Goal: Task Accomplishment & Management: Use online tool/utility

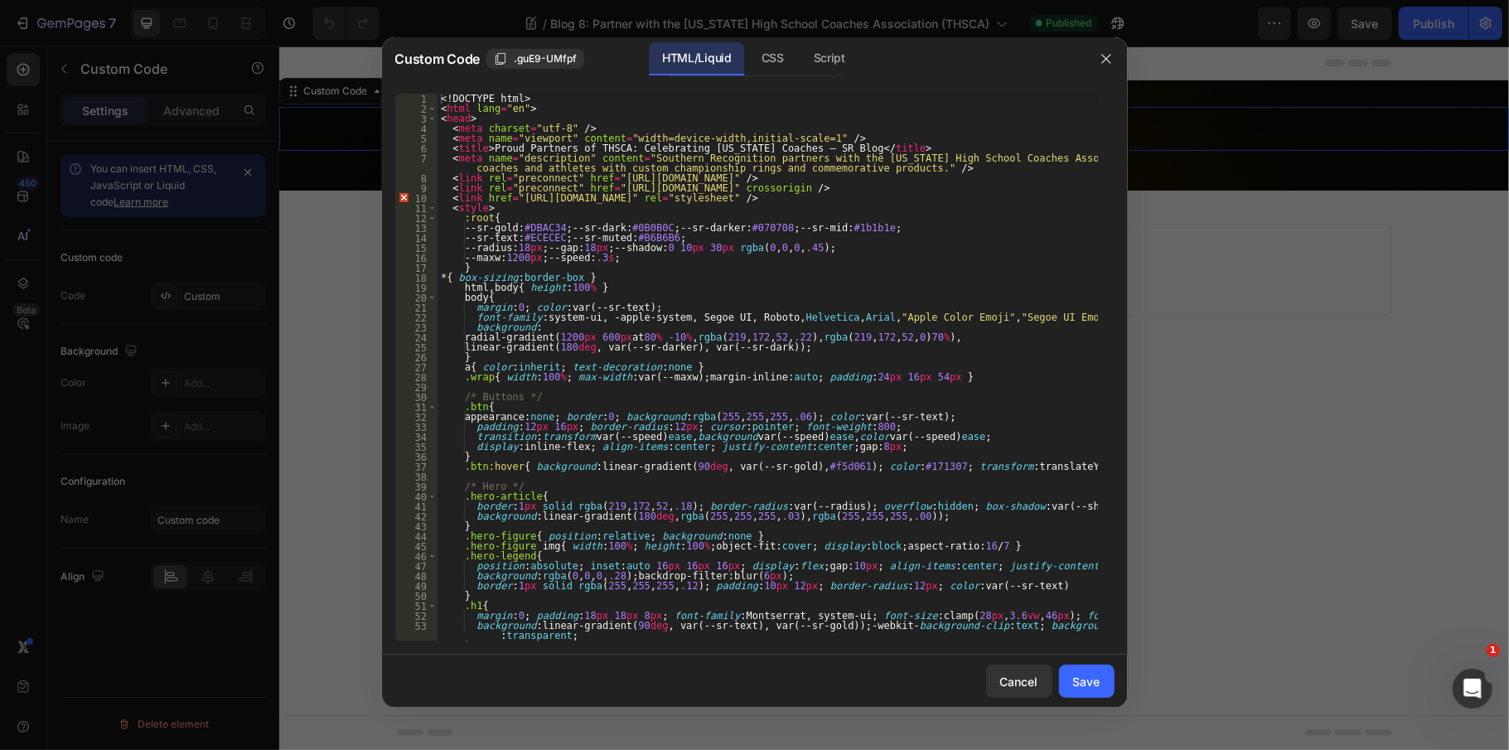
click at [727, 307] on div "<! DOCTYPE html > < html lang = "en" > < head > < meta charset = "utf-8" /> < m…" at bounding box center [768, 378] width 660 height 568
click at [721, 412] on div "<! DOCTYPE html > < html lang = "en" > < head > < meta charset = "utf-8" /> < m…" at bounding box center [768, 378] width 660 height 568
type textarea "</html>"
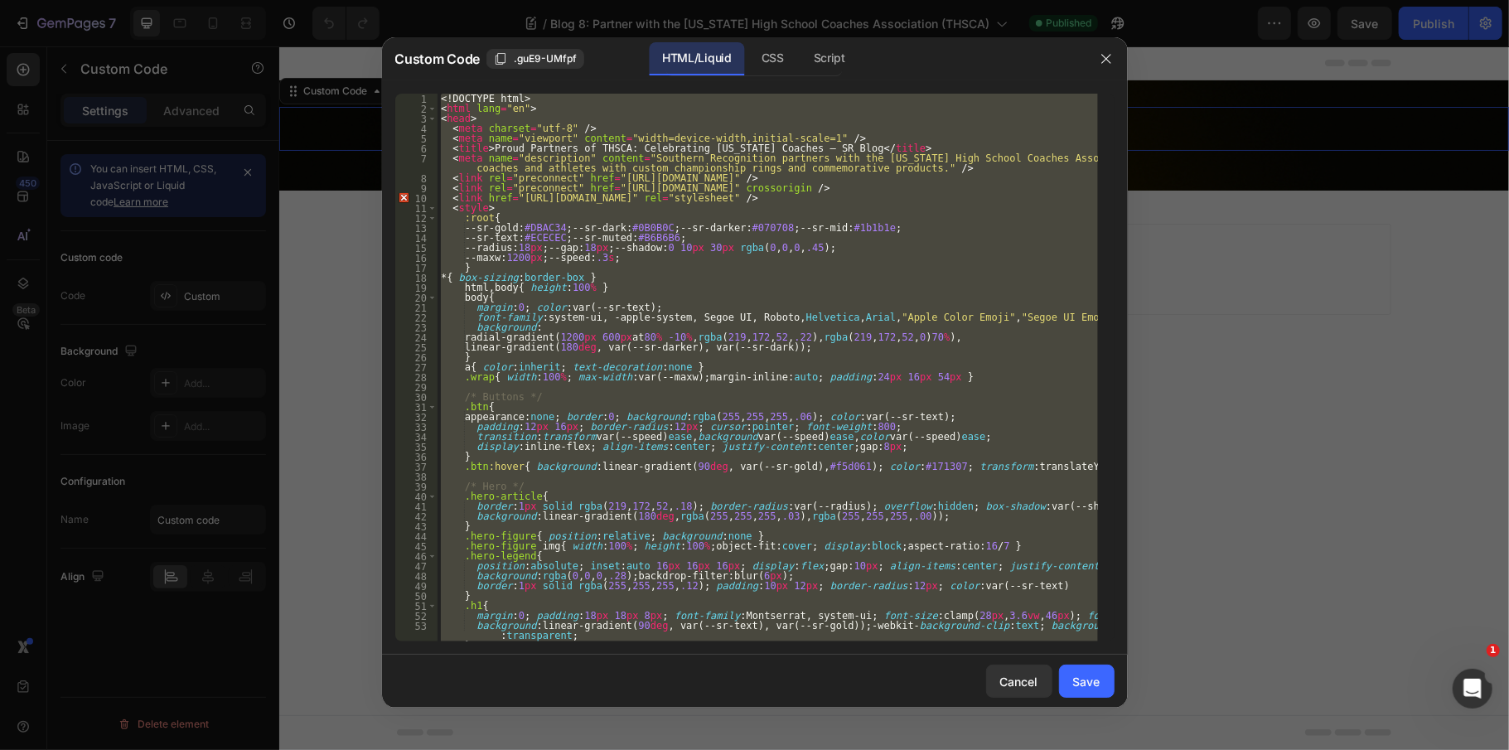
paste textarea
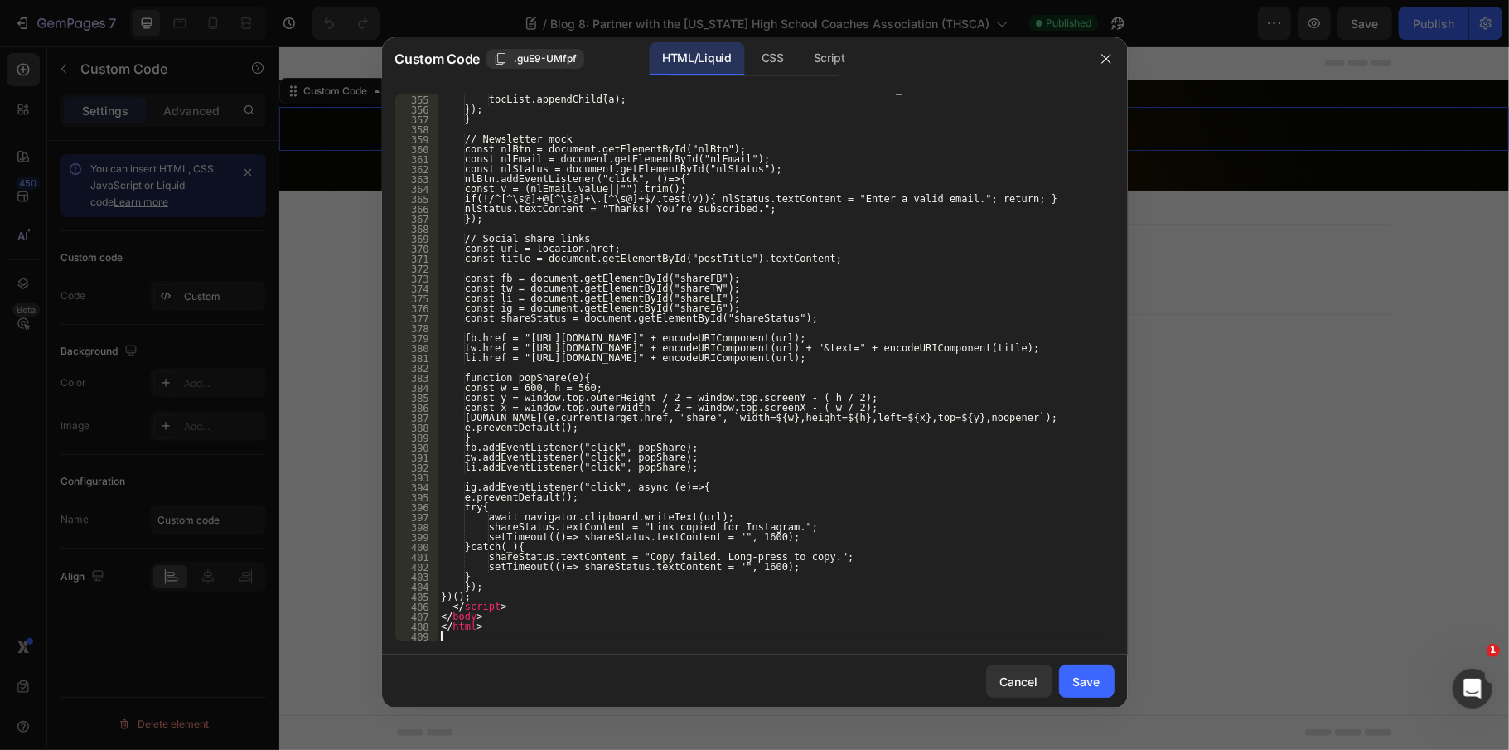
scroll to position [3907, 0]
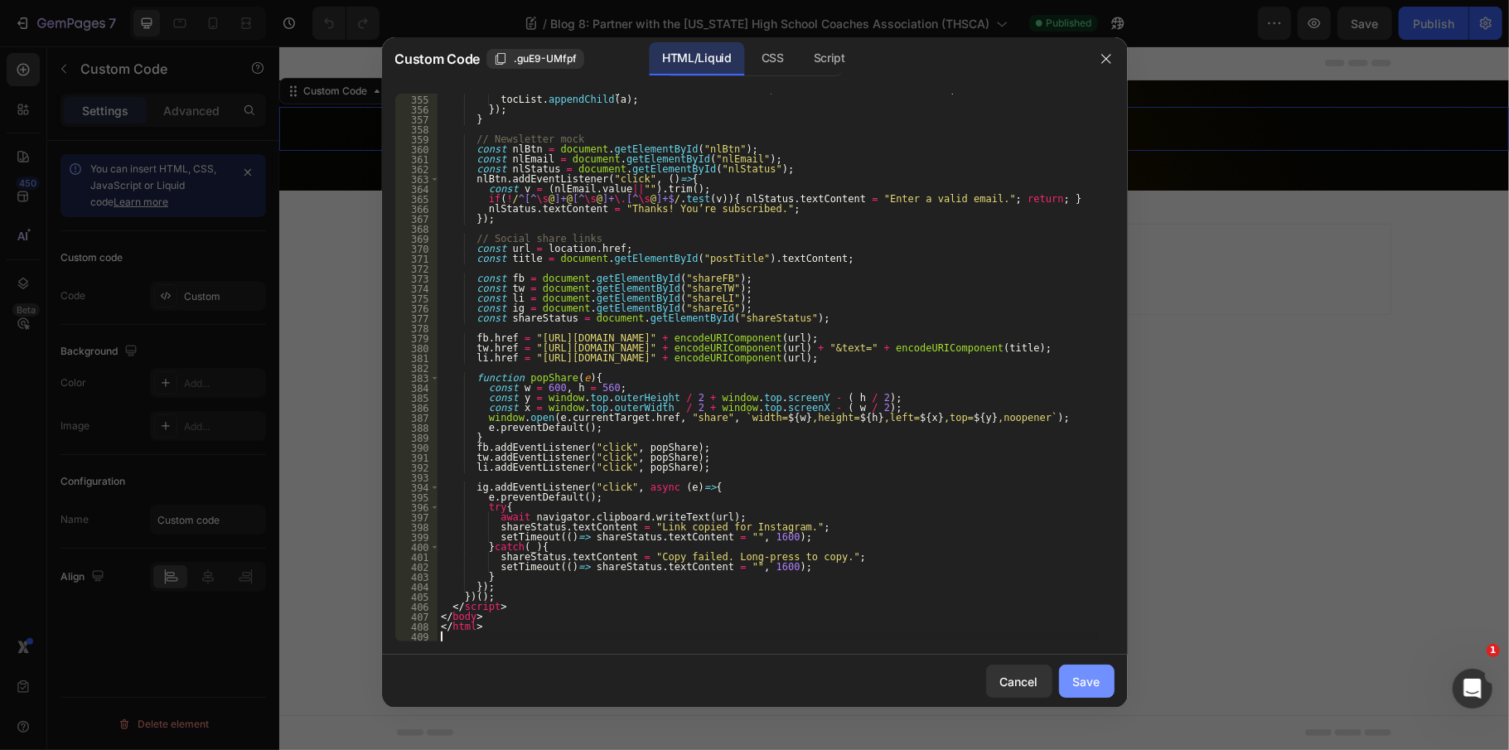
click at [1088, 670] on button "Save" at bounding box center [1087, 681] width 56 height 33
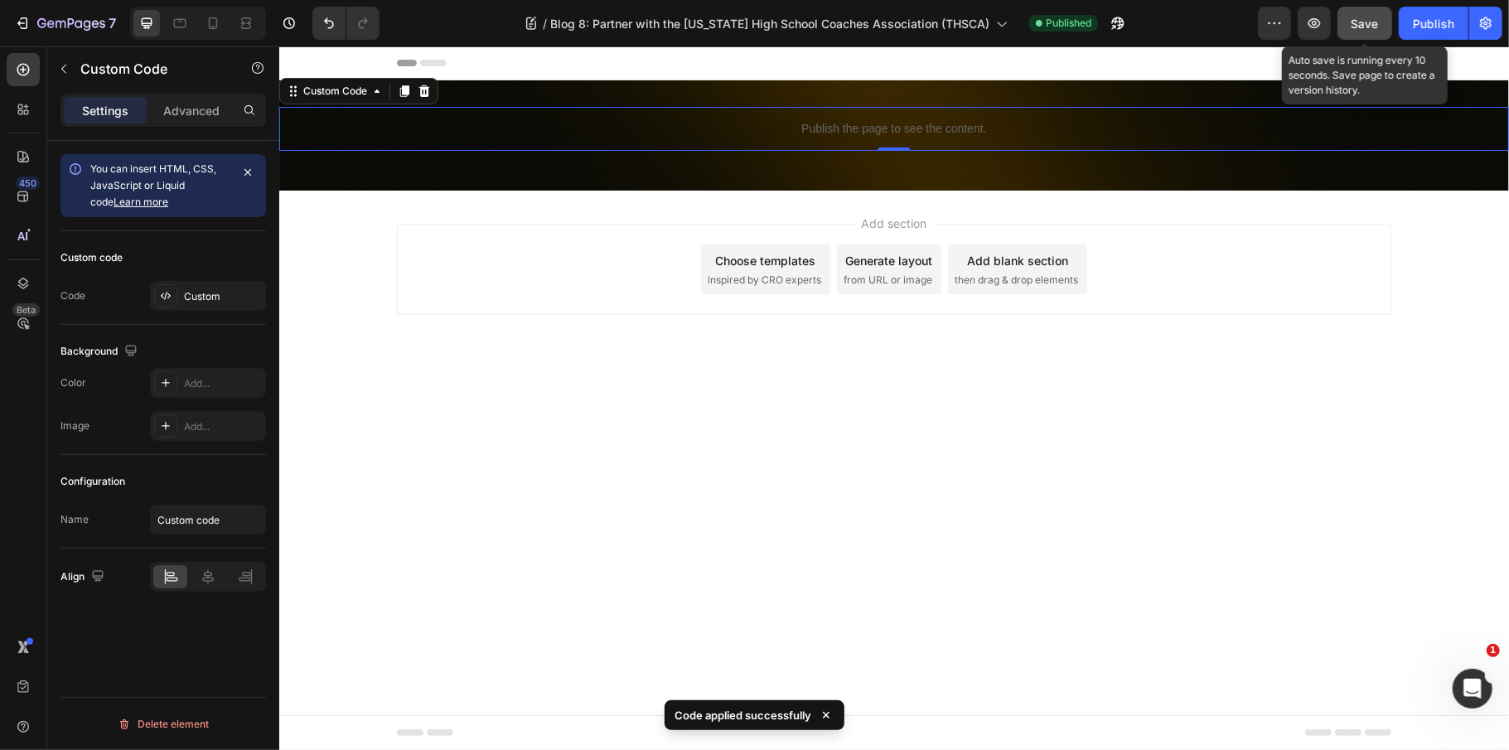
click at [1377, 12] on button "Save" at bounding box center [1365, 23] width 55 height 33
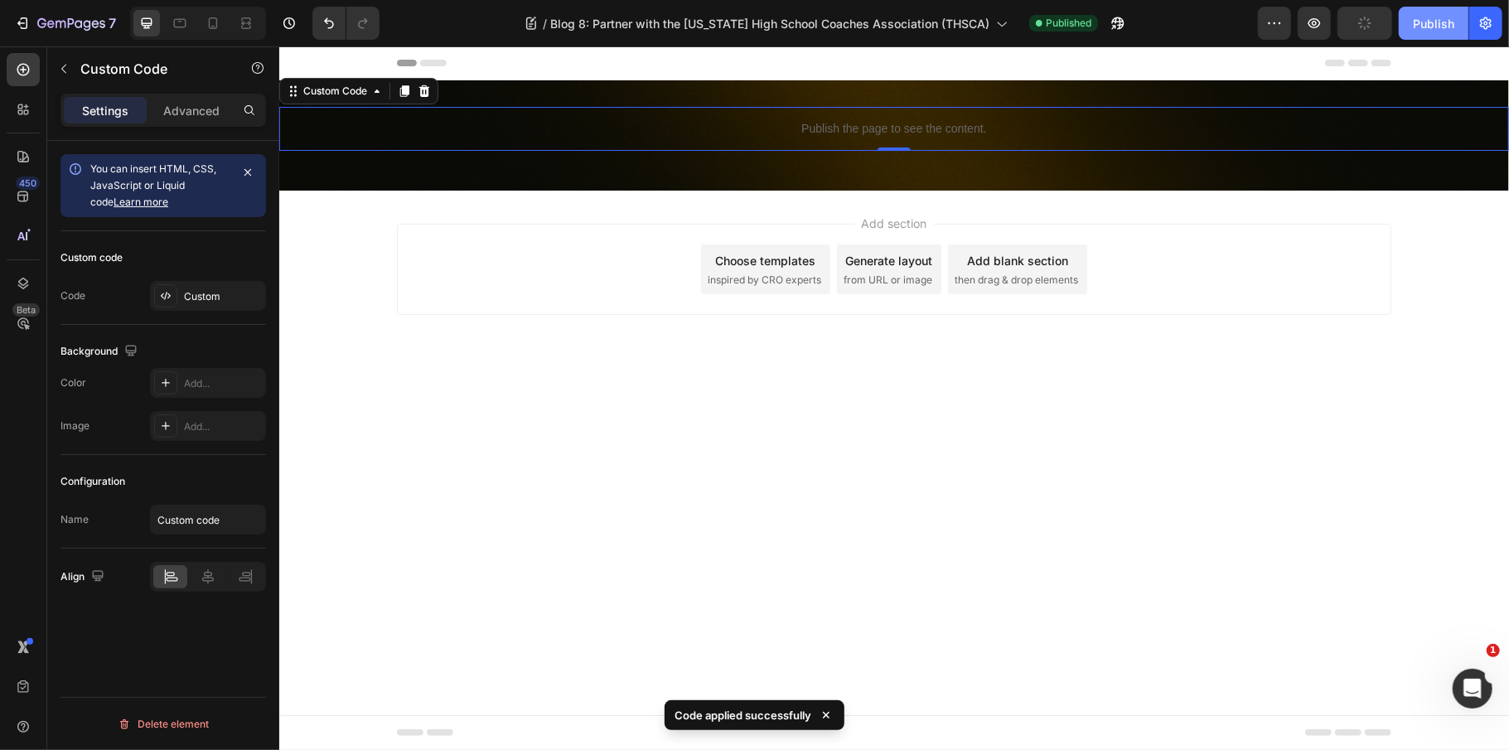
click at [1413, 20] on div "Publish" at bounding box center [1433, 23] width 41 height 17
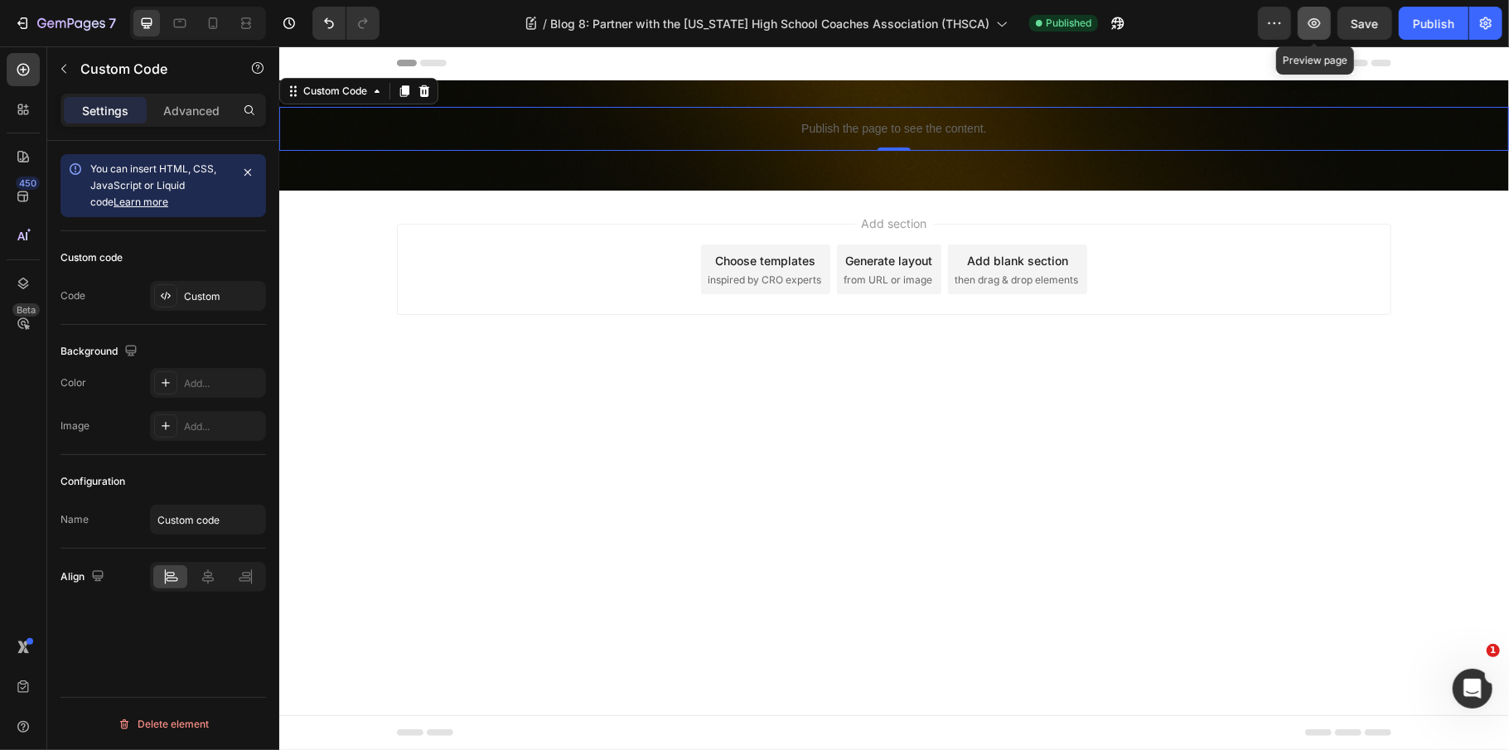
click at [1308, 21] on icon "button" at bounding box center [1314, 23] width 17 height 17
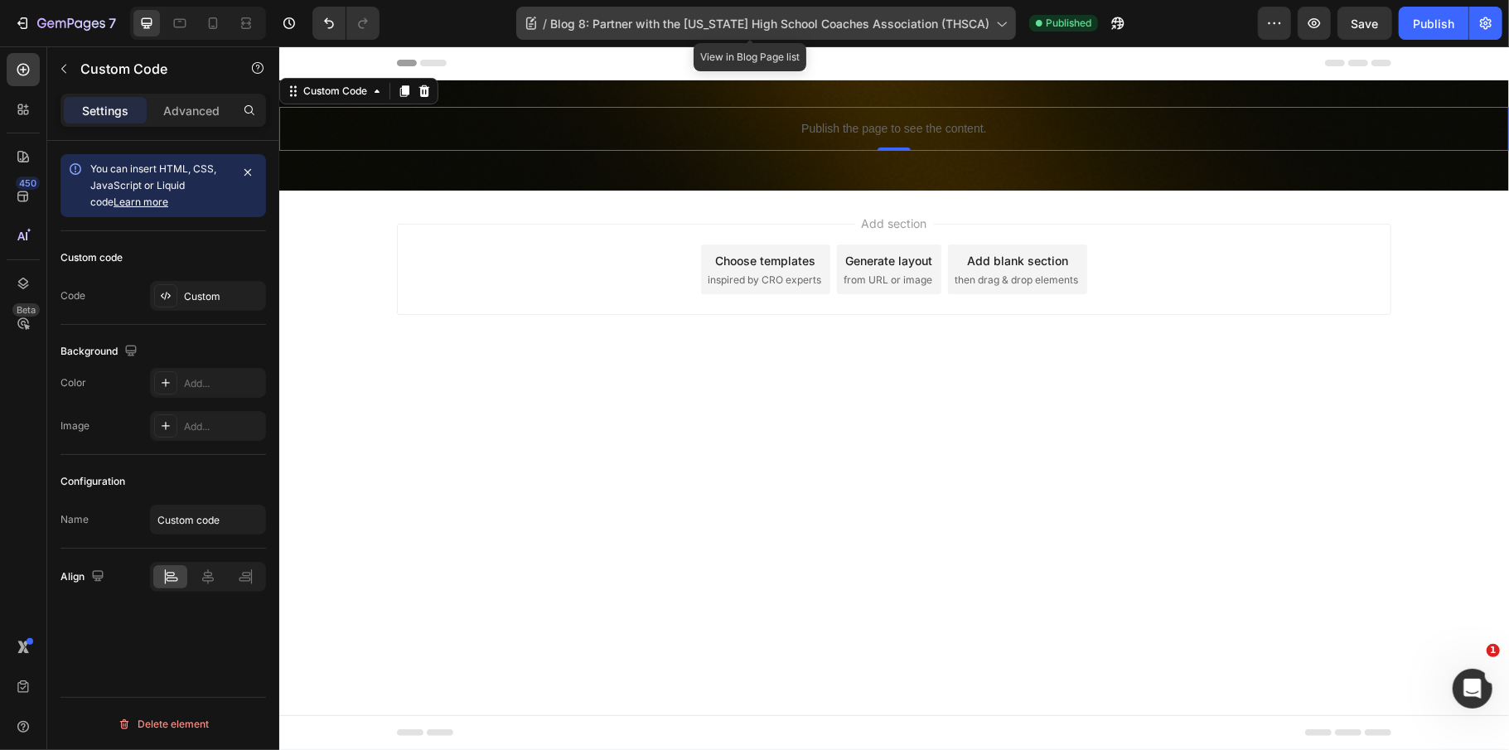
click at [907, 17] on span "Blog 8: Partner with the Texas High School Coaches Association (THSCA)" at bounding box center [769, 23] width 439 height 17
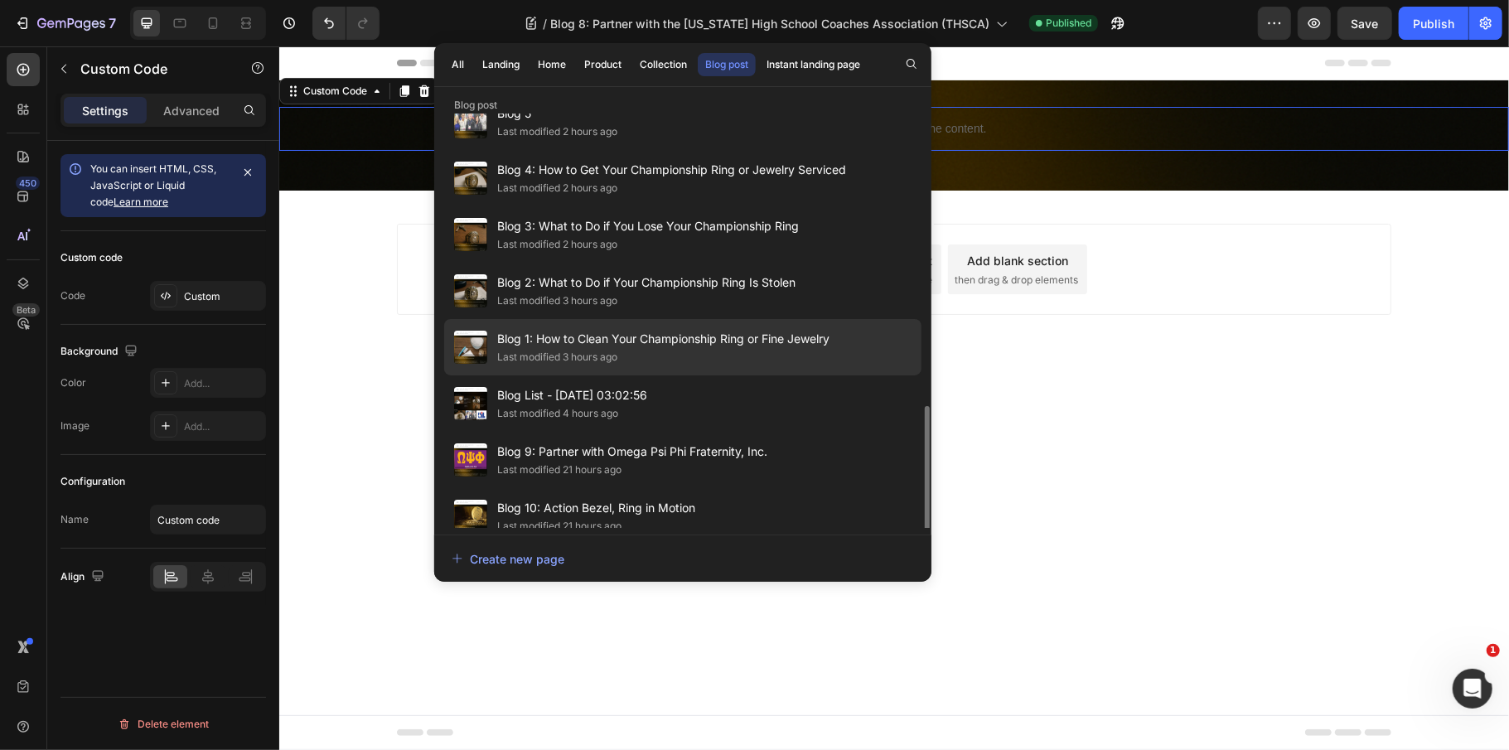
scroll to position [330, 0]
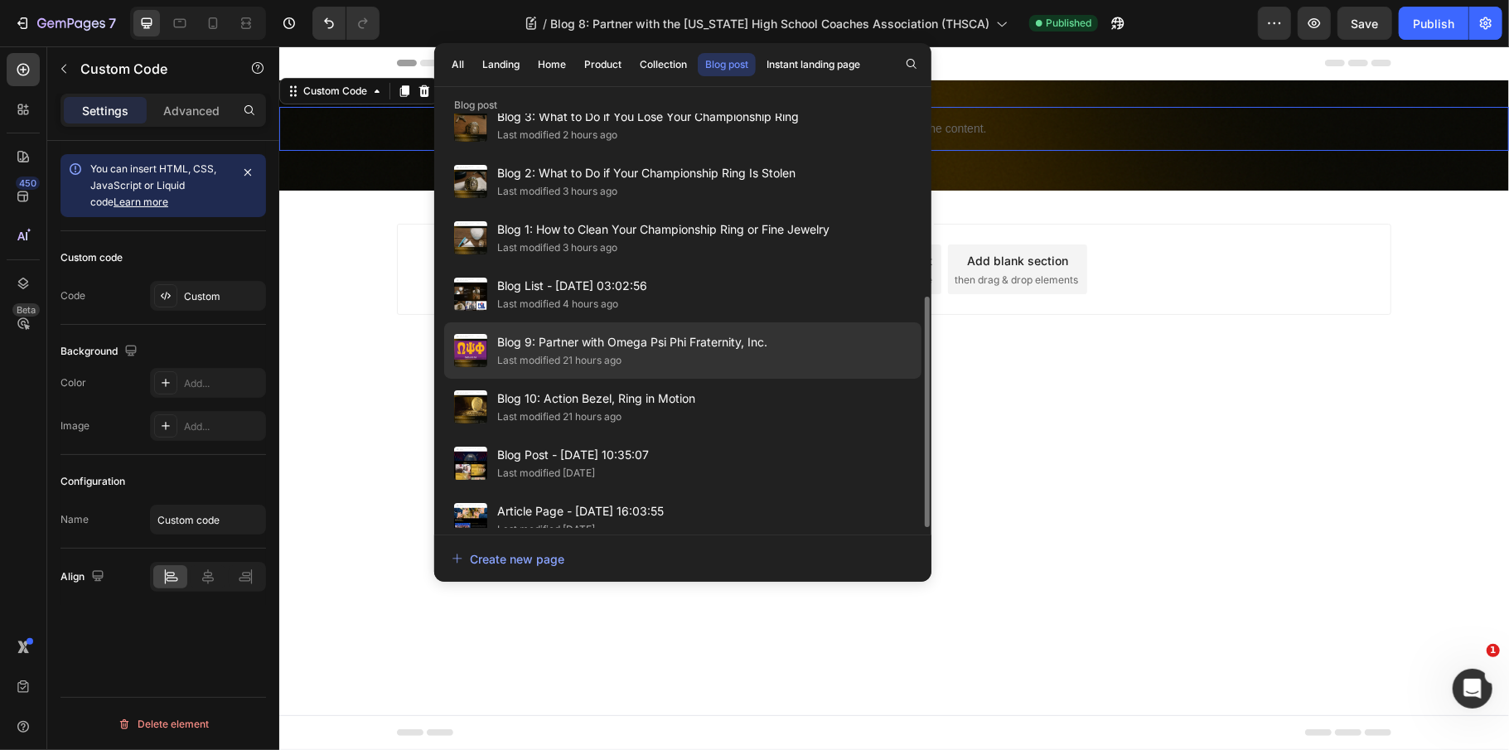
click at [723, 352] on div "Last modified 21 hours ago" at bounding box center [632, 360] width 270 height 17
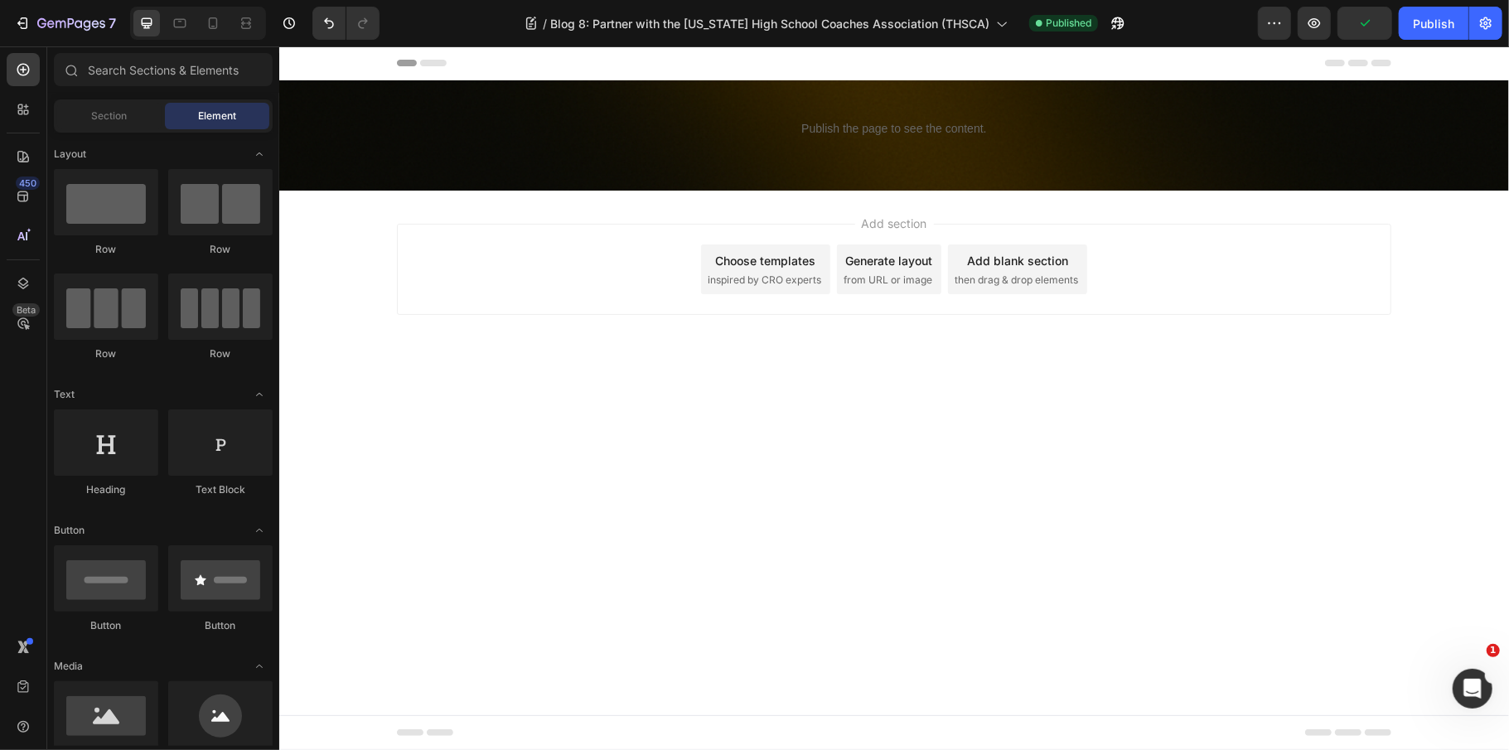
click at [723, 352] on div "Last modified 21 hours ago" at bounding box center [632, 360] width 270 height 17
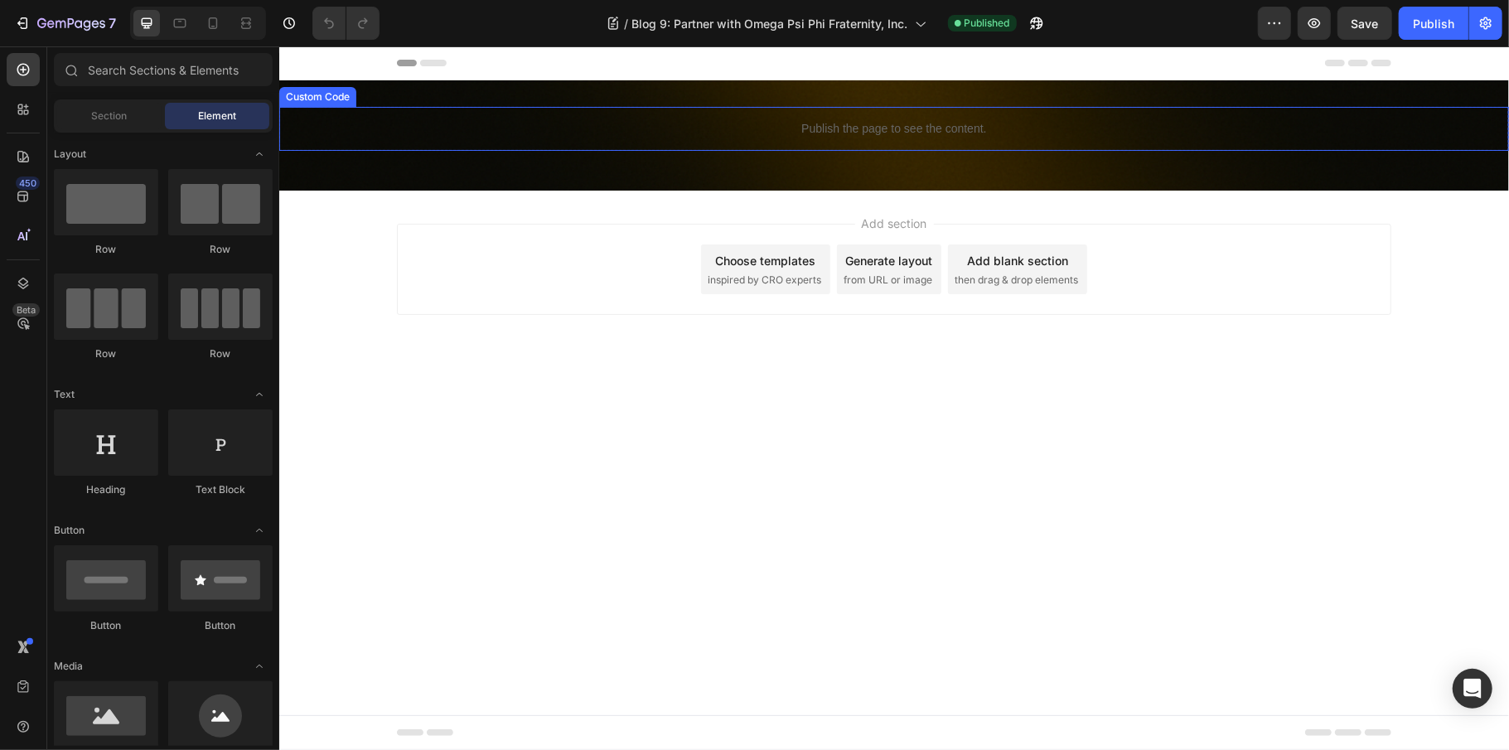
click at [951, 136] on p "Publish the page to see the content." at bounding box center [893, 127] width 1230 height 17
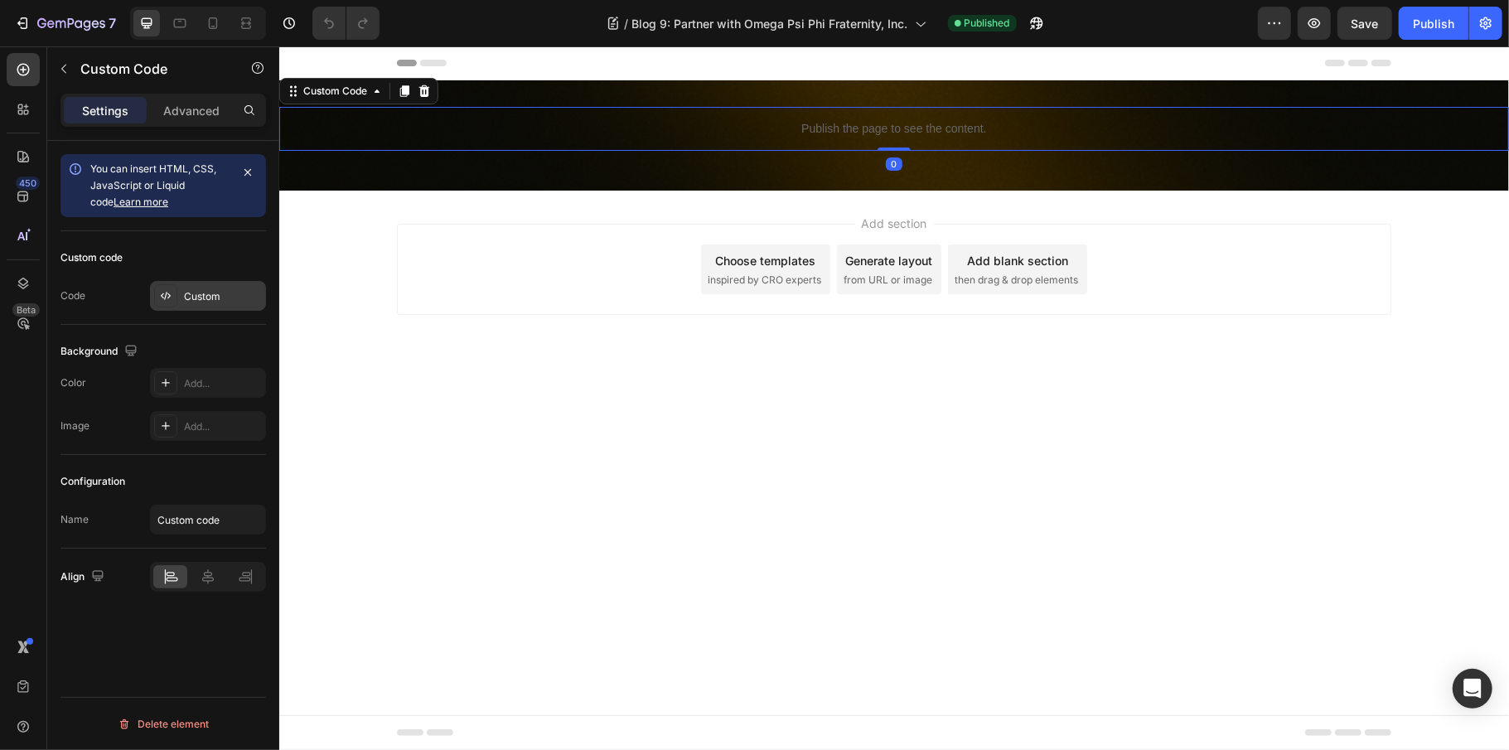
click at [209, 298] on div "Custom" at bounding box center [223, 296] width 78 height 15
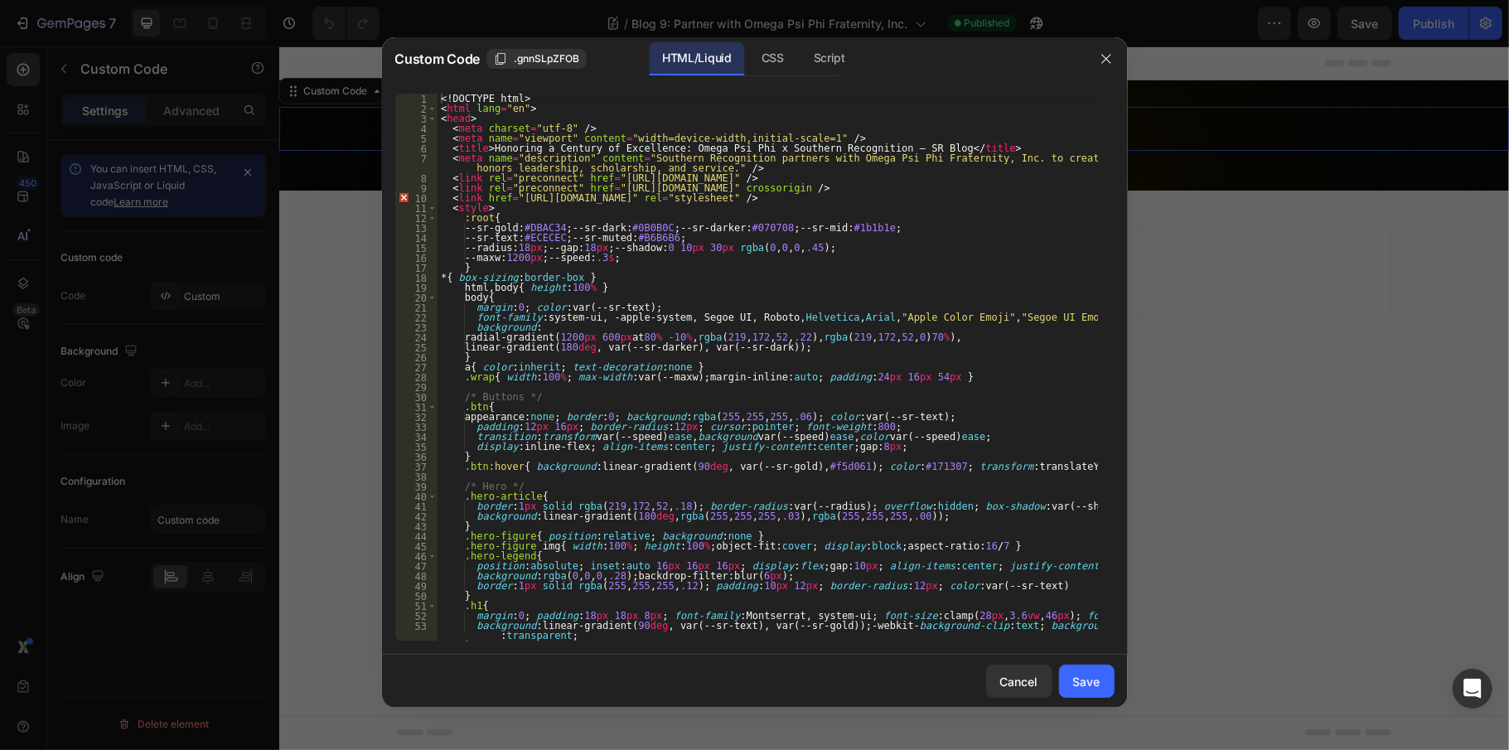
type textarea "display:inline-flex; align-items:center; justify-content:center; gap:8px;"
click at [763, 449] on div "<! DOCTYPE html > < html lang = "en" > < head > < meta charset = "utf-8" /> < m…" at bounding box center [768, 378] width 660 height 568
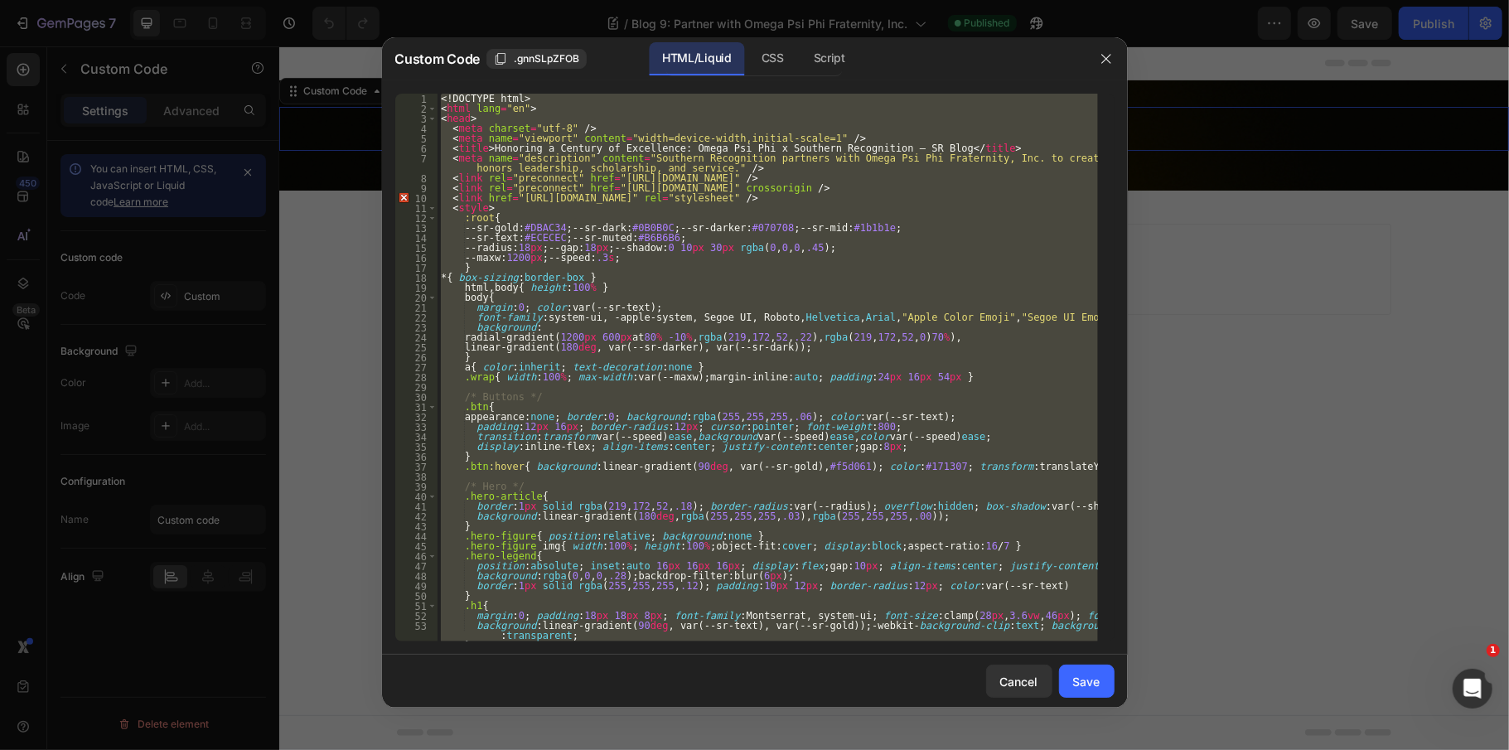
click at [1311, 21] on div at bounding box center [754, 375] width 1509 height 750
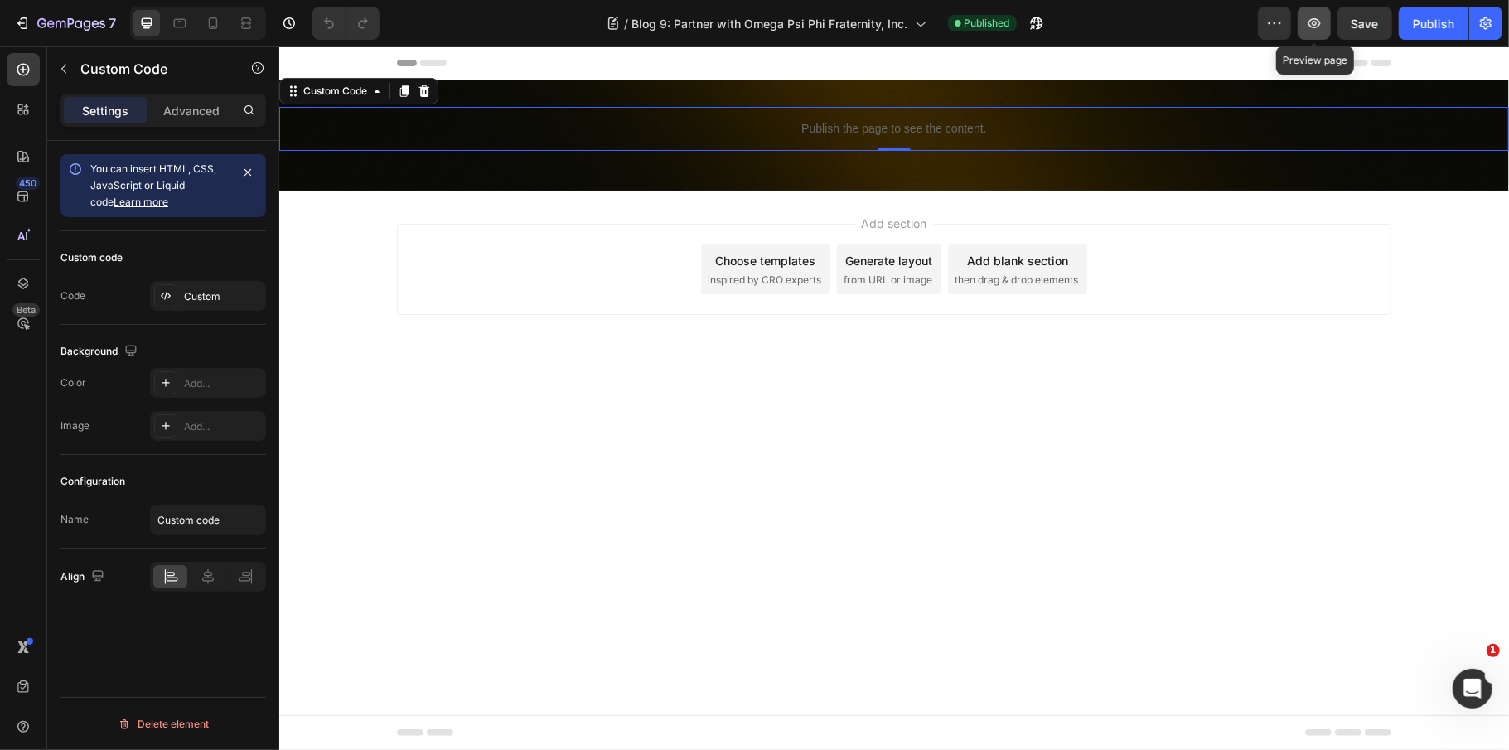
click at [1313, 21] on icon "button" at bounding box center [1314, 23] width 17 height 17
click at [1224, 337] on div "Add section Choose templates inspired by CRO experts Generate layout from URL o…" at bounding box center [893, 292] width 1230 height 204
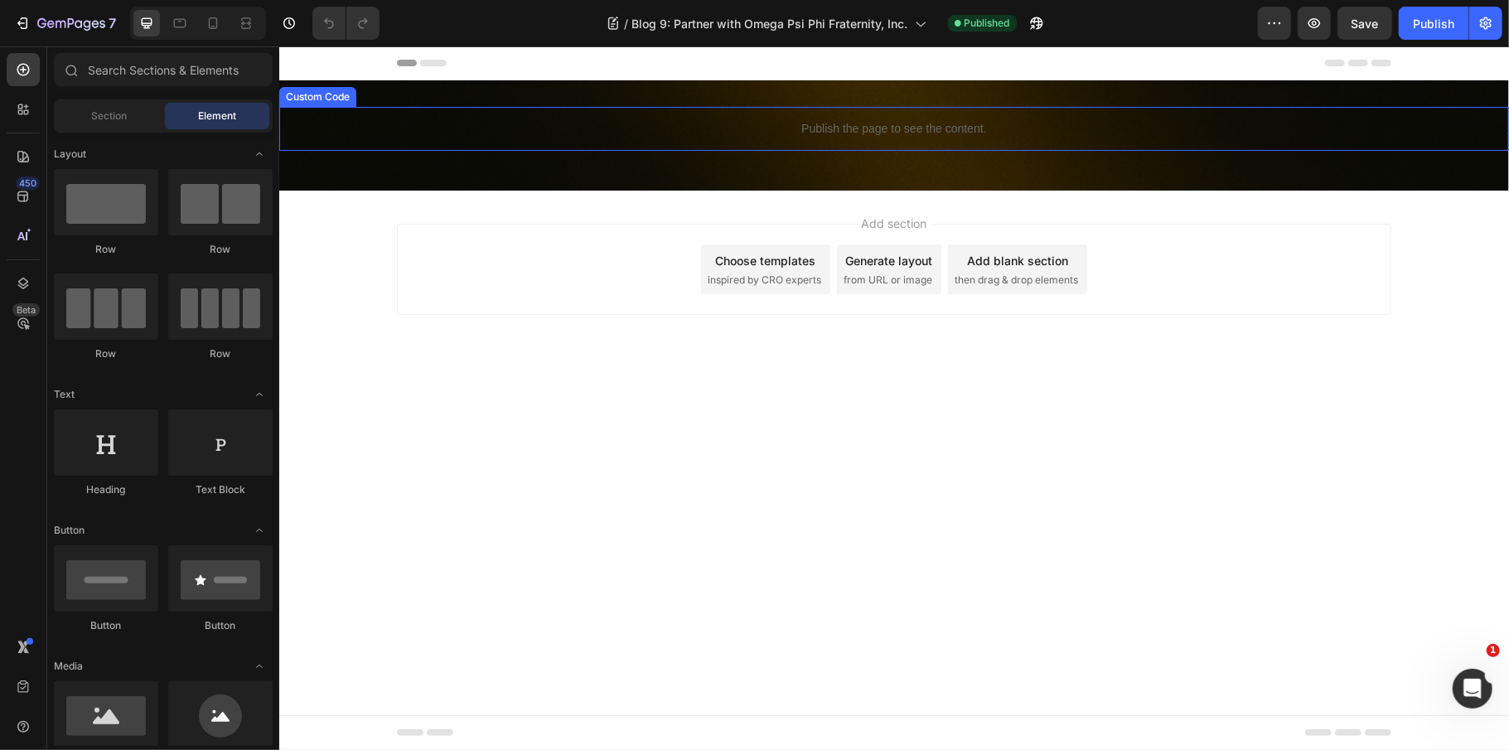
click at [969, 142] on div "Publish the page to see the content." at bounding box center [893, 128] width 1230 height 44
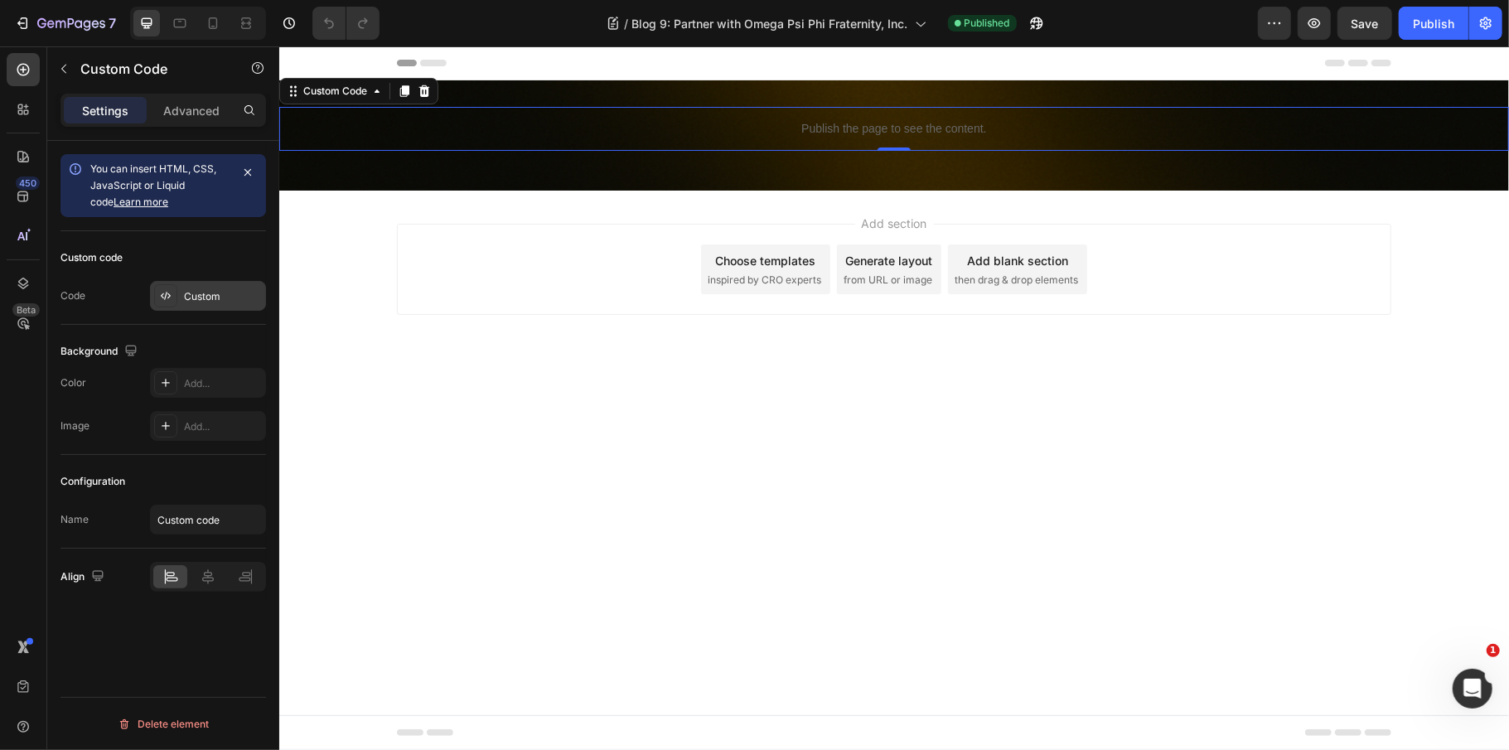
click at [192, 293] on div "Custom" at bounding box center [223, 296] width 78 height 15
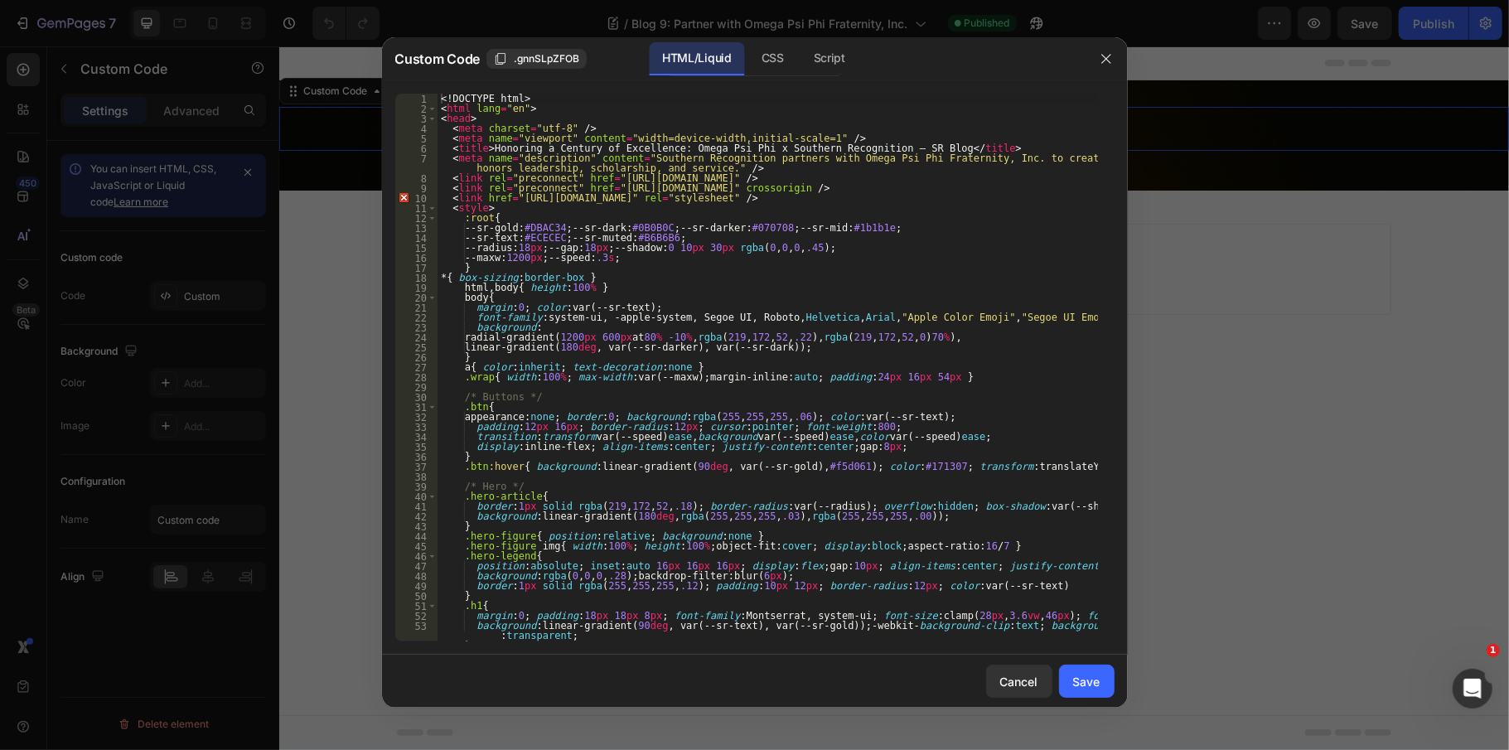
type textarea ".wrap{ width:100%; max-width:var(--maxw); margin-inline:auto; padding:24px 16px…"
click at [786, 376] on div "<! DOCTYPE html > < html lang = "en" > < head > < meta charset = "utf-8" /> < m…" at bounding box center [768, 378] width 660 height 568
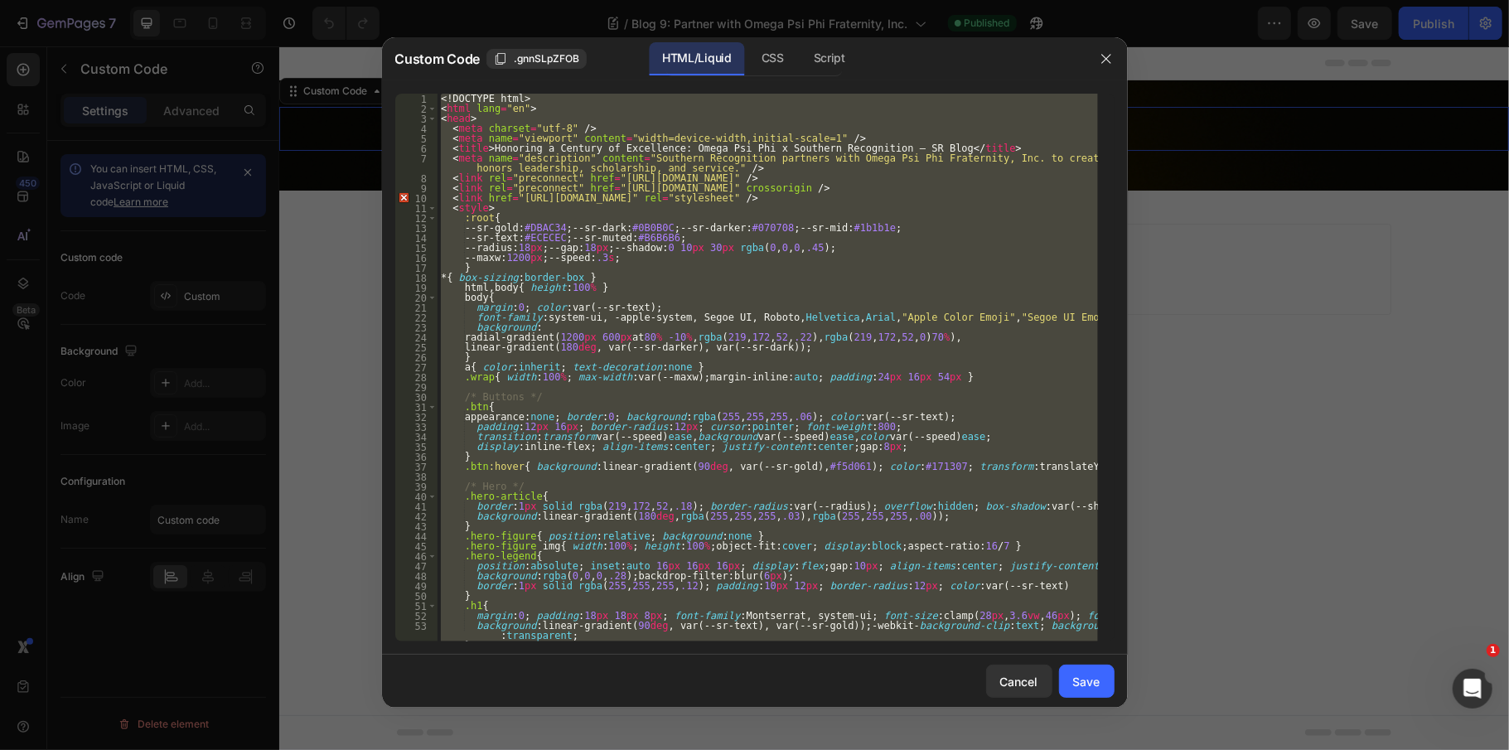
paste textarea
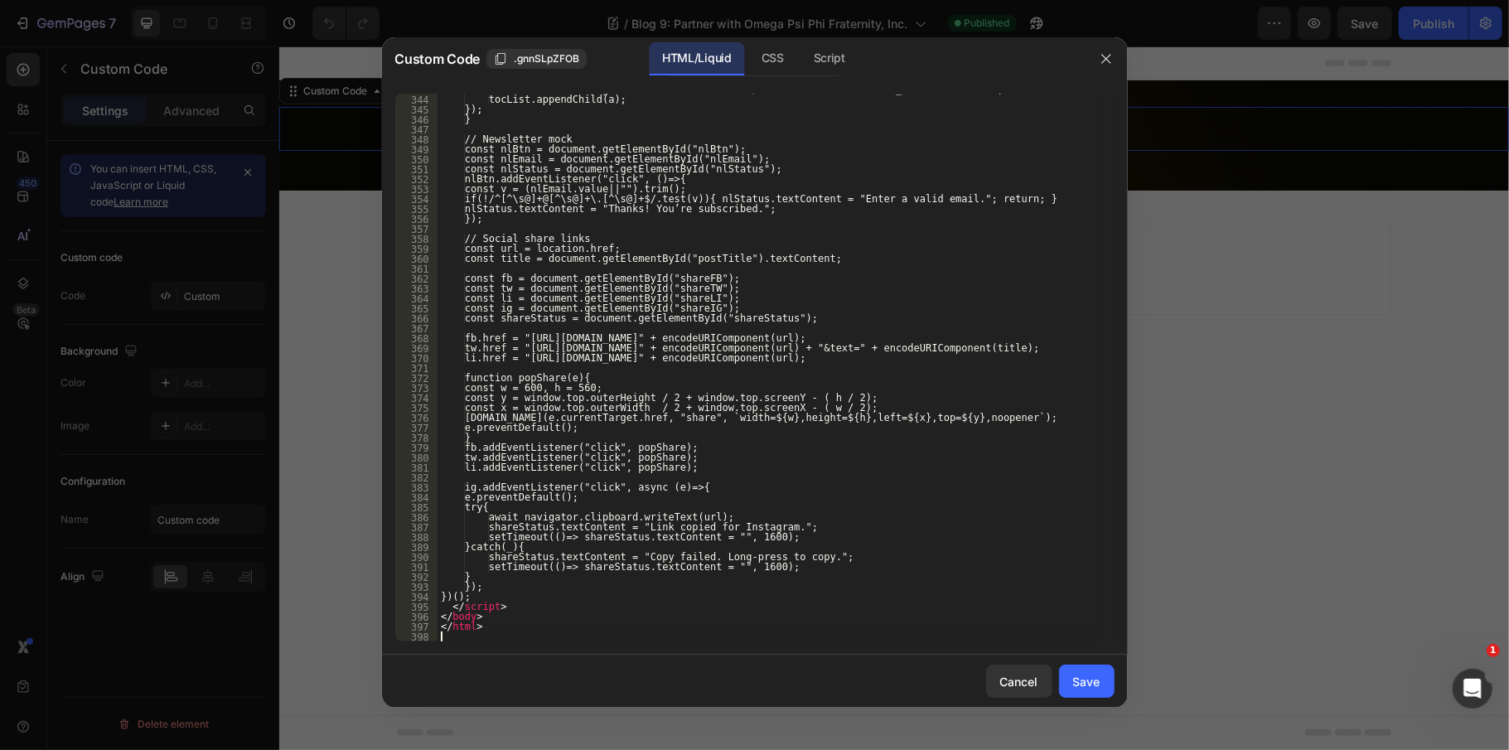
scroll to position [3787, 0]
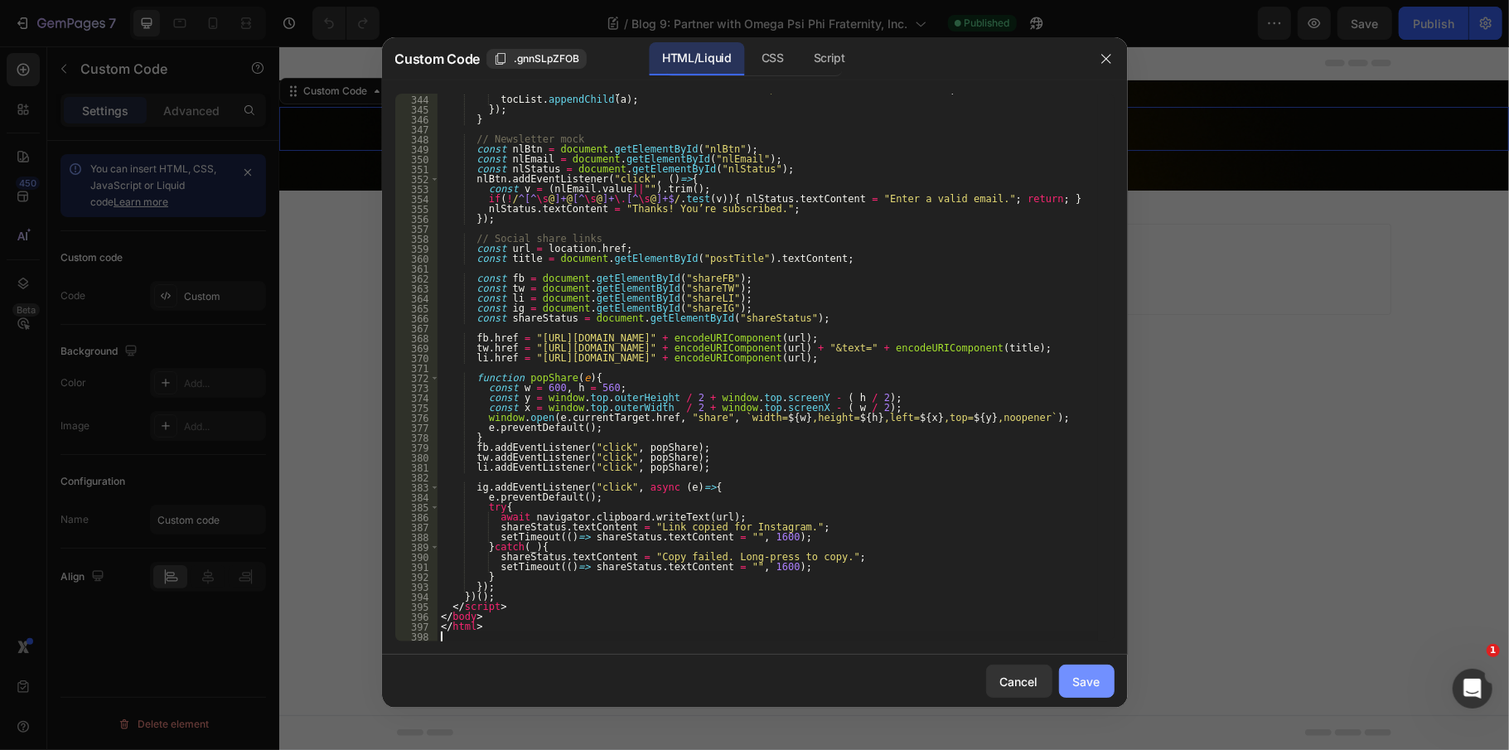
click at [1105, 686] on button "Save" at bounding box center [1087, 681] width 56 height 33
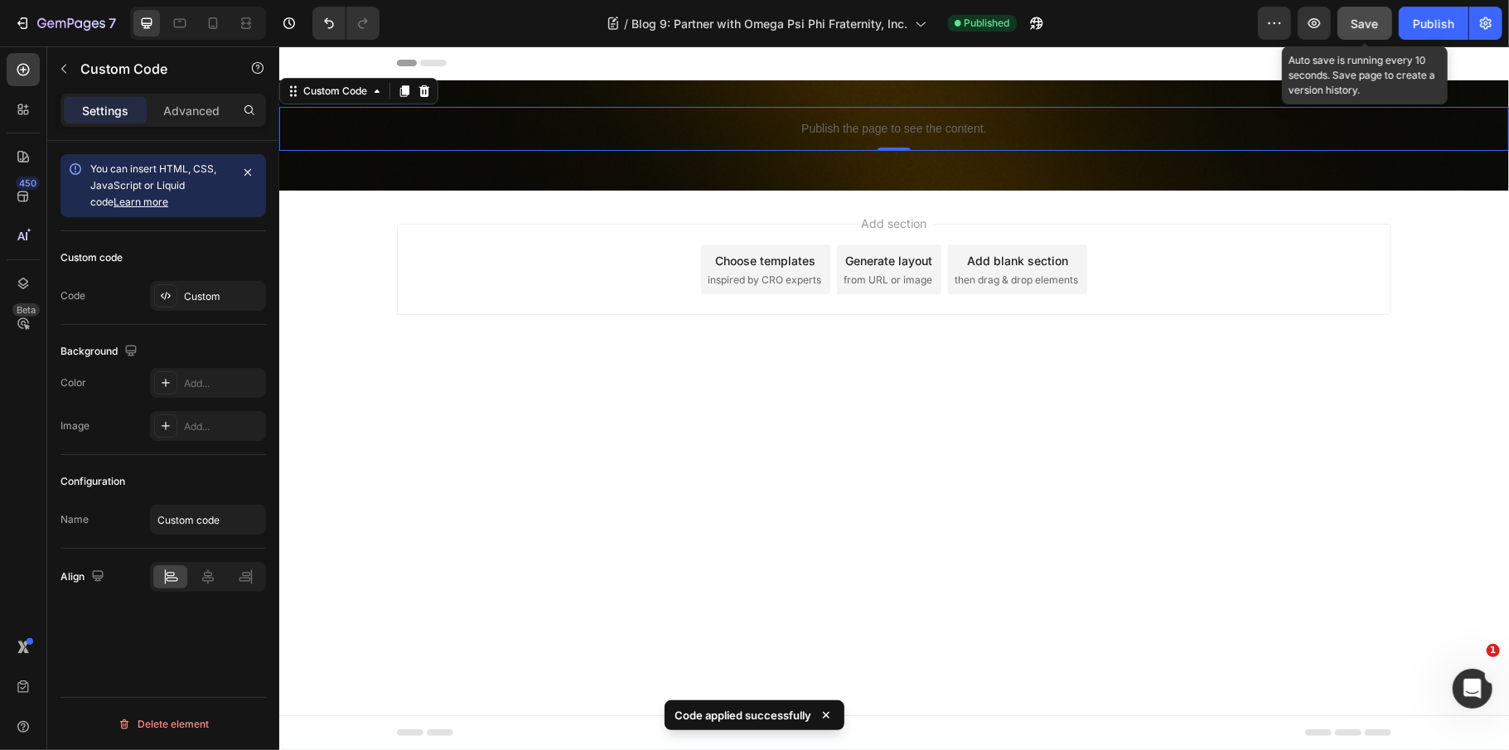
click at [1357, 33] on button "Save" at bounding box center [1365, 23] width 55 height 33
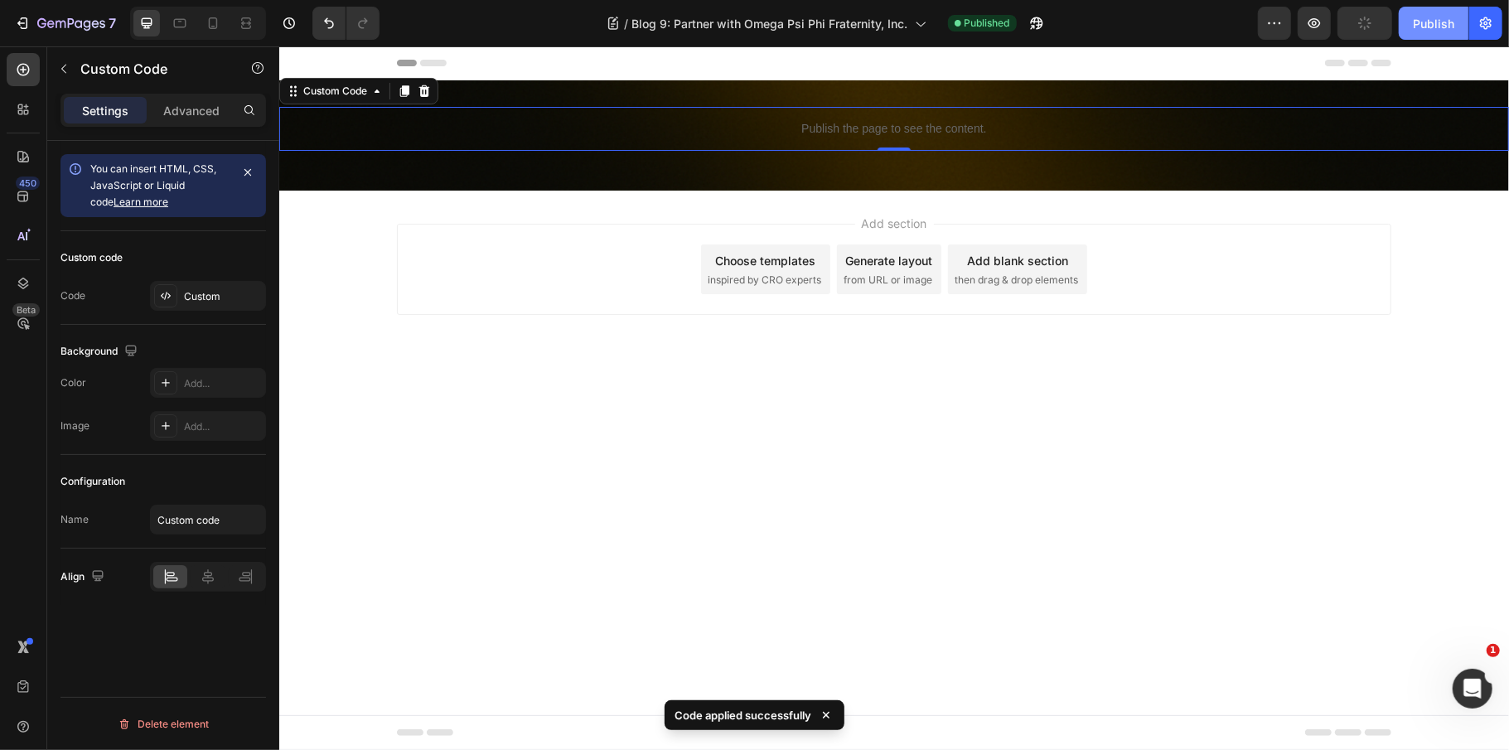
click at [1426, 21] on div "Publish" at bounding box center [1433, 23] width 41 height 17
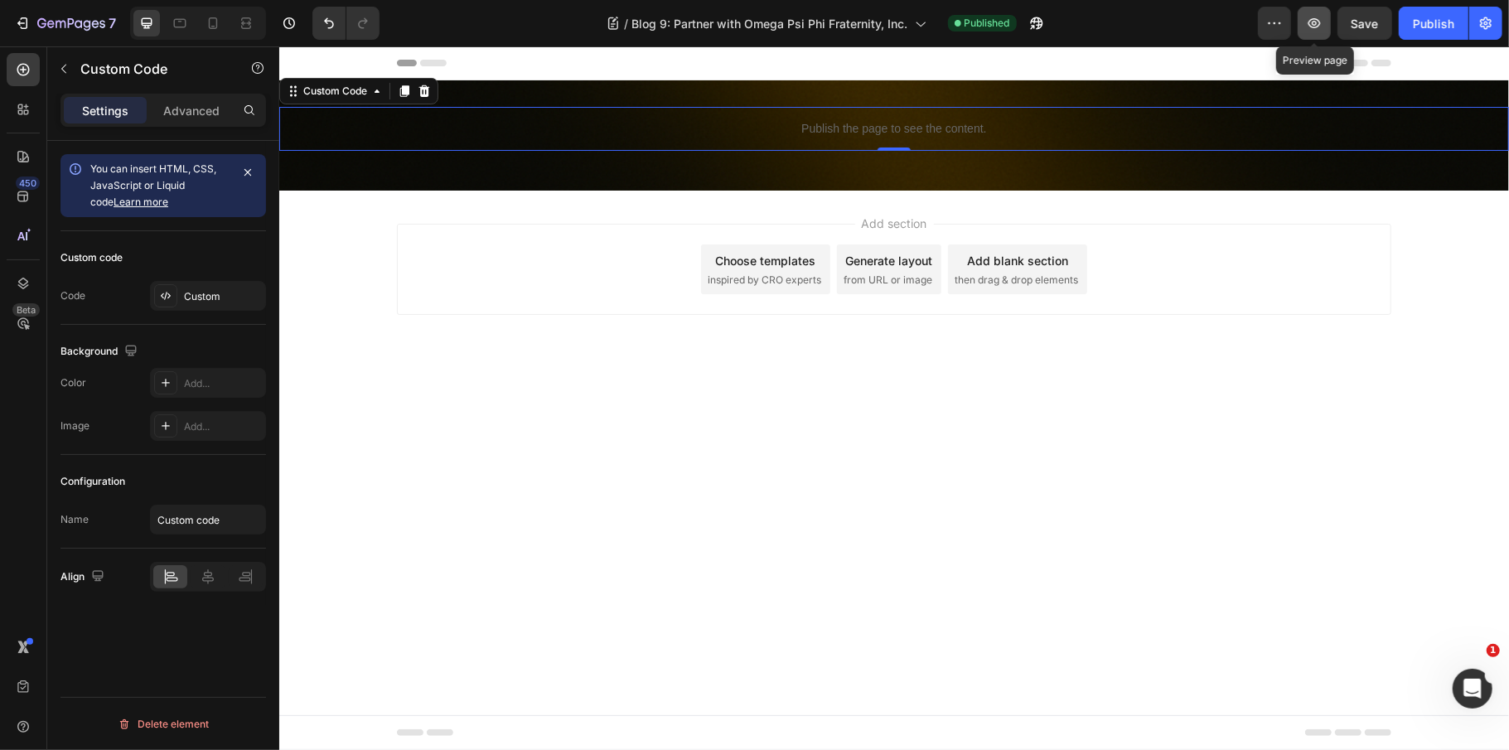
click at [1316, 21] on icon "button" at bounding box center [1314, 23] width 17 height 17
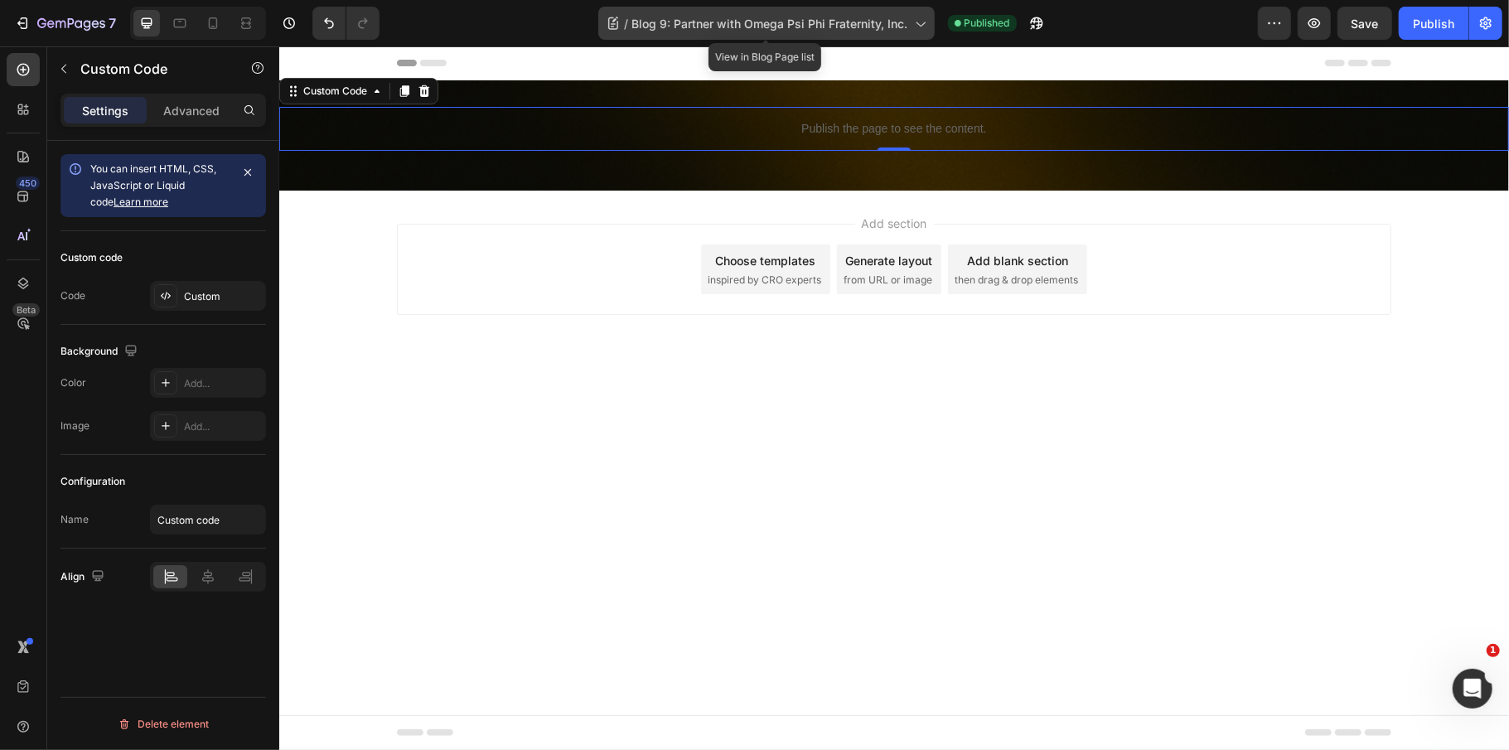
click at [727, 7] on div "/ Blog 9: Partner with Omega Psi Phi Fraternity, Inc." at bounding box center [766, 23] width 336 height 33
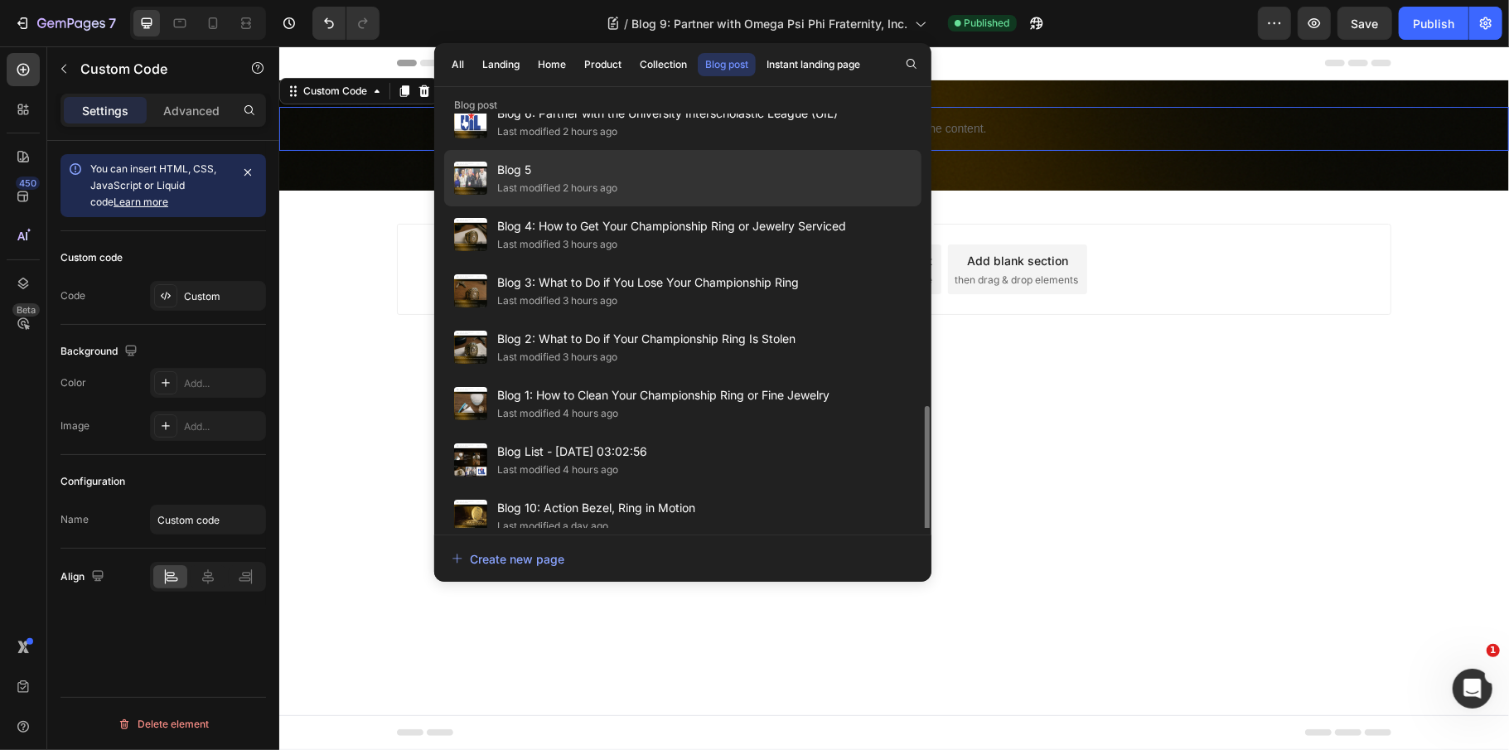
scroll to position [330, 0]
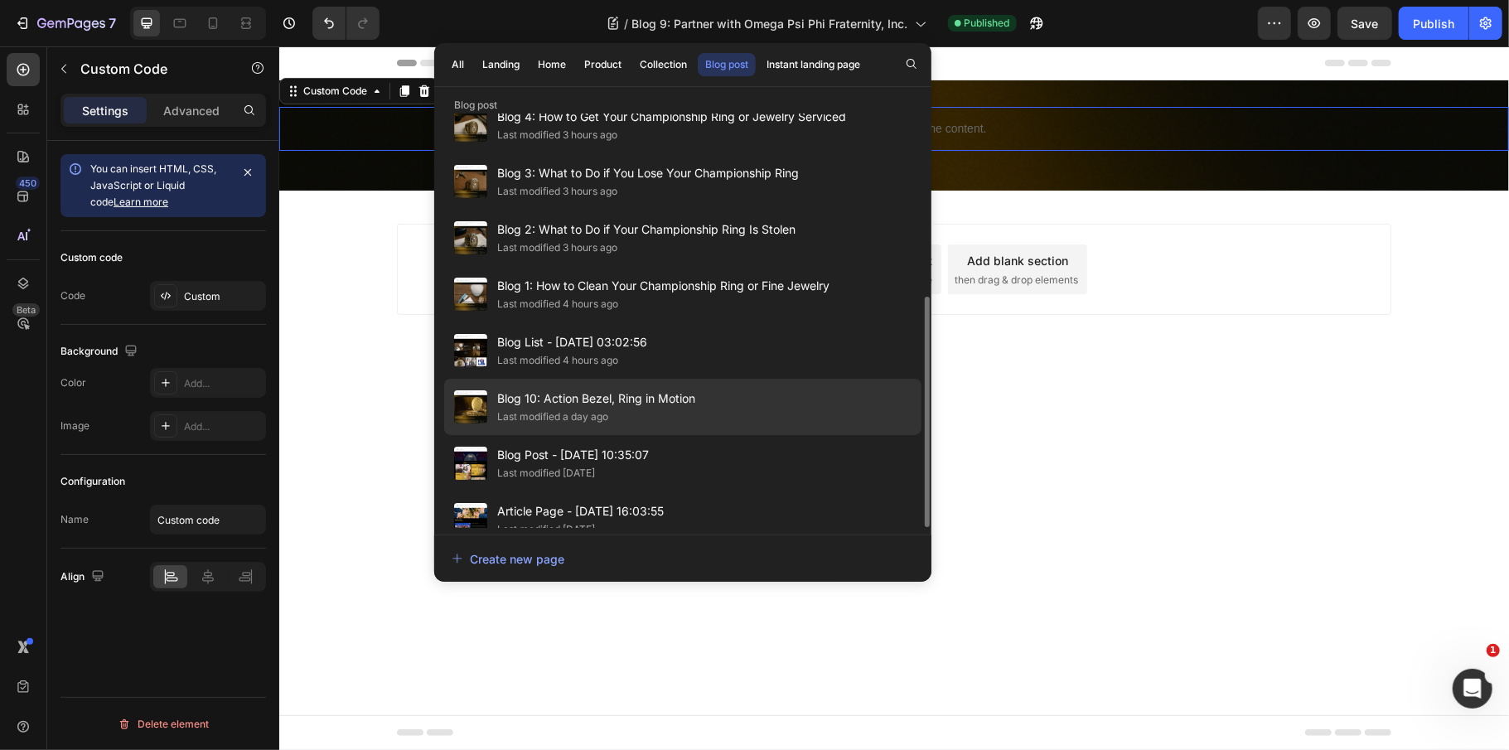
click at [624, 409] on div "Last modified a day ago" at bounding box center [596, 417] width 198 height 17
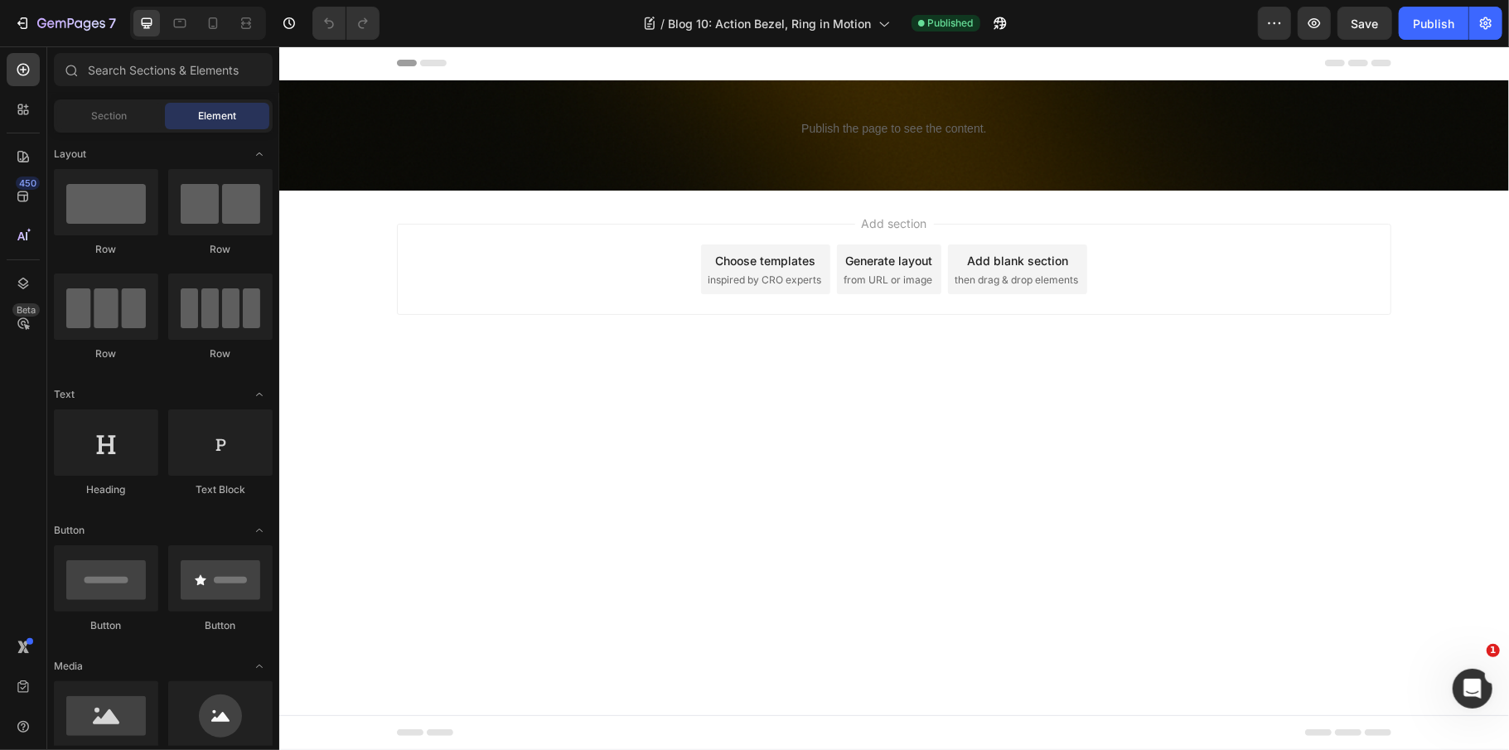
click at [0, 103] on div "450 Beta" at bounding box center [23, 398] width 47 height 704
click at [1316, 22] on icon "button" at bounding box center [1315, 23] width 12 height 10
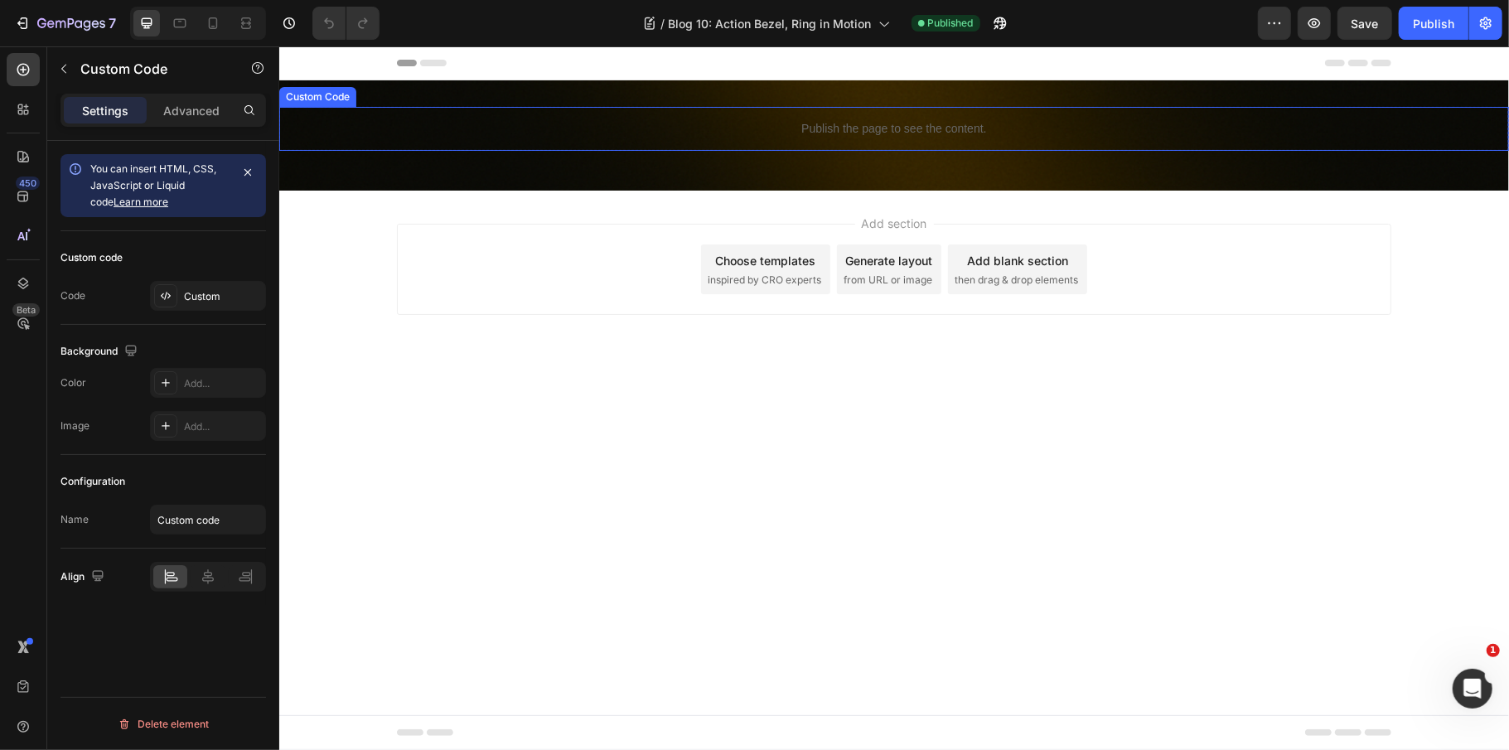
click at [809, 138] on div "Publish the page to see the content." at bounding box center [893, 128] width 1230 height 44
click at [843, 130] on p "Publish the page to see the content." at bounding box center [893, 127] width 1230 height 17
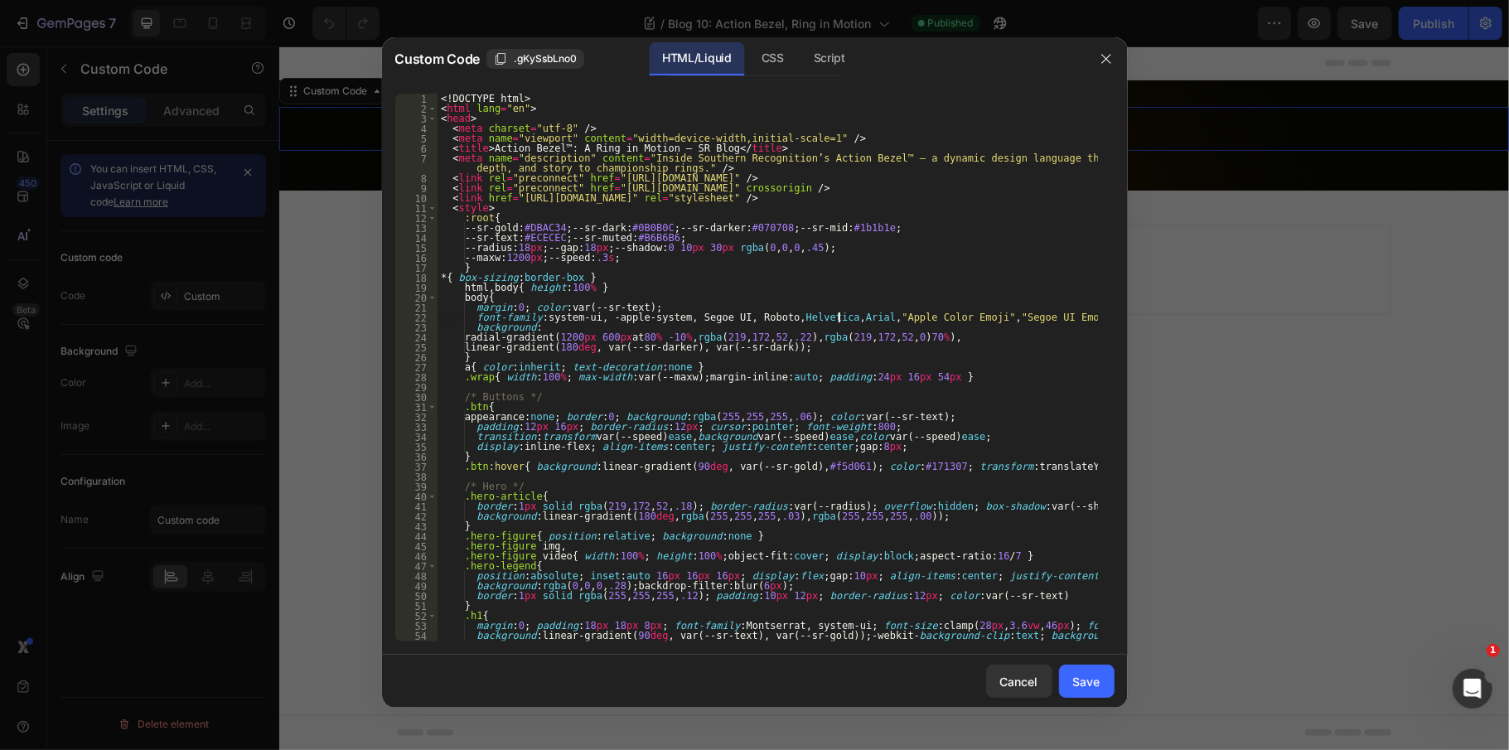
click at [843, 318] on div "<! DOCTYPE html > < html lang = "en" > < head > < meta charset = "utf-8" /> < m…" at bounding box center [768, 378] width 660 height 568
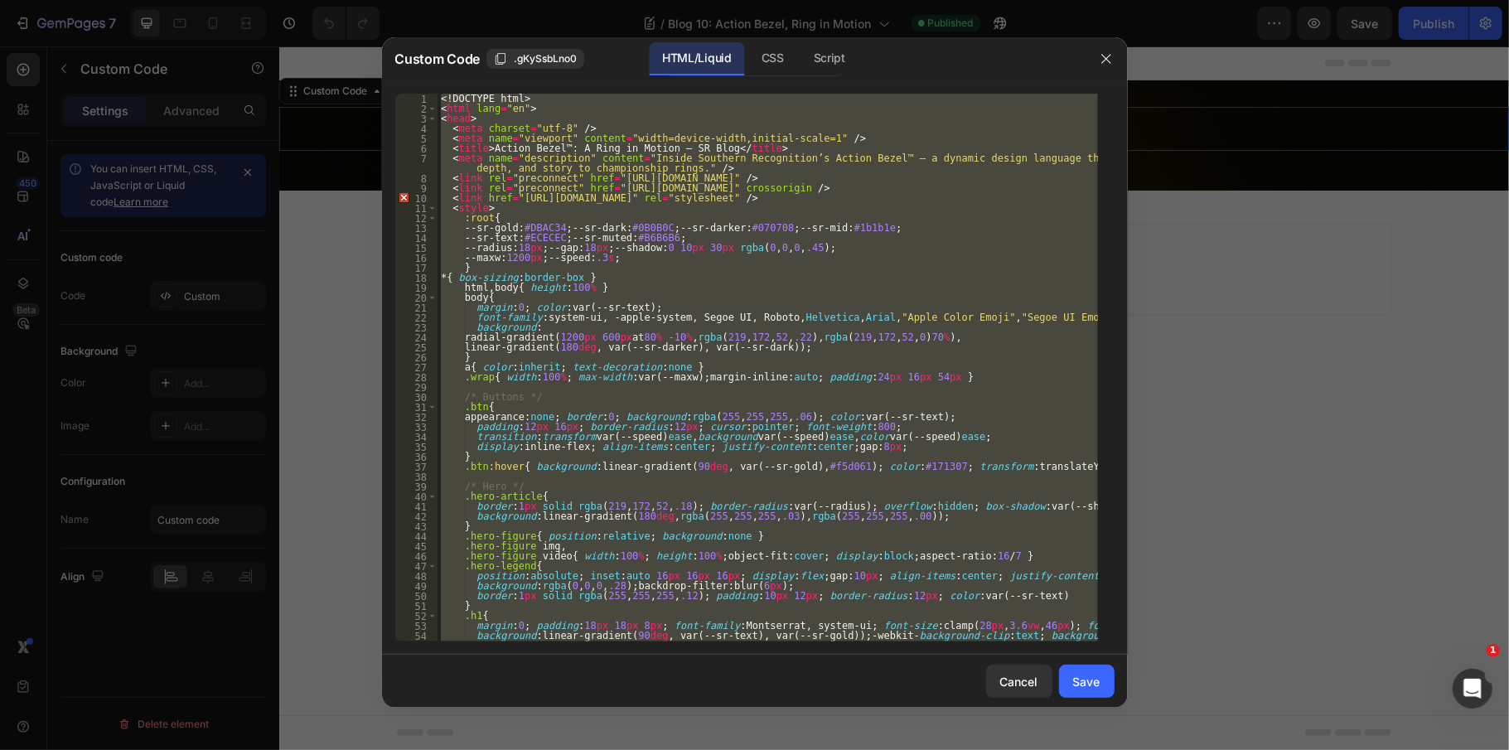
click at [723, 335] on div "<! DOCTYPE html > < html lang = "en" > < head > < meta charset = "utf-8" /> < m…" at bounding box center [768, 368] width 660 height 548
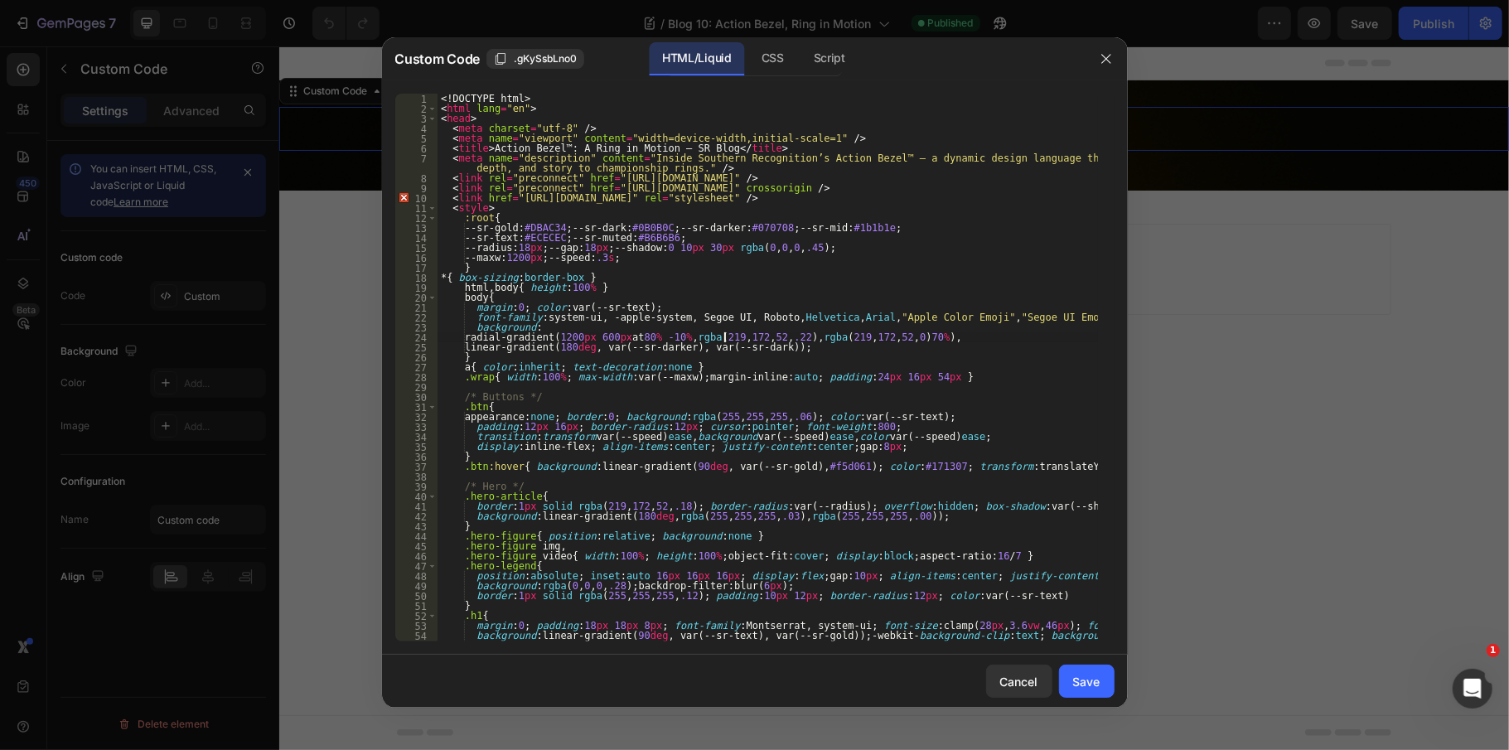
type textarea "</html>"
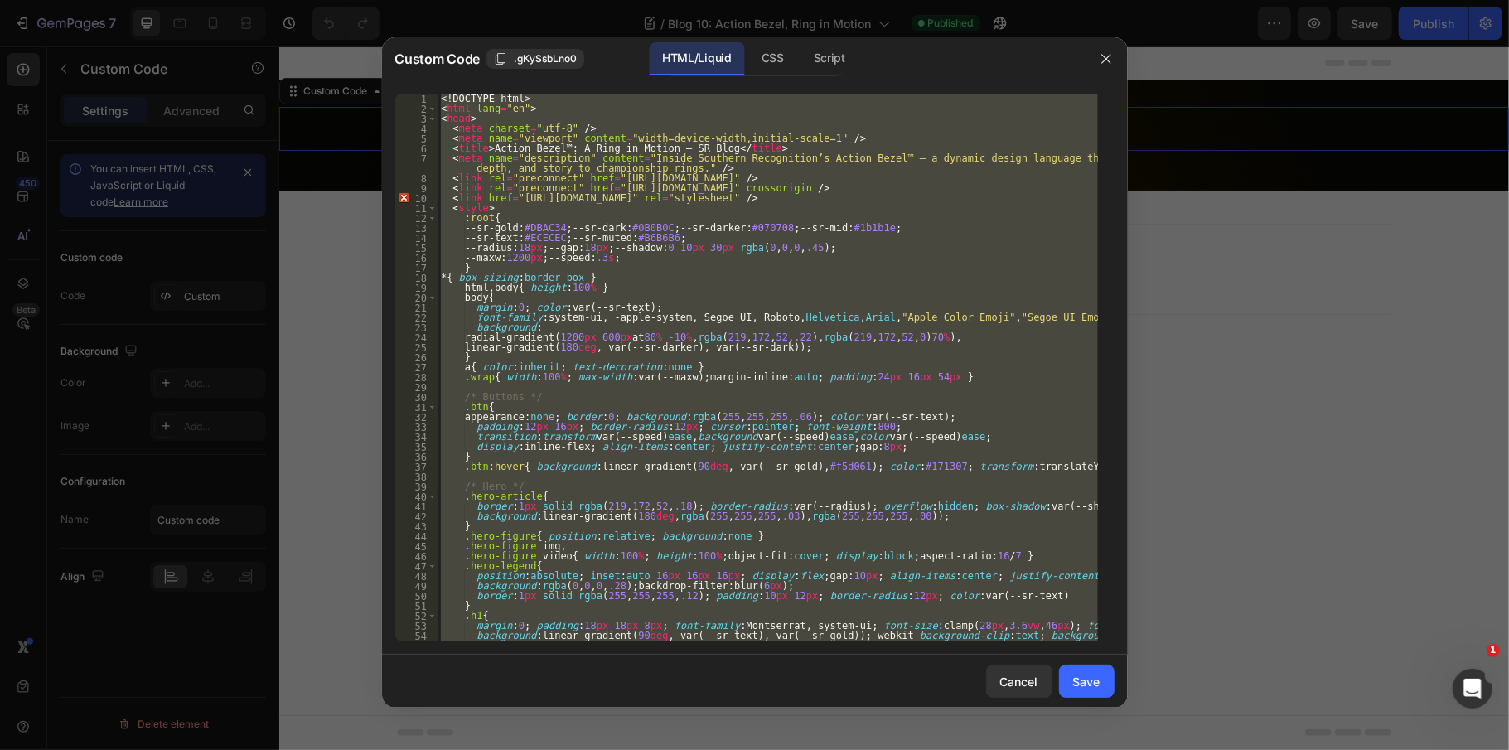
paste textarea
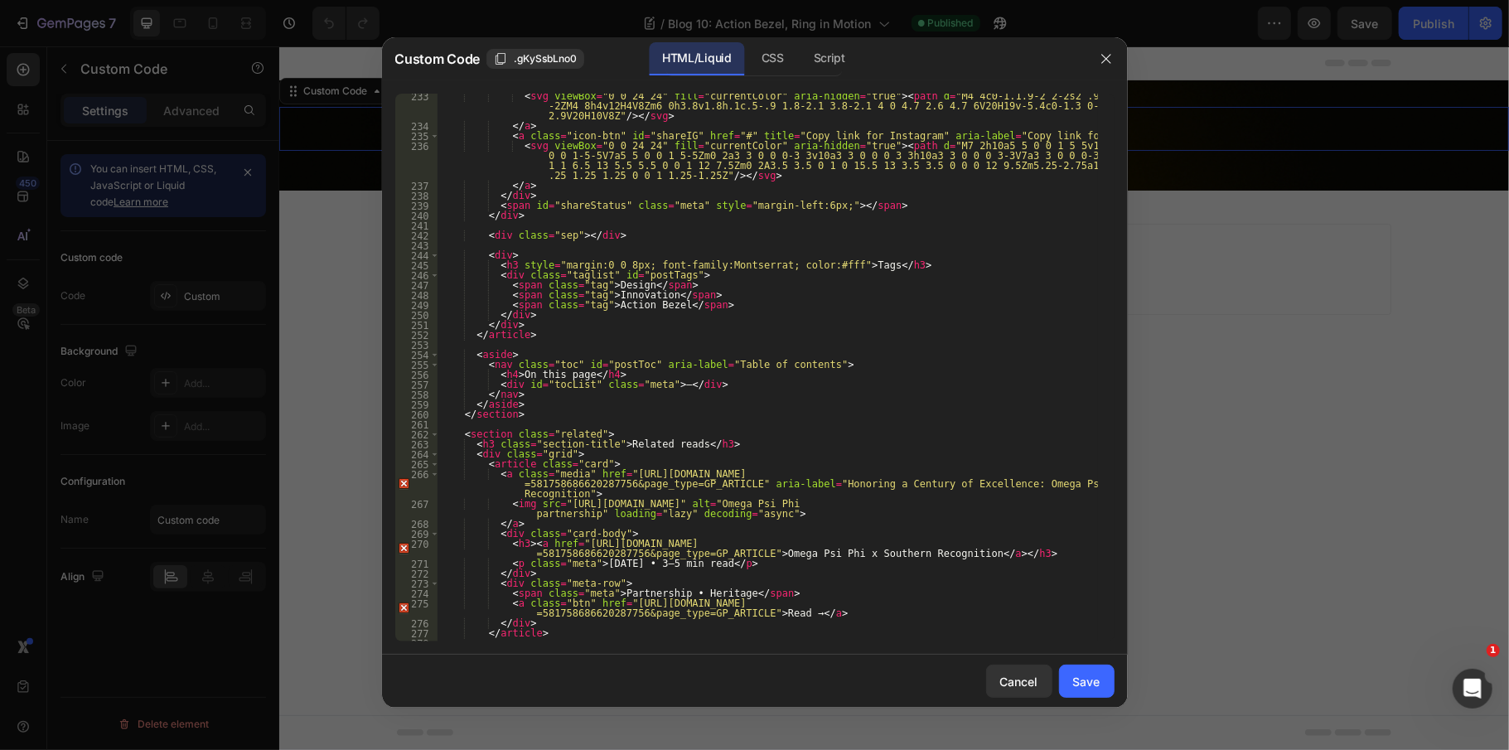
scroll to position [2690, 0]
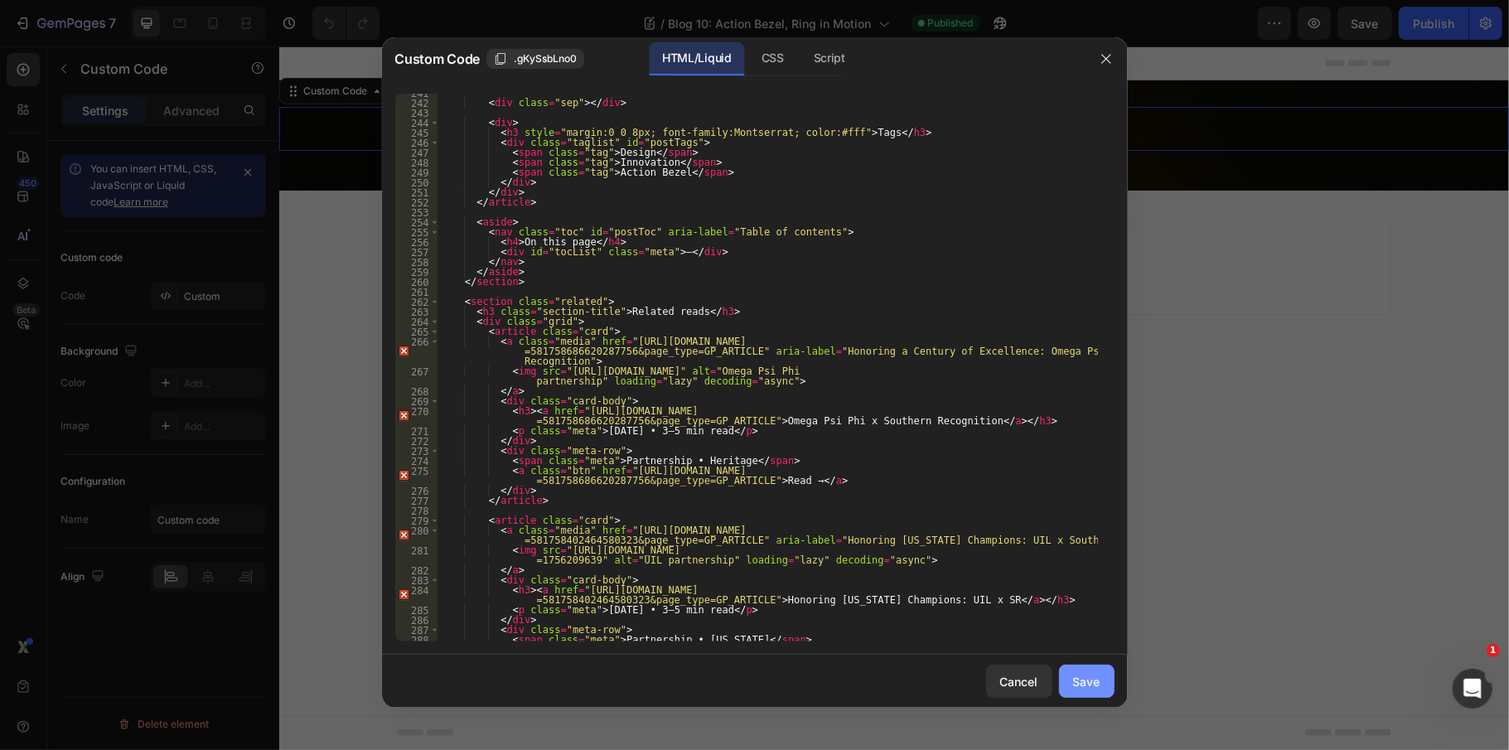
click at [1066, 683] on button "Save" at bounding box center [1087, 681] width 56 height 33
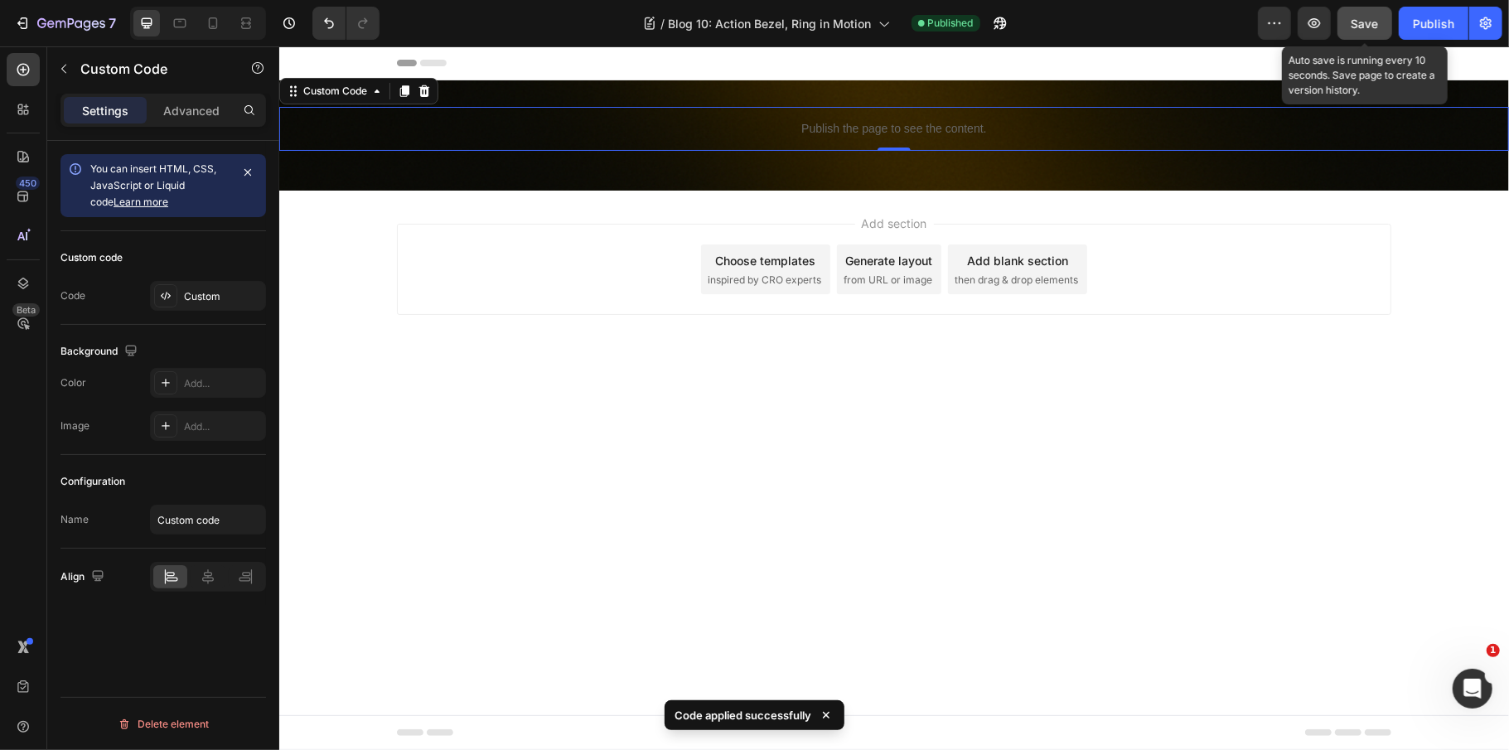
click at [1357, 8] on button "Save" at bounding box center [1365, 23] width 55 height 33
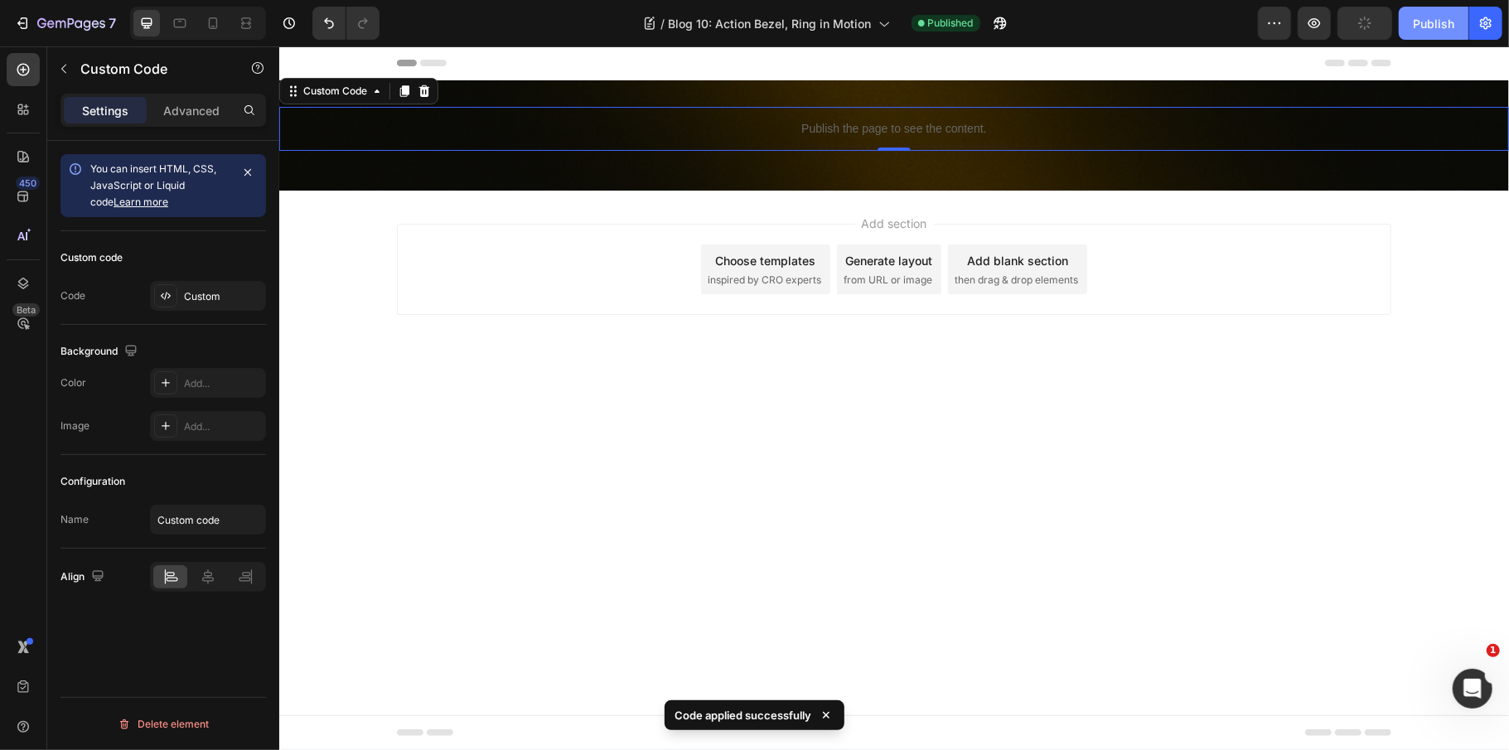
click at [1439, 28] on div "Publish" at bounding box center [1433, 23] width 41 height 17
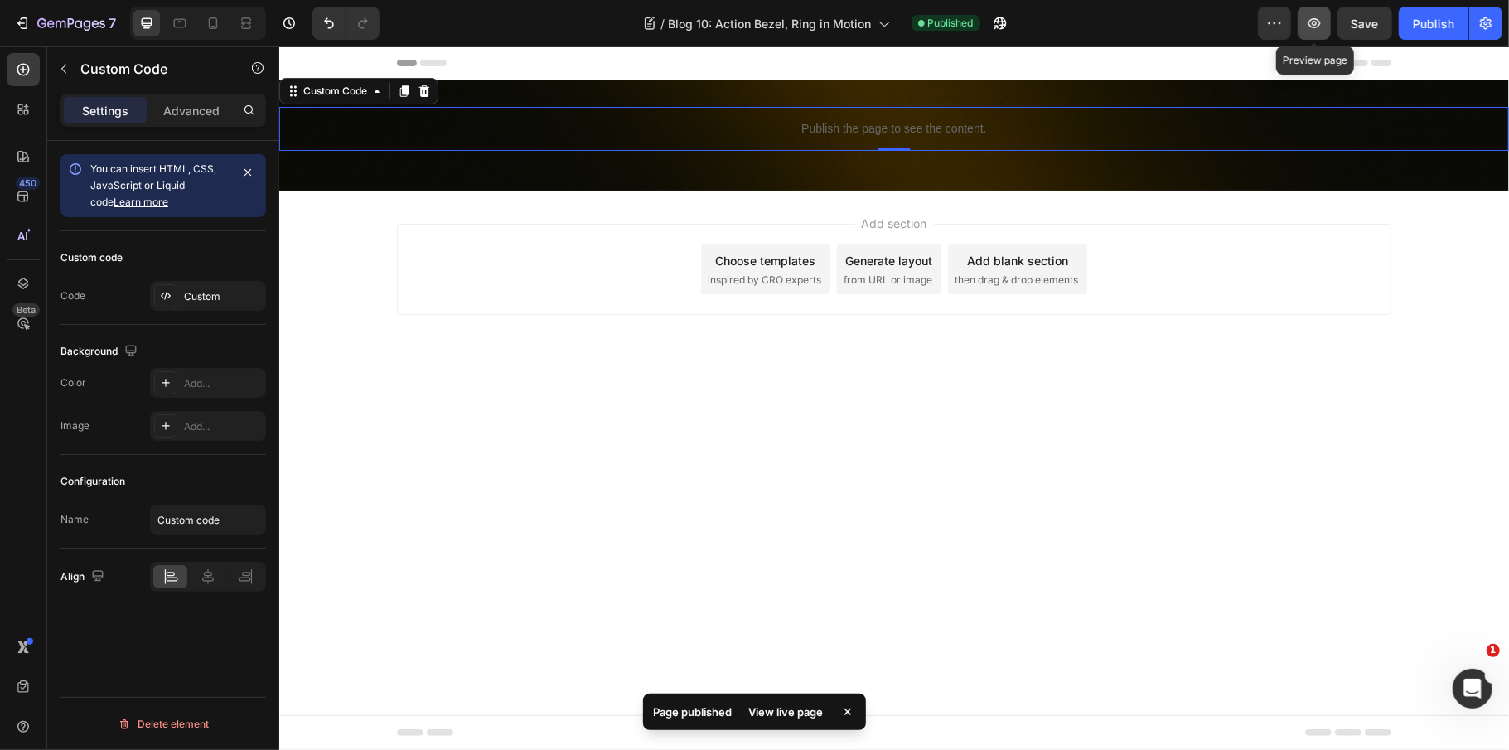
click at [1314, 18] on icon "button" at bounding box center [1315, 23] width 12 height 10
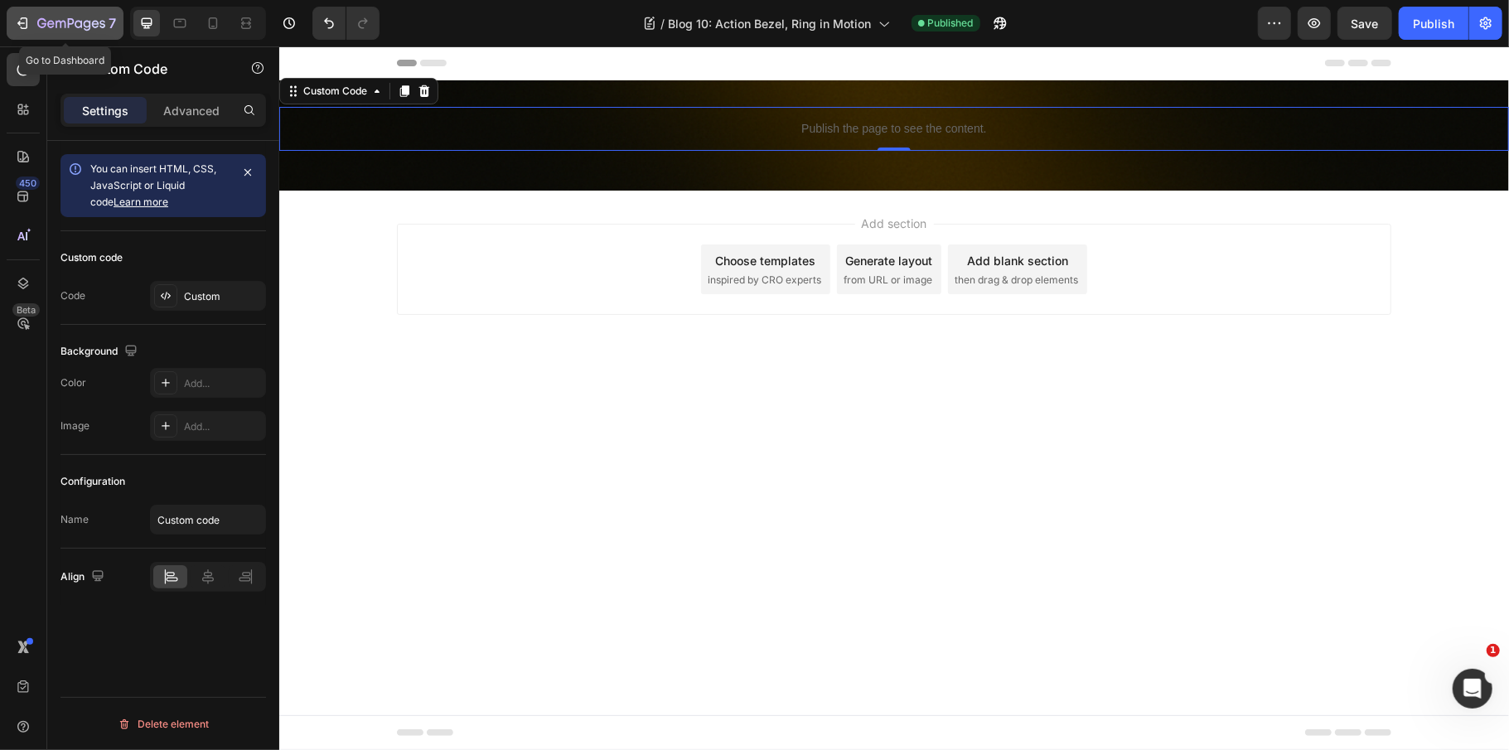
click at [46, 14] on div "7" at bounding box center [76, 23] width 79 height 20
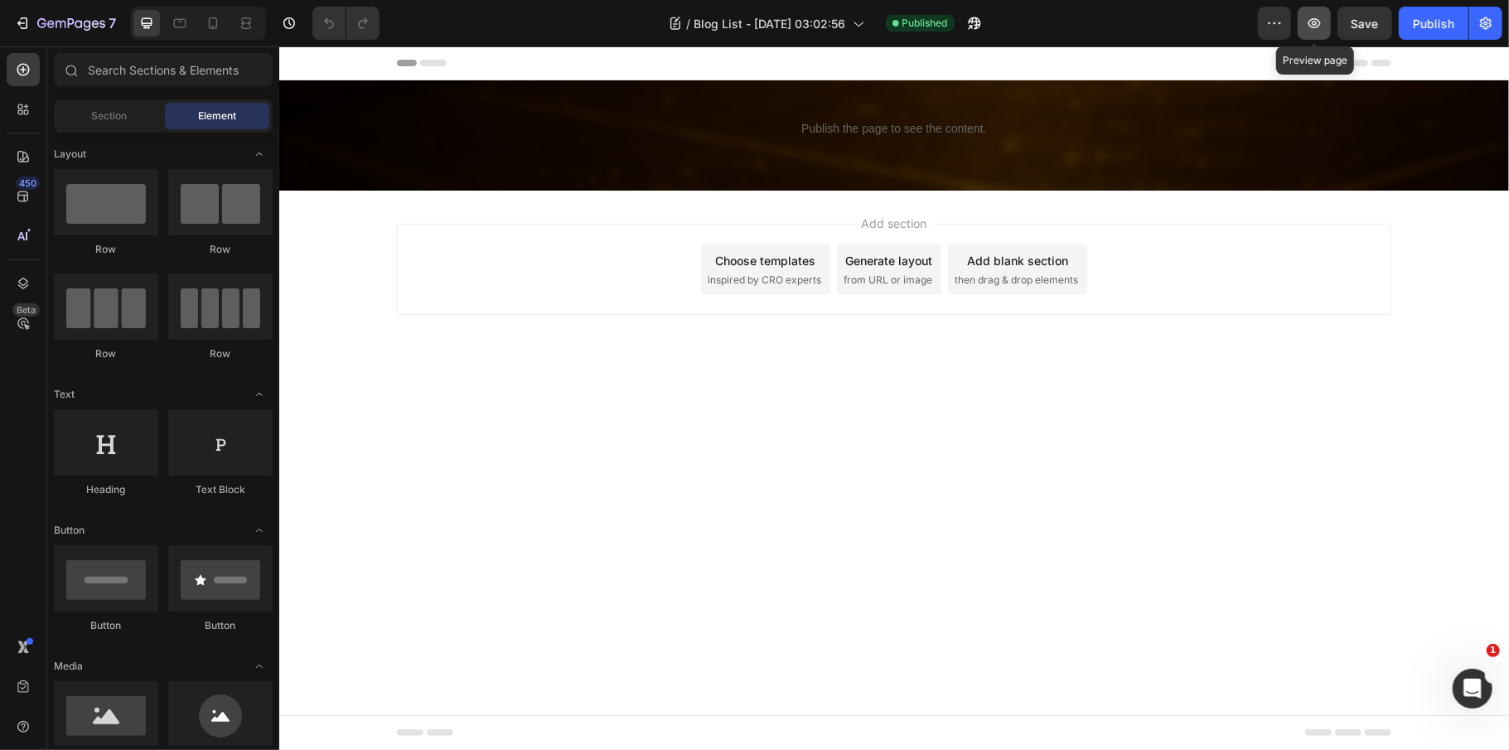
click at [1318, 28] on icon "button" at bounding box center [1314, 23] width 17 height 17
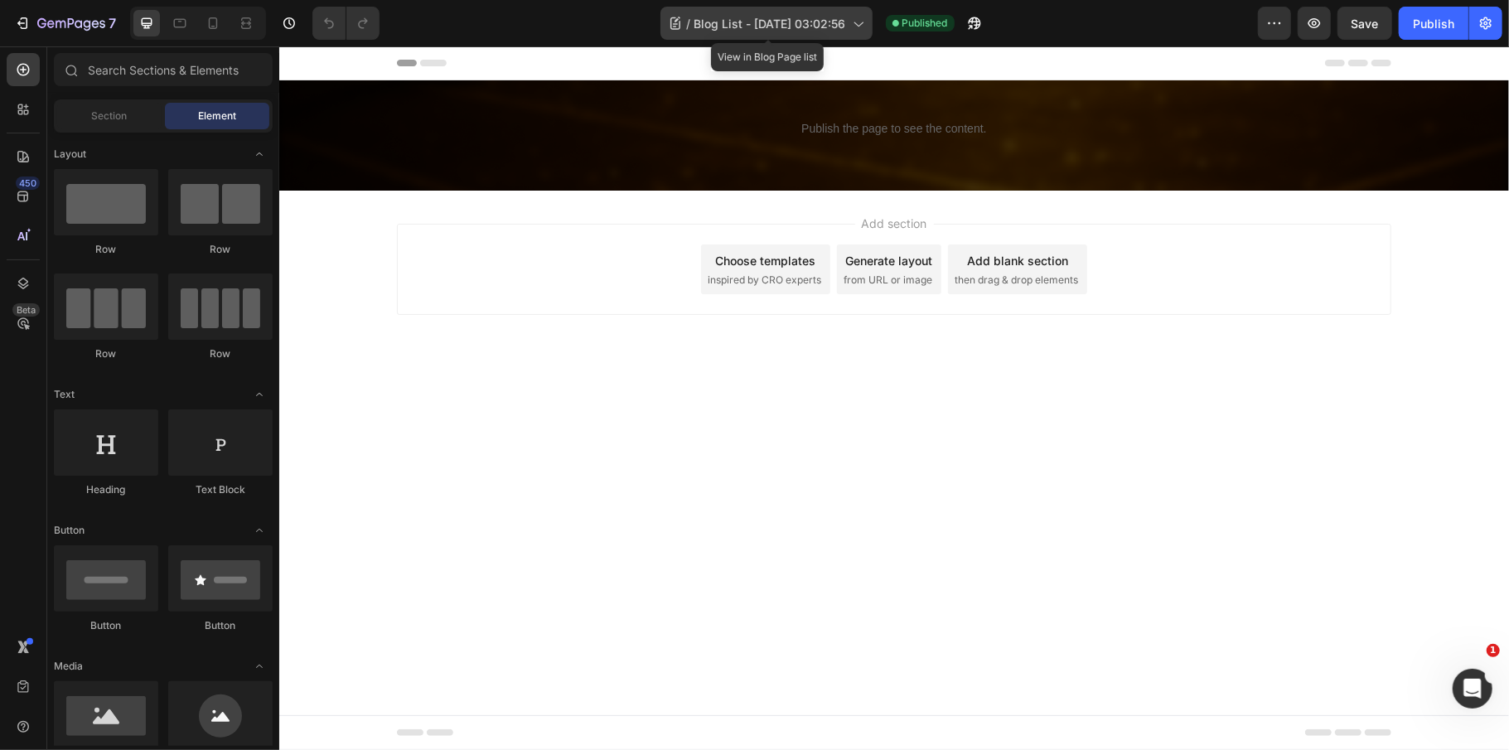
click at [791, 20] on span "Blog List - [DATE] 03:02:56" at bounding box center [770, 23] width 152 height 17
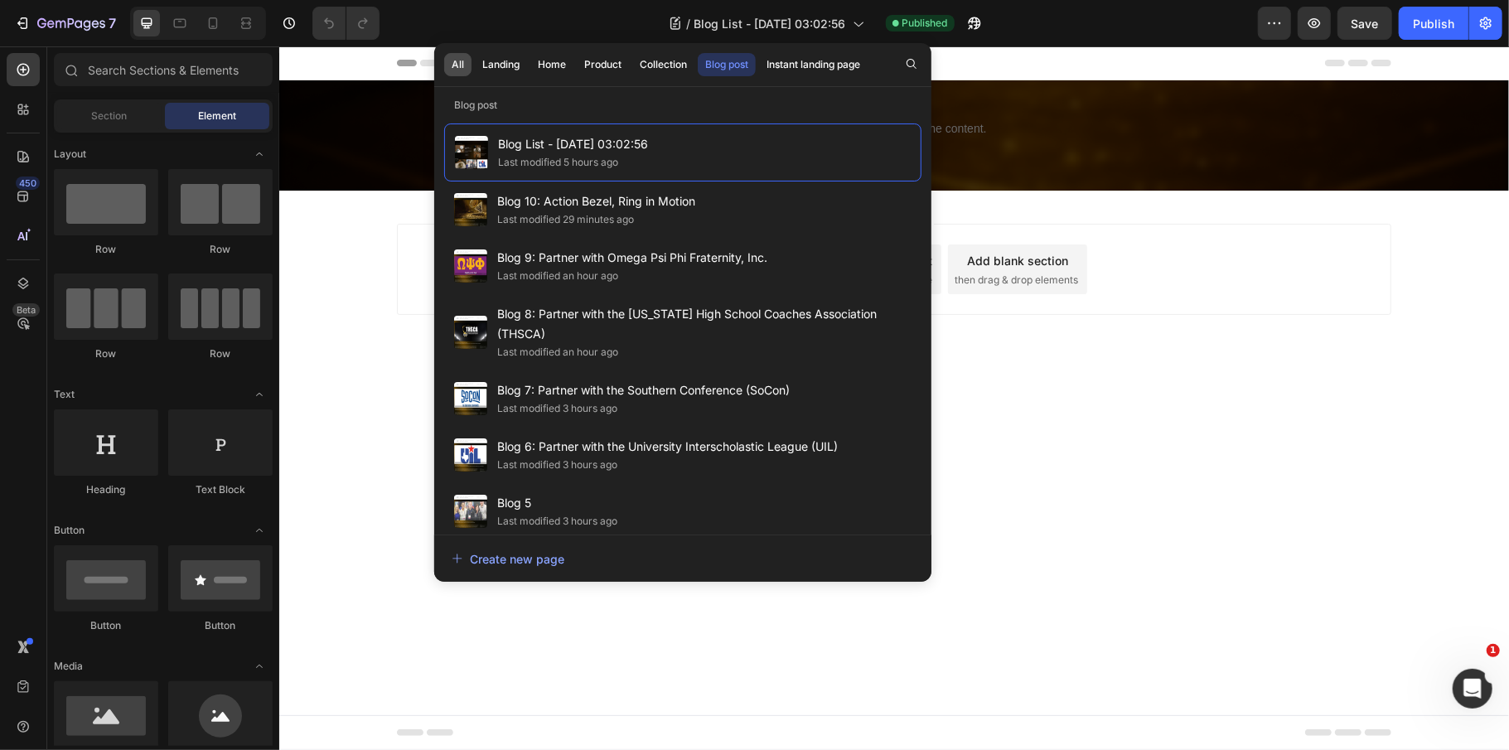
click at [452, 68] on div "All" at bounding box center [458, 64] width 12 height 15
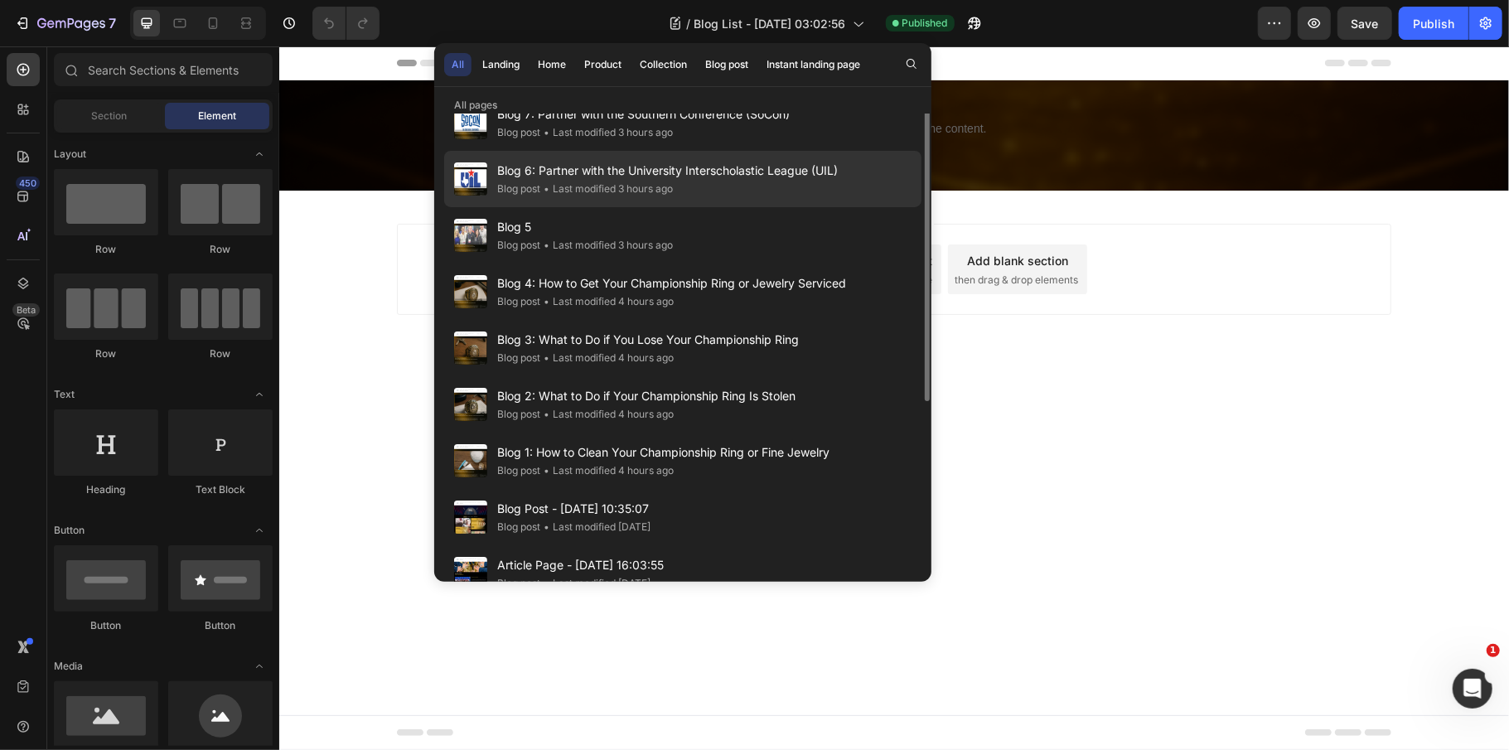
scroll to position [276, 0]
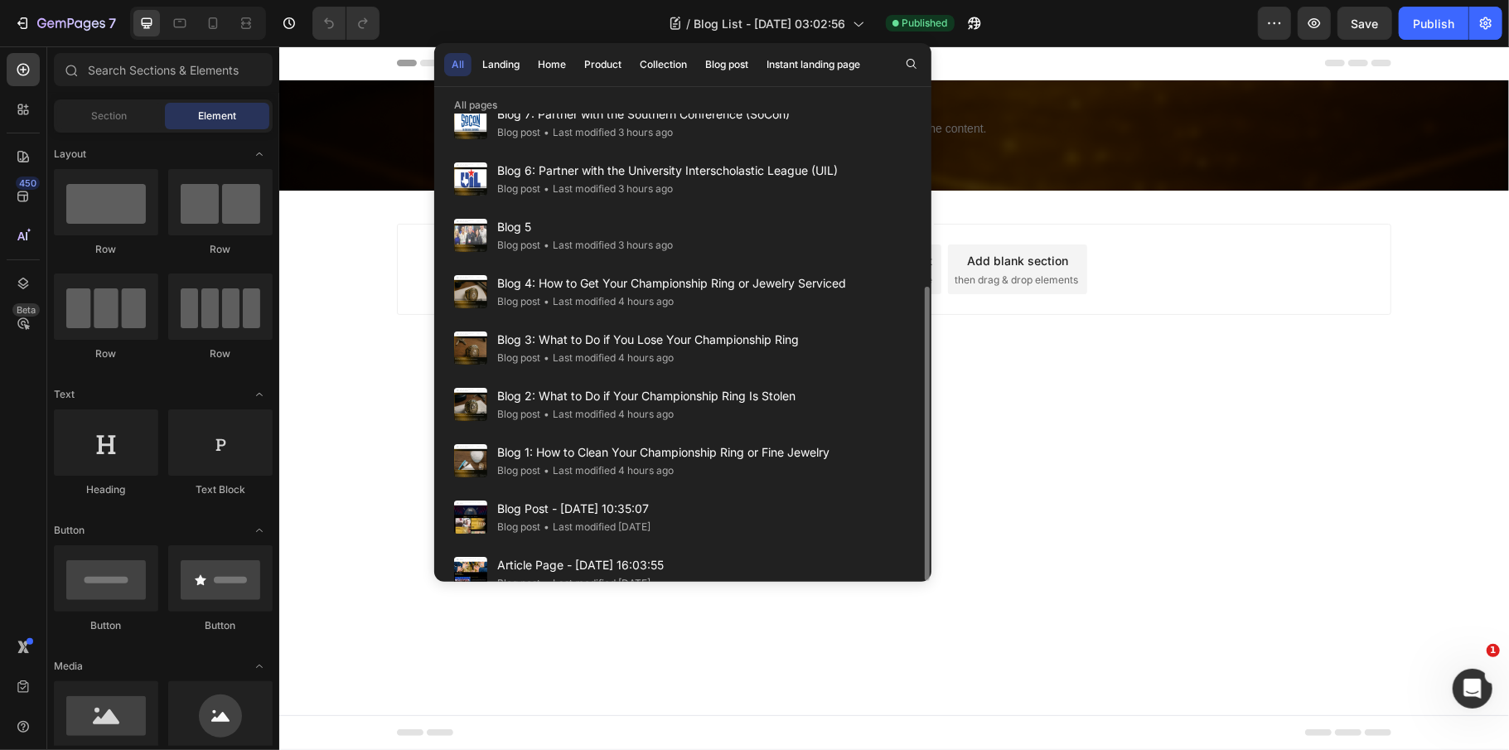
click at [446, 56] on button "All" at bounding box center [457, 64] width 27 height 23
click at [446, 57] on button "All" at bounding box center [457, 64] width 27 height 23
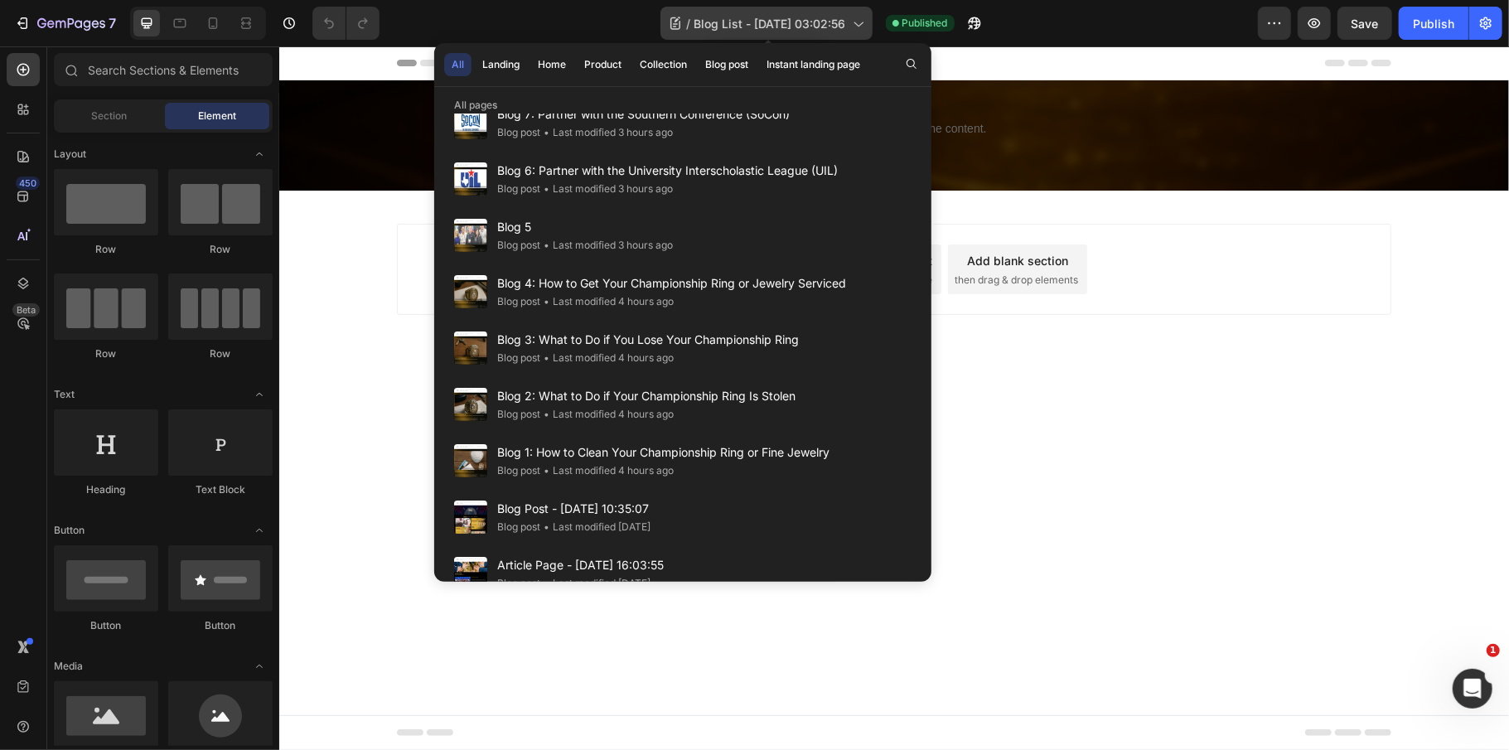
click at [837, 17] on span "Blog List - [DATE] 03:02:56" at bounding box center [770, 23] width 152 height 17
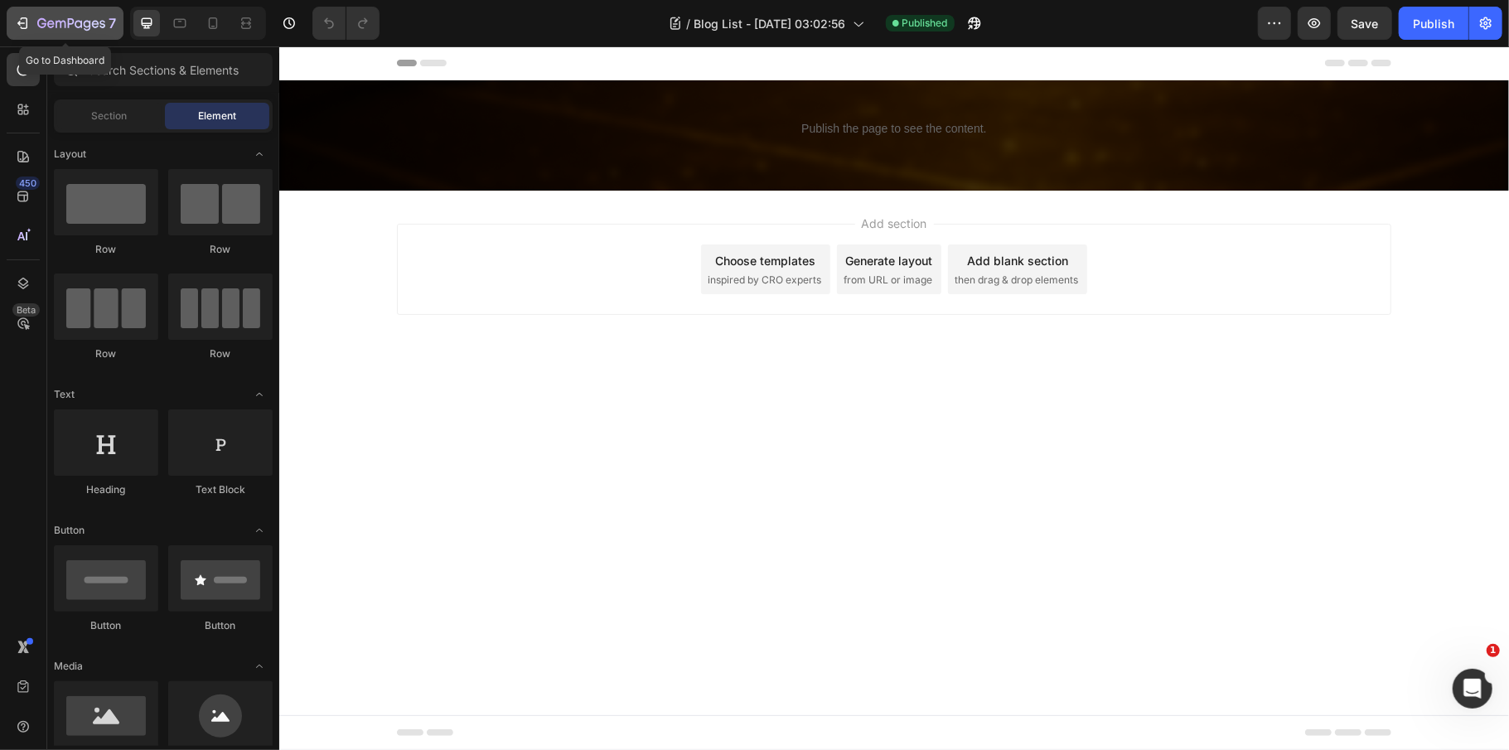
click at [50, 31] on icon "button" at bounding box center [71, 24] width 68 height 14
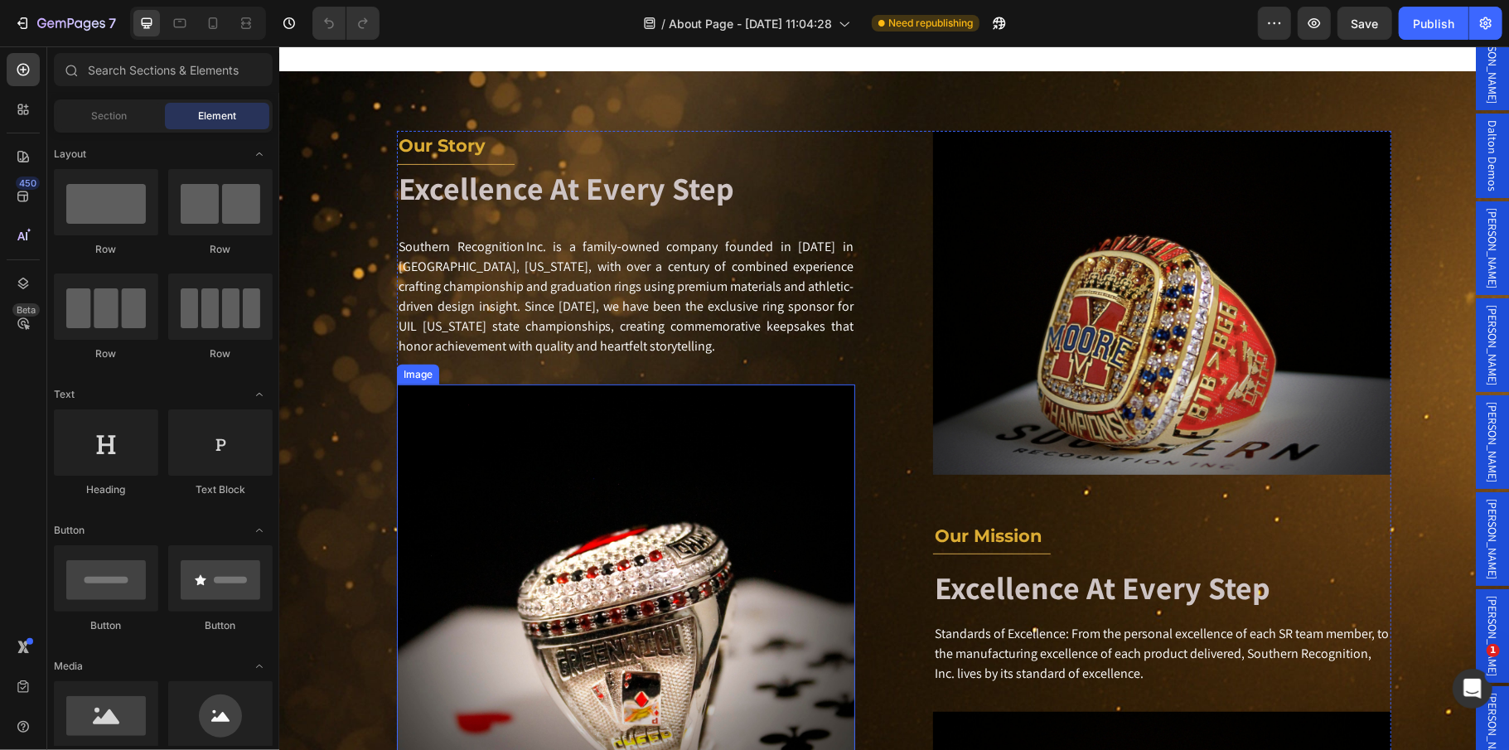
scroll to position [442, 0]
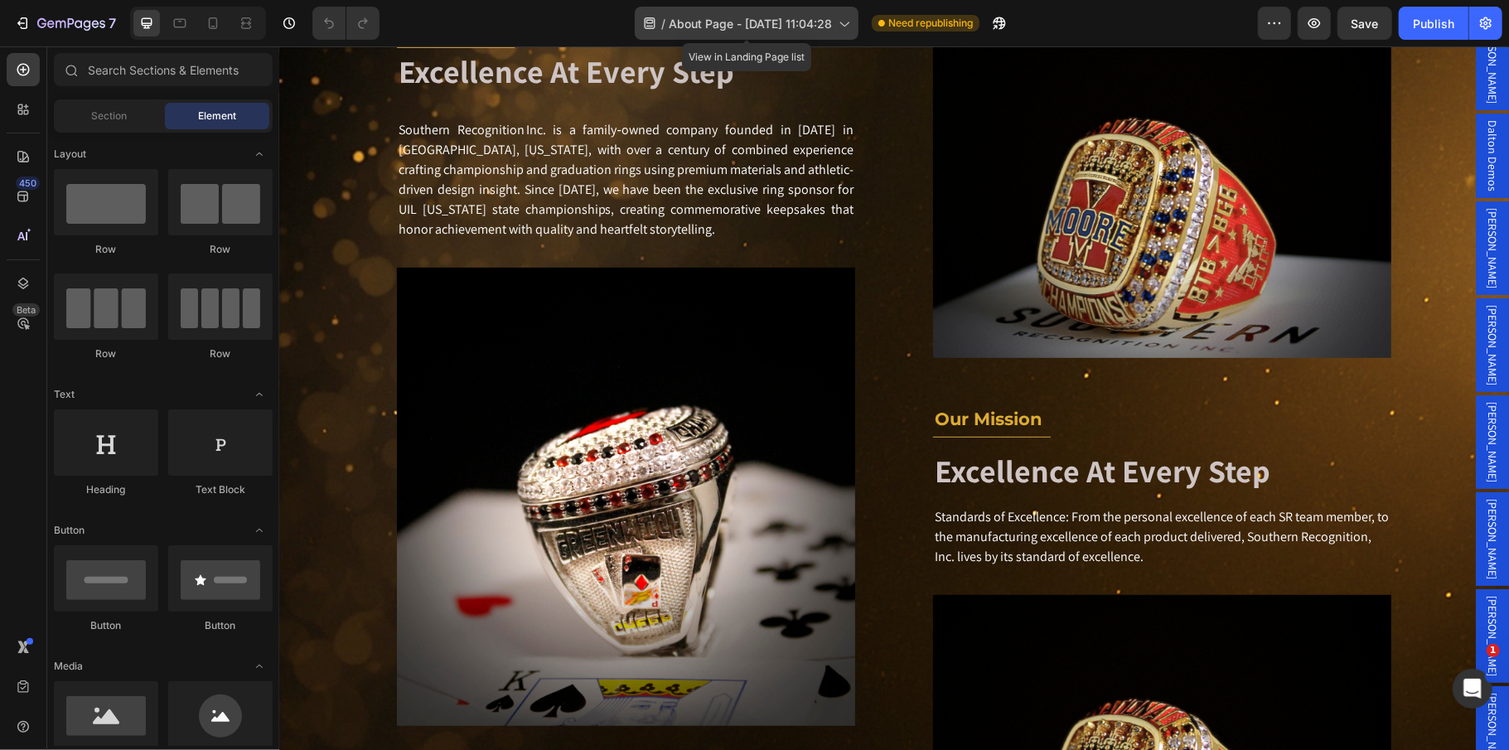
click at [771, 23] on span "About Page - [DATE] 11:04:28" at bounding box center [750, 23] width 163 height 17
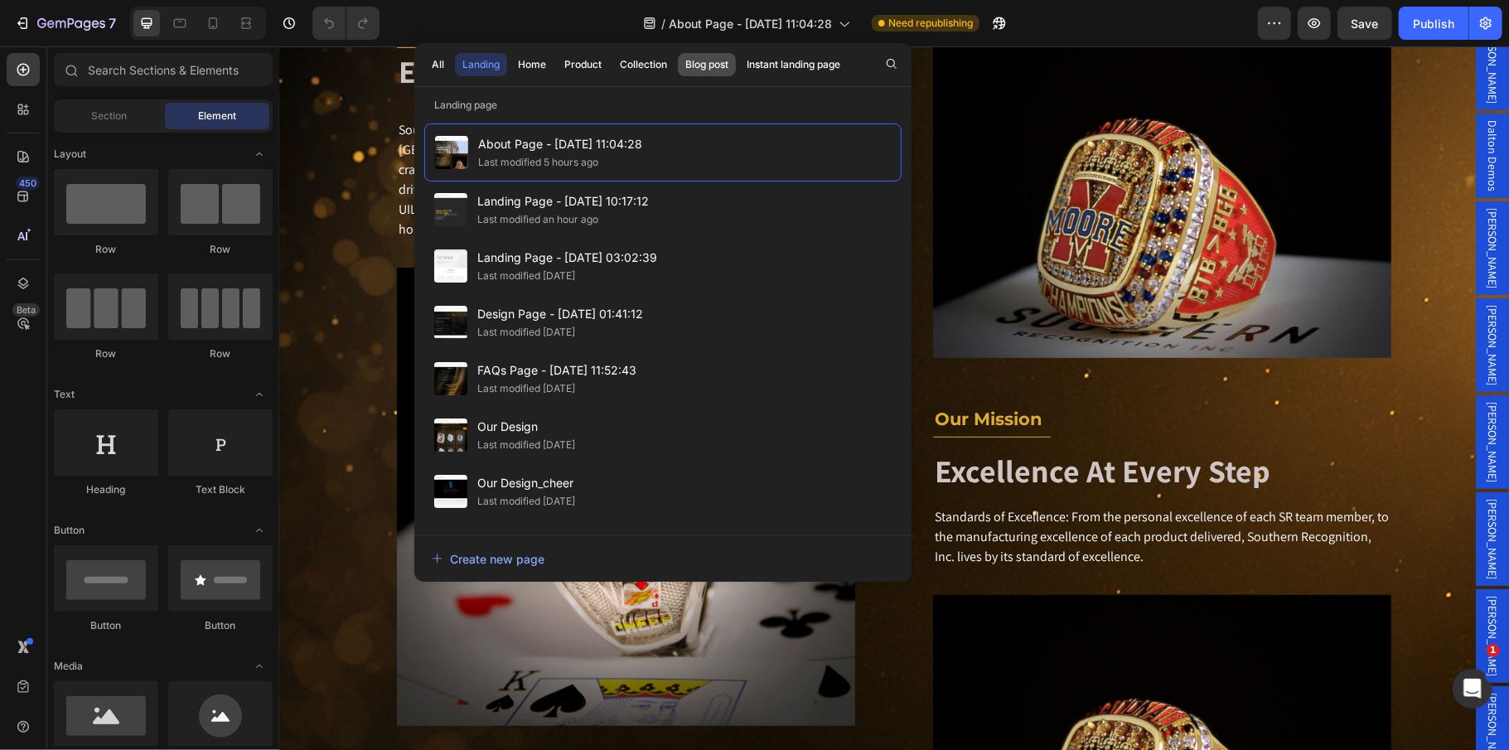
click at [714, 60] on div "Blog post" at bounding box center [706, 64] width 43 height 15
click at [711, 73] on button "Blog post" at bounding box center [707, 64] width 58 height 23
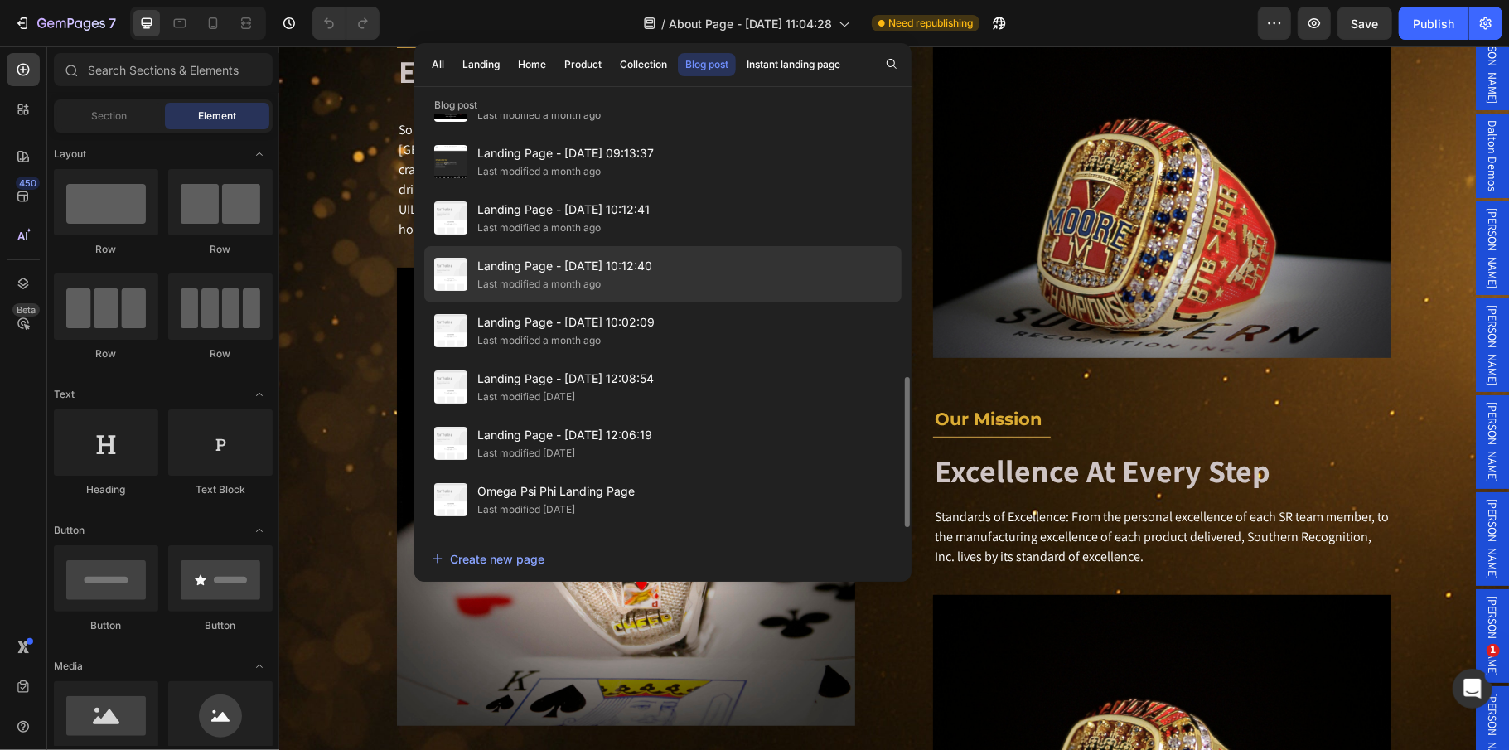
scroll to position [724, 0]
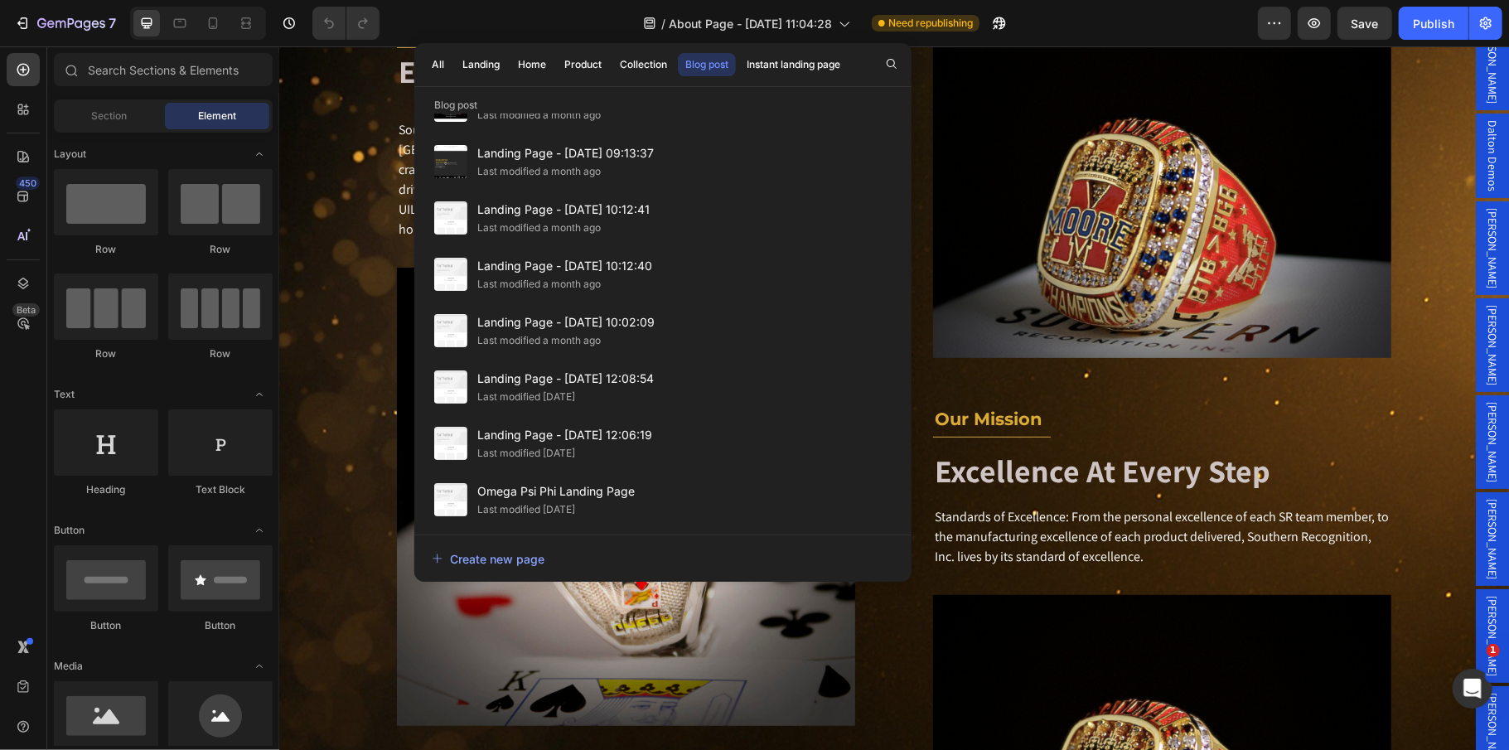
click at [728, 60] on div "Blog post" at bounding box center [706, 64] width 43 height 15
click at [728, 57] on div "Blog post" at bounding box center [706, 64] width 43 height 15
click at [802, 24] on span "About Page - Aug 11, 11:04:28" at bounding box center [750, 23] width 163 height 17
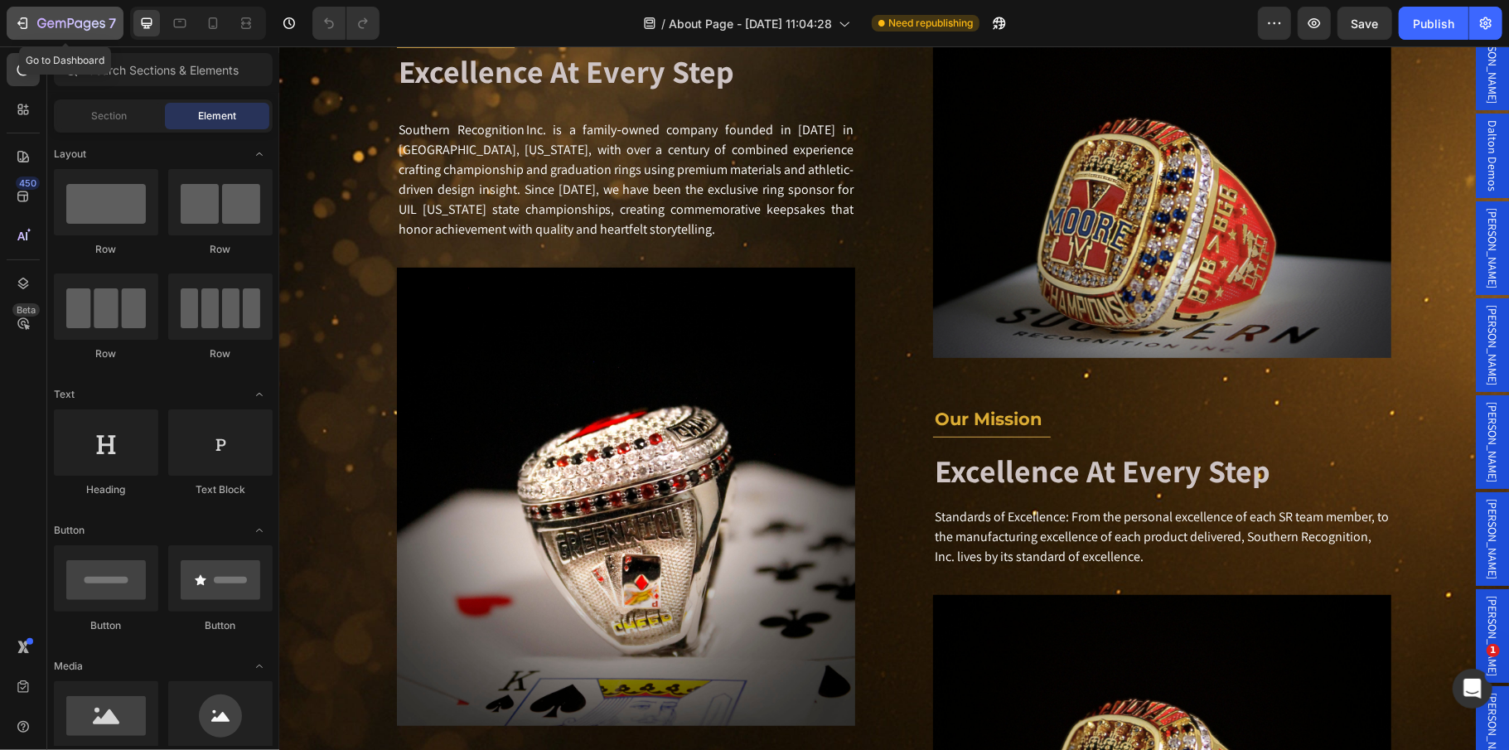
click at [27, 20] on icon "button" at bounding box center [24, 23] width 7 height 12
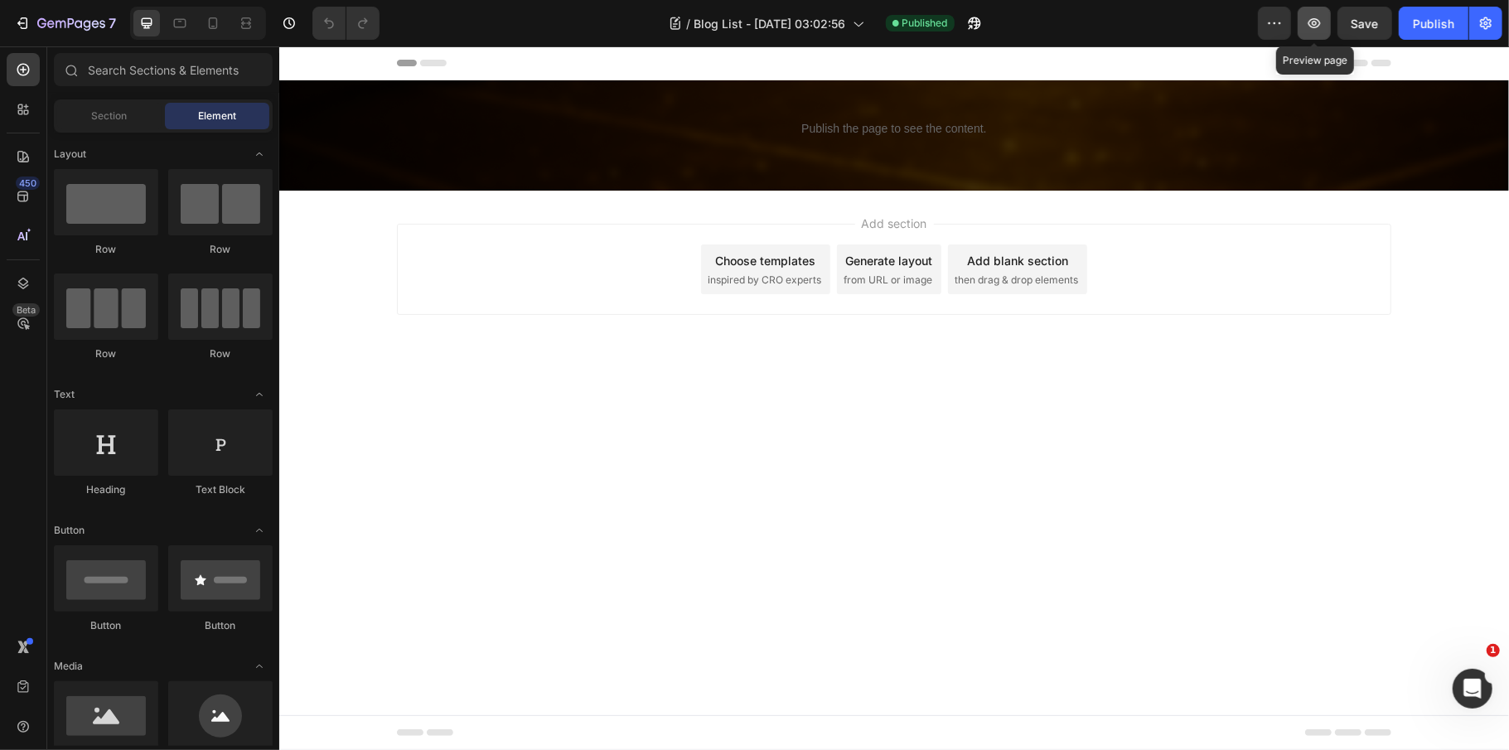
click at [1324, 28] on button "button" at bounding box center [1314, 23] width 33 height 33
click at [66, 27] on icon "button" at bounding box center [71, 24] width 68 height 14
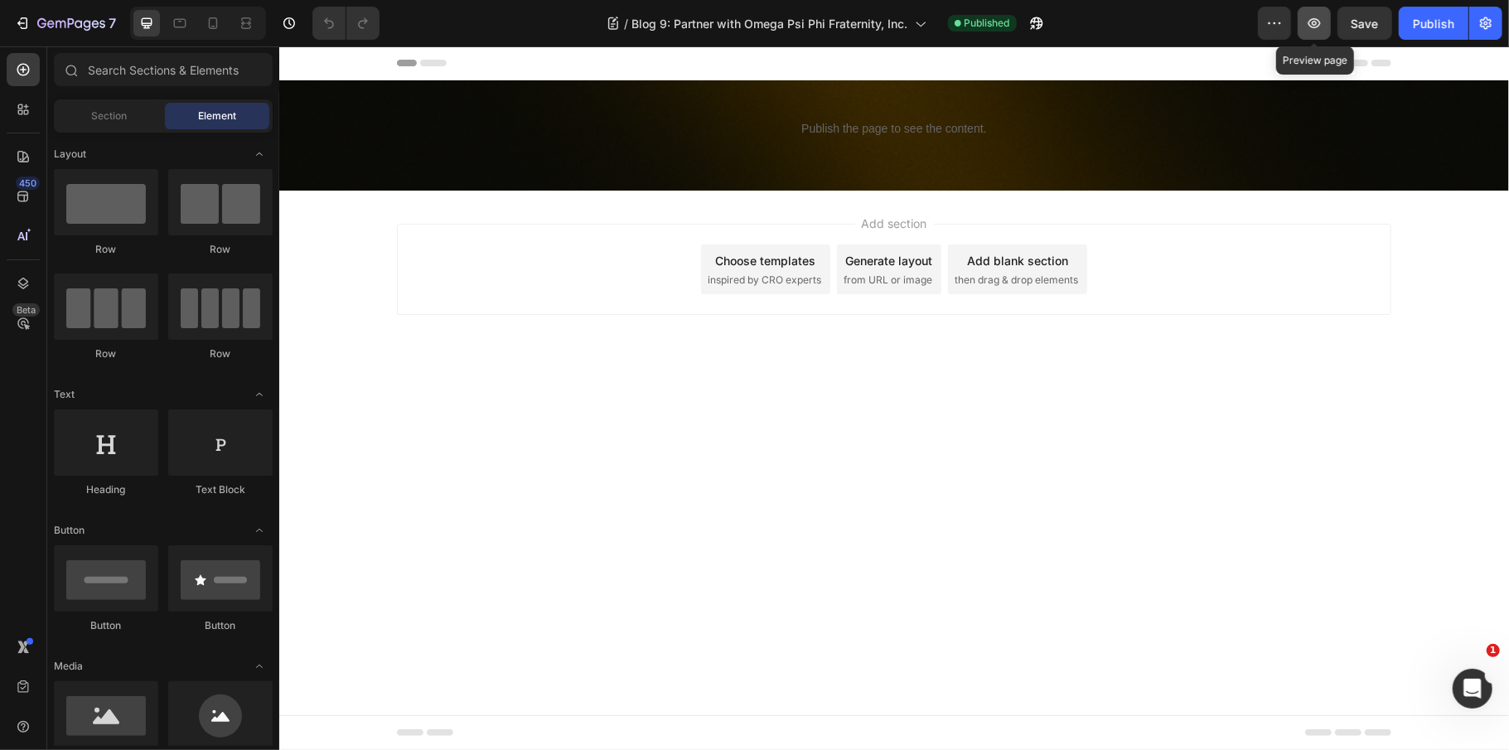
click at [1298, 22] on button "button" at bounding box center [1314, 23] width 33 height 33
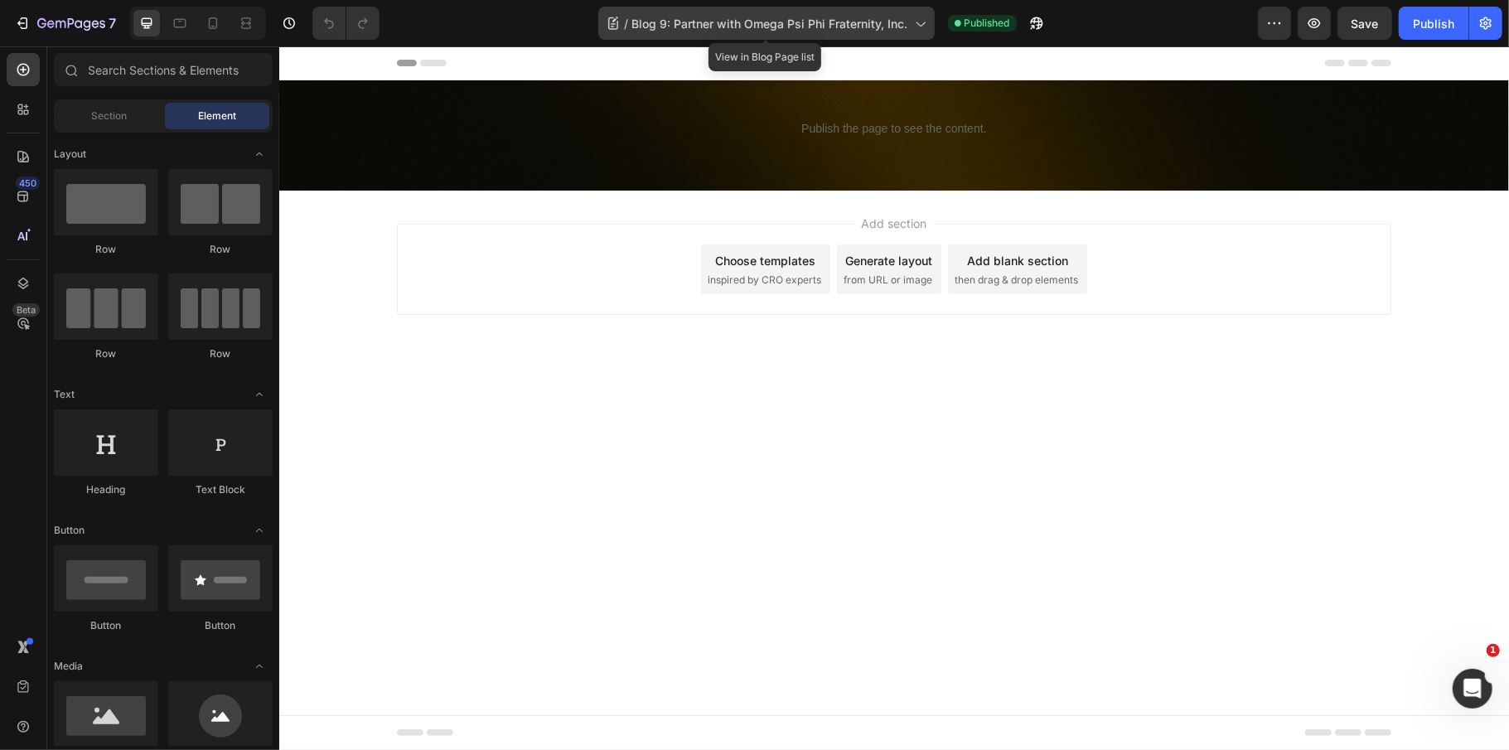
click at [859, 17] on span "Blog 9: Partner with Omega Psi Phi Fraternity, Inc." at bounding box center [770, 23] width 276 height 17
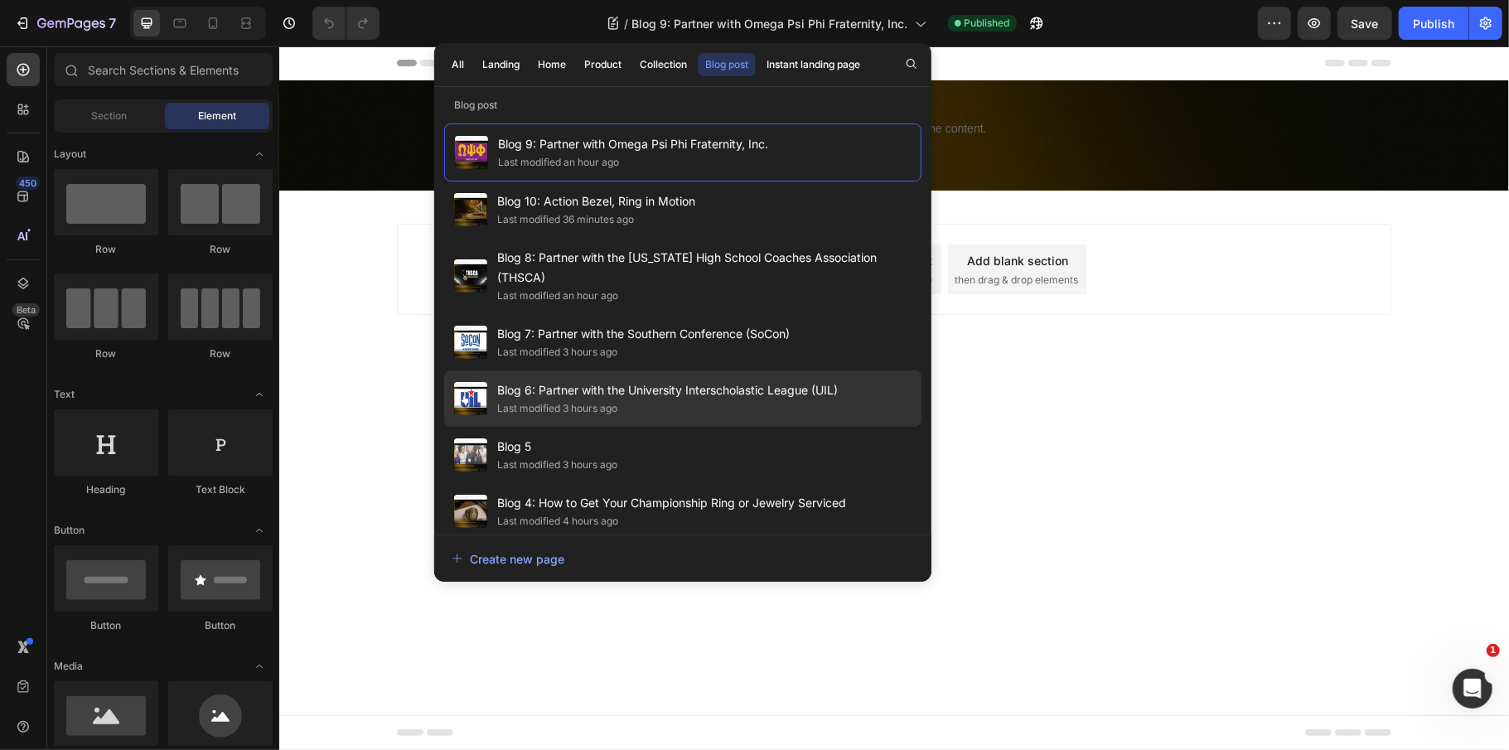
click at [625, 380] on span "Blog 6: Partner with the University Interscholastic League (UIL)" at bounding box center [667, 390] width 341 height 20
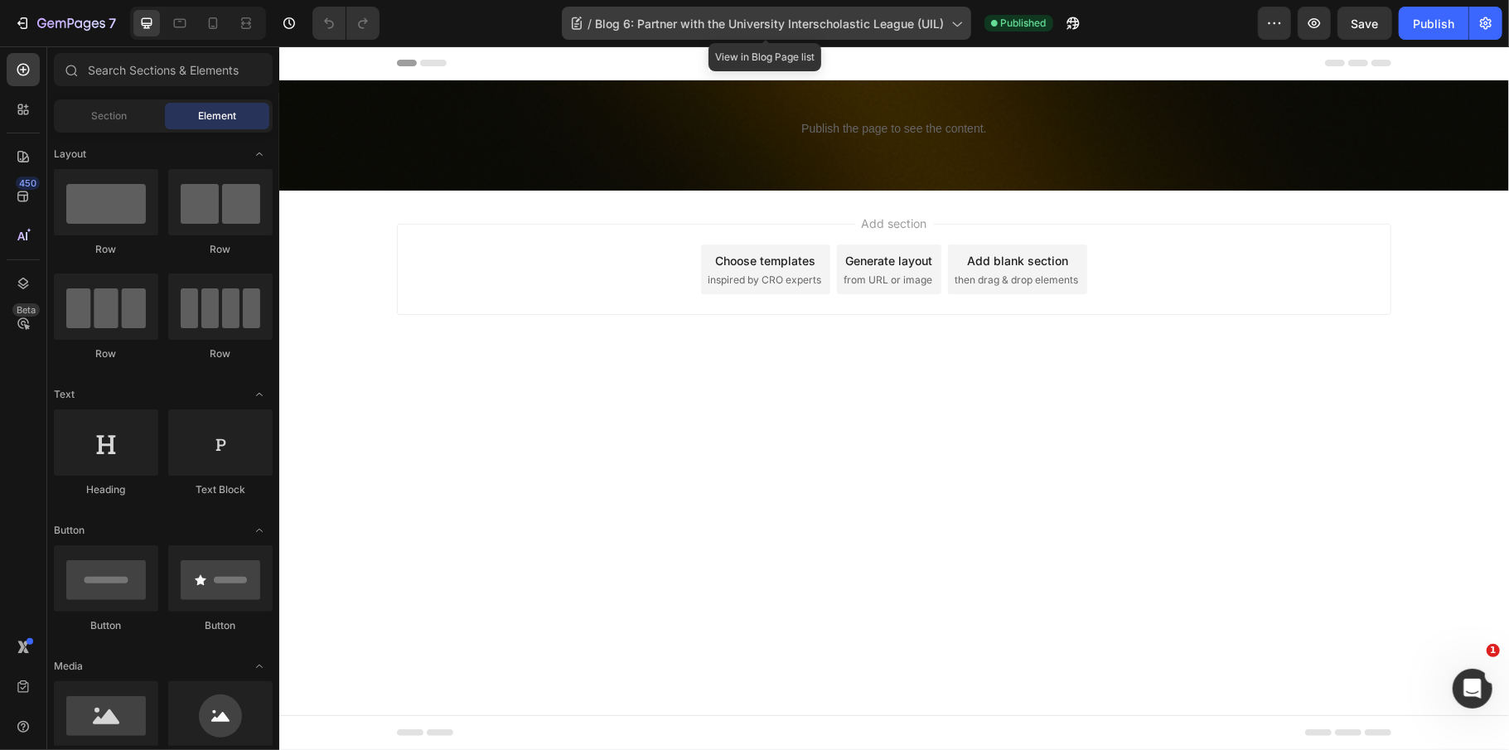
click at [823, 23] on span "Blog 6: Partner with the University Interscholastic League (UIL)" at bounding box center [770, 23] width 349 height 17
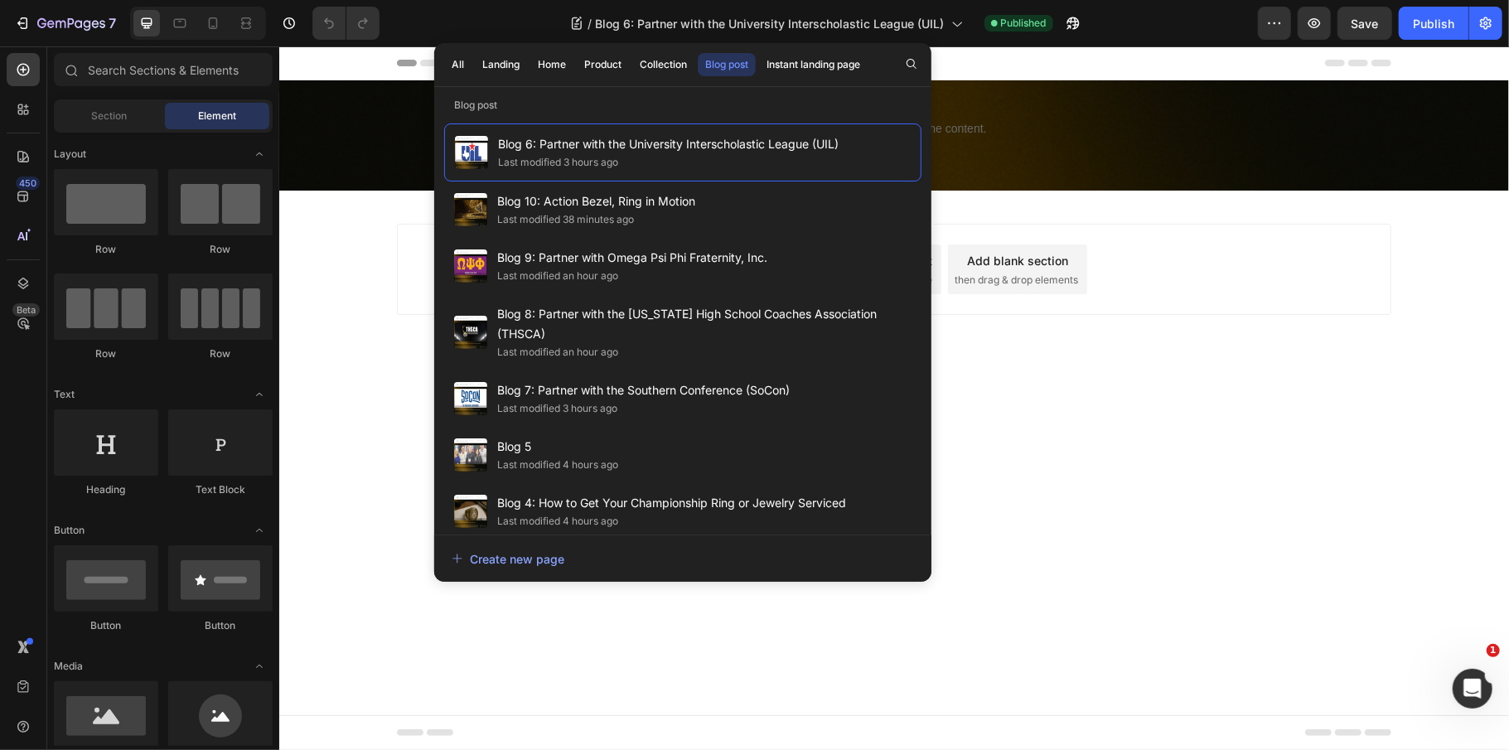
drag, startPoint x: 1201, startPoint y: 286, endPoint x: 1031, endPoint y: 162, distance: 210.0
click at [1201, 285] on div "Add section Choose templates inspired by CRO experts Generate layout from URL o…" at bounding box center [893, 268] width 994 height 91
click at [993, 119] on p "Publish the page to see the content." at bounding box center [893, 127] width 1230 height 17
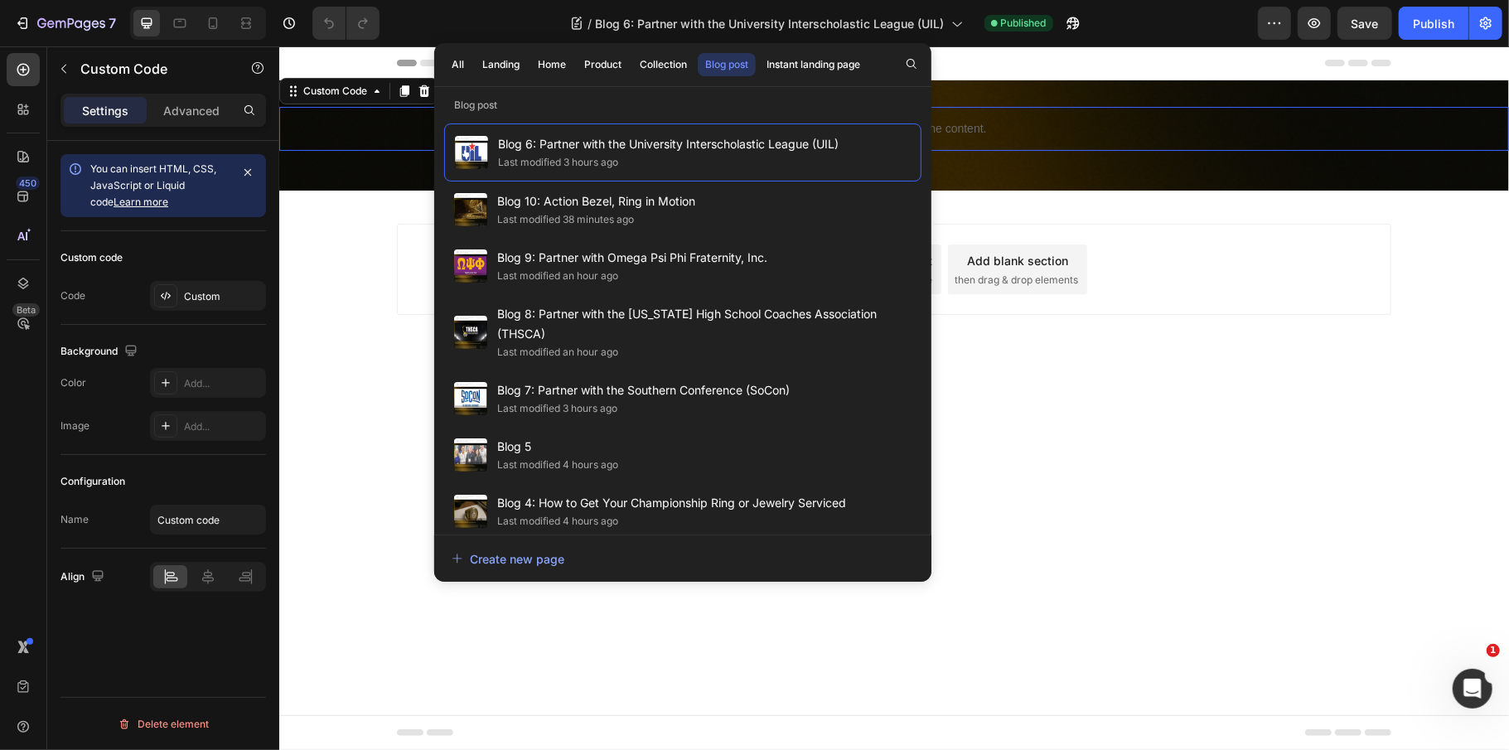
click at [993, 119] on p "Publish the page to see the content." at bounding box center [893, 127] width 1230 height 17
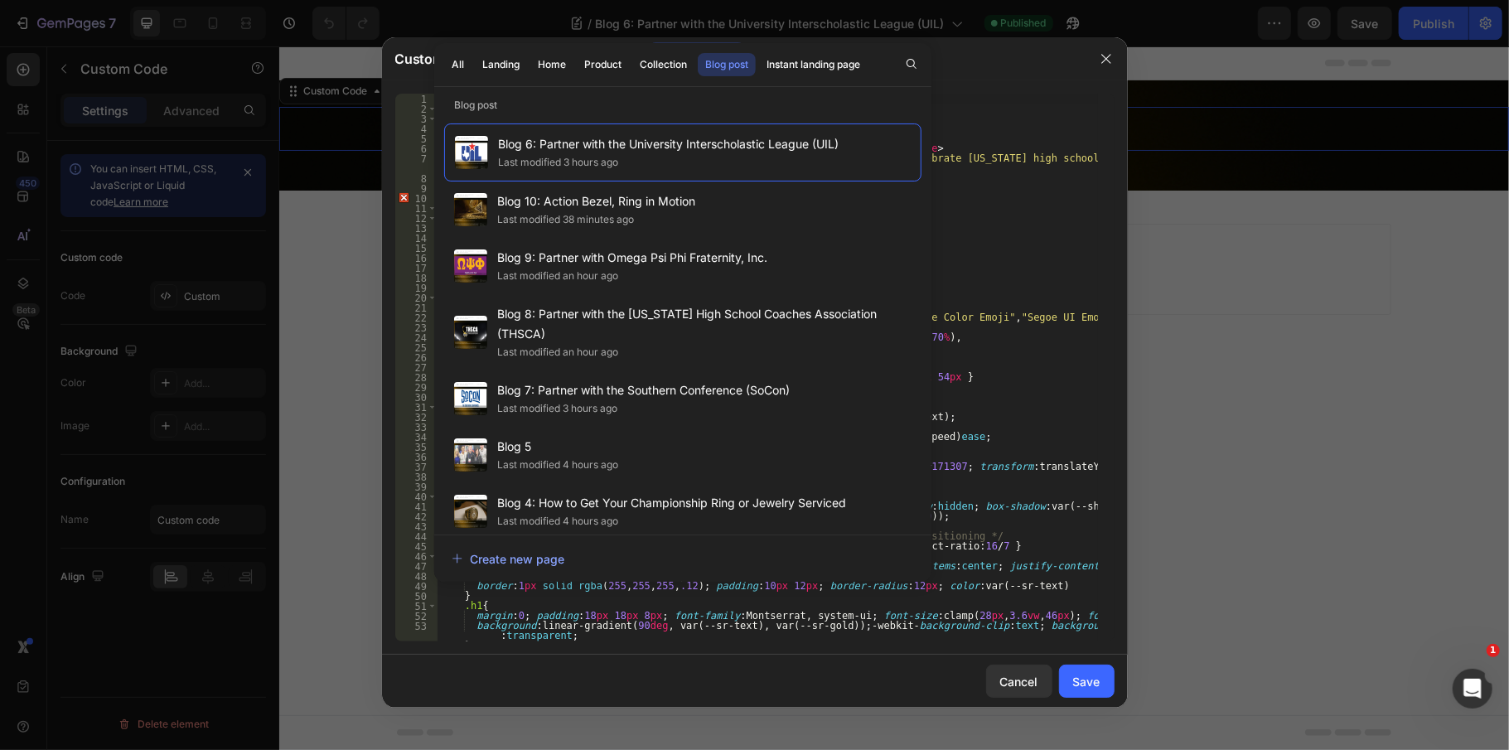
drag, startPoint x: 1301, startPoint y: 336, endPoint x: 1257, endPoint y: 209, distance: 134.2
click at [1304, 333] on div at bounding box center [754, 375] width 1509 height 750
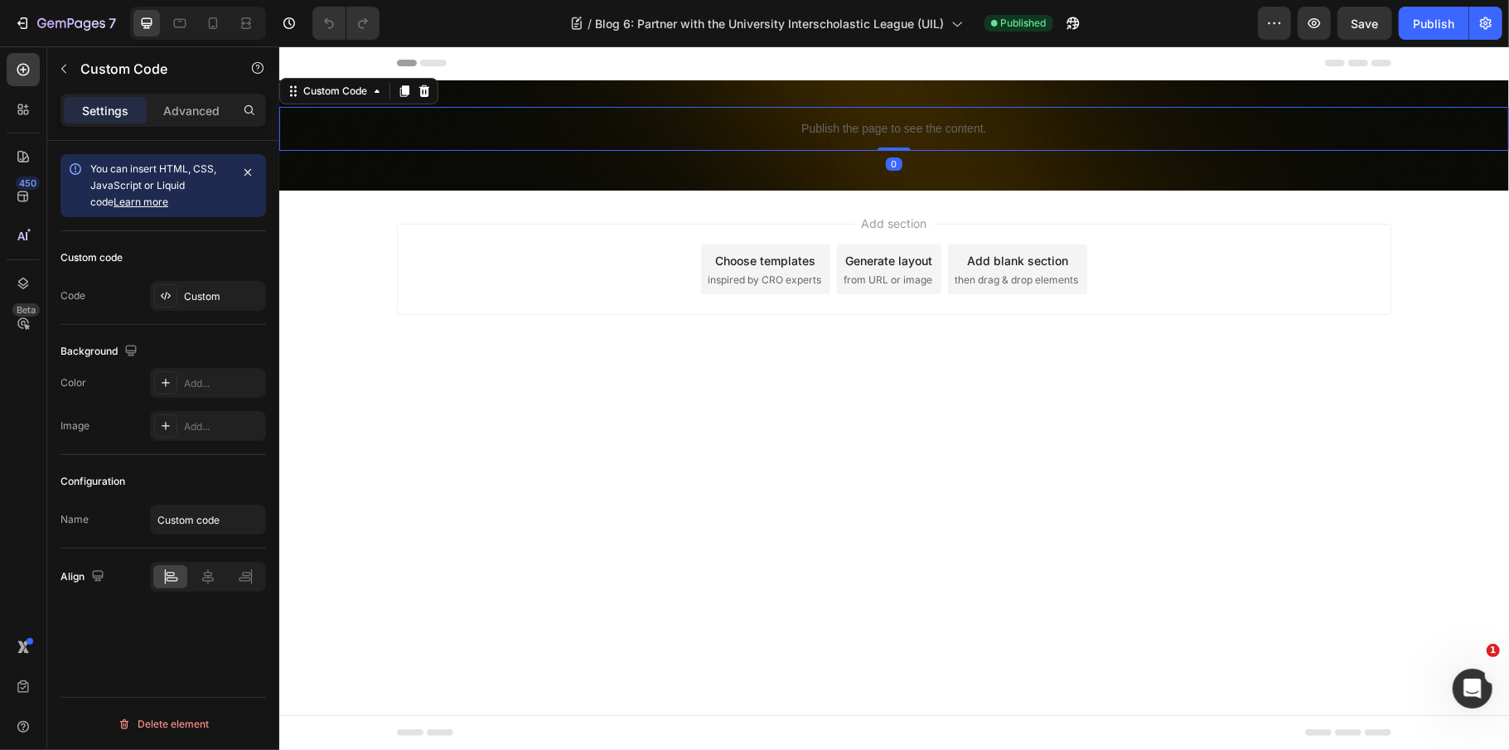
click at [1171, 129] on p "Publish the page to see the content." at bounding box center [893, 127] width 1230 height 17
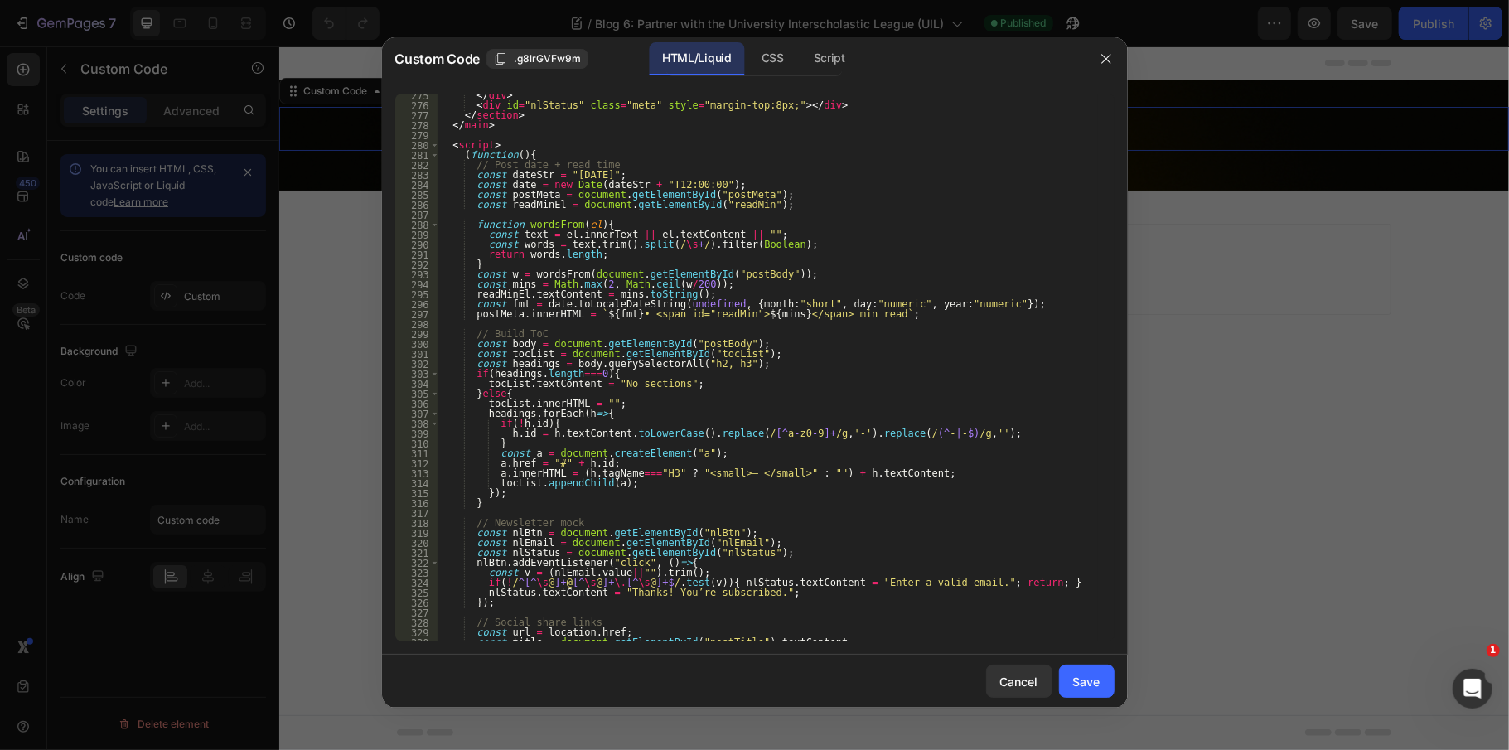
scroll to position [3116, 0]
click at [1022, 676] on div "Cancel" at bounding box center [1019, 681] width 38 height 17
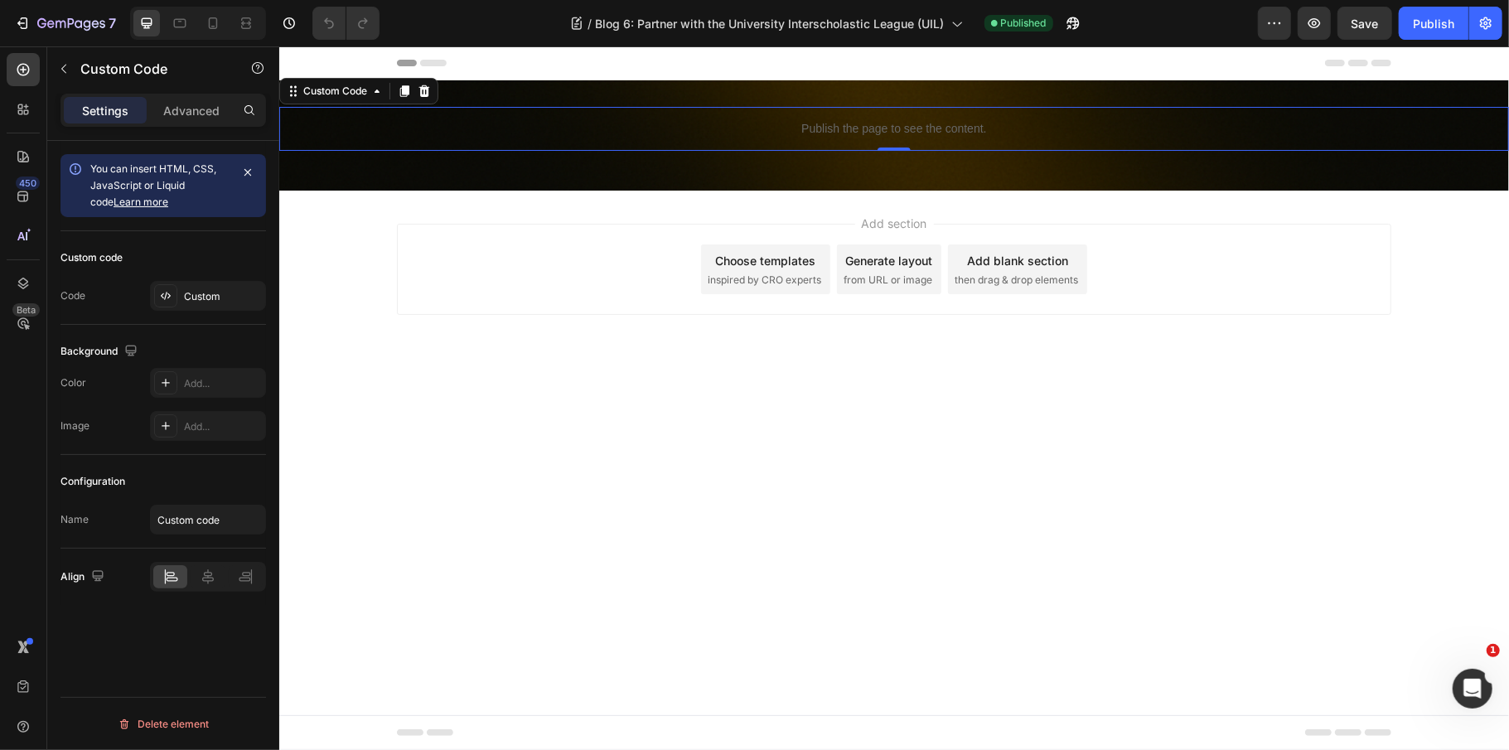
click at [829, 129] on p "Publish the page to see the content." at bounding box center [893, 127] width 1230 height 17
click at [830, 129] on p "Publish the page to see the content." at bounding box center [893, 127] width 1230 height 17
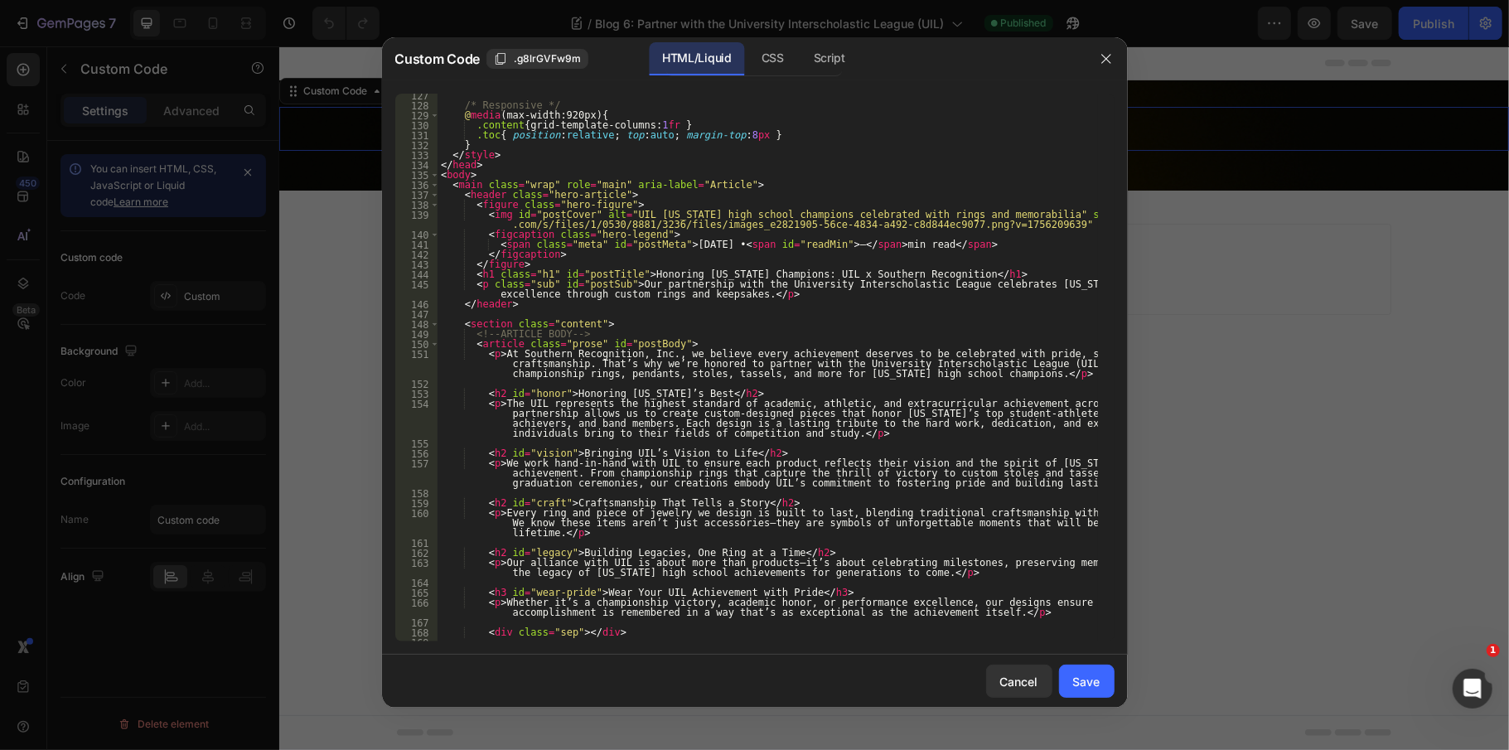
scroll to position [1193, 0]
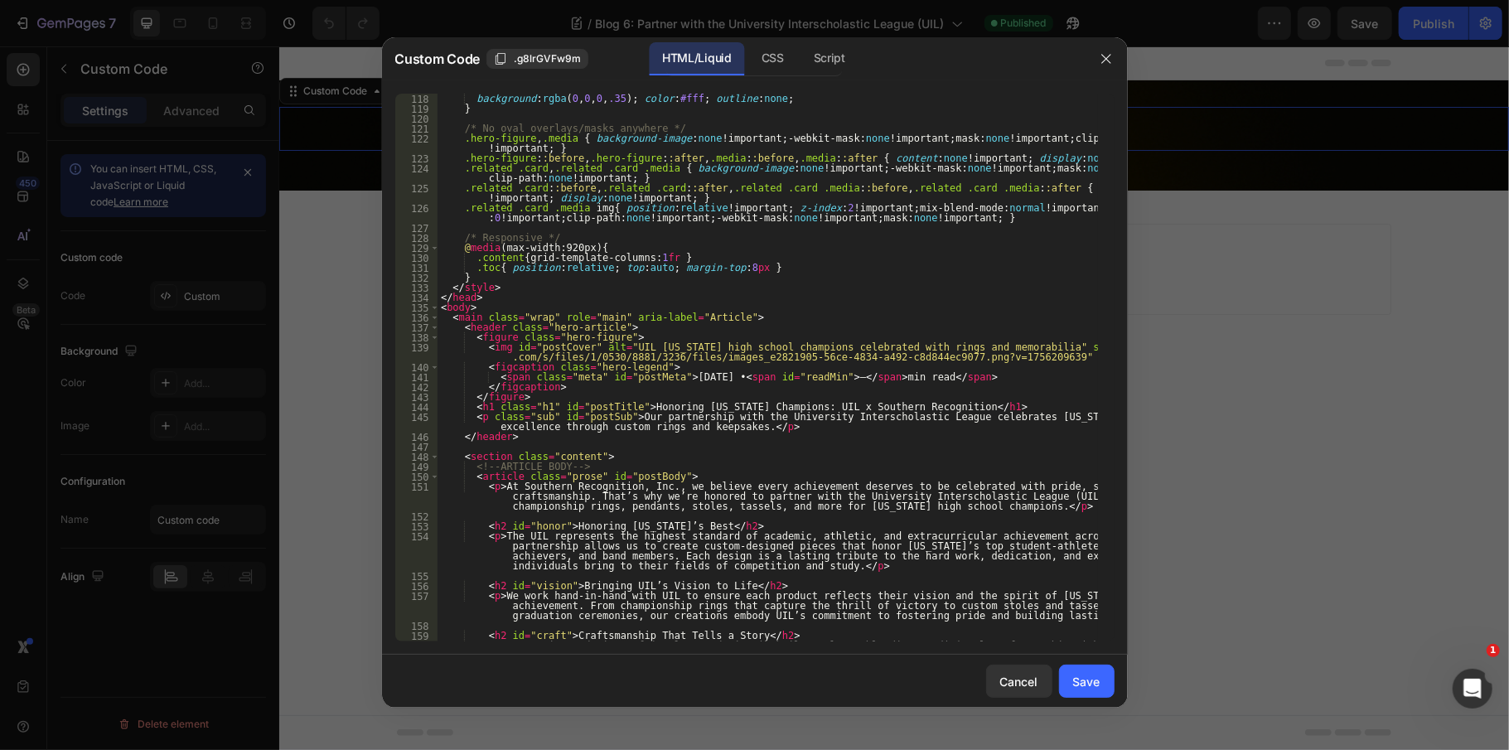
type textarea ".toc{ position:relative; top:auto; margin-top:8px }"
click at [746, 270] on div "background : rgba ( 0 , 0 , 0 , .35 ) ; color : #fff ; outline : none ; } /* No…" at bounding box center [768, 388] width 660 height 588
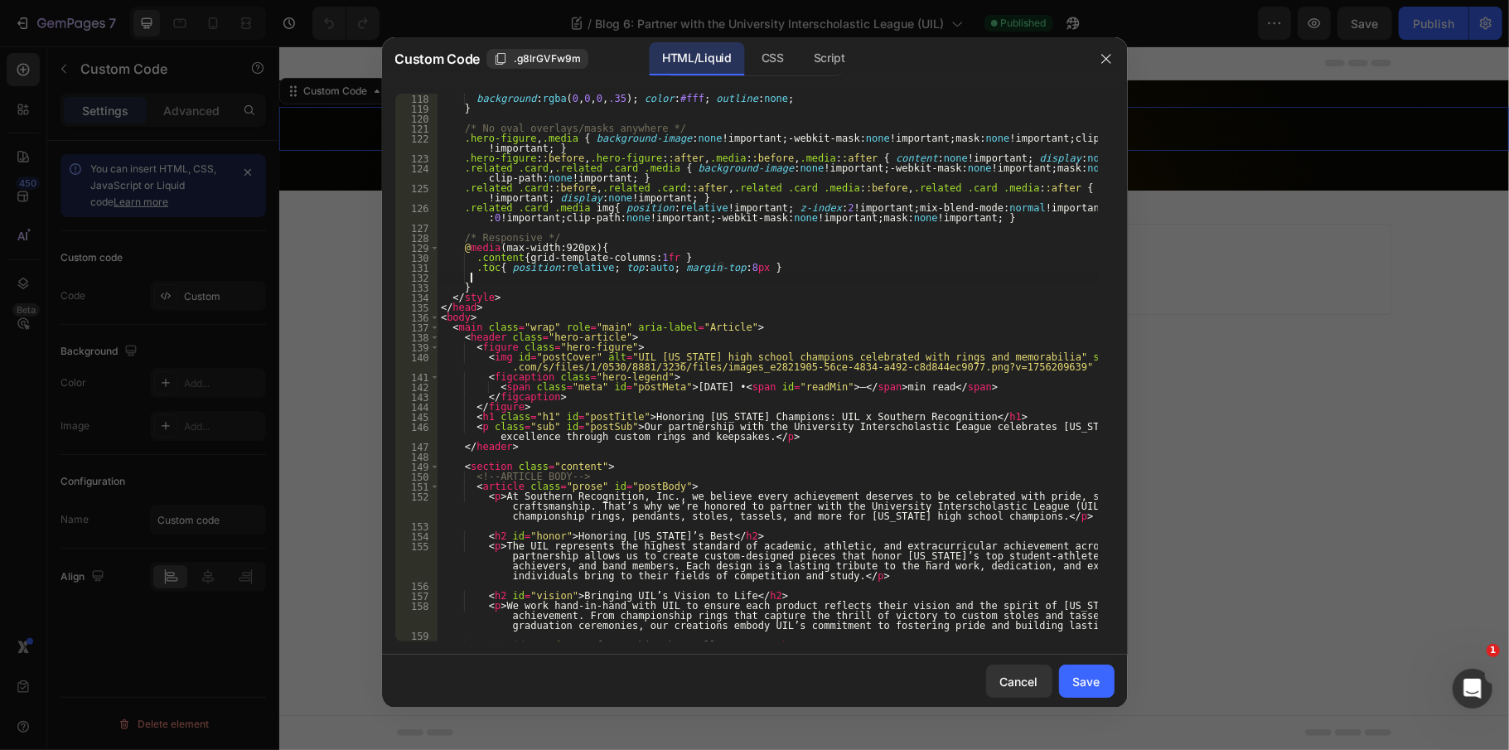
scroll to position [0, 1]
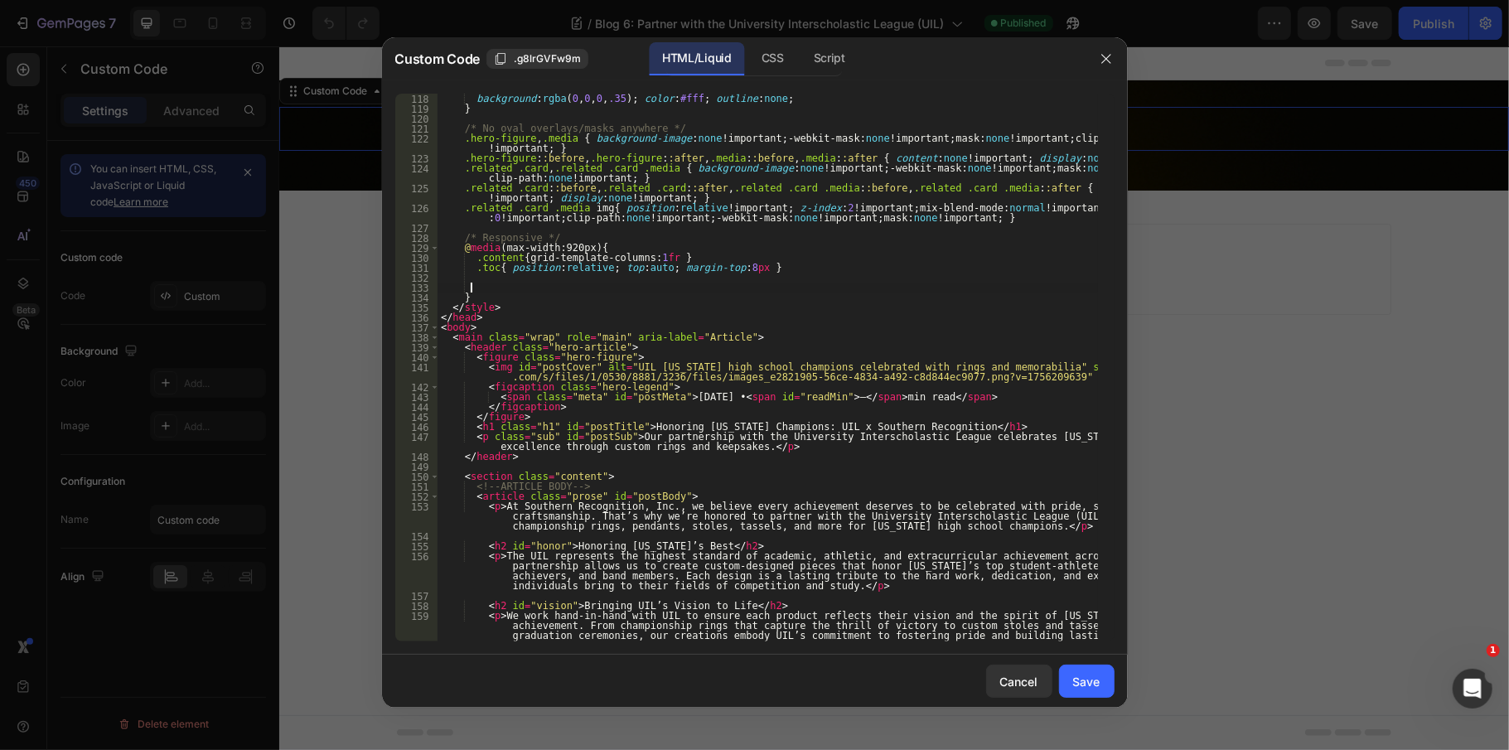
paste textarea "}"
type textarea "}"
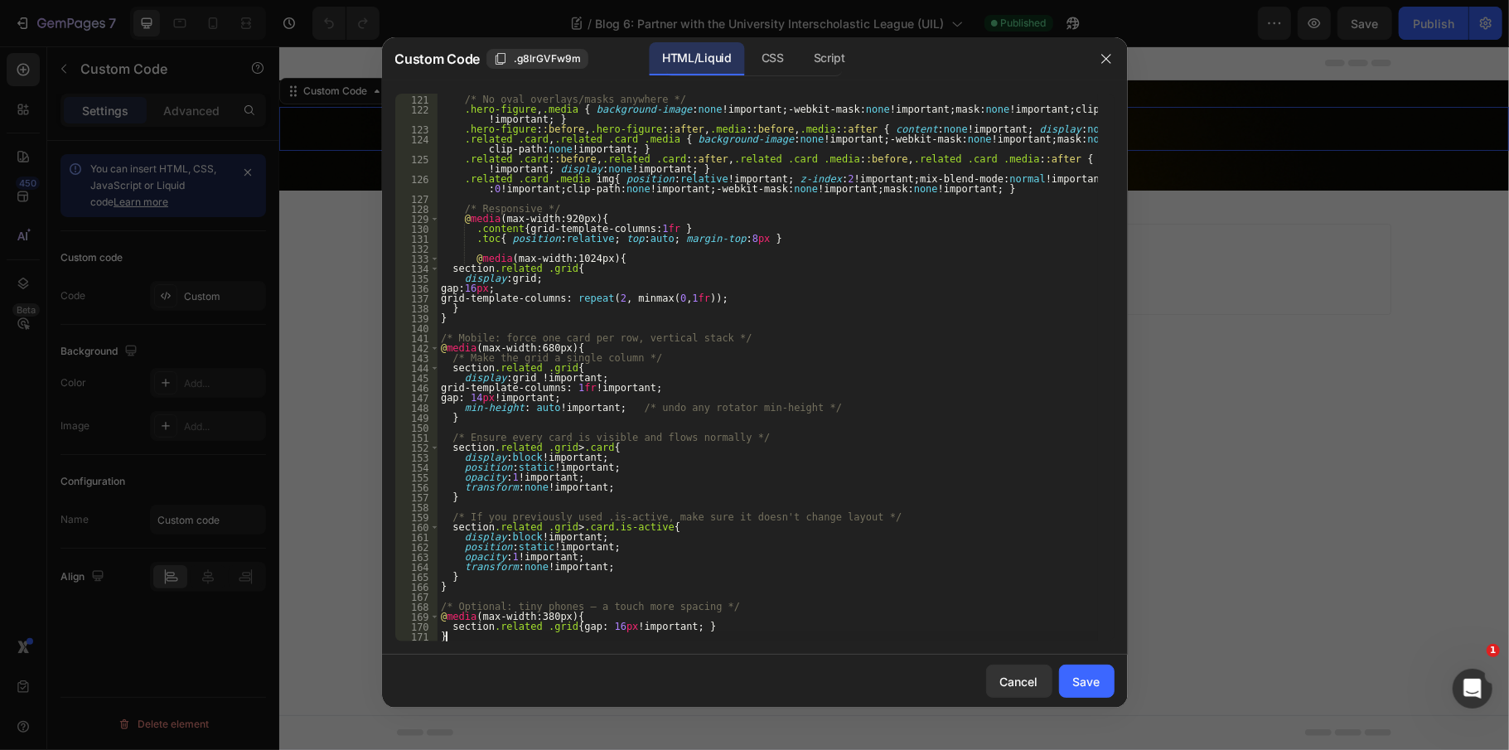
scroll to position [1222, 0]
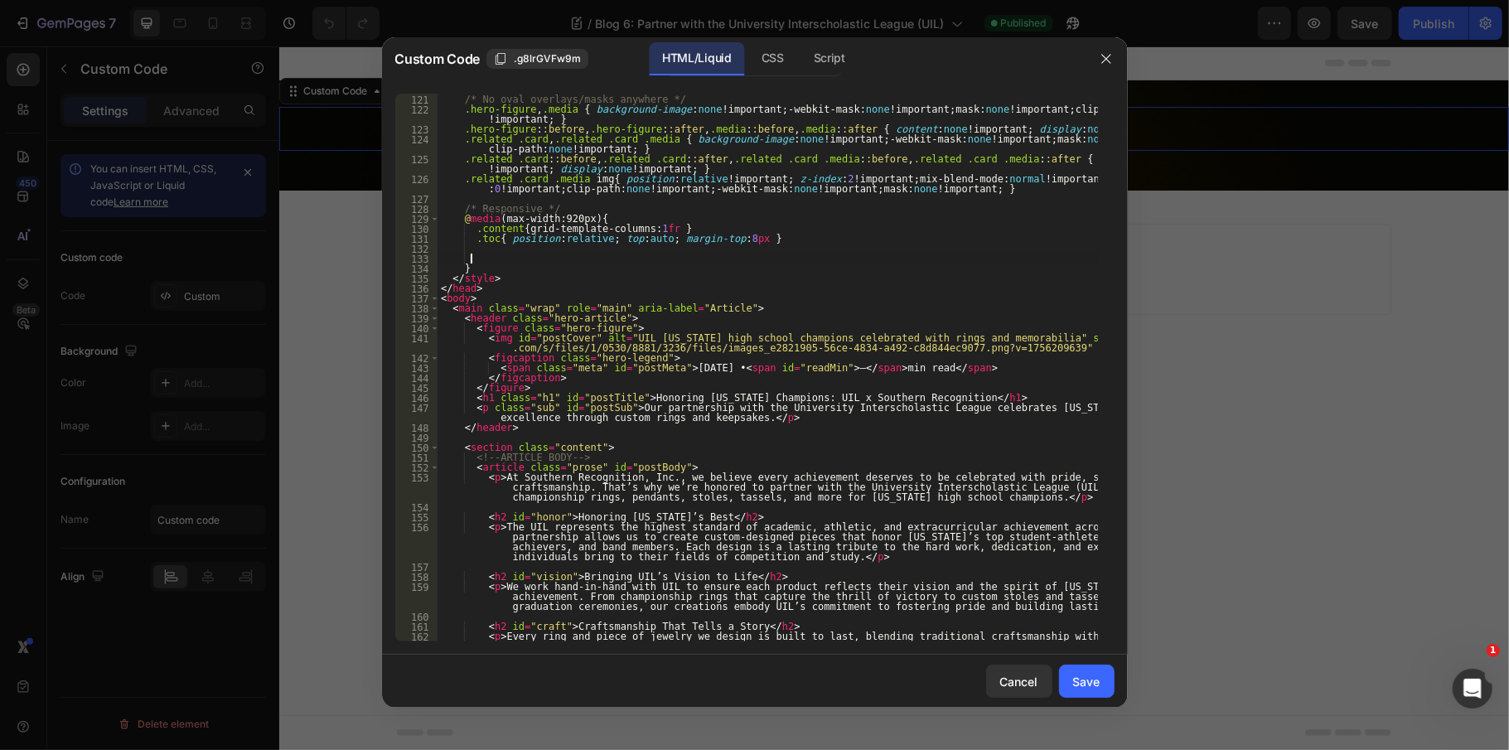
type textarea ".toc{ position:relative; top:auto; margin-top:8px }"
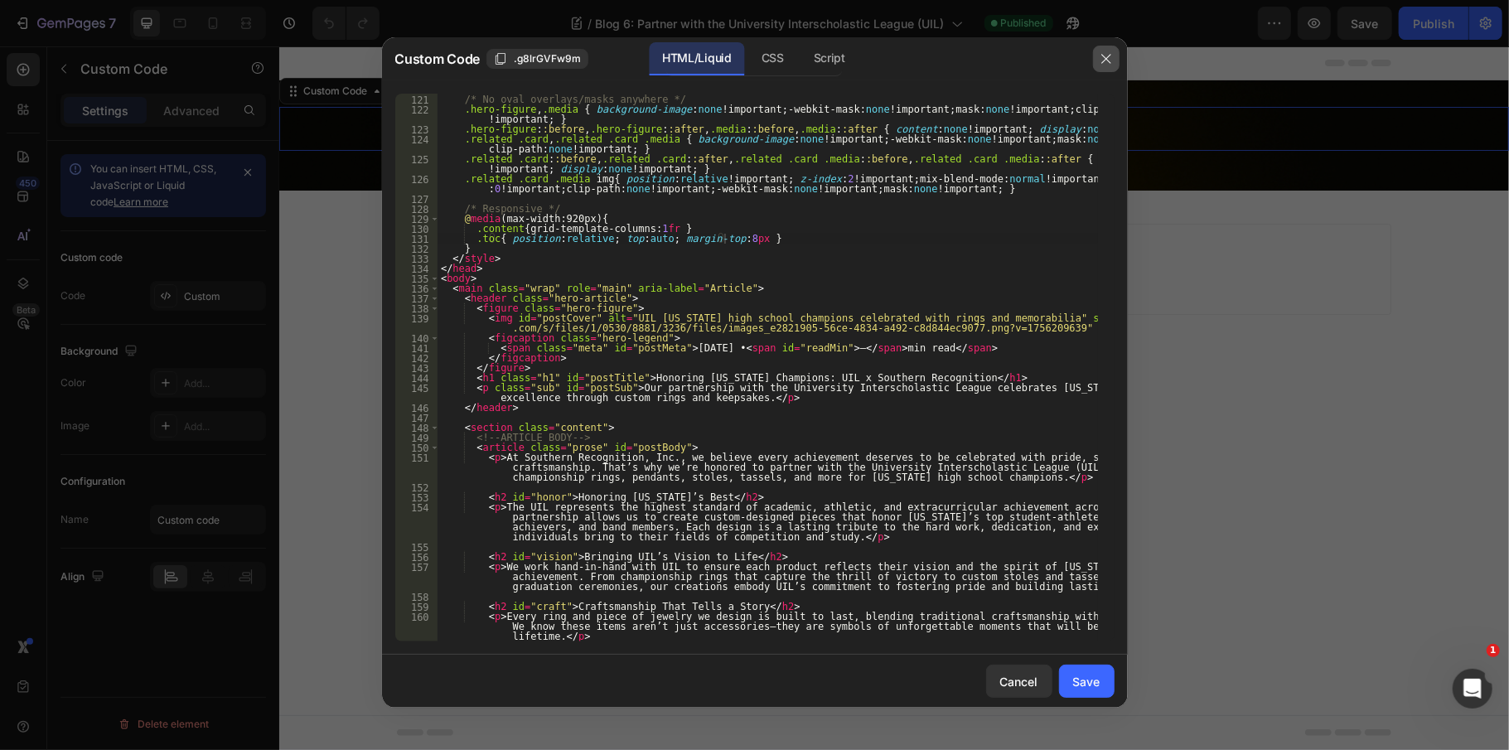
click at [1106, 56] on icon "button" at bounding box center [1106, 58] width 13 height 13
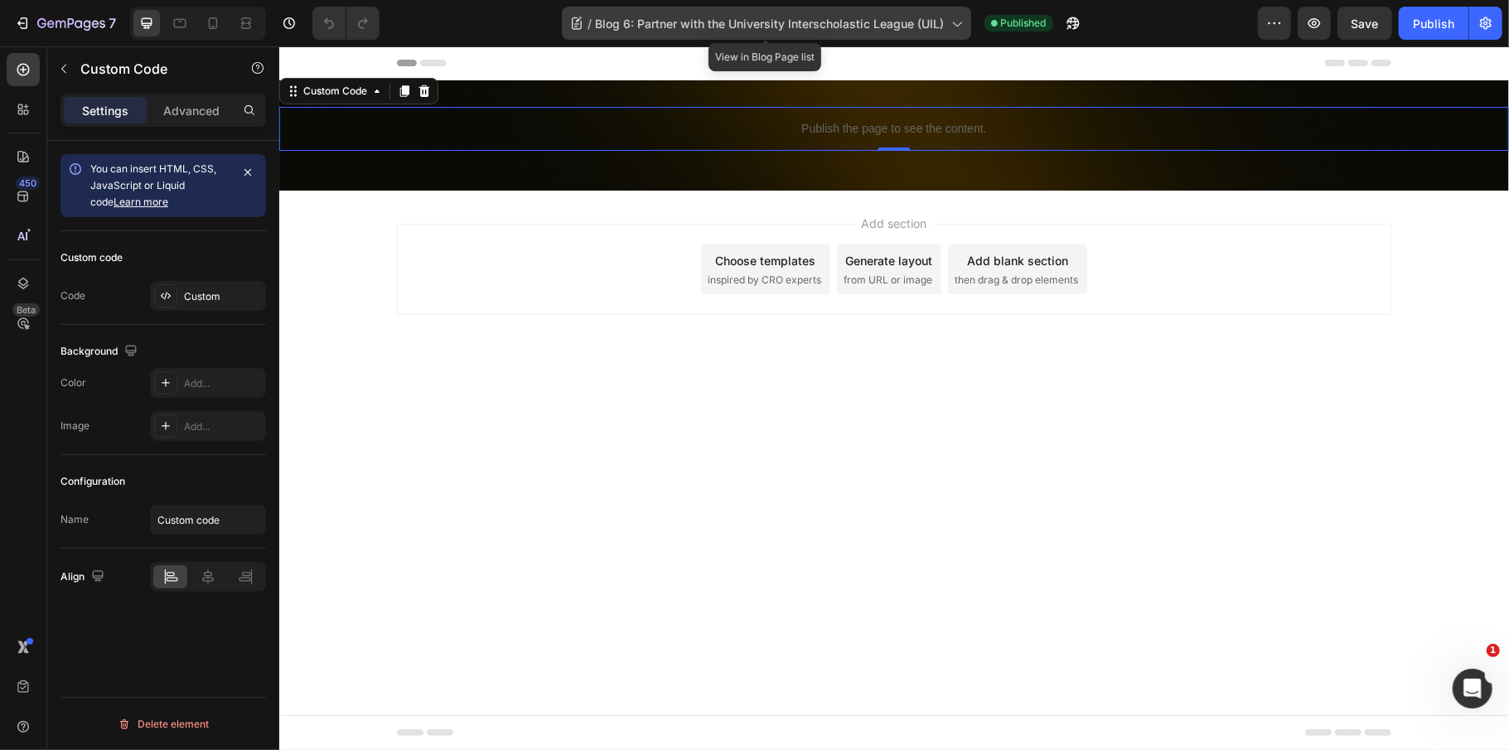
click at [708, 21] on span "Blog 6: Partner with the University Interscholastic League (UIL)" at bounding box center [770, 23] width 349 height 17
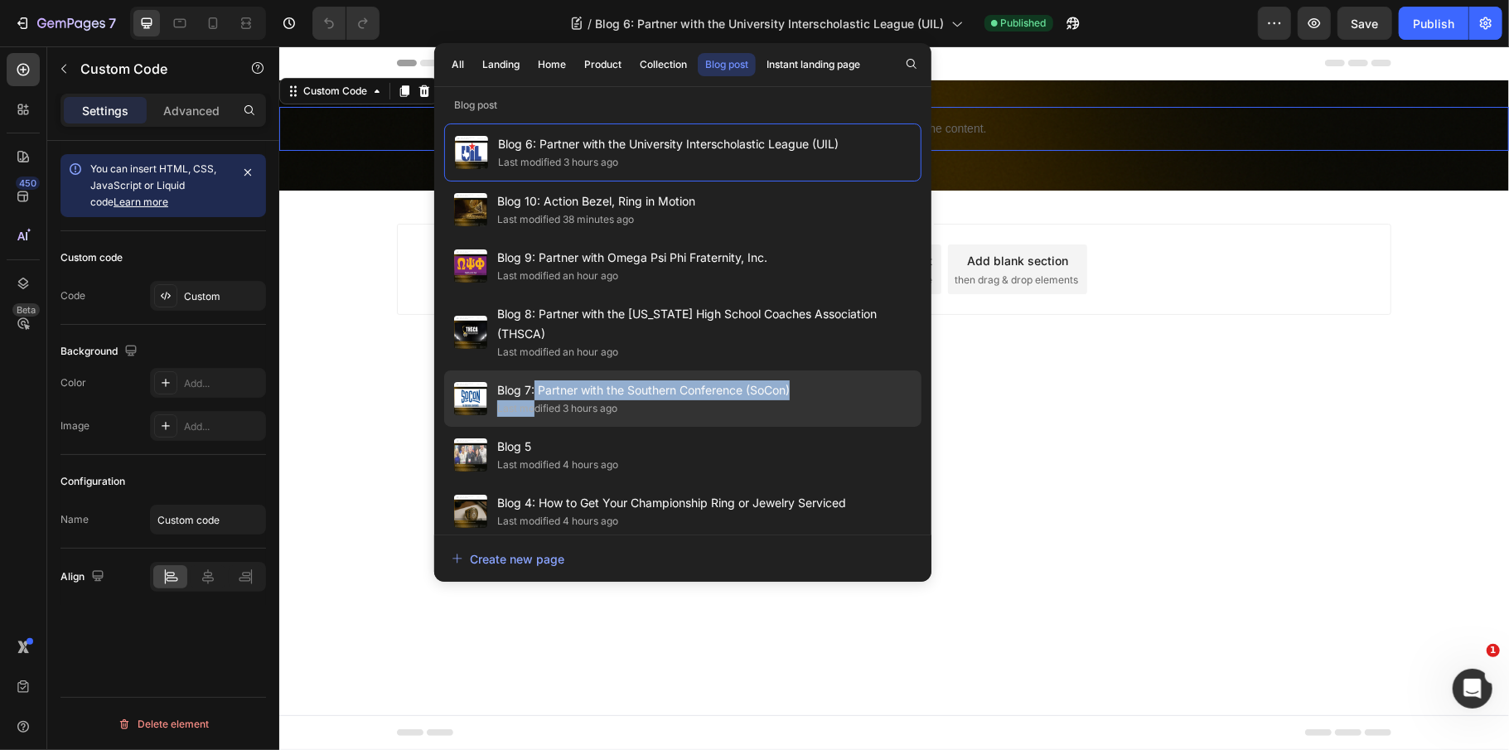
click at [534, 382] on div "Blog 7: Partner with the Southern Conference (SoCon) Last modified 3 hours ago" at bounding box center [643, 398] width 293 height 36
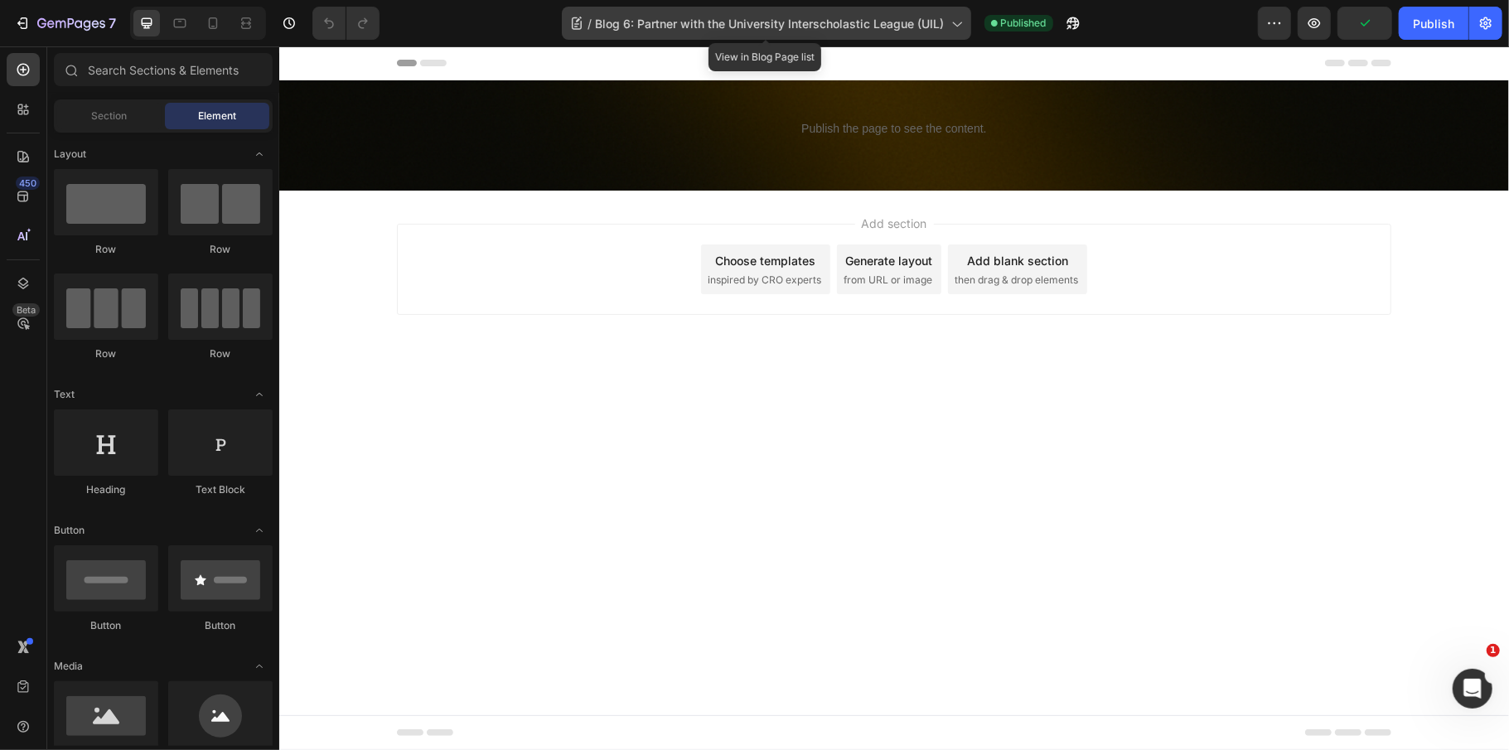
click at [791, 23] on span "Blog 6: Partner with the University Interscholastic League (UIL)" at bounding box center [770, 23] width 349 height 17
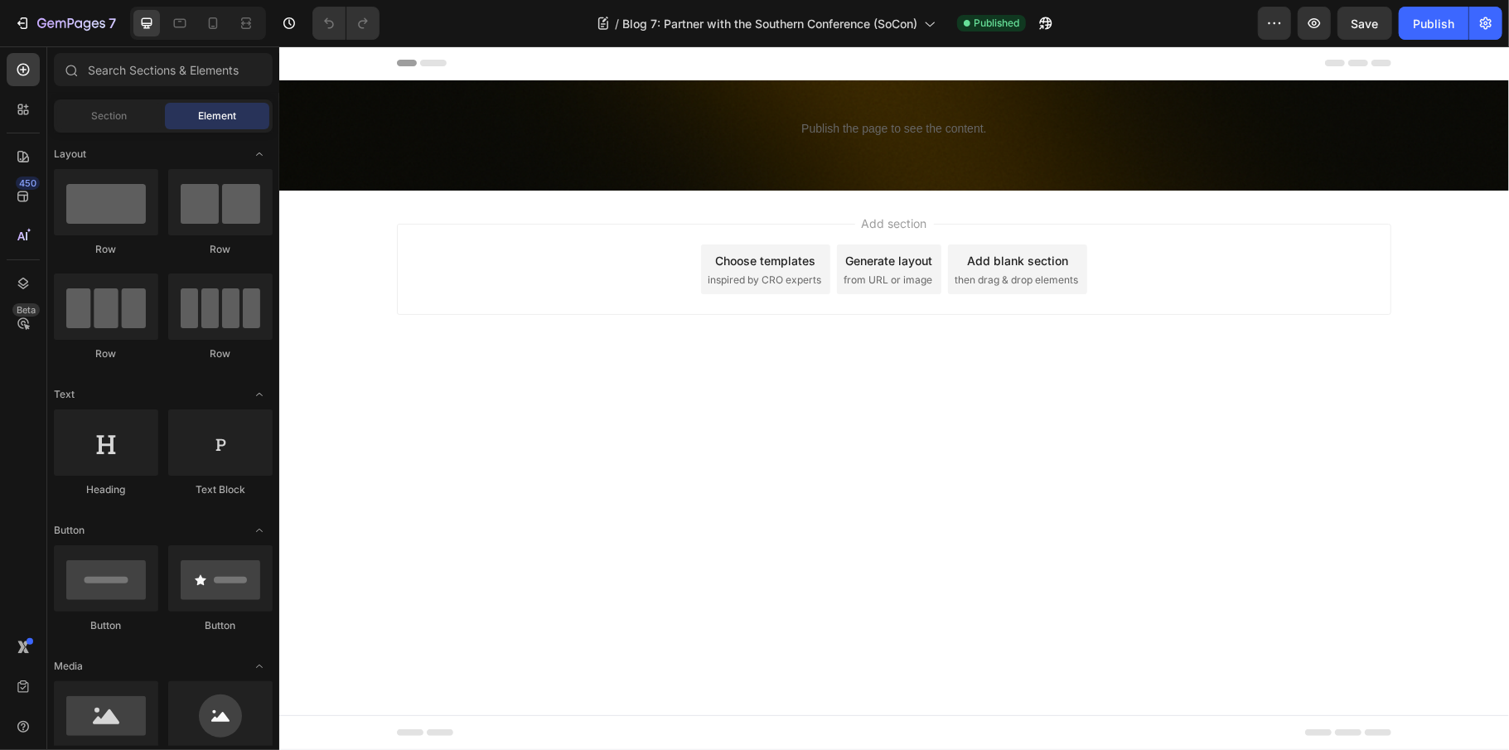
click at [833, 1] on div "7 Version history / Blog 7: Partner with the Southern Conference (SoCon) Publis…" at bounding box center [754, 23] width 1509 height 47
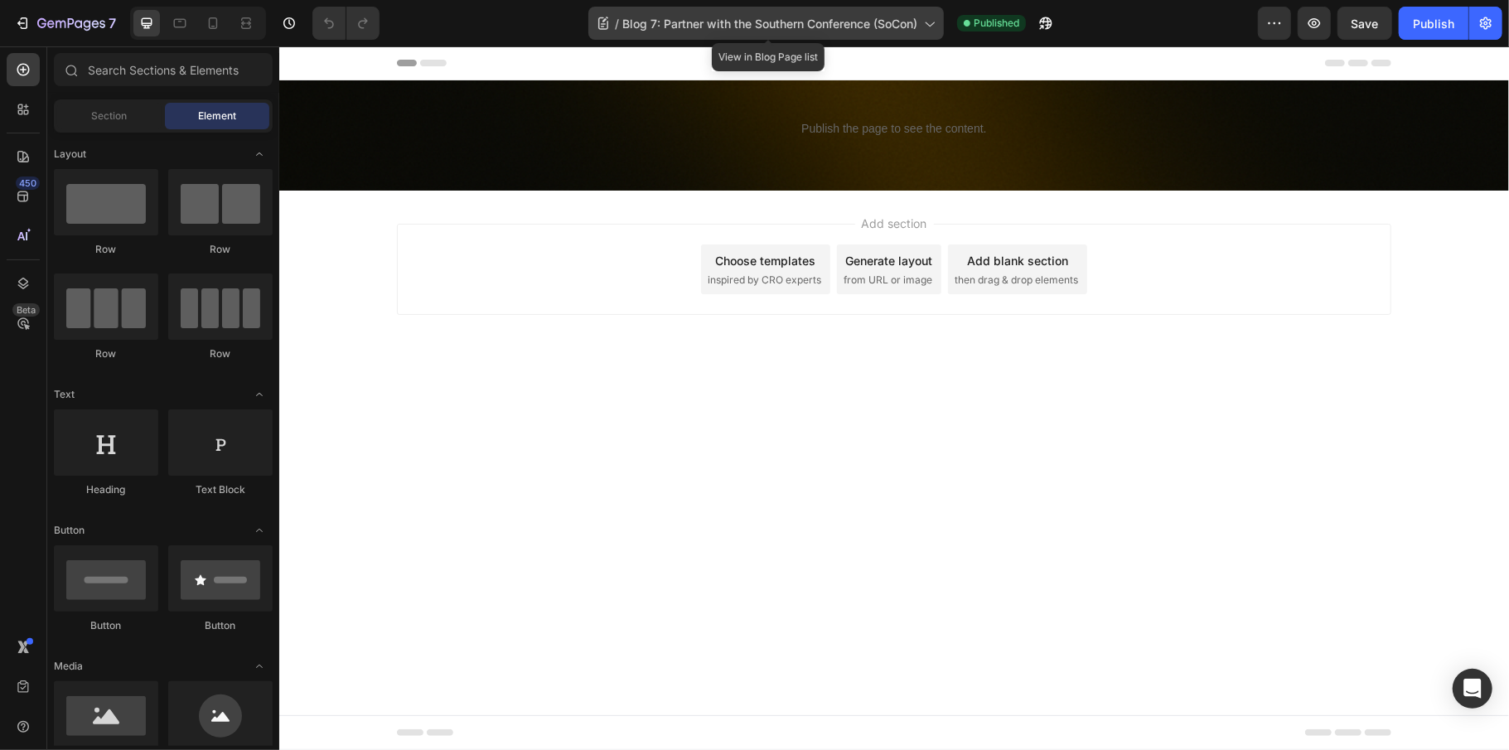
click at [833, 17] on span "Blog 7: Partner with the Southern Conference (SoCon)" at bounding box center [769, 23] width 295 height 17
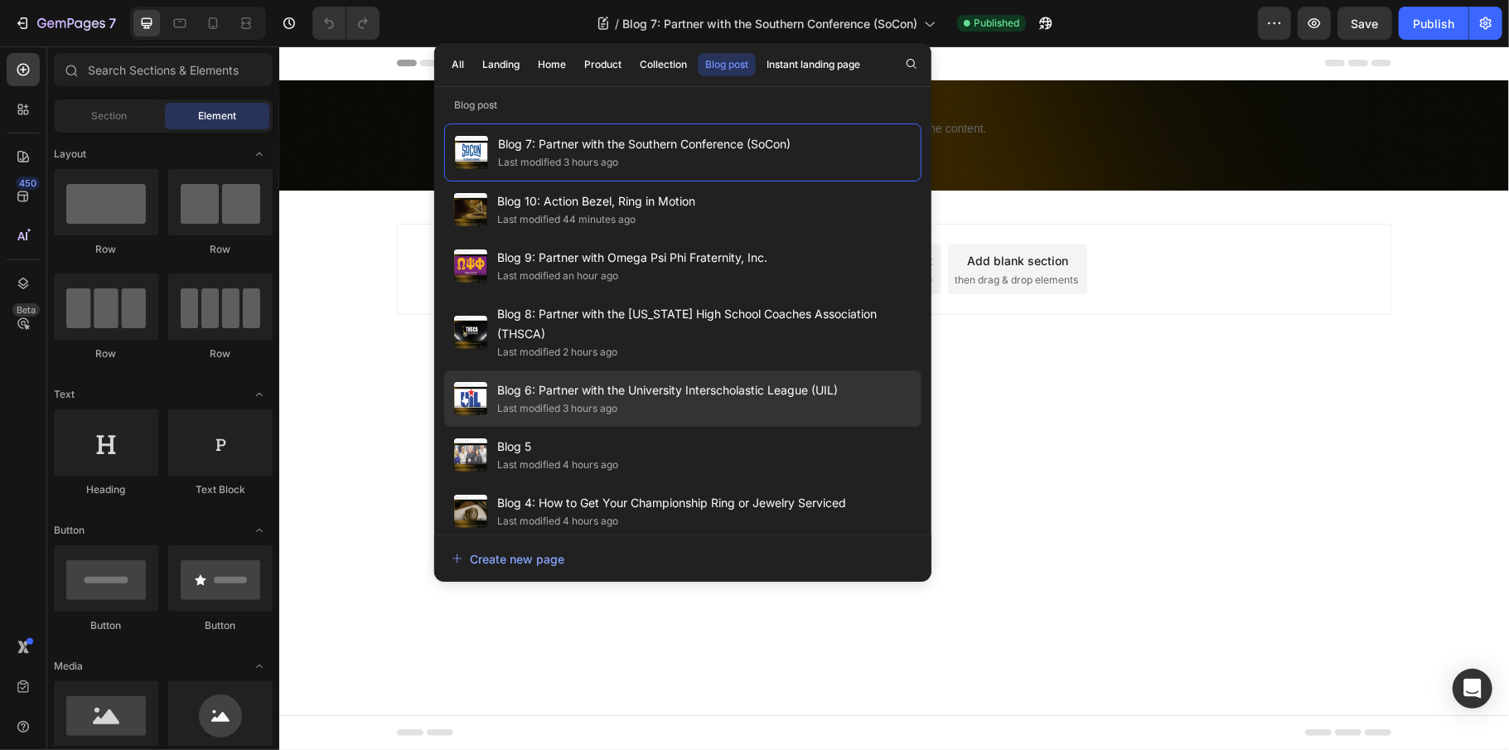
click at [544, 380] on span "Blog 6: Partner with the University Interscholastic League (UIL)" at bounding box center [667, 390] width 341 height 20
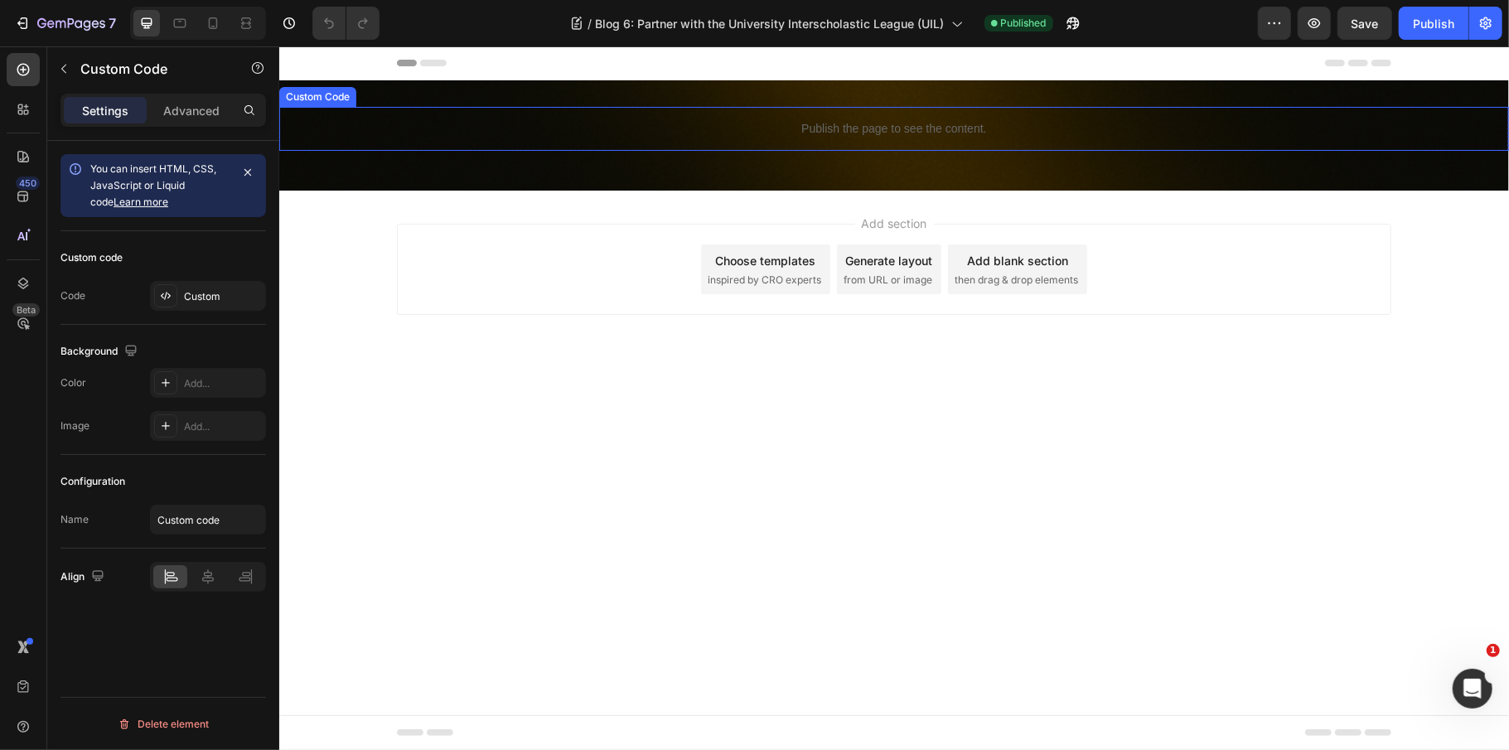
click at [548, 110] on div "Publish the page to see the content." at bounding box center [893, 128] width 1230 height 44
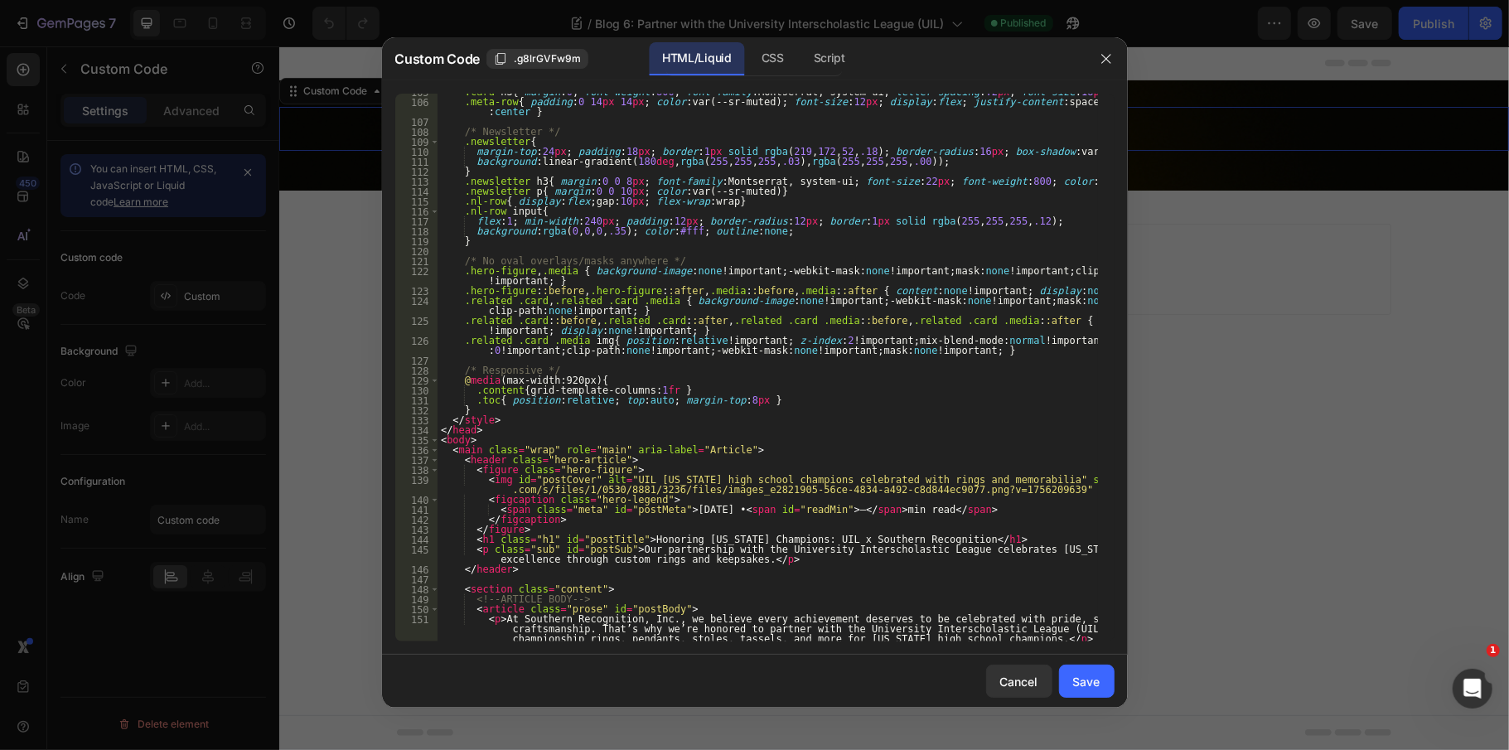
scroll to position [1127, 0]
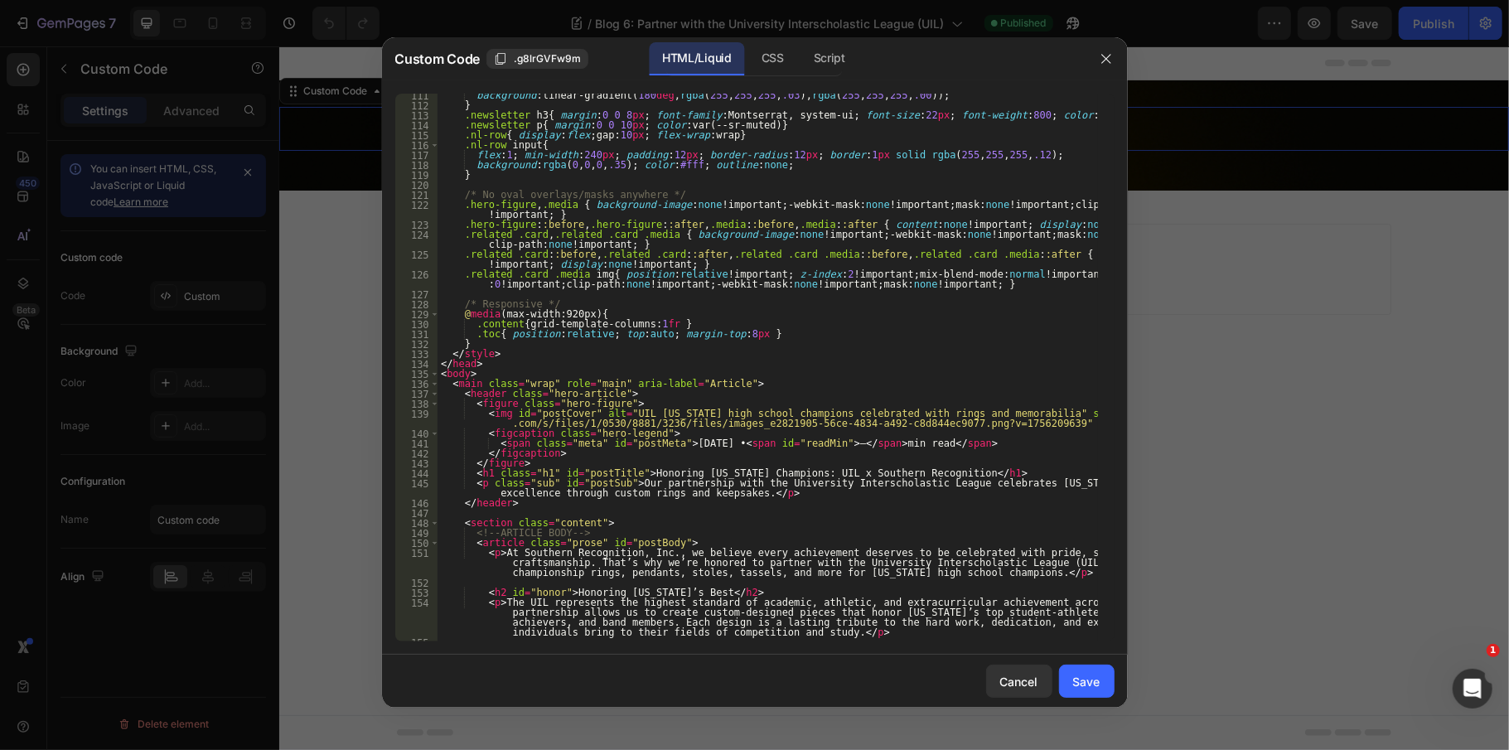
type textarea ".toc{ position:relative; top:auto; margin-top:8px }"
click at [771, 336] on div "background : linear-gradient( 180 deg , rgba ( 255 , 255 , 255 , .03 ), rgba ( …" at bounding box center [768, 374] width 660 height 568
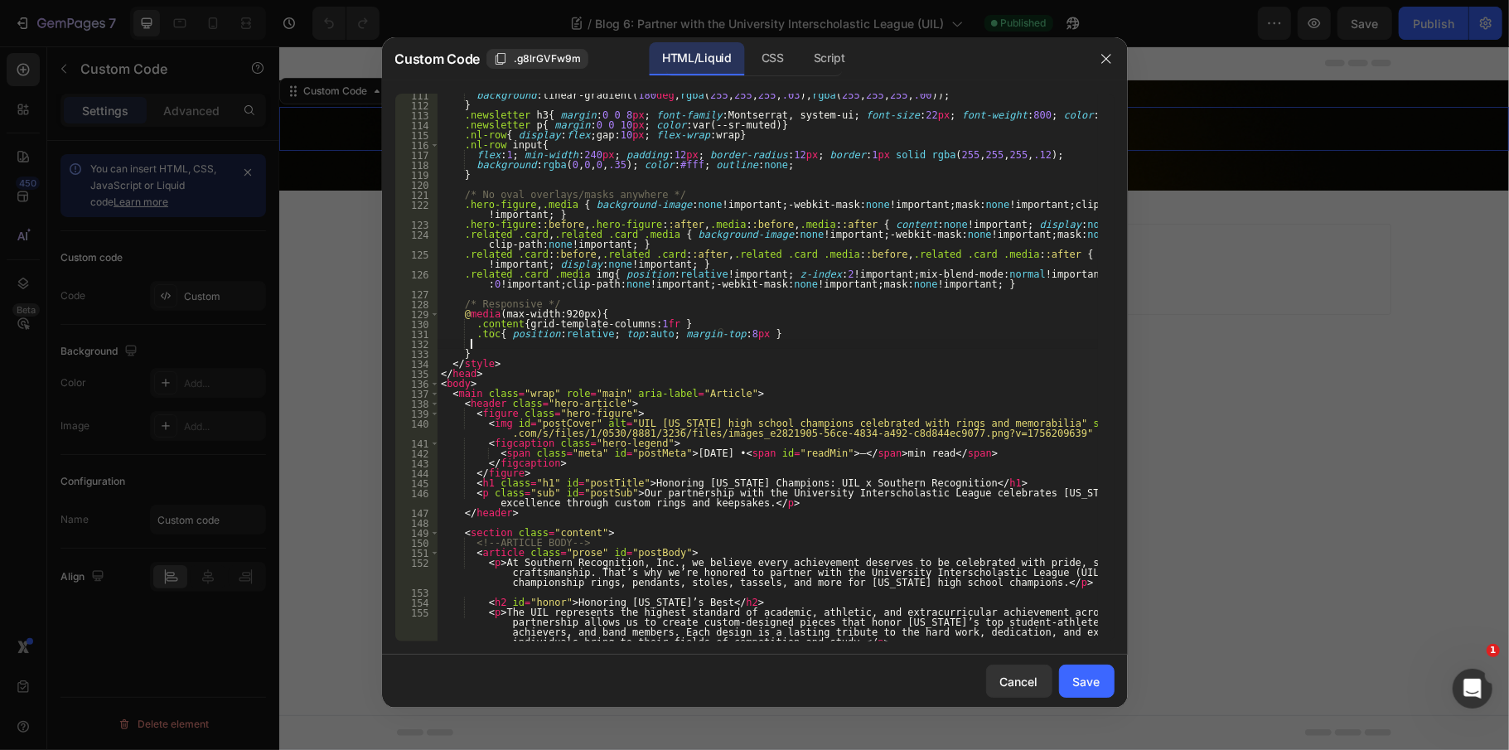
scroll to position [0, 1]
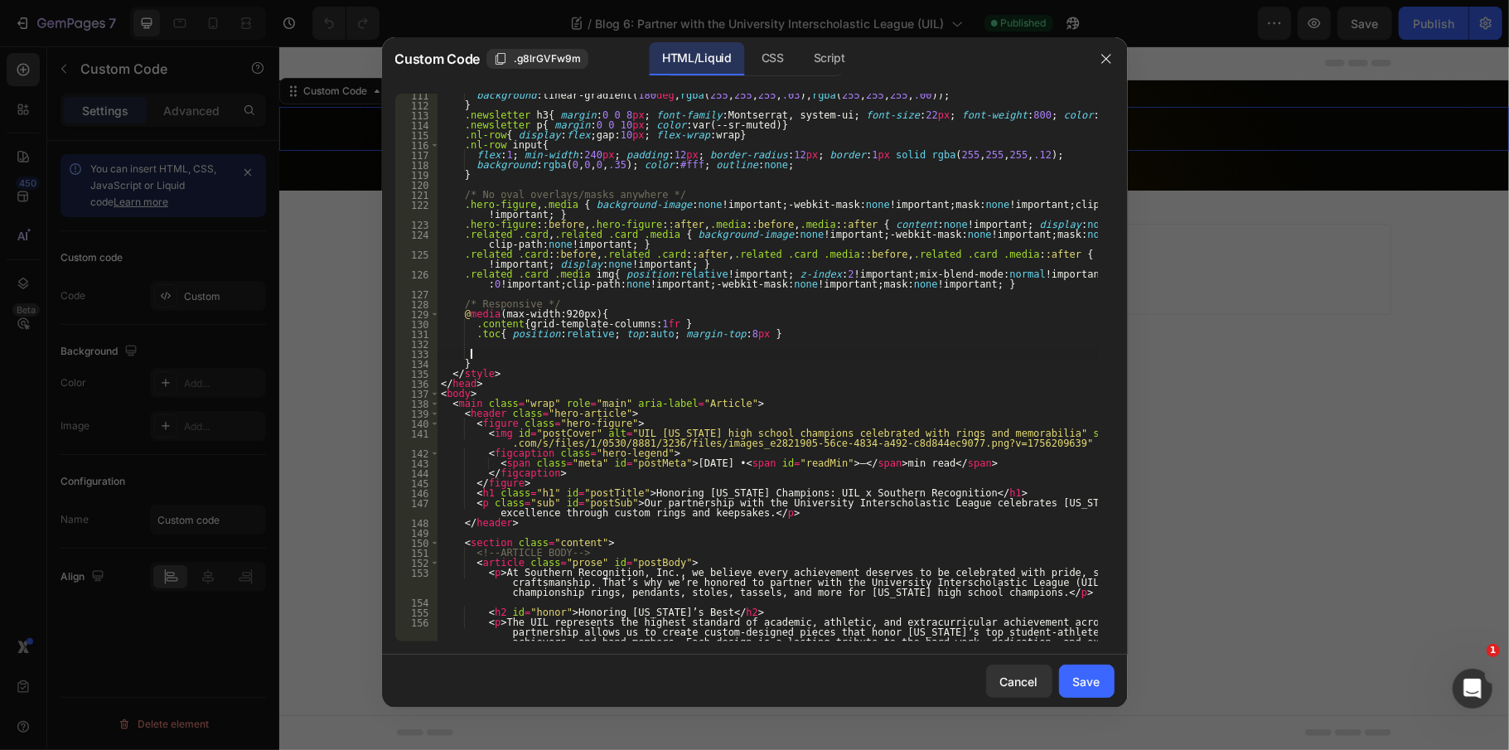
paste textarea "}"
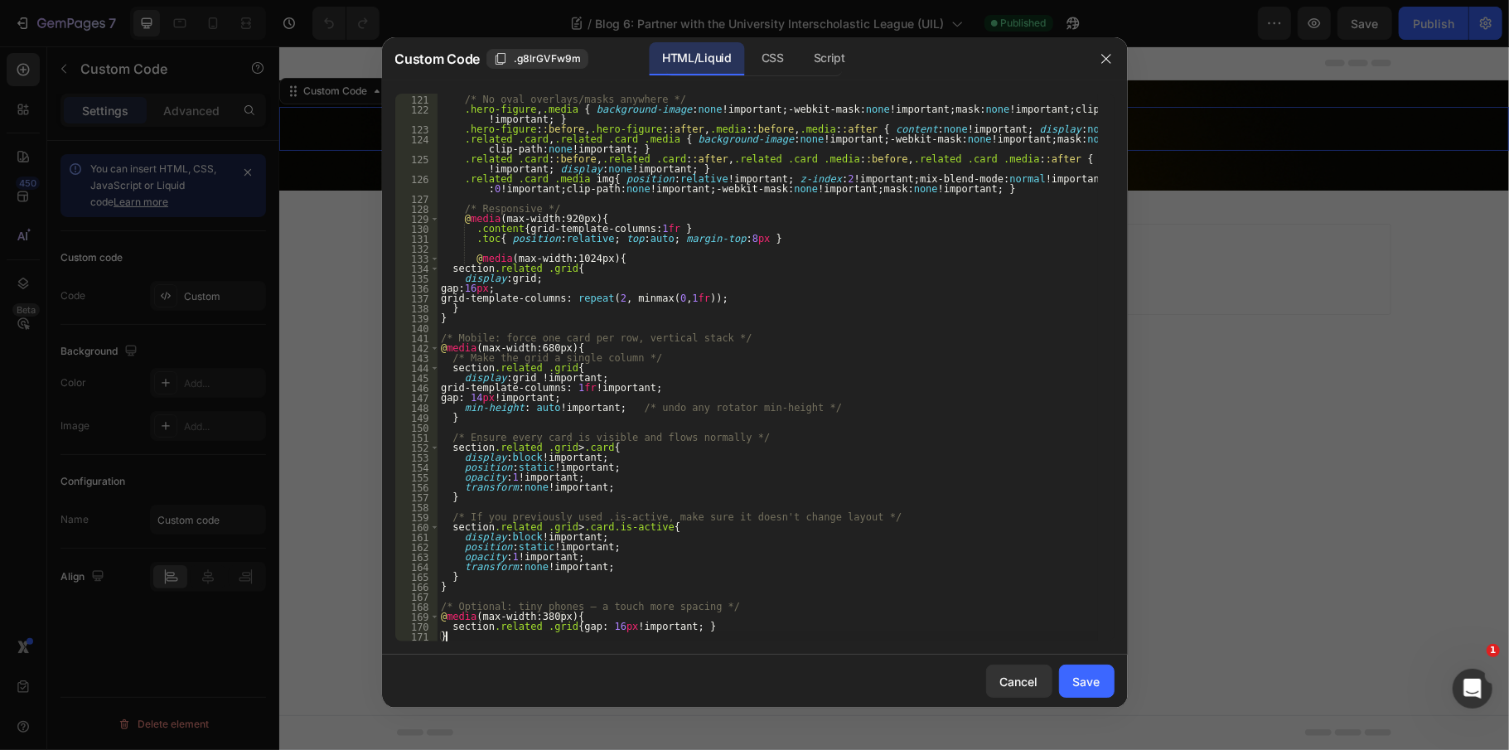
scroll to position [1420, 0]
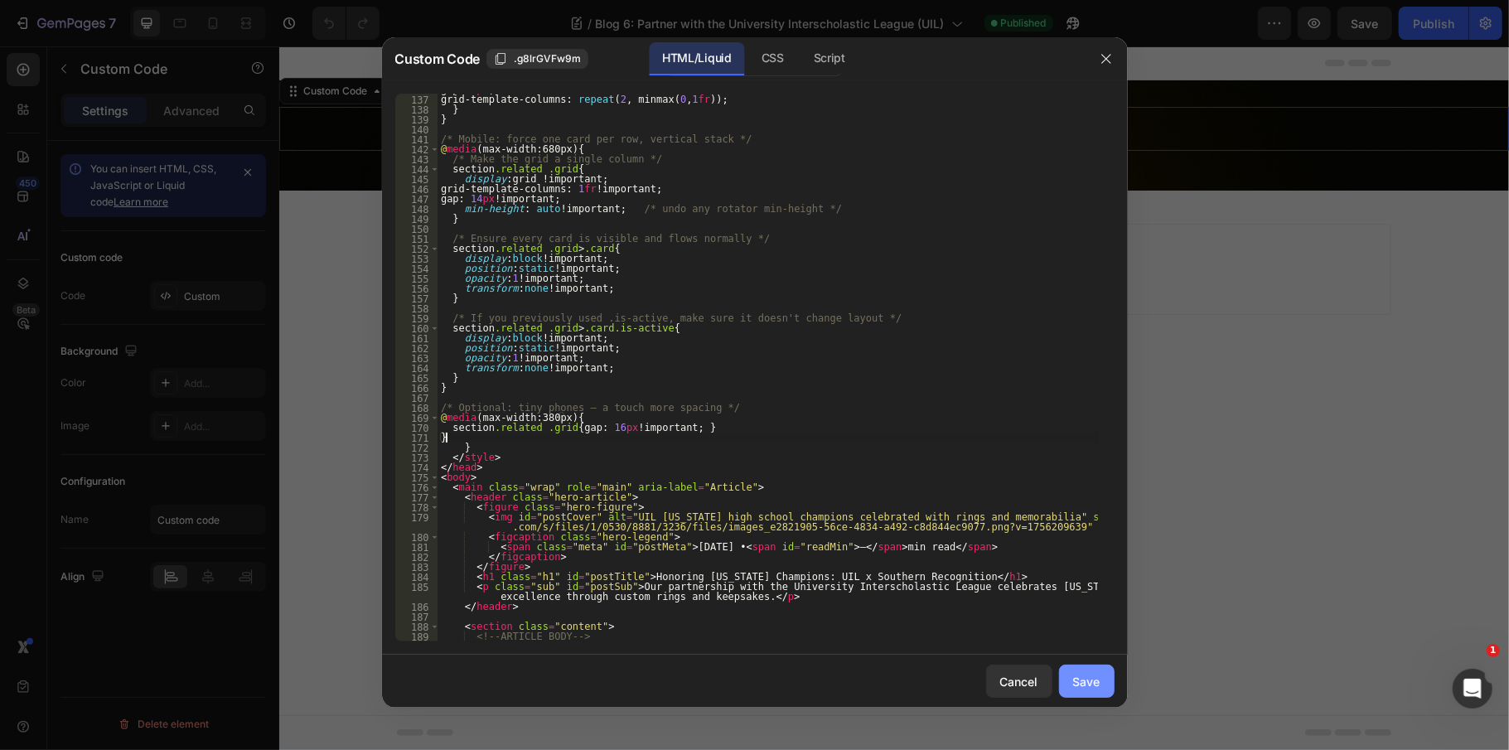
type textarea "}"
click at [1088, 690] on div "Save" at bounding box center [1086, 681] width 27 height 17
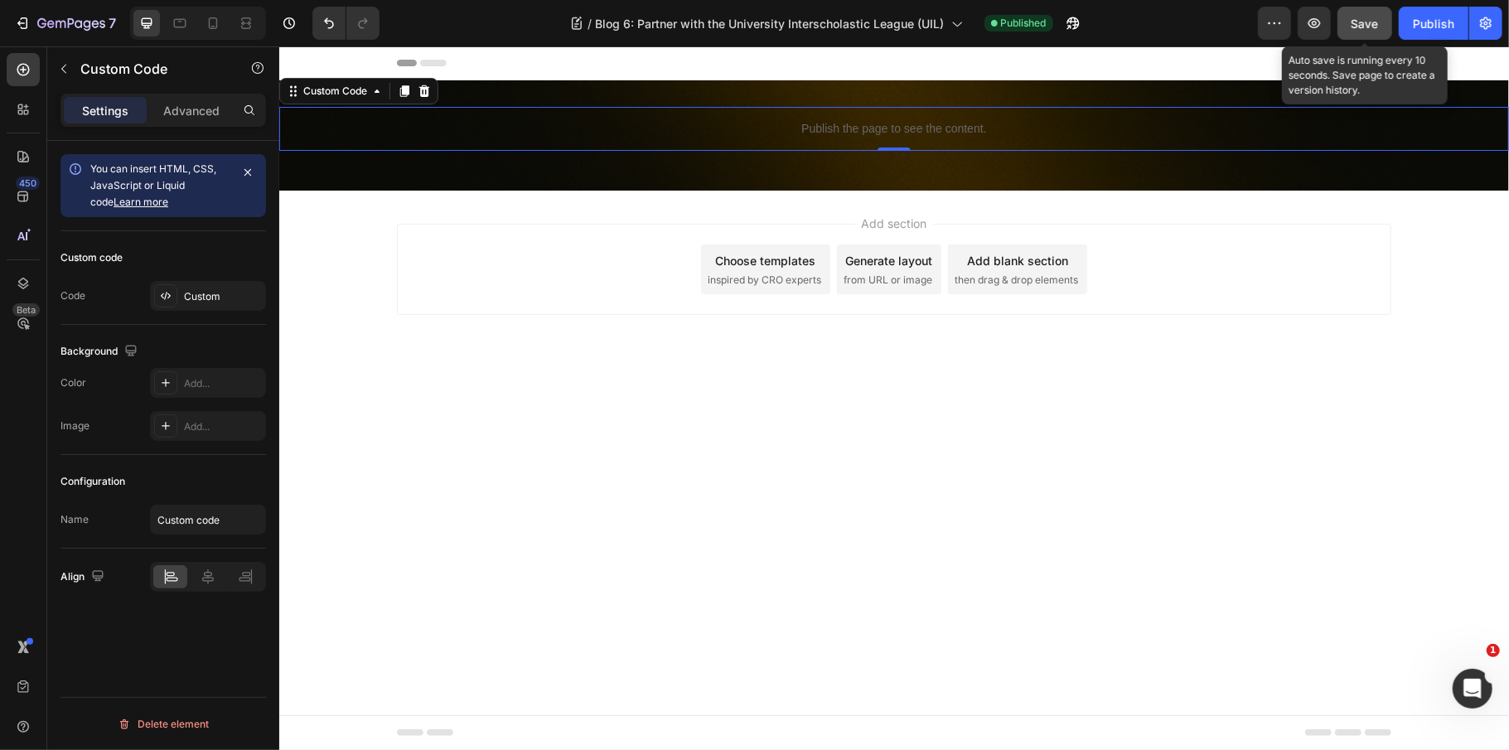
drag, startPoint x: 1357, startPoint y: 20, endPoint x: 1430, endPoint y: 25, distance: 73.1
click at [1357, 20] on span "Save" at bounding box center [1365, 24] width 27 height 14
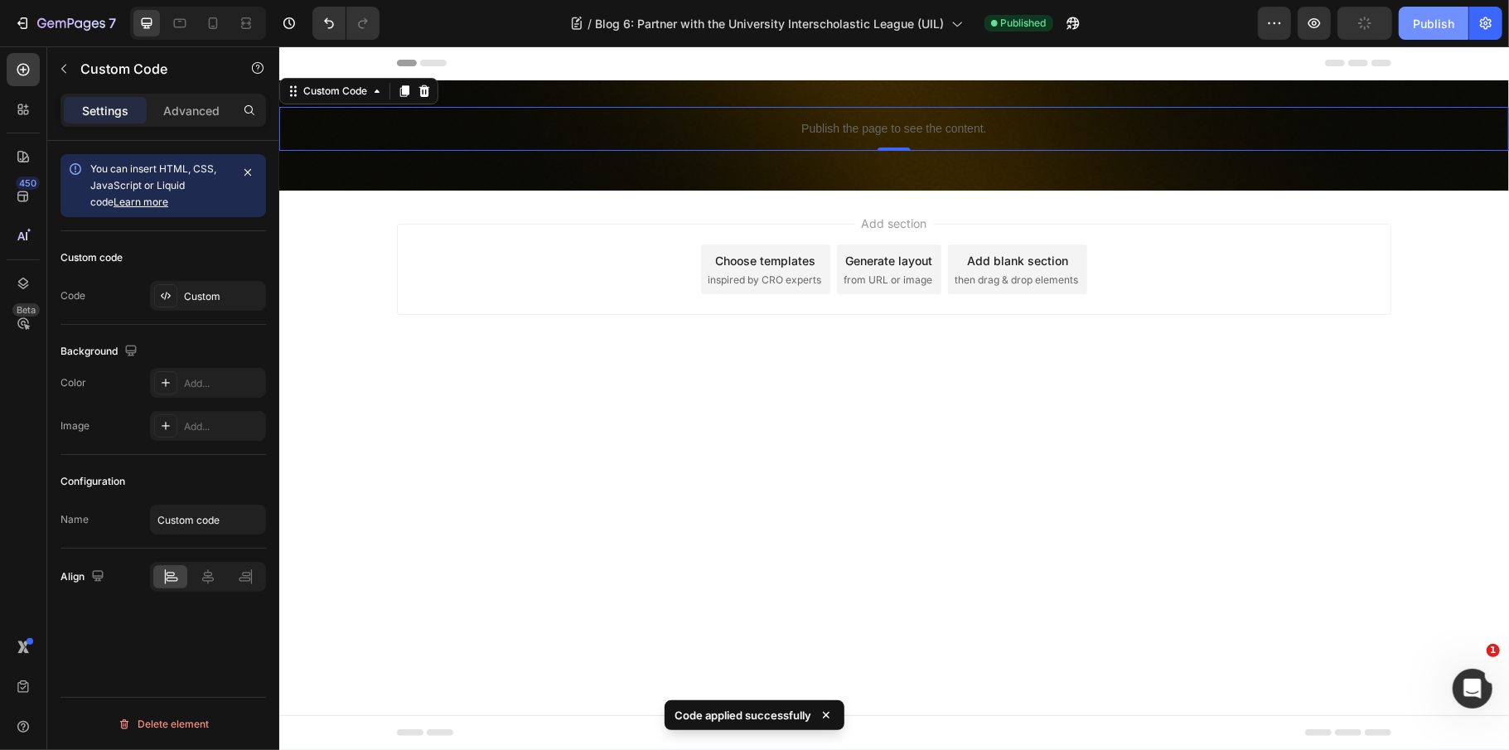
click at [1430, 24] on div "Publish" at bounding box center [1433, 23] width 41 height 17
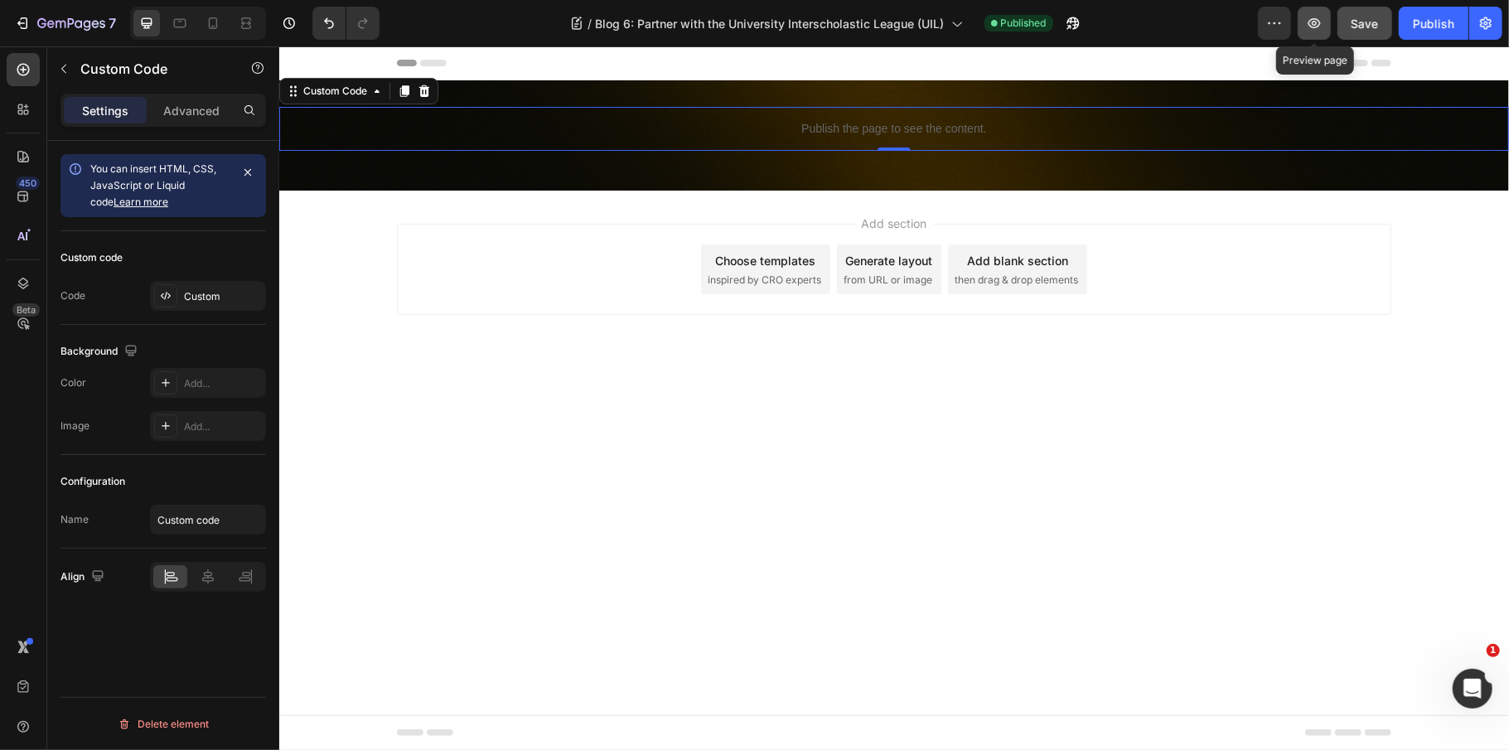
click at [1314, 30] on icon "button" at bounding box center [1314, 23] width 17 height 17
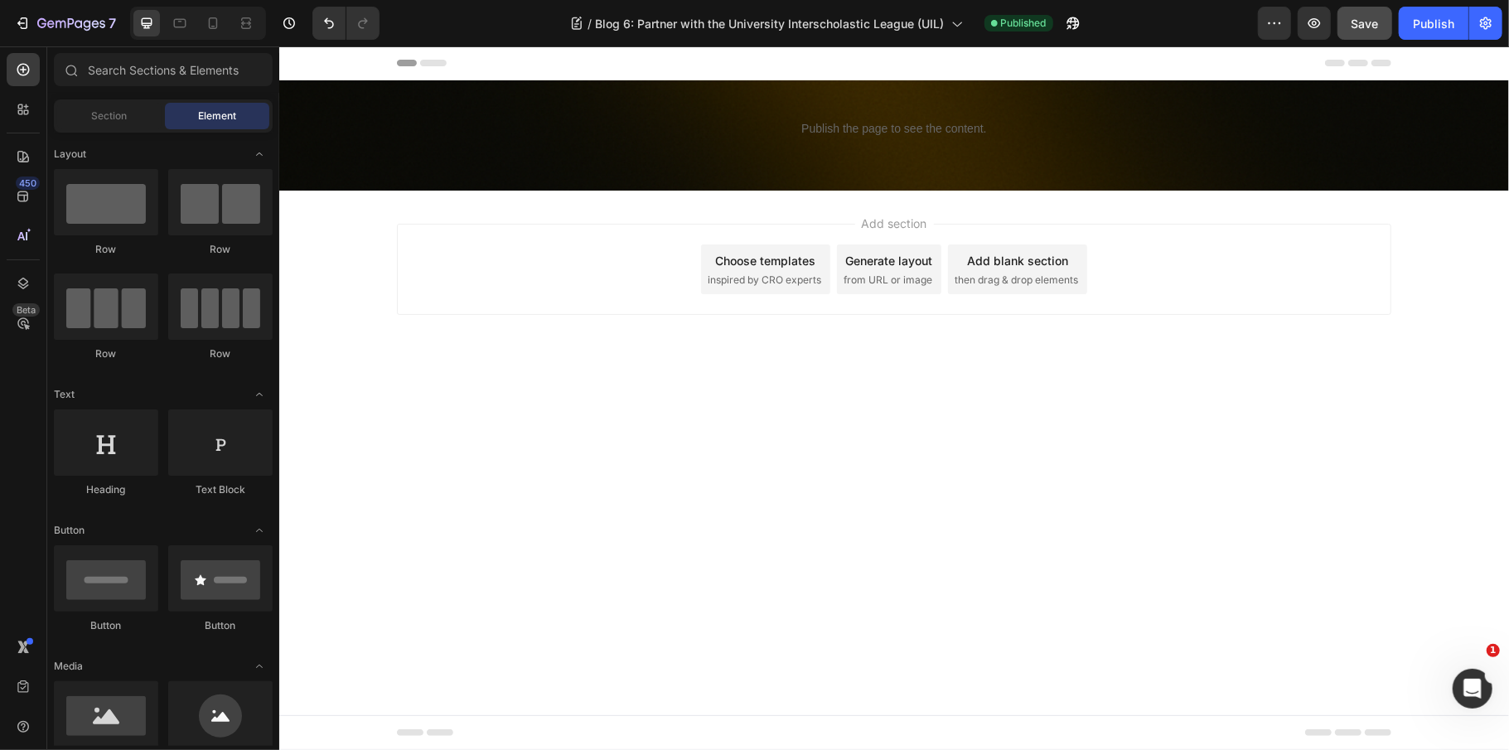
click at [571, 316] on div "Add section Choose templates inspired by CRO experts Generate layout from URL o…" at bounding box center [893, 292] width 1230 height 204
click at [67, 8] on button "7" at bounding box center [65, 23] width 117 height 33
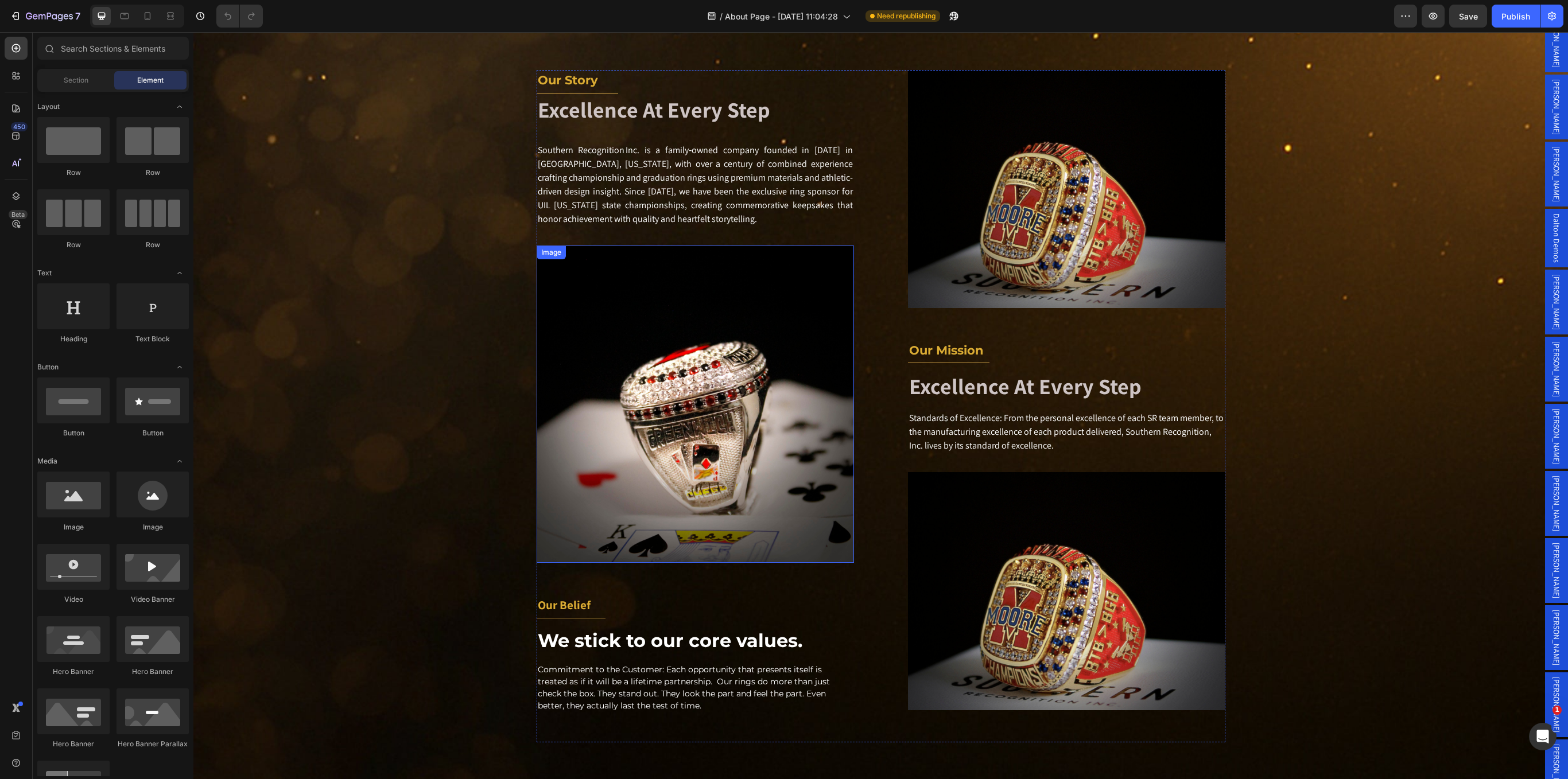
scroll to position [267, 0]
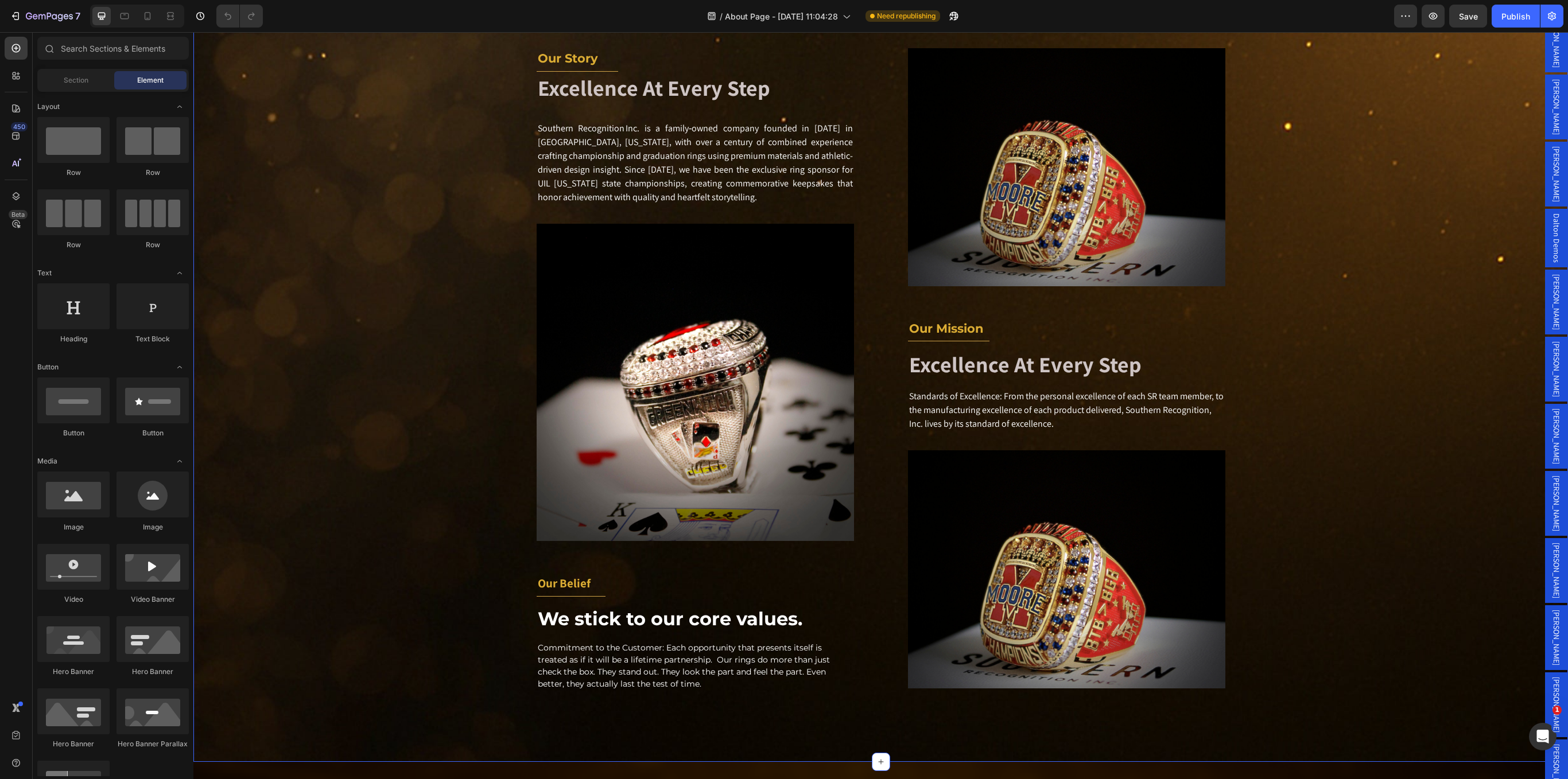
drag, startPoint x: 1374, startPoint y: 398, endPoint x: 1322, endPoint y: 398, distance: 52.0
click at [1044, 398] on div "our story Text block Title Line Excellence At Every Step Heading Southern Recog…" at bounding box center [881, 384] width 1357 height 672
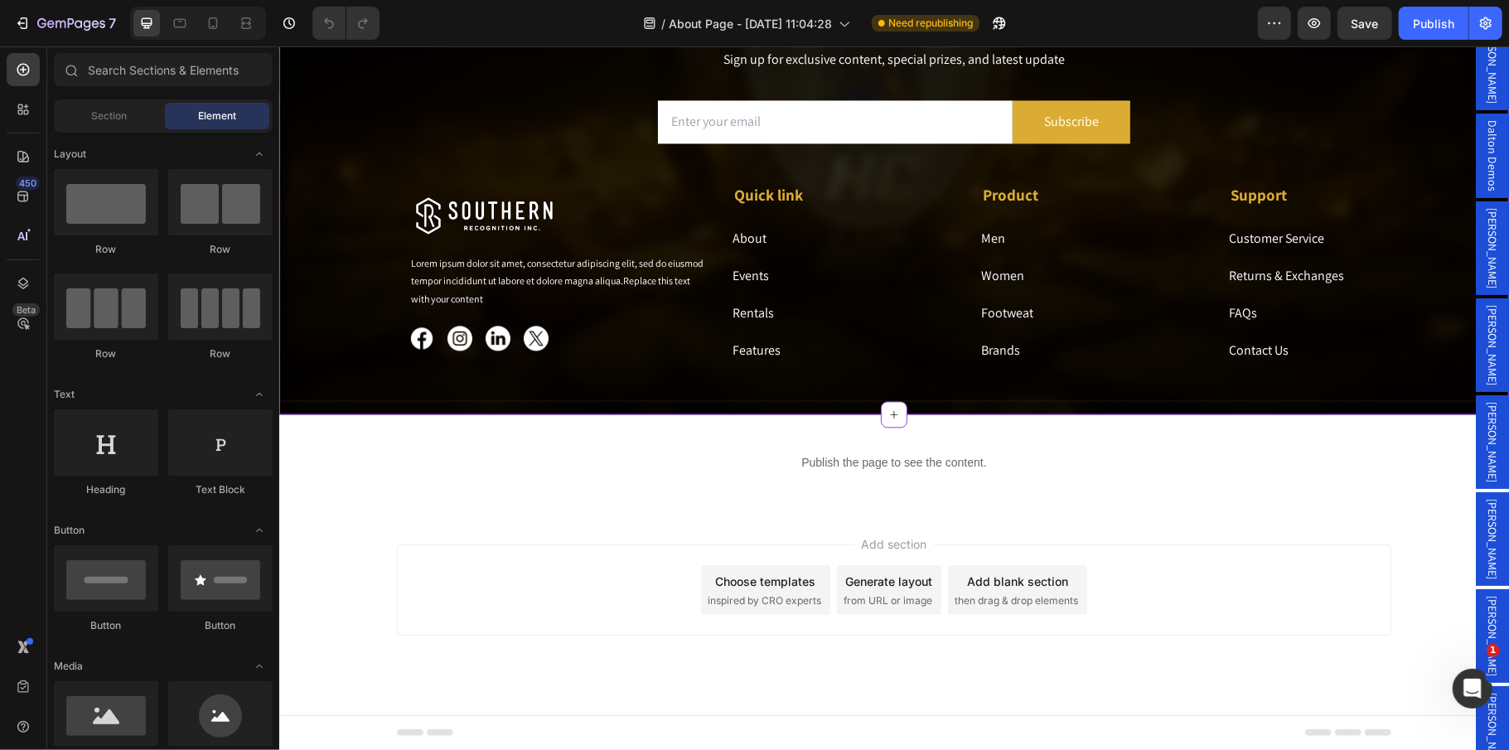
scroll to position [3602, 0]
click at [1009, 593] on span "then drag & drop elements" at bounding box center [1015, 600] width 123 height 15
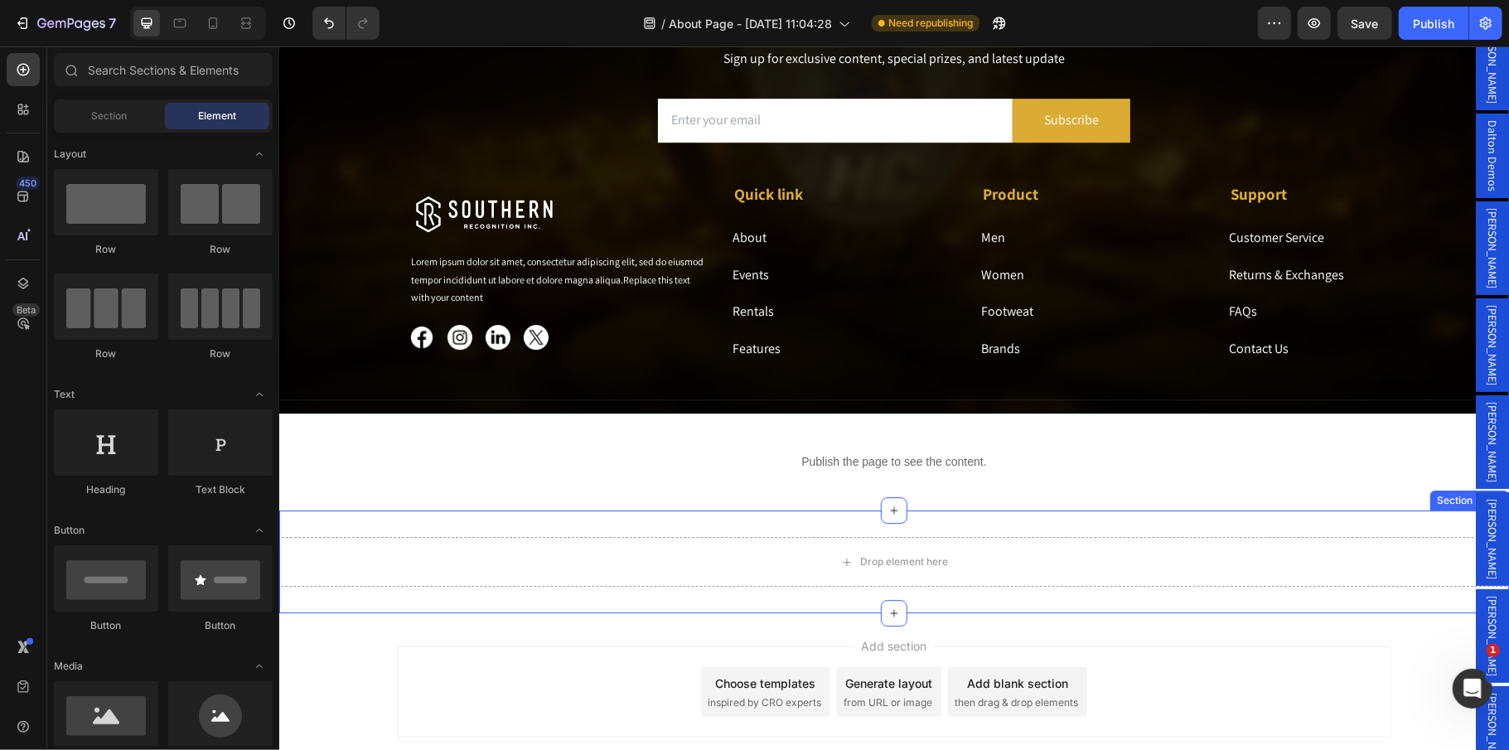
click at [1025, 593] on div "Drop element here Section 24/25" at bounding box center [893, 561] width 1230 height 103
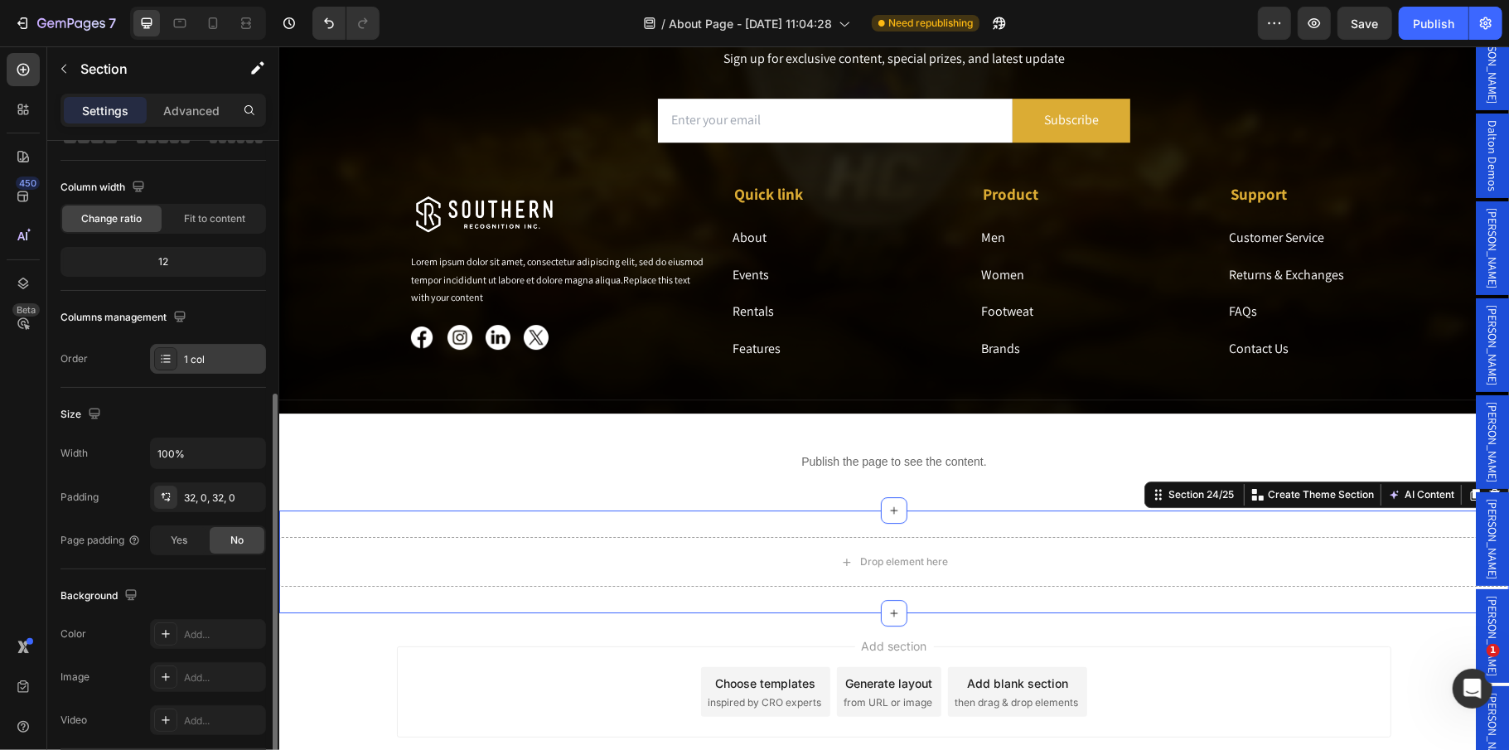
scroll to position [220, 0]
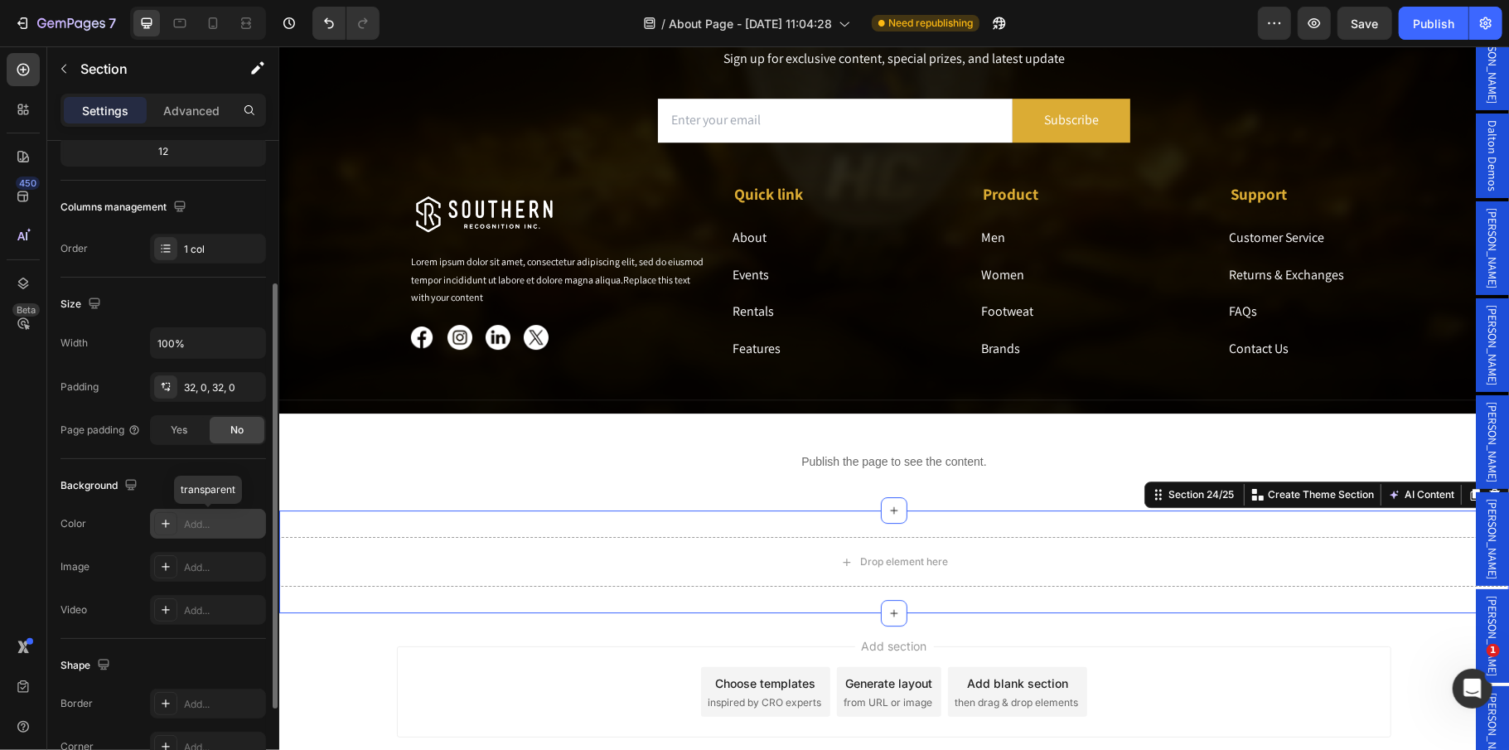
click at [199, 525] on div "Add..." at bounding box center [223, 524] width 78 height 15
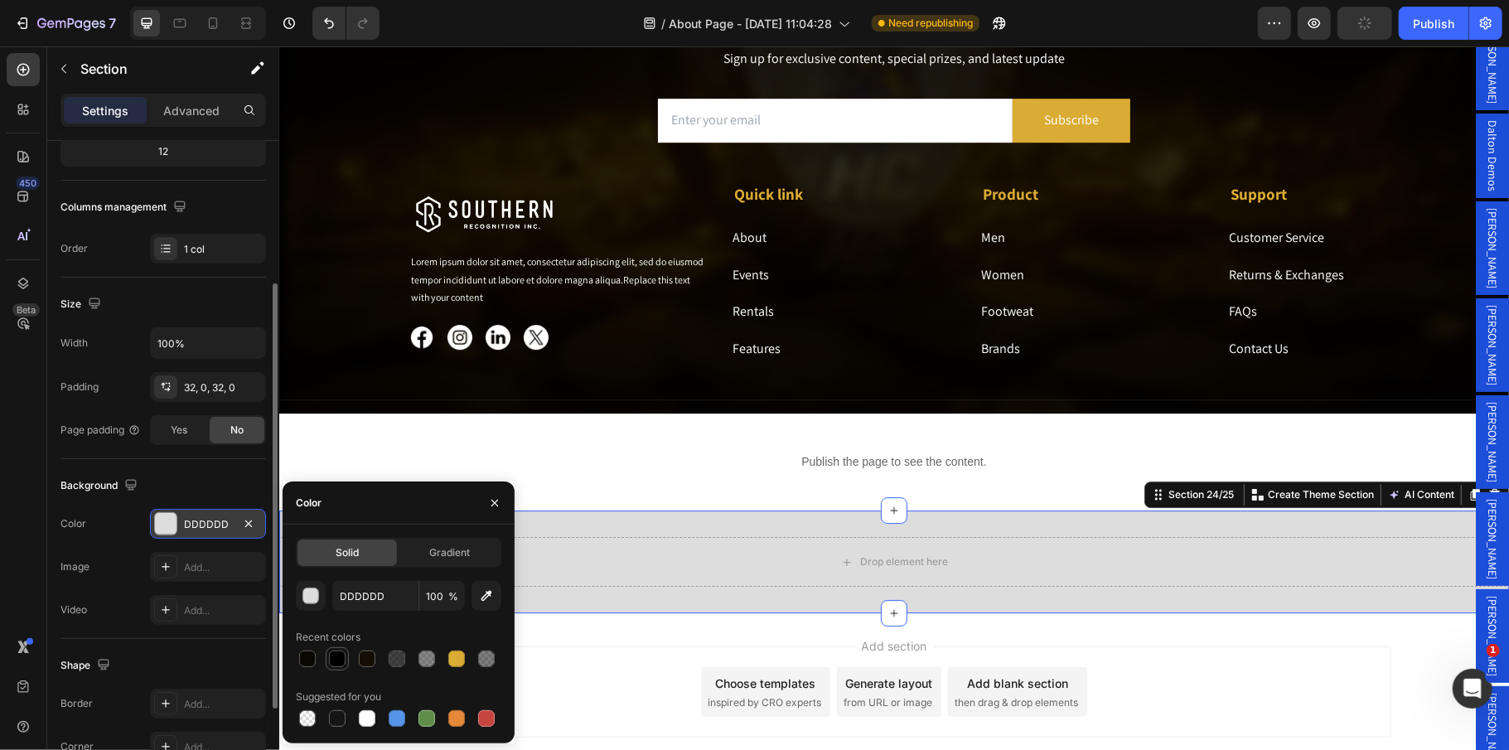
click at [332, 668] on div at bounding box center [337, 659] width 20 height 20
type input "000000"
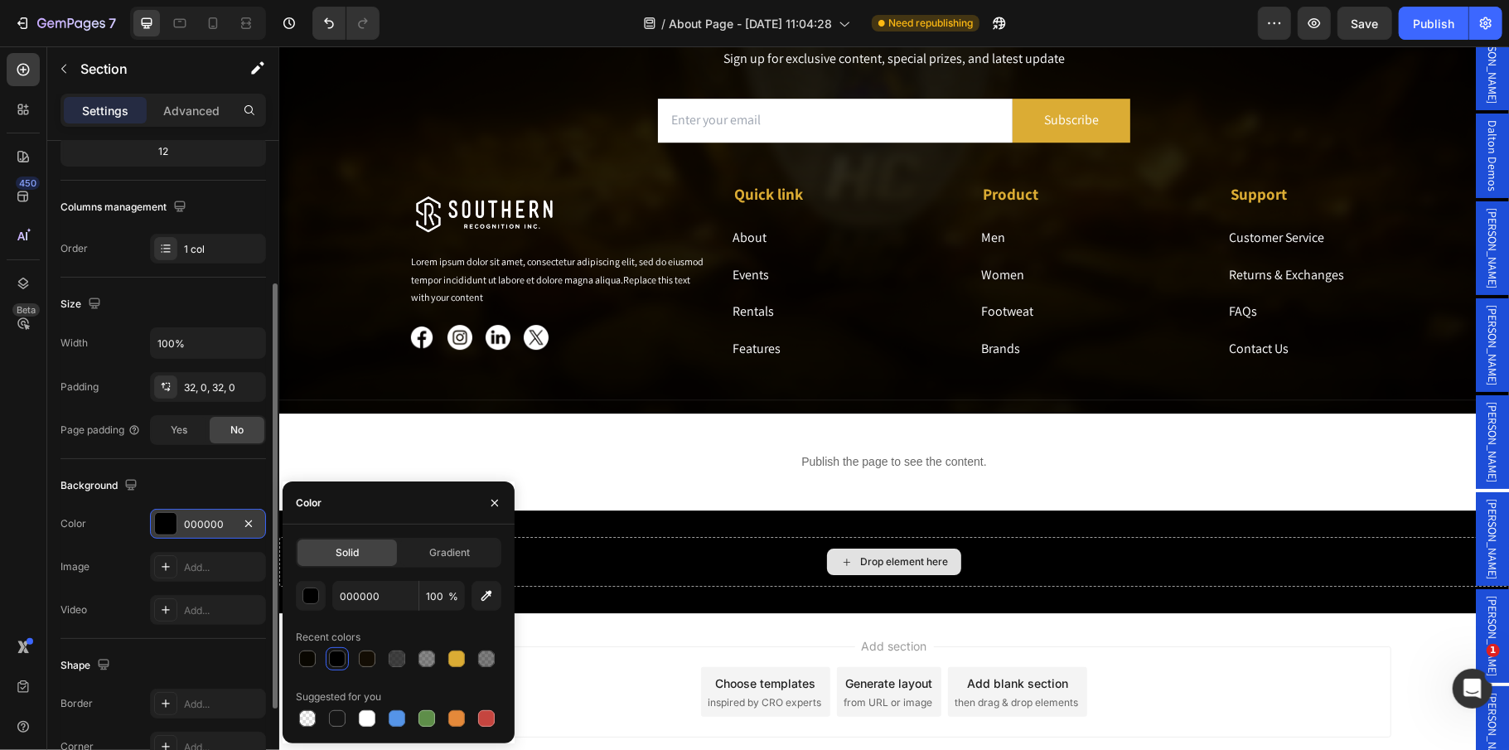
click at [886, 567] on div "Drop element here" at bounding box center [903, 560] width 88 height 13
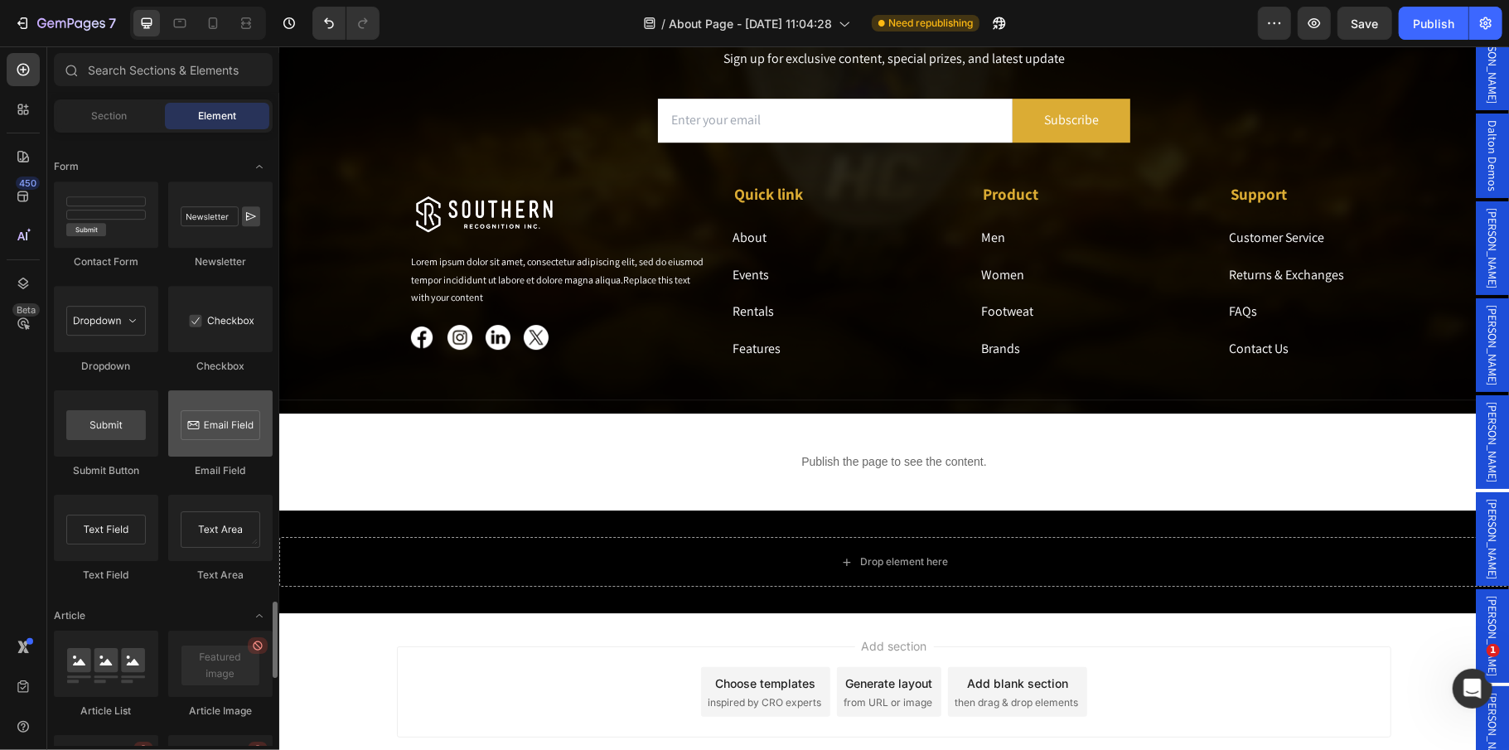
scroll to position [4299, 0]
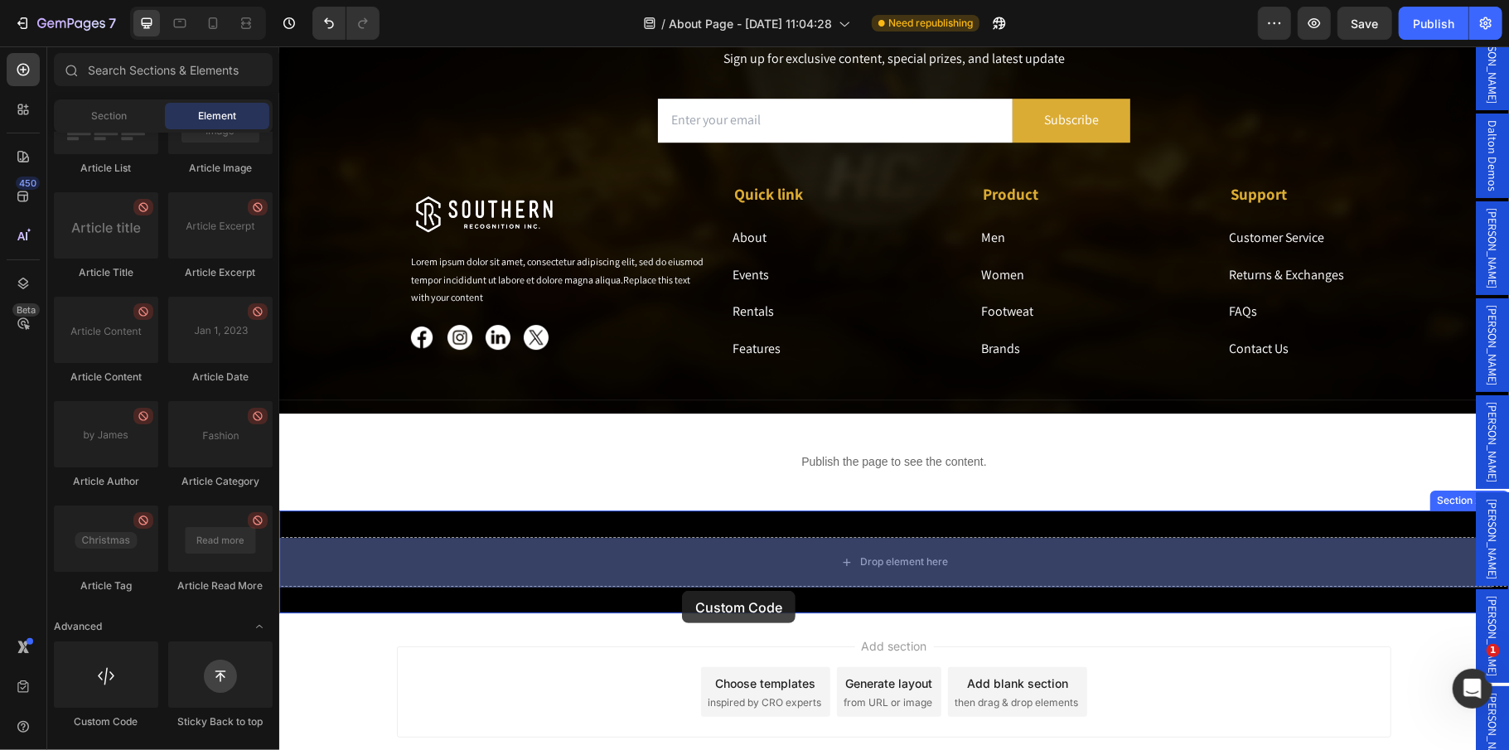
drag, startPoint x: 402, startPoint y: 720, endPoint x: 683, endPoint y: 580, distance: 313.9
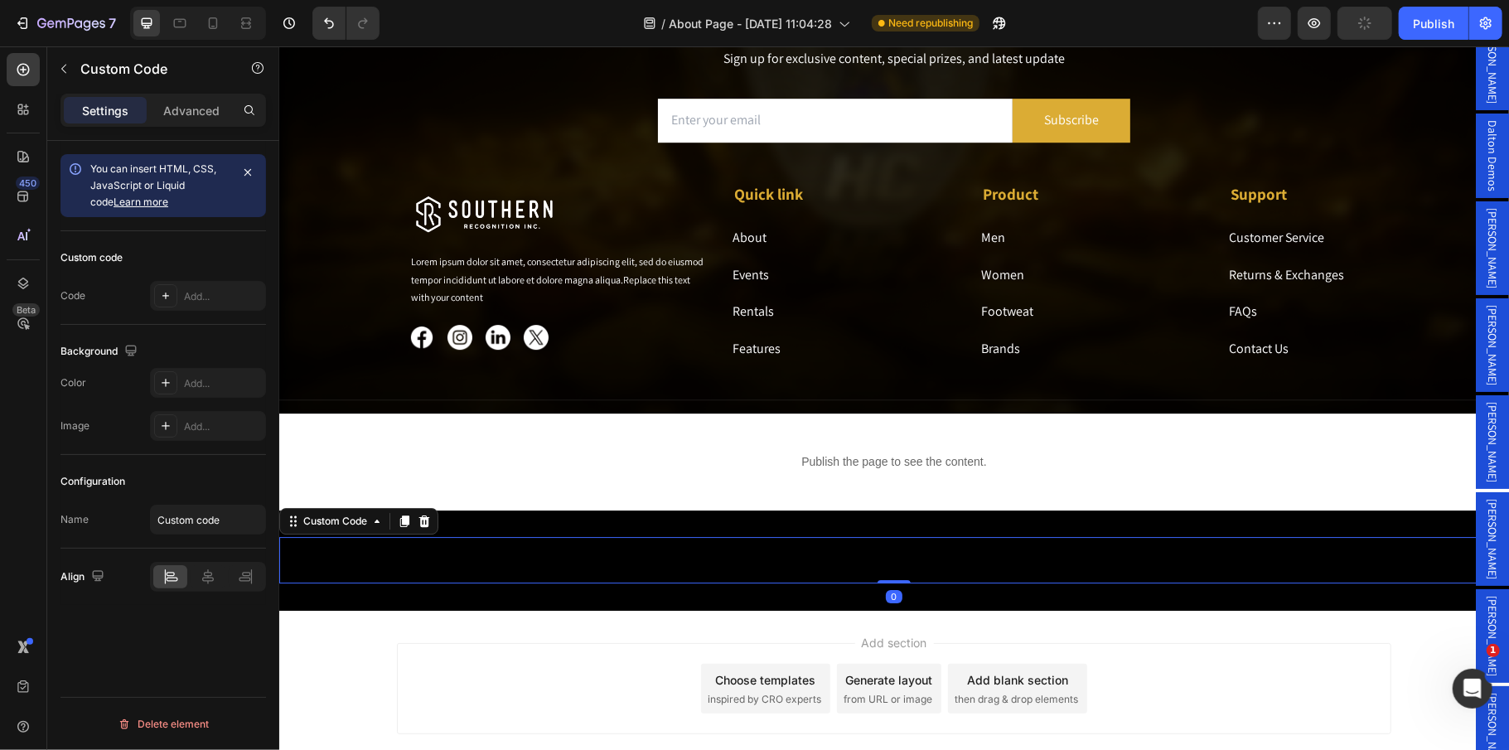
click at [849, 553] on span "Custom code" at bounding box center [893, 559] width 1230 height 20
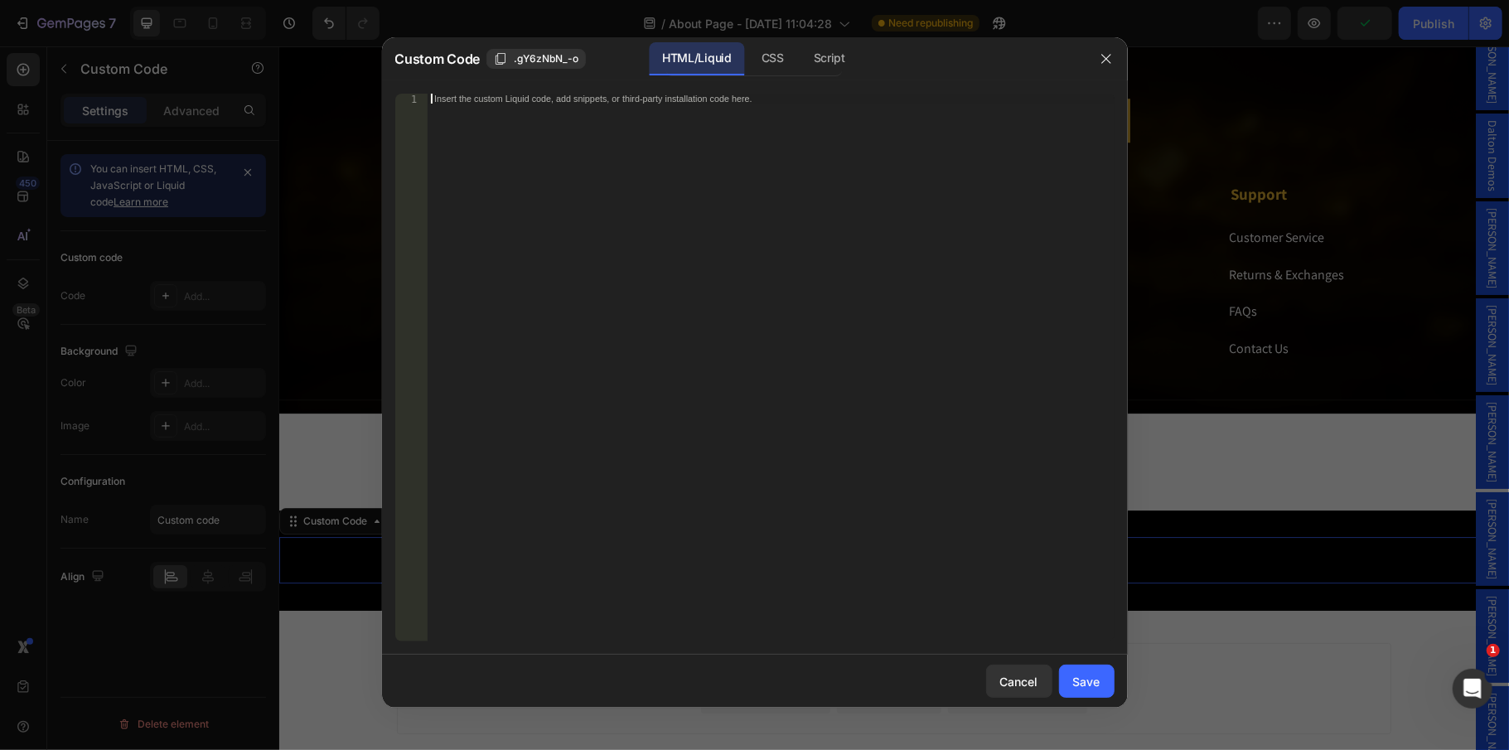
click at [730, 202] on div "Insert the custom Liquid code, add snippets, or third-party installation code h…" at bounding box center [771, 378] width 687 height 568
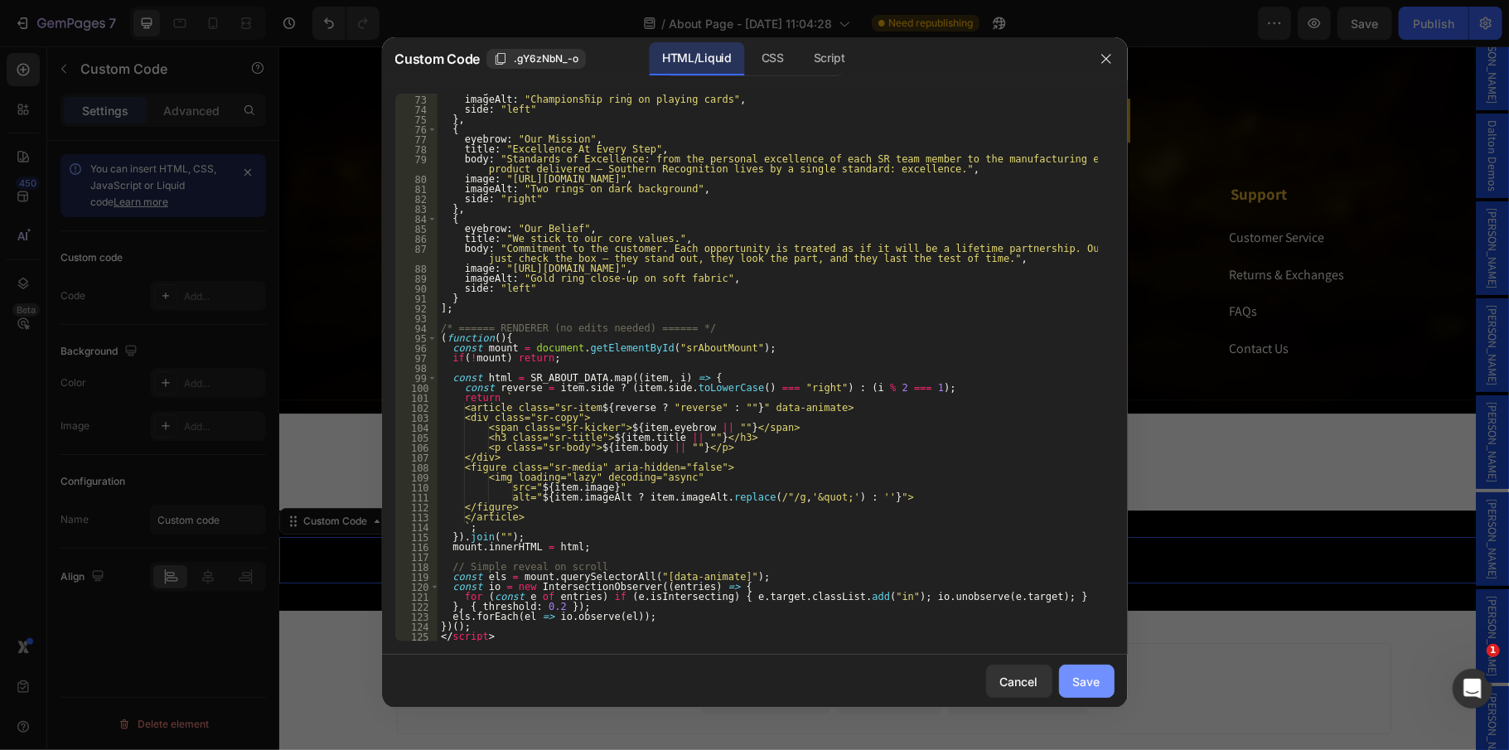
click at [1068, 675] on button "Save" at bounding box center [1087, 681] width 56 height 33
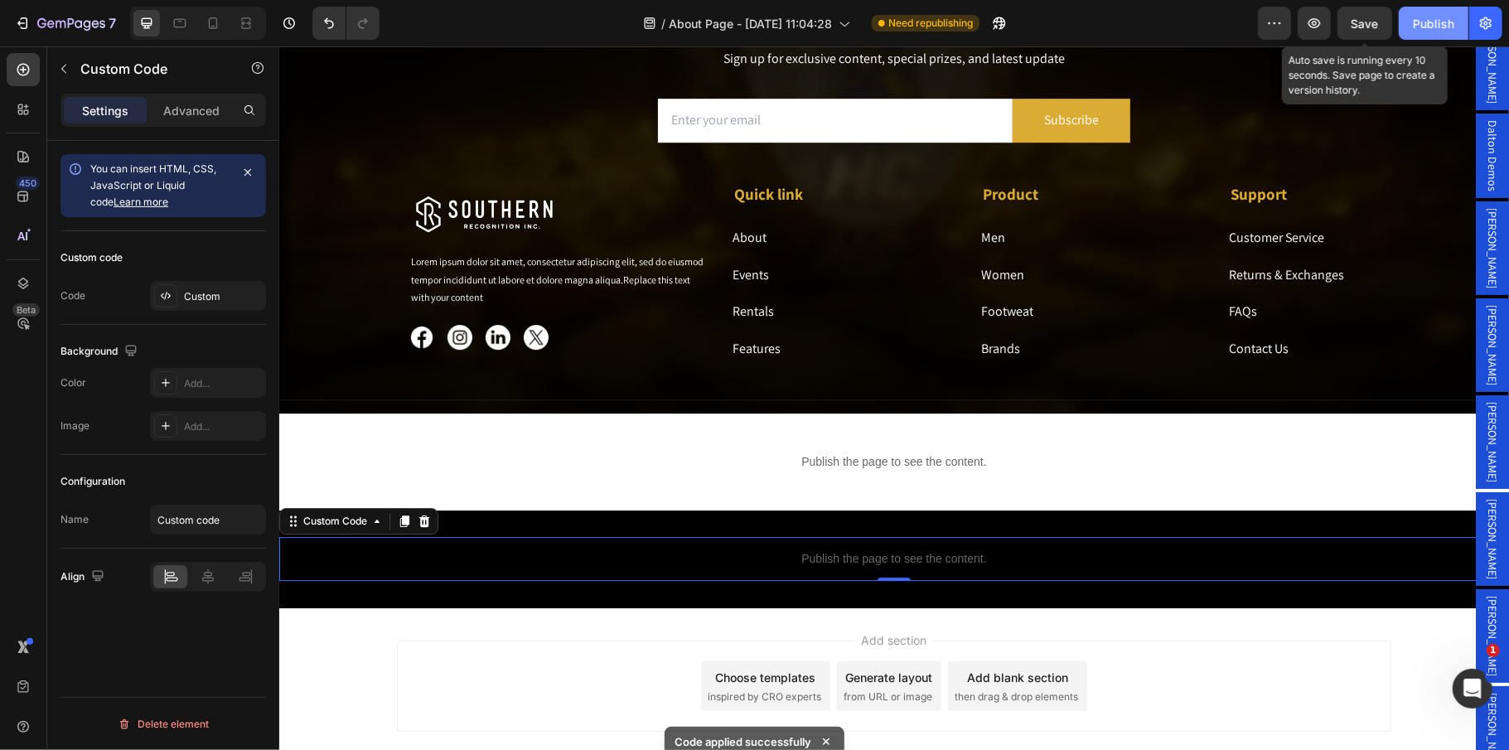
drag, startPoint x: 1354, startPoint y: 31, endPoint x: 1402, endPoint y: 27, distance: 48.2
click at [1356, 31] on button "Save" at bounding box center [1365, 23] width 55 height 33
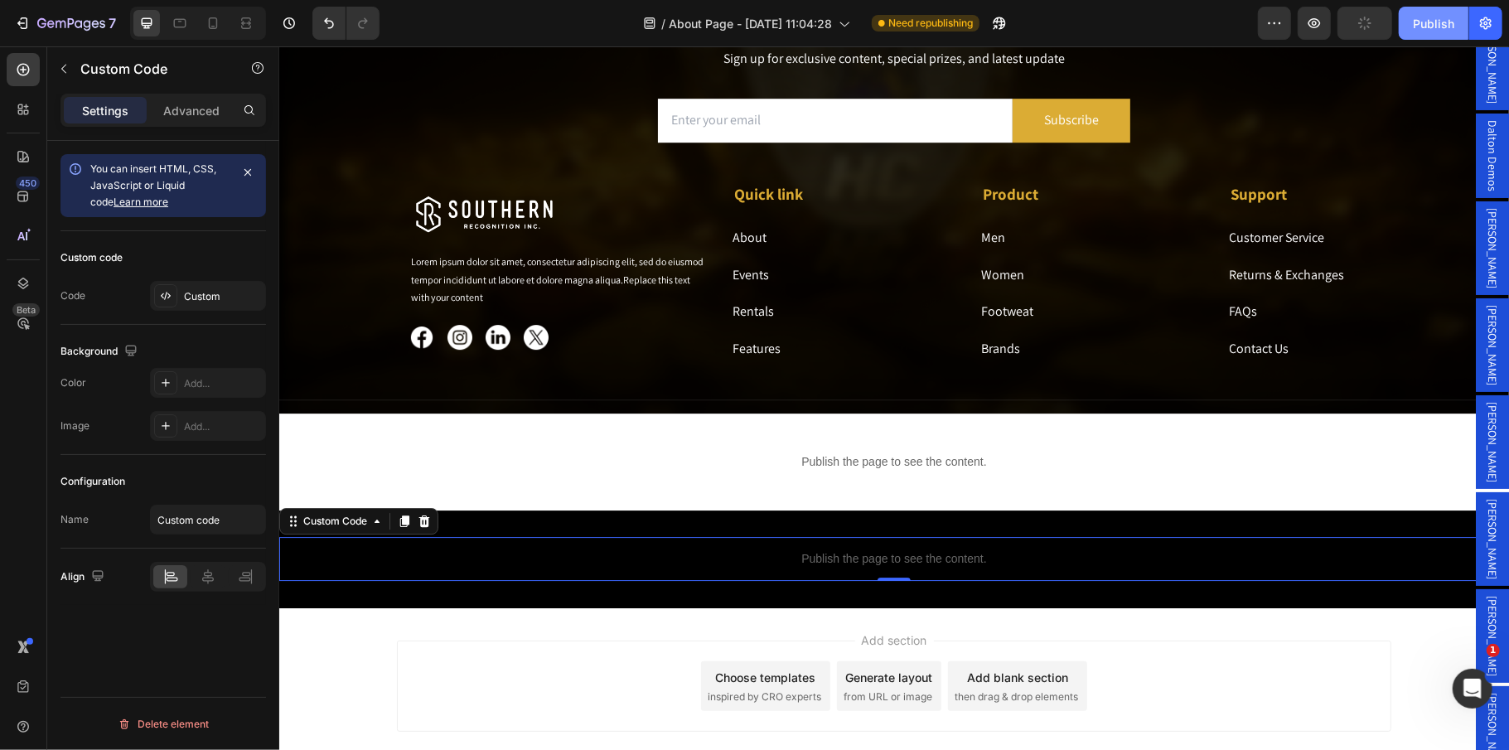
click at [1439, 27] on div "Publish" at bounding box center [1433, 23] width 41 height 17
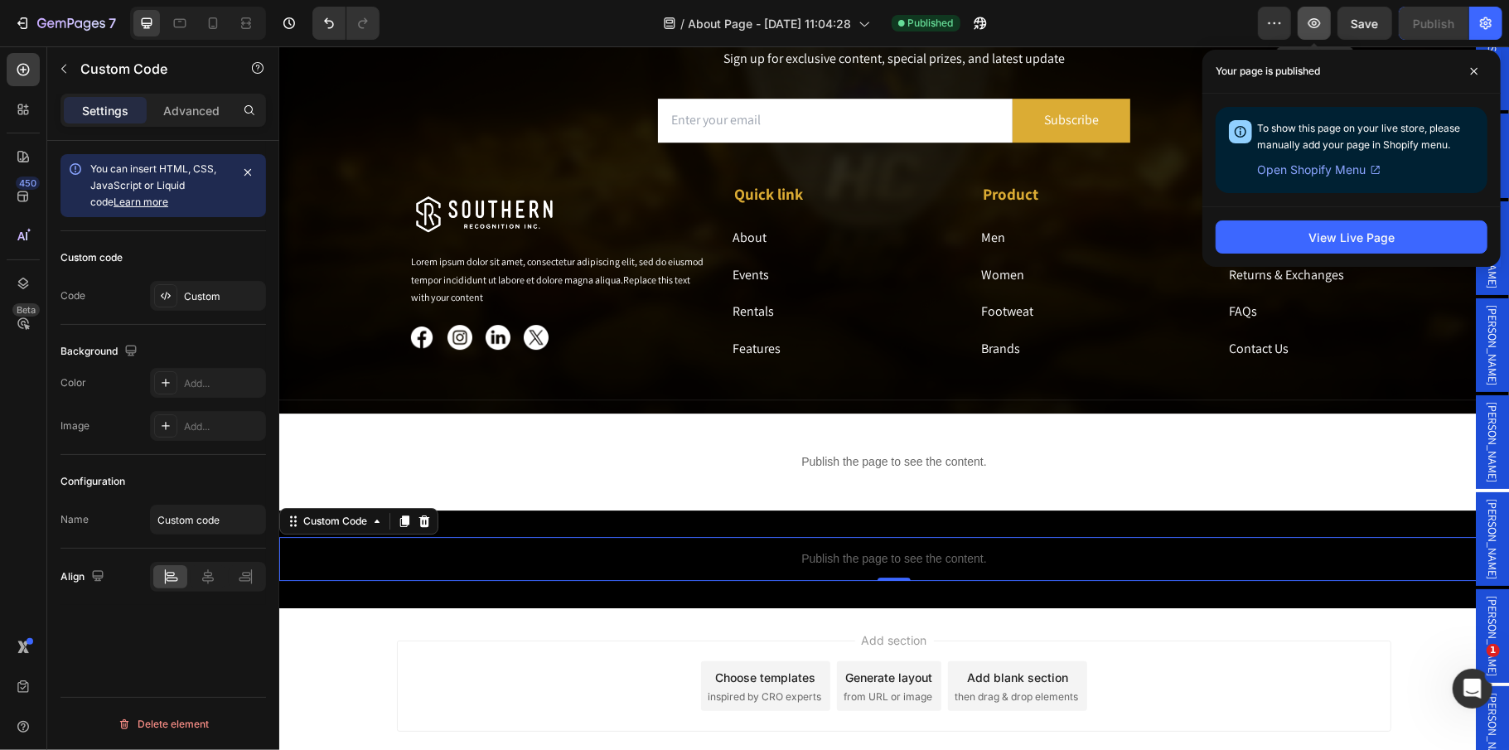
click at [1323, 15] on button "button" at bounding box center [1314, 23] width 33 height 33
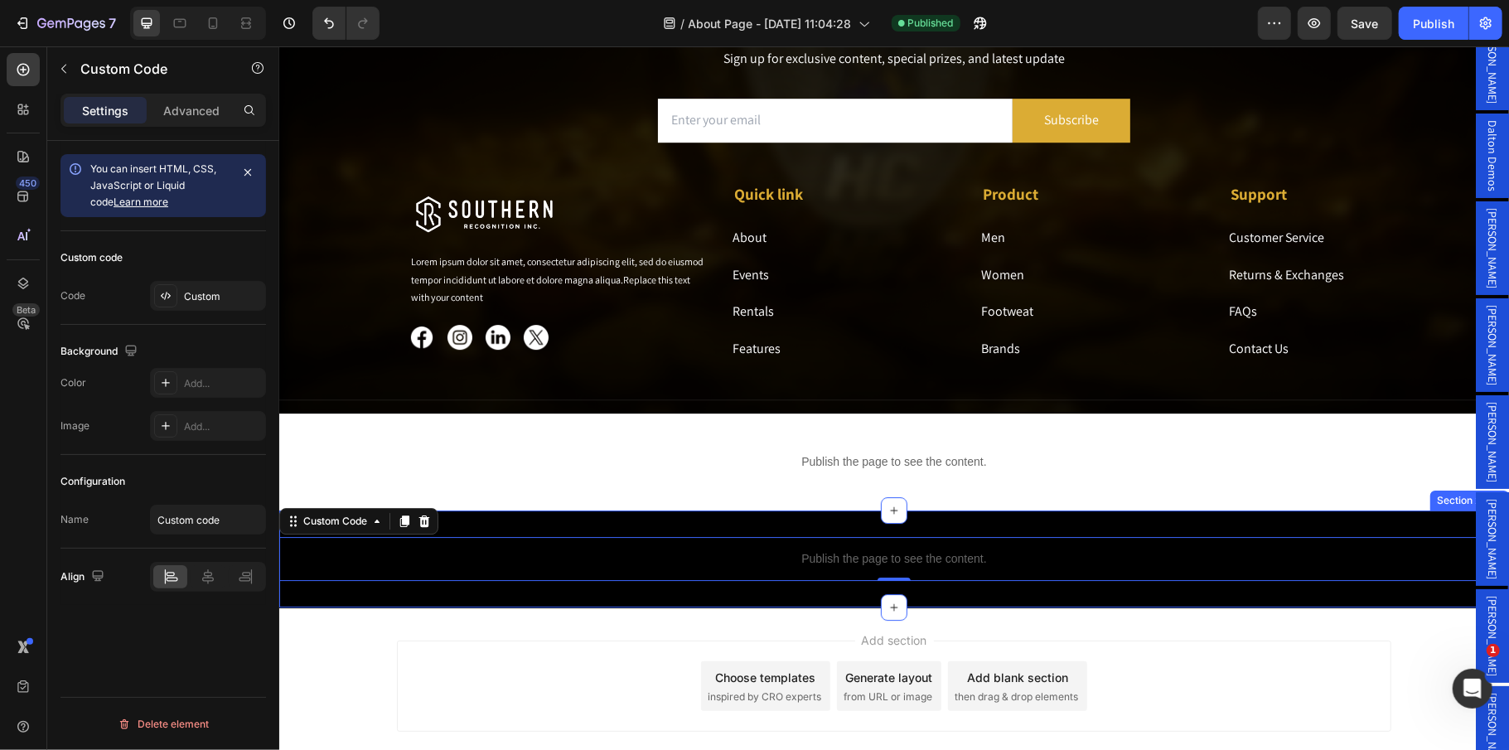
scroll to position [3699, 0]
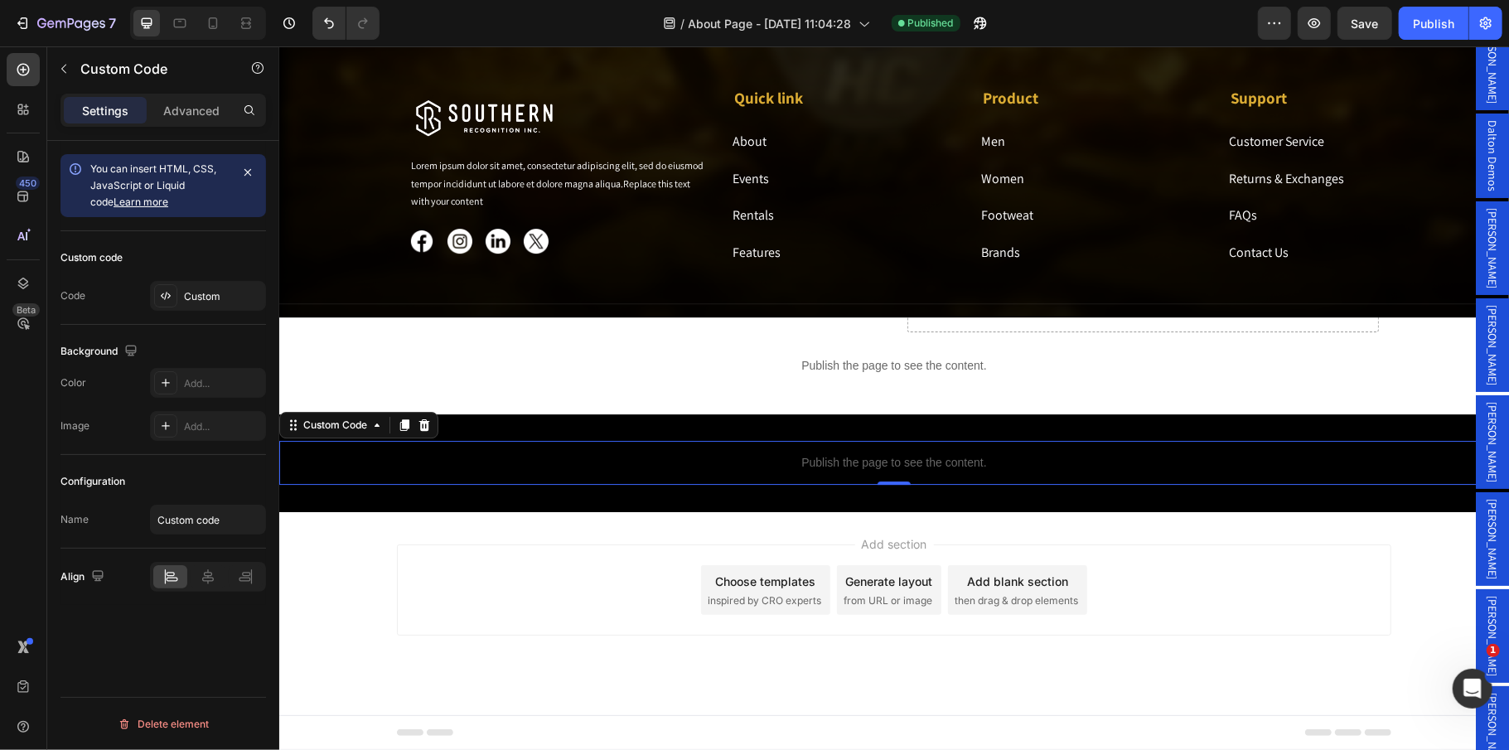
click at [815, 473] on div "Publish the page to see the content." at bounding box center [893, 462] width 1230 height 44
click at [928, 453] on p "Publish the page to see the content." at bounding box center [893, 461] width 1230 height 17
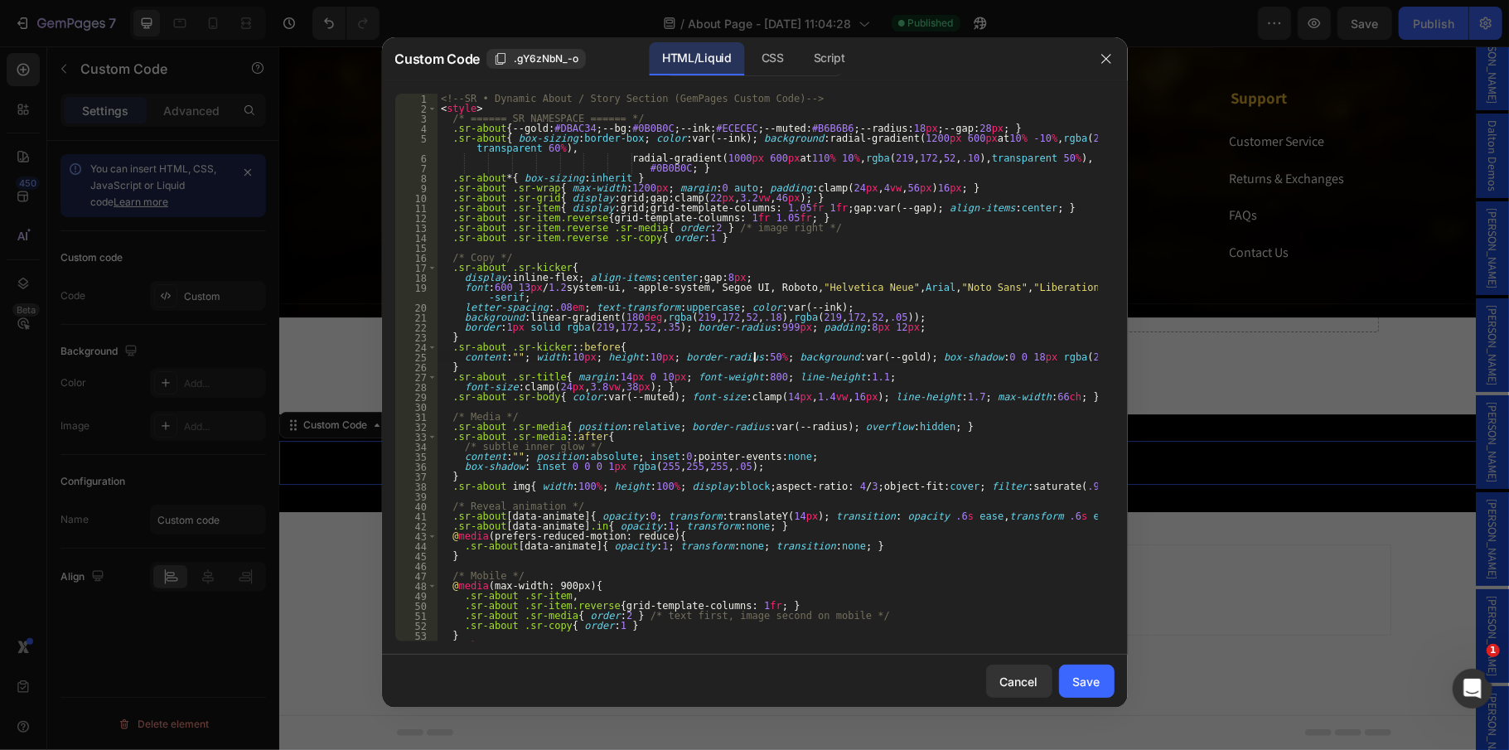
click at [754, 355] on div "<!-- SR • Dynamic About / Story Section (GemPages Custom Code) --> < style > /*…" at bounding box center [768, 378] width 660 height 568
type textarea "</script>"
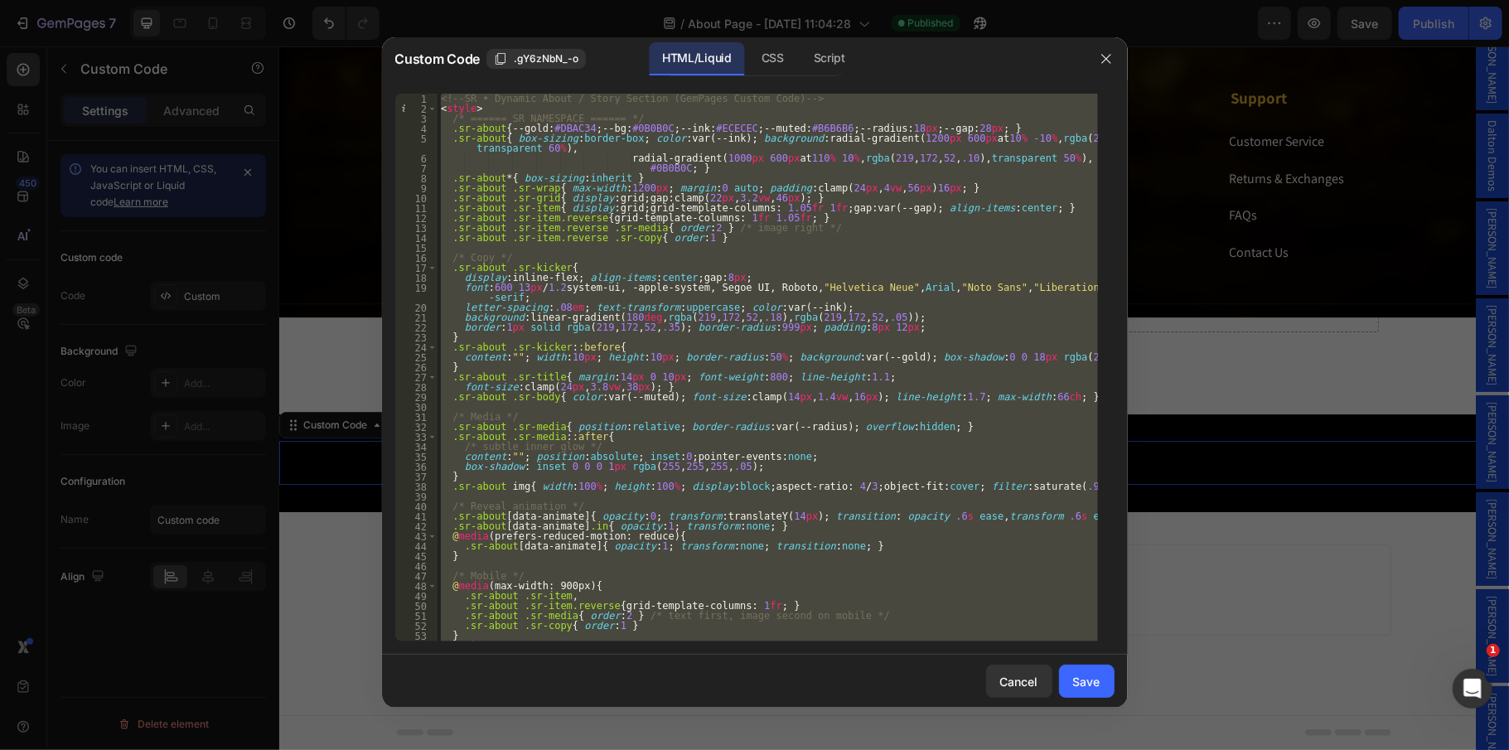
paste textarea
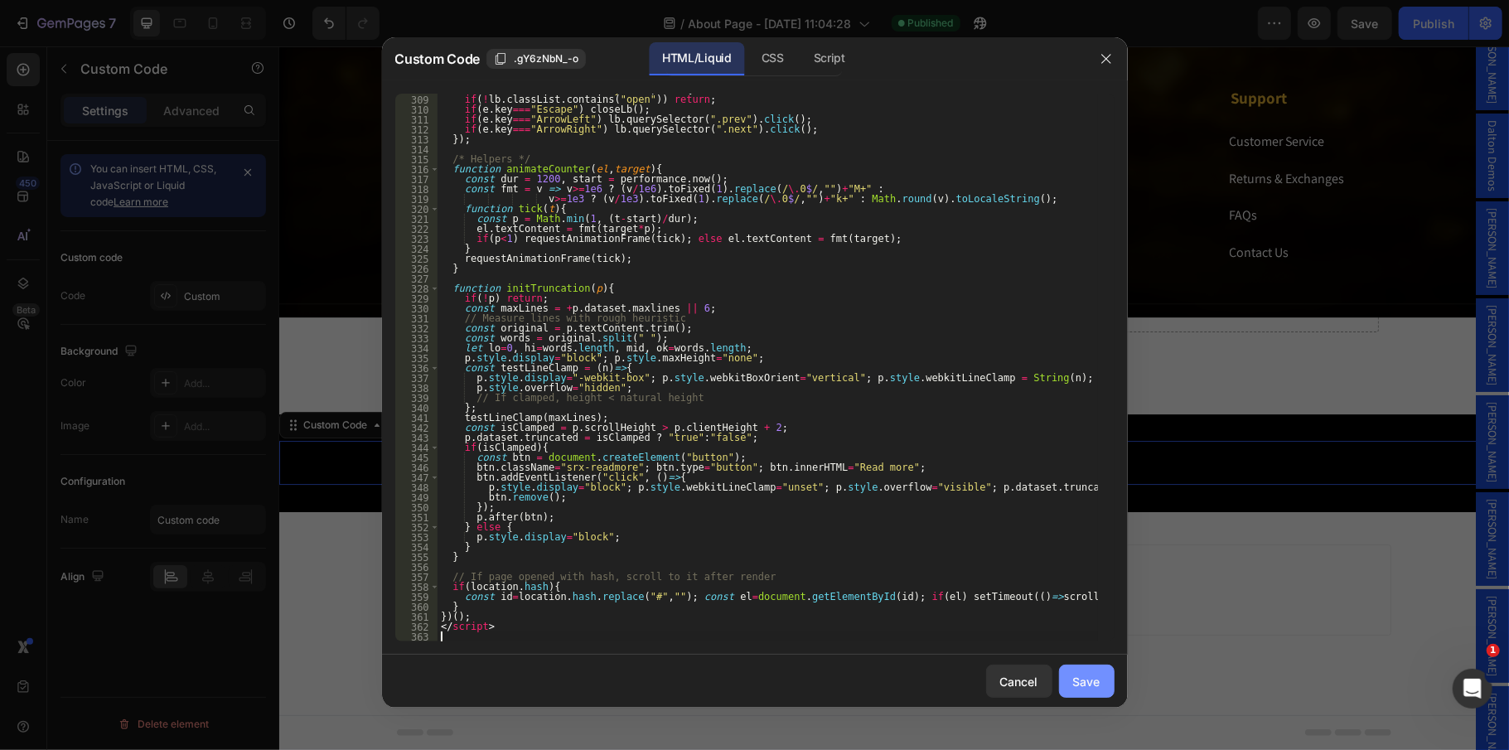
click at [1071, 674] on button "Save" at bounding box center [1087, 681] width 56 height 33
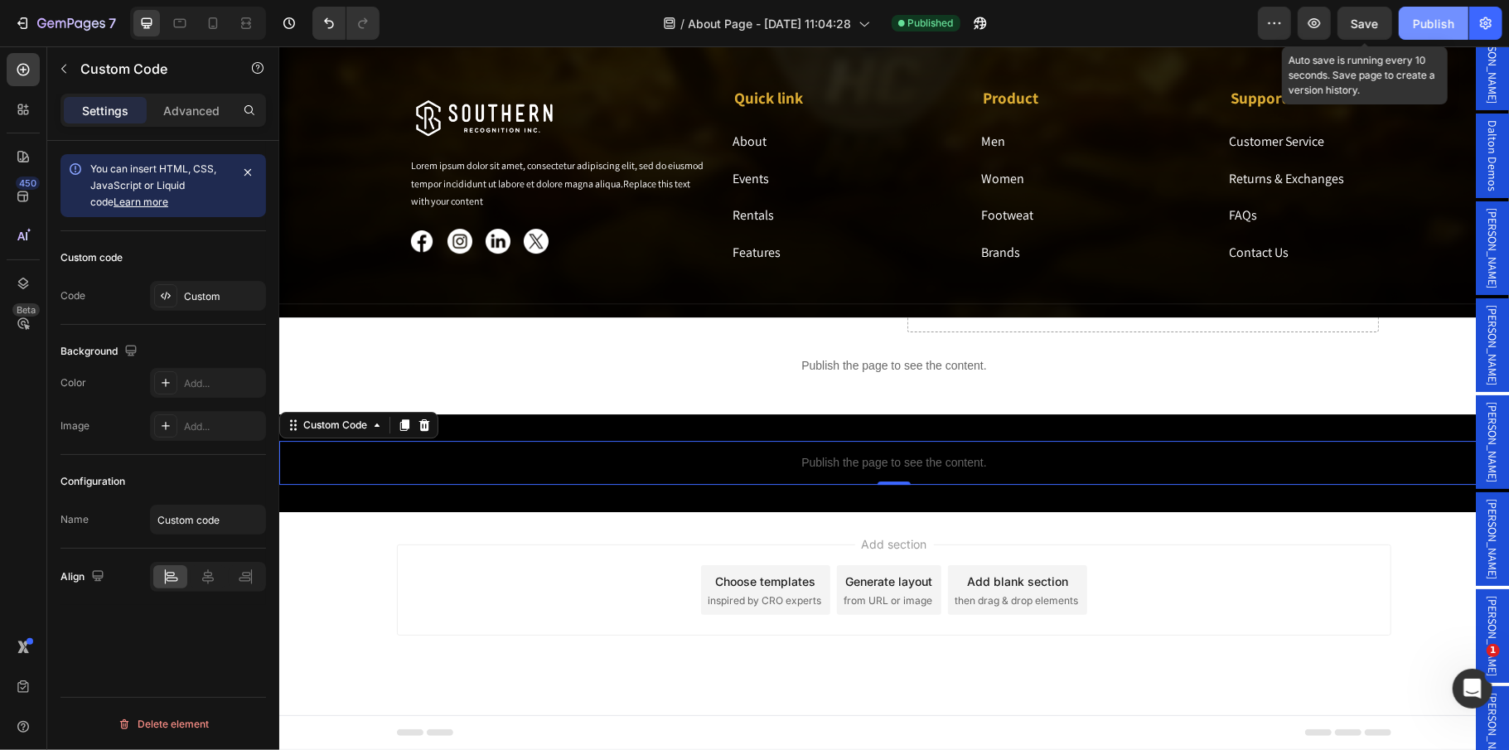
drag, startPoint x: 1363, startPoint y: 14, endPoint x: 1423, endPoint y: 21, distance: 60.0
click at [1363, 17] on span "Save" at bounding box center [1365, 24] width 27 height 14
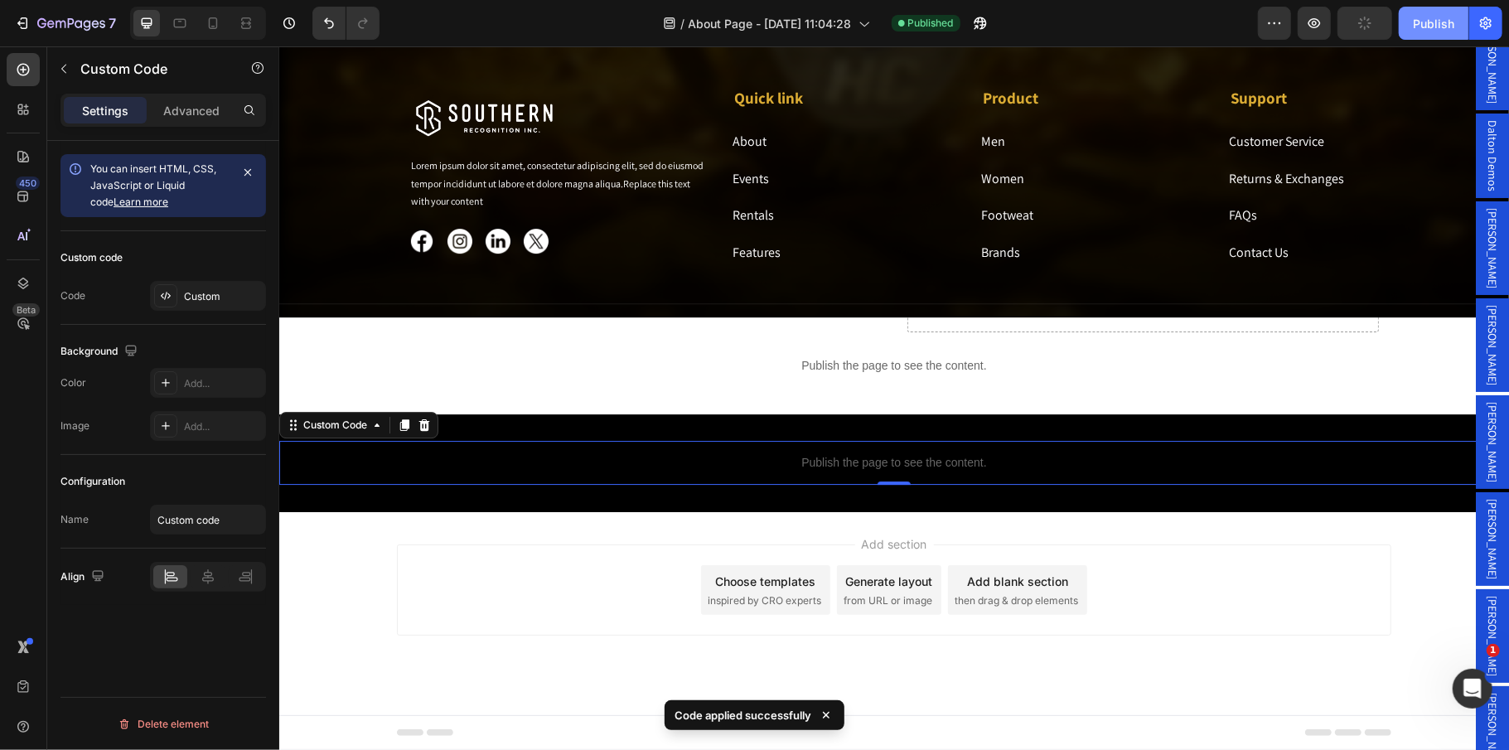
click at [1425, 21] on div "Publish" at bounding box center [1433, 23] width 41 height 17
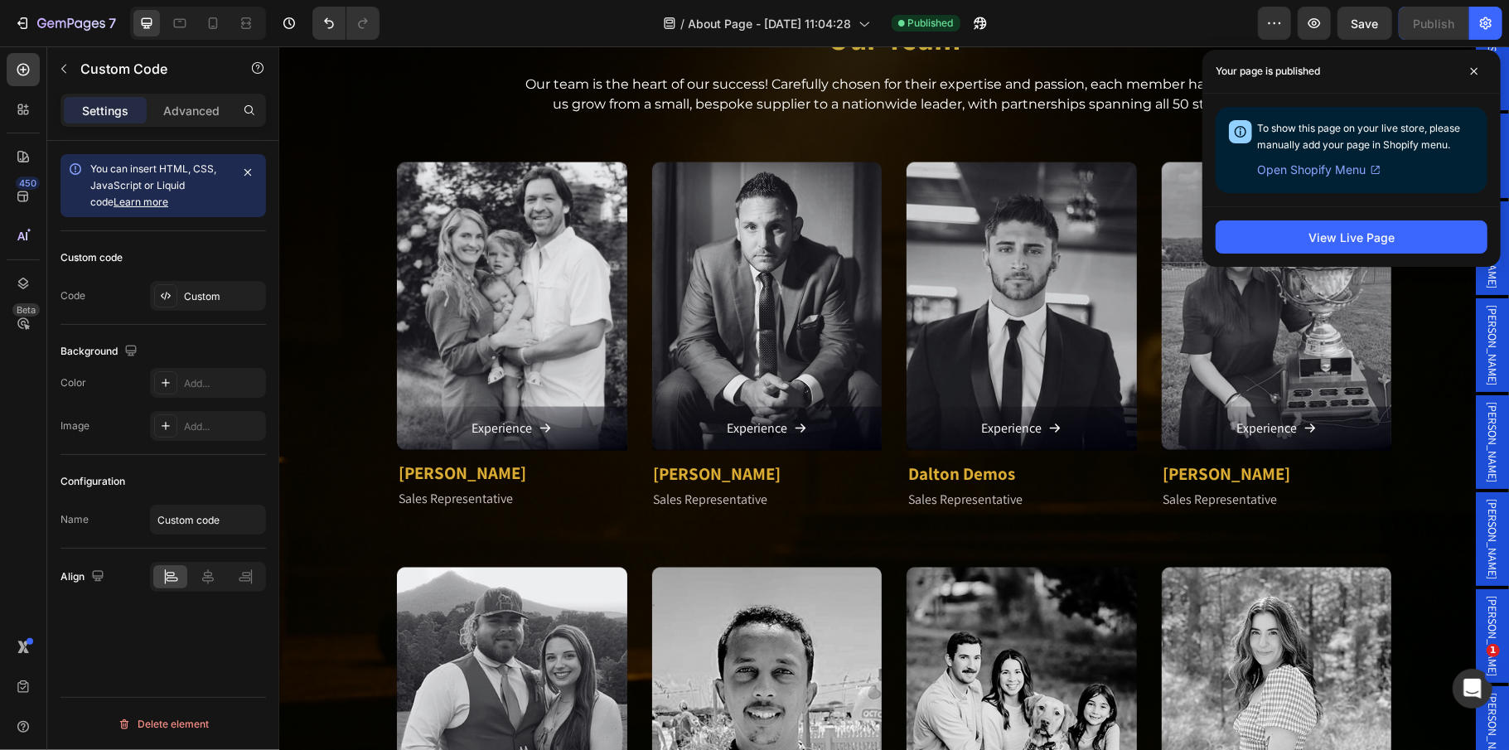
scroll to position [1665, 0]
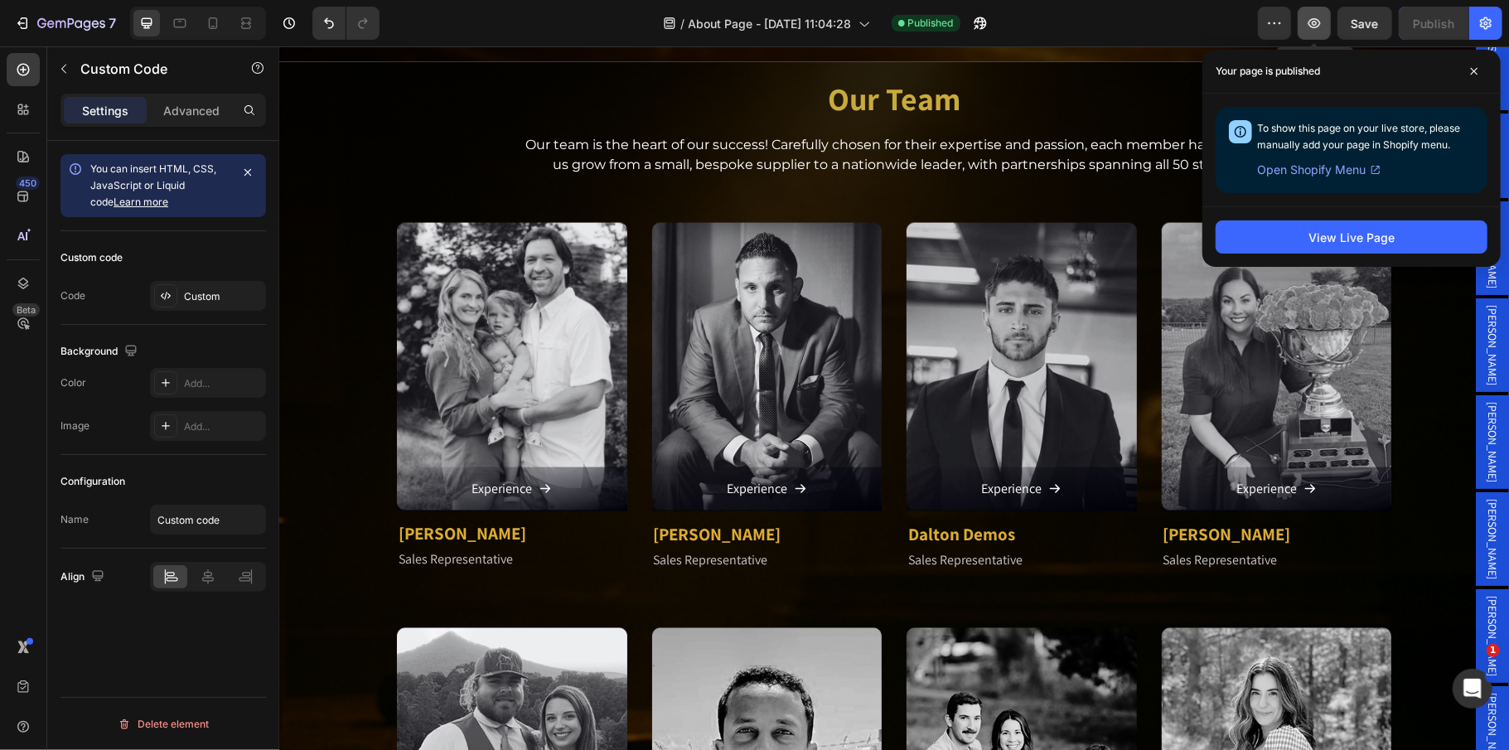
click at [1306, 27] on button "button" at bounding box center [1314, 23] width 33 height 33
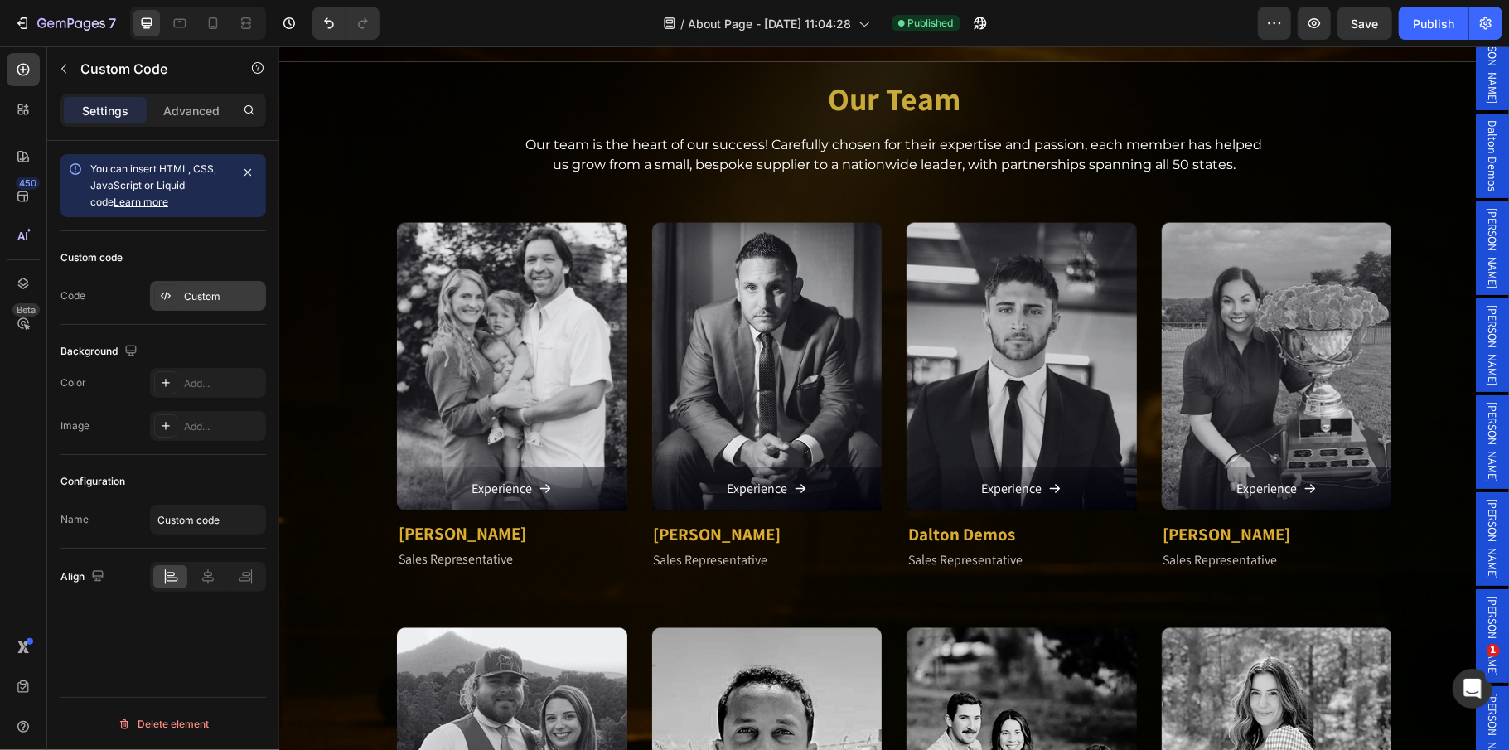
click at [200, 298] on div "Custom" at bounding box center [223, 296] width 78 height 15
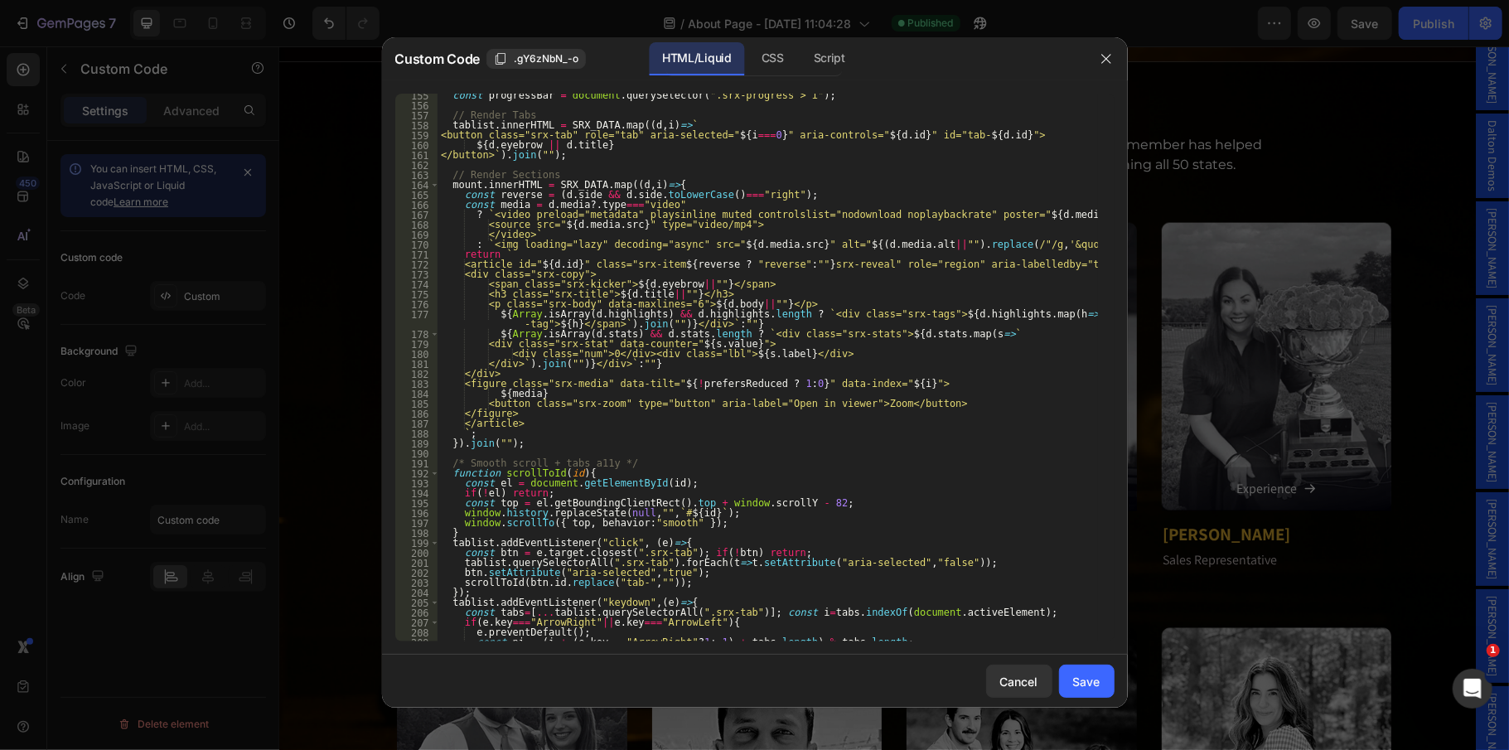
scroll to position [1657, 0]
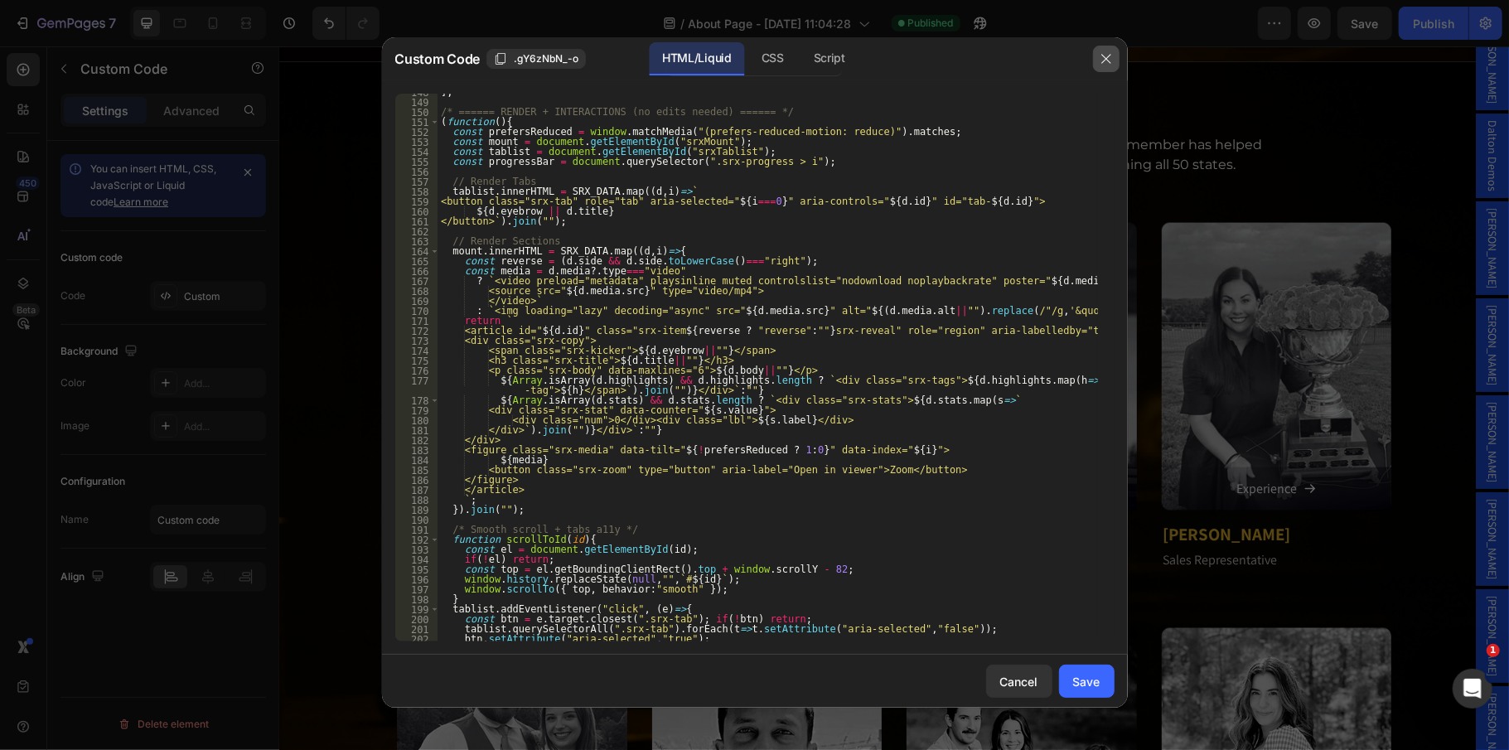
click at [1108, 60] on icon "button" at bounding box center [1106, 58] width 13 height 13
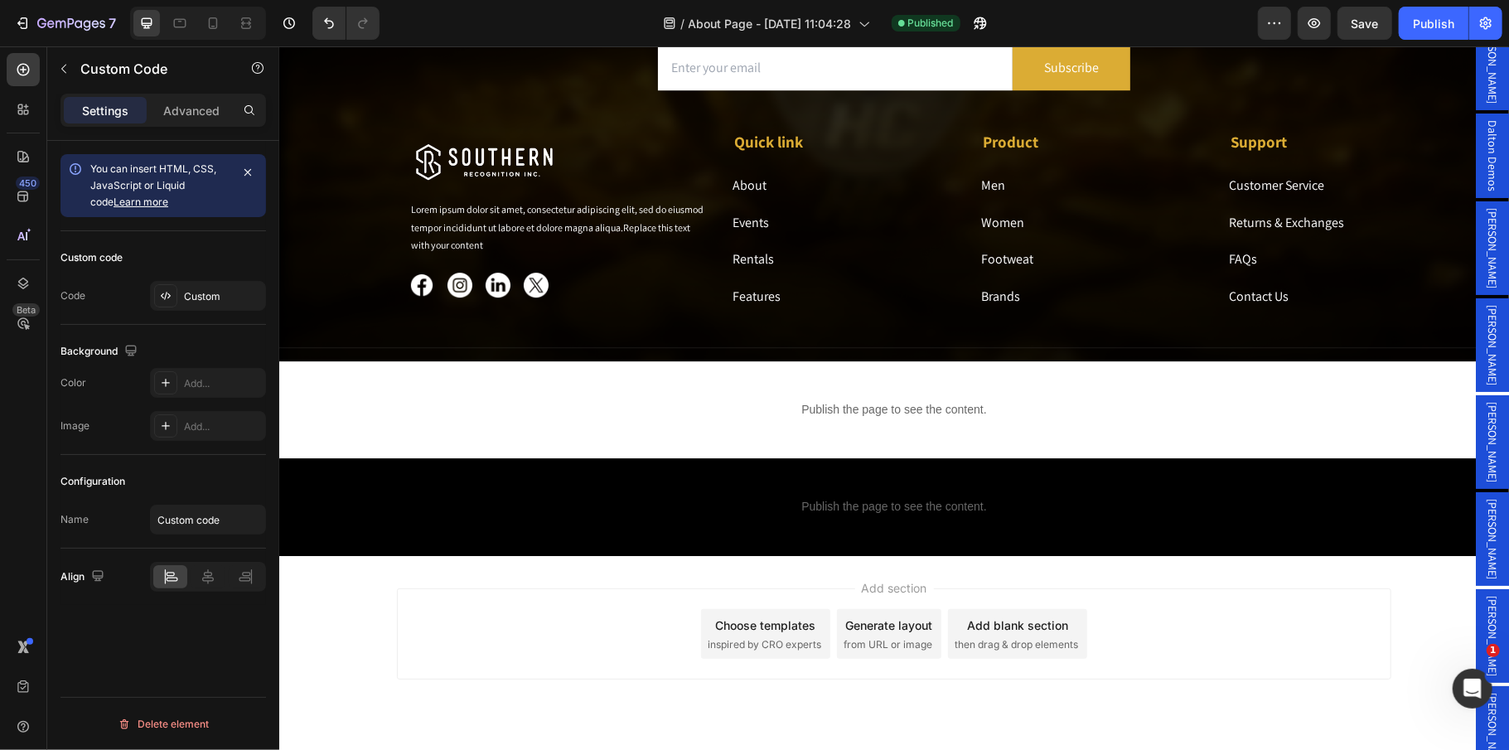
scroll to position [3699, 0]
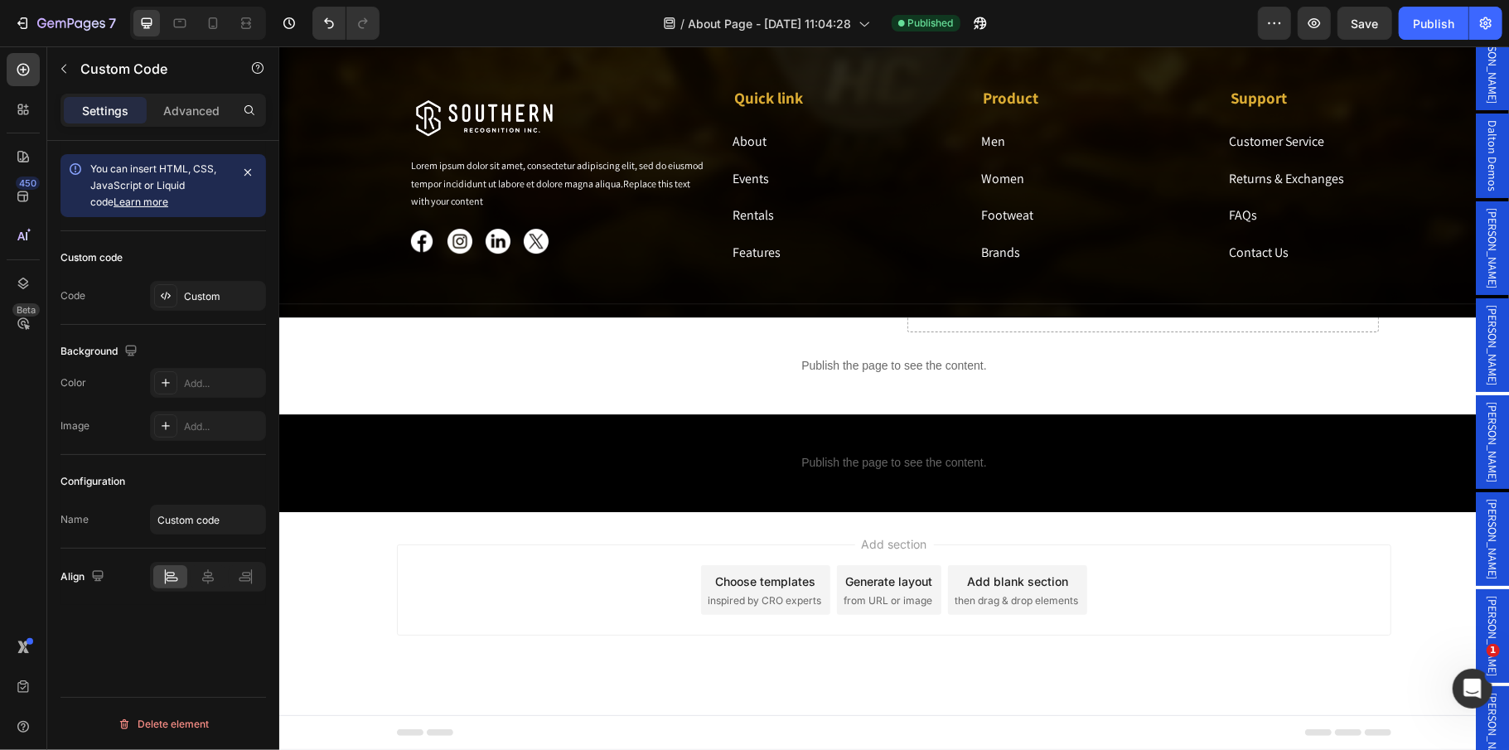
click at [856, 460] on p "Publish the page to see the content." at bounding box center [893, 461] width 1230 height 17
click at [209, 305] on div "Custom" at bounding box center [208, 296] width 116 height 30
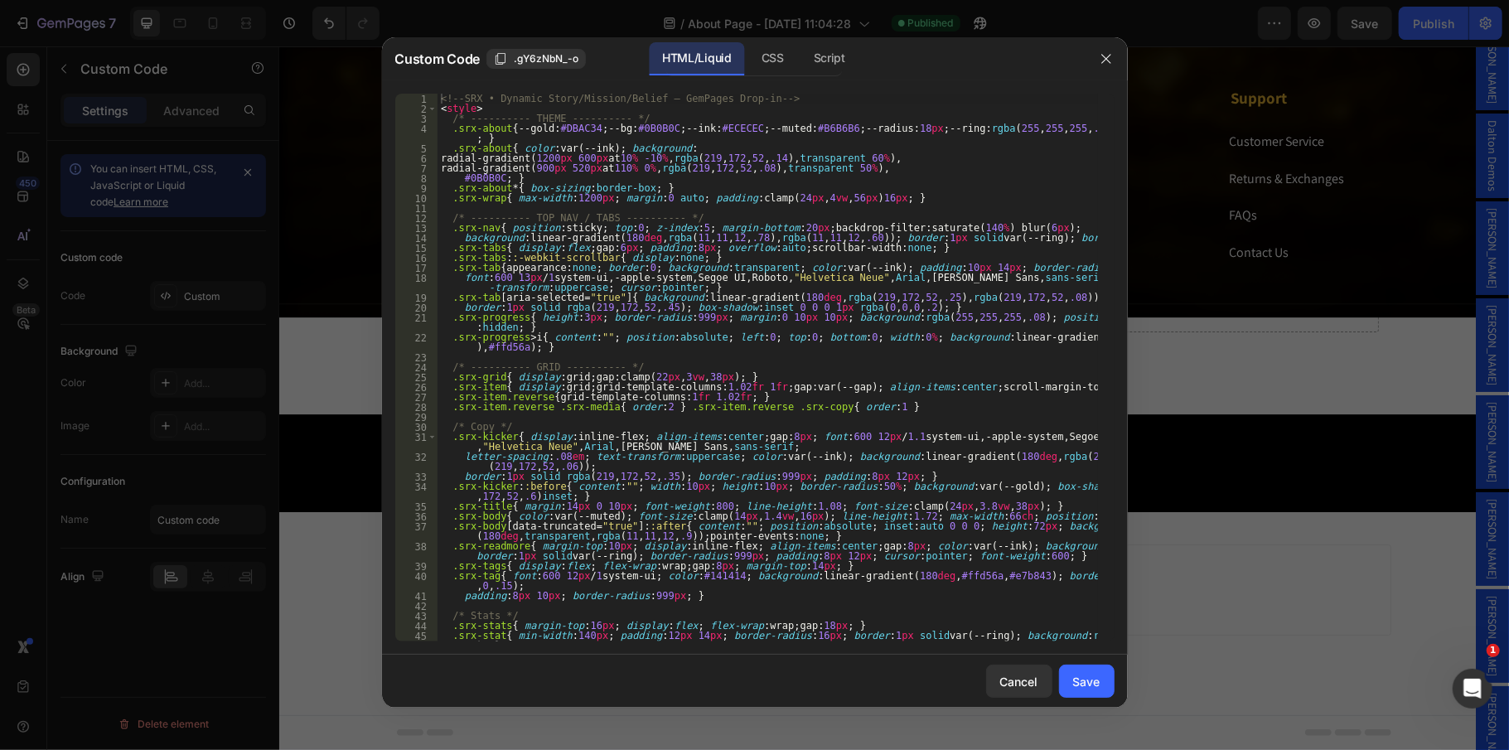
click at [1069, 442] on div "<!-- SRX • Dynamic Story/Mission/Belief — GemPages Drop-in --> < style > /* ---…" at bounding box center [768, 378] width 660 height 568
type textarea "</script>"
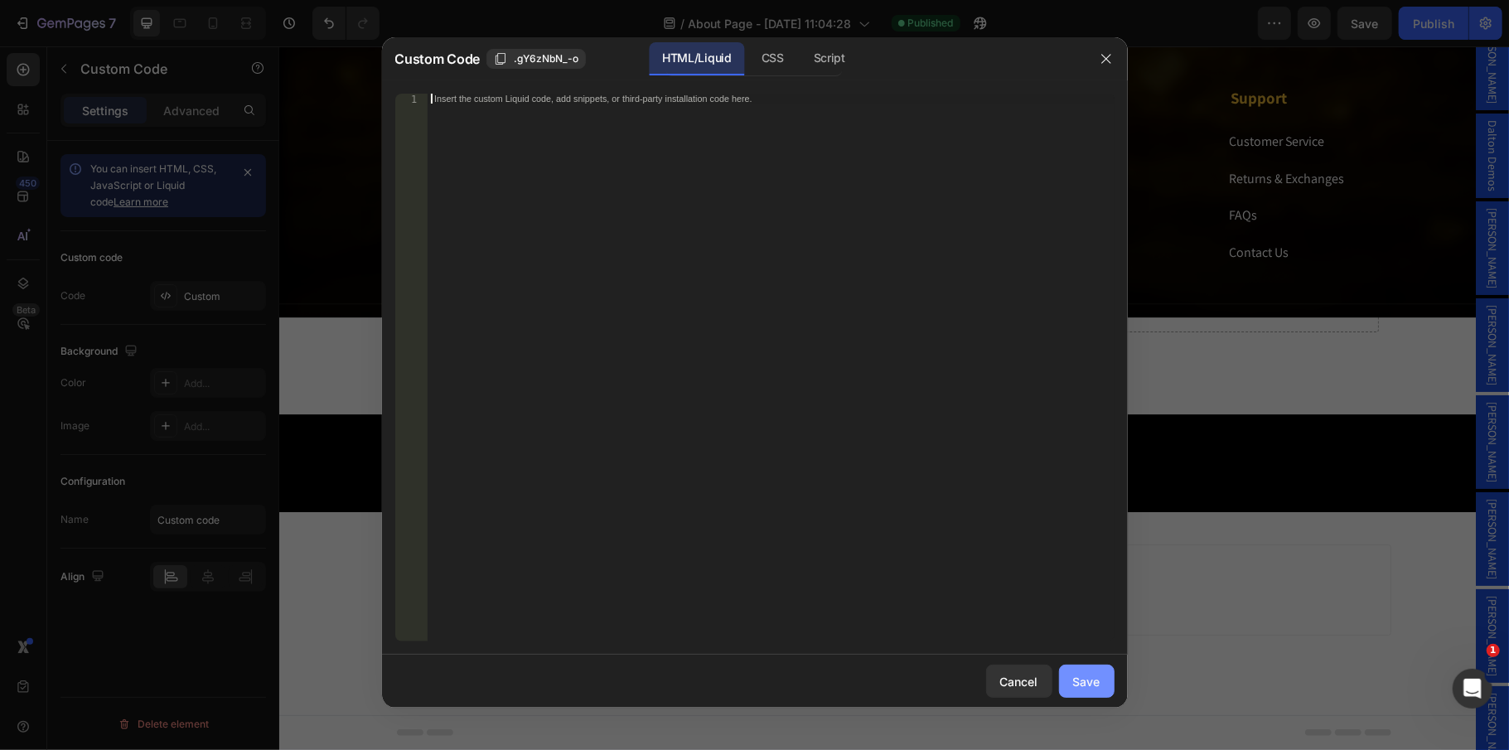
click at [1094, 681] on div "Save" at bounding box center [1086, 681] width 27 height 17
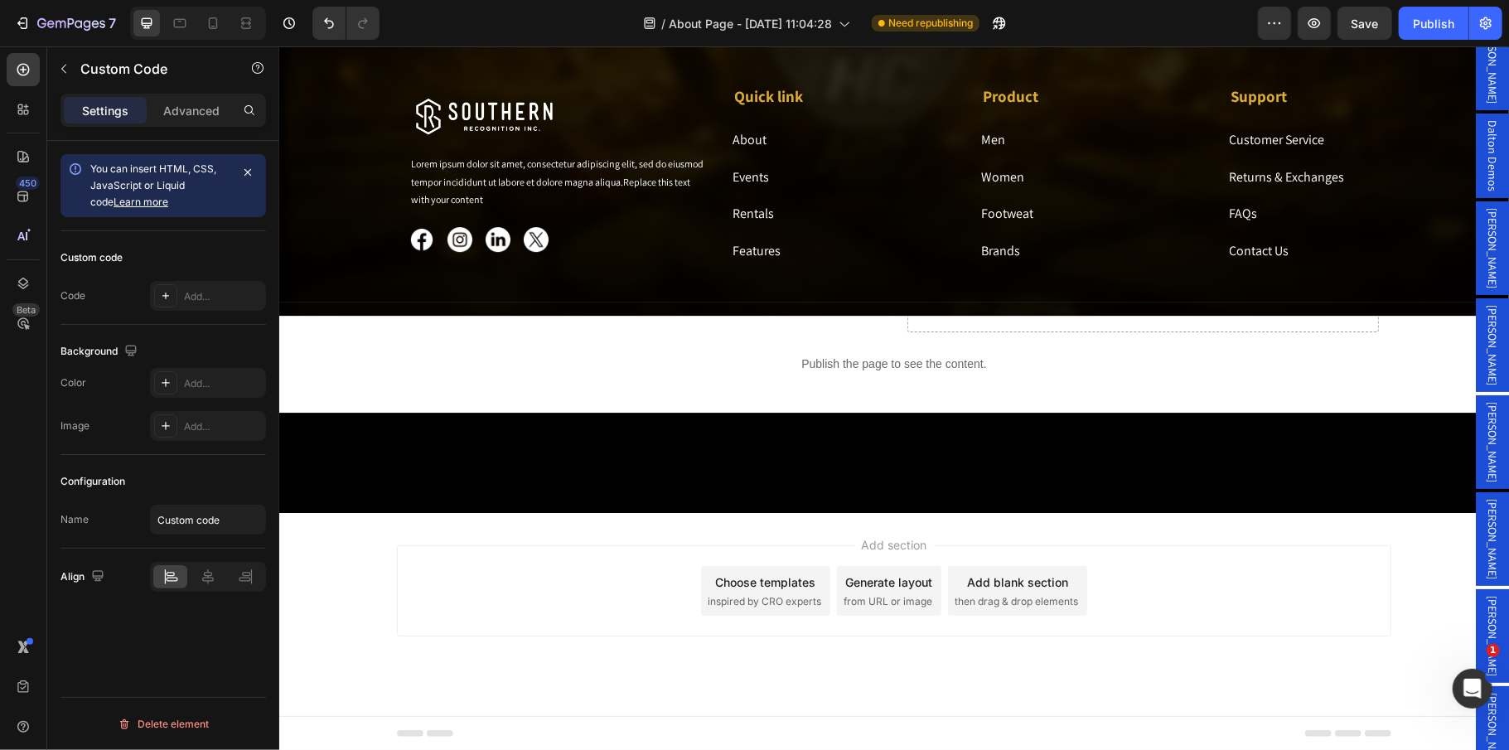
click at [888, 460] on span "Custom code" at bounding box center [893, 462] width 1230 height 20
click at [887, 460] on span "Custom code" at bounding box center [893, 462] width 1230 height 20
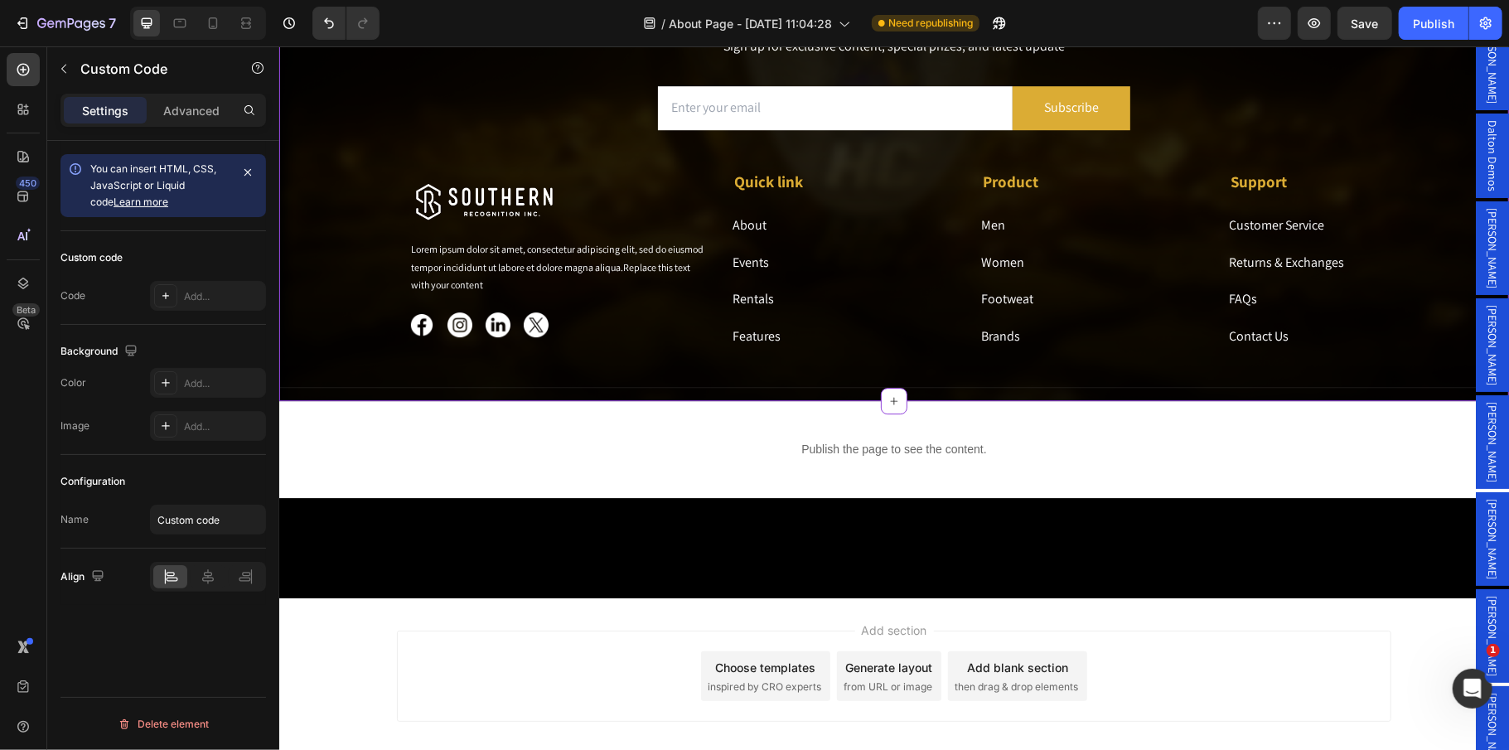
scroll to position [3588, 0]
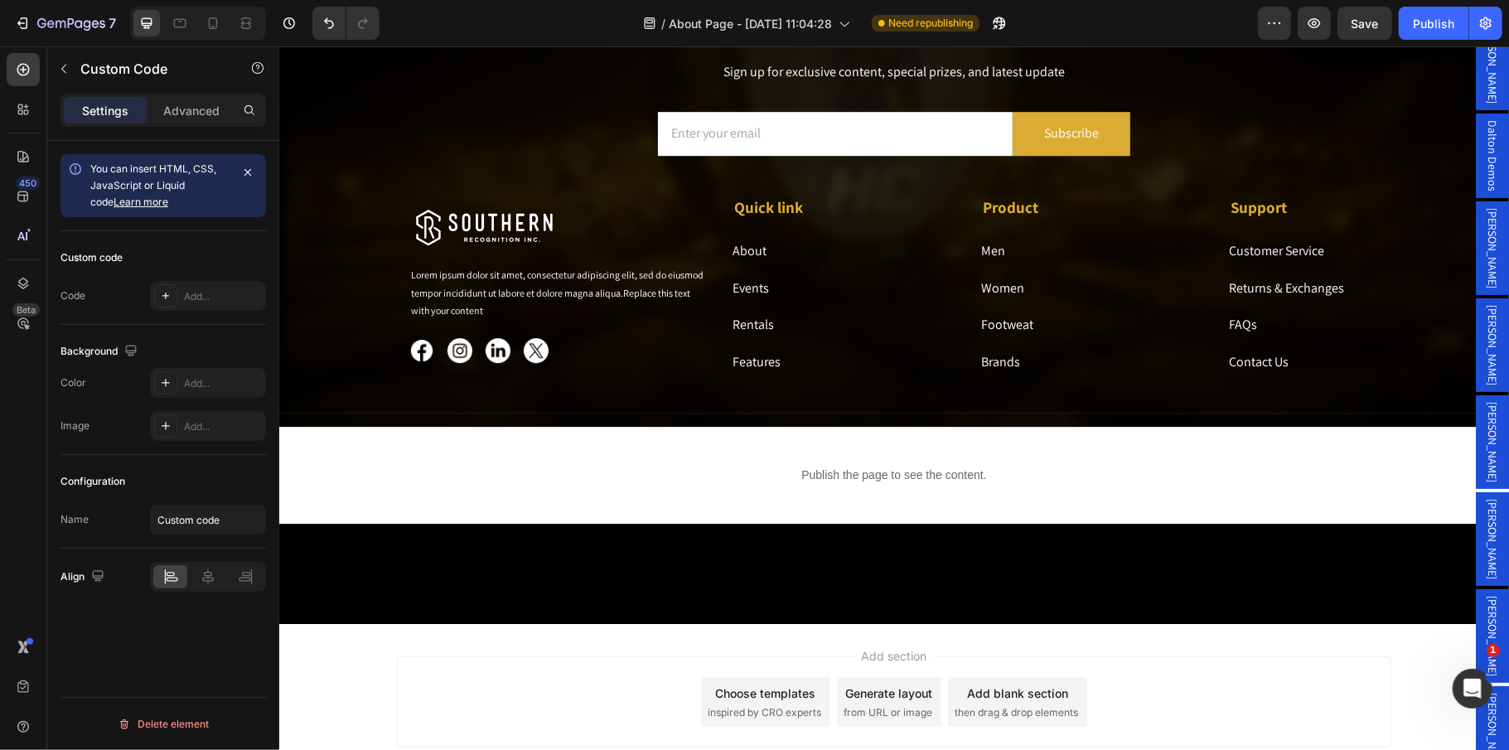
click at [796, 568] on span "Custom code" at bounding box center [893, 573] width 1230 height 20
click at [220, 302] on div "Add..." at bounding box center [223, 296] width 78 height 15
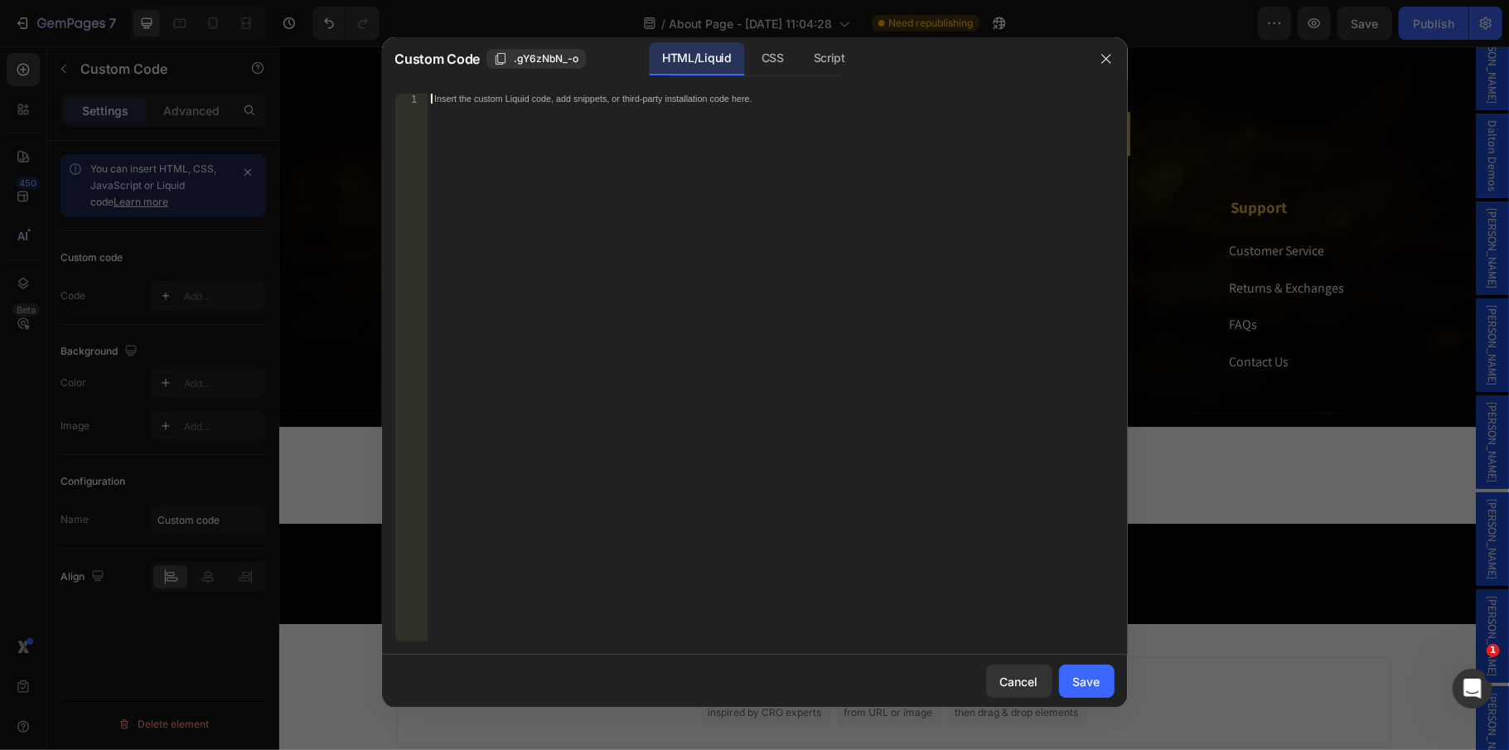
click at [452, 310] on div "Insert the custom Liquid code, add snippets, or third-party installation code h…" at bounding box center [771, 378] width 687 height 568
click at [608, 318] on div "Insert the custom Liquid code, add snippets, or third-party installation code h…" at bounding box center [771, 378] width 687 height 568
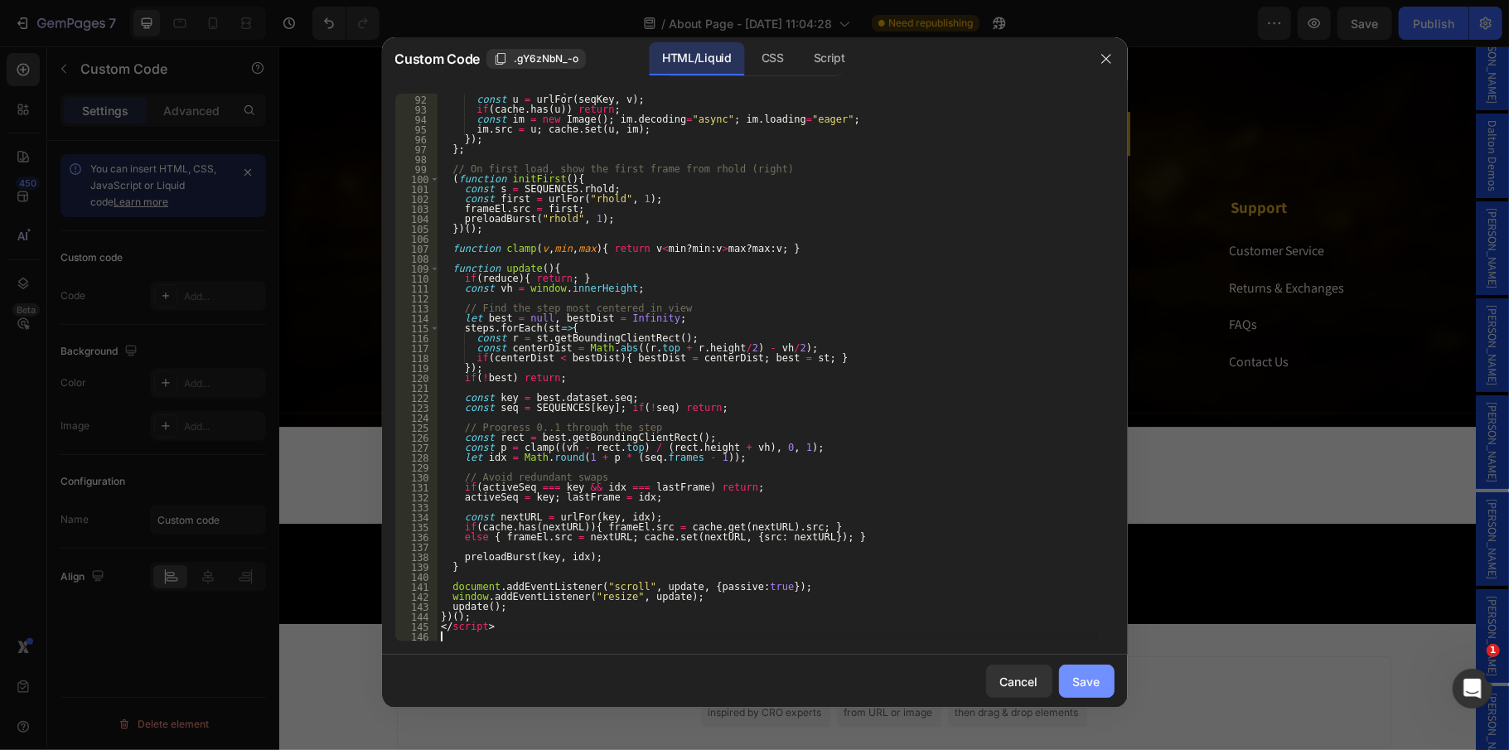
click at [1089, 670] on button "Save" at bounding box center [1087, 681] width 56 height 33
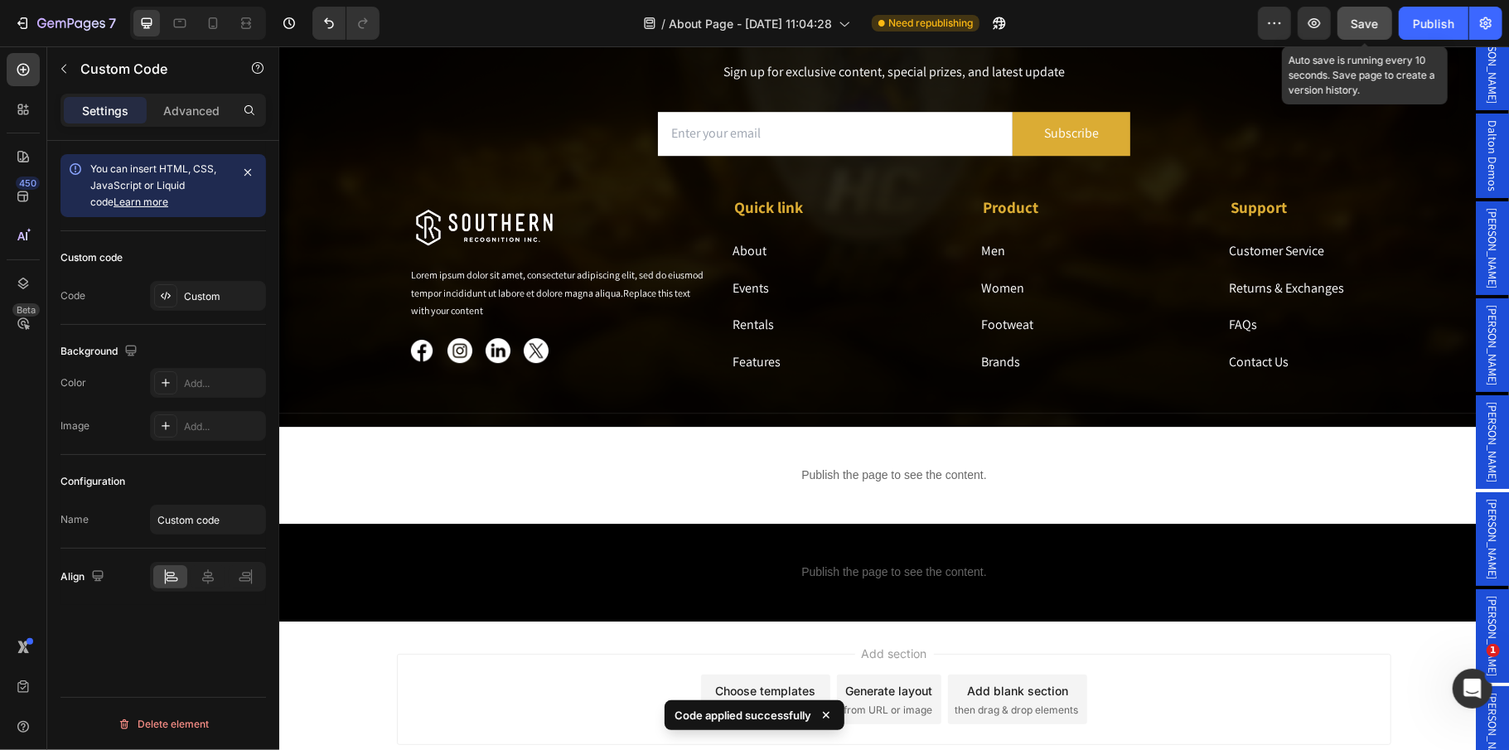
click at [1364, 24] on span "Save" at bounding box center [1365, 24] width 27 height 14
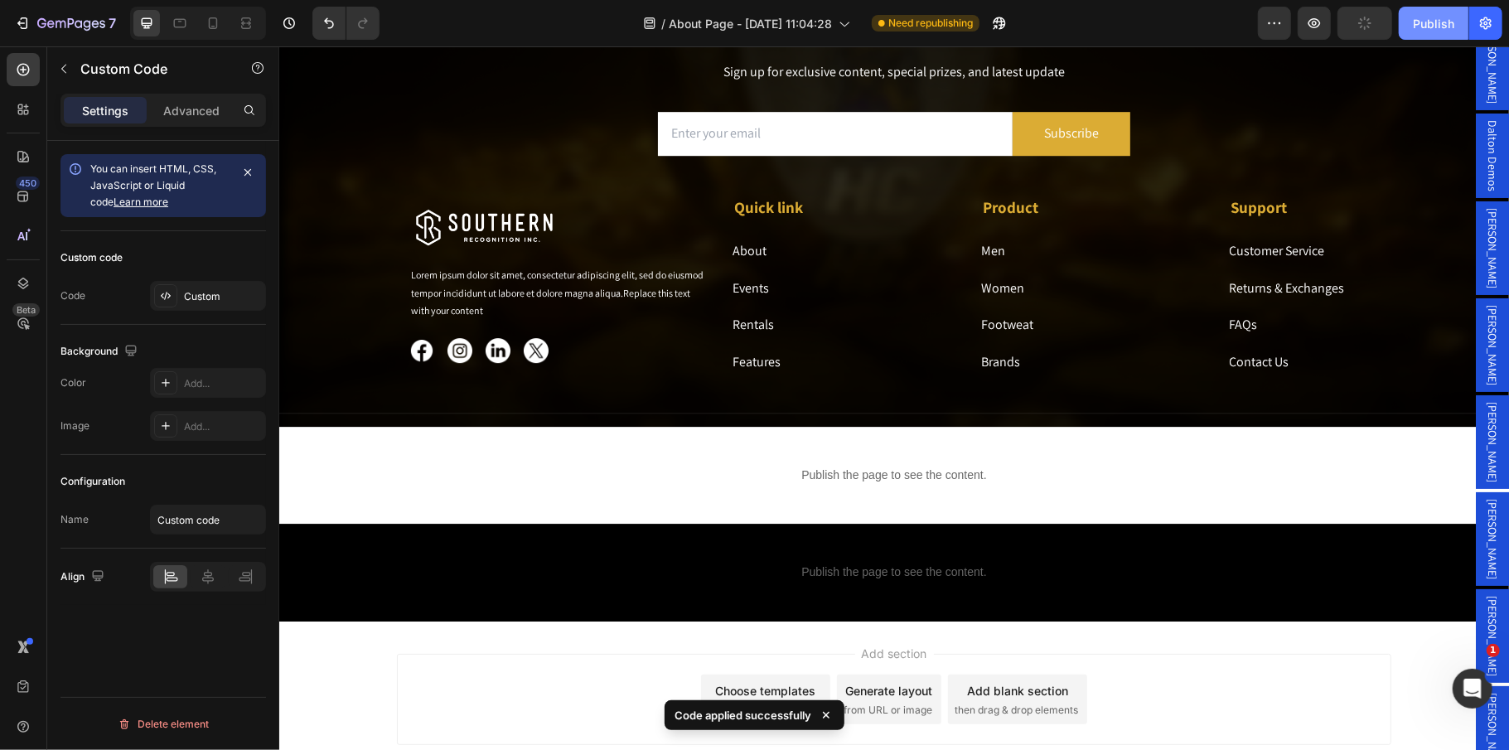
click at [1435, 38] on button "Publish" at bounding box center [1434, 23] width 70 height 33
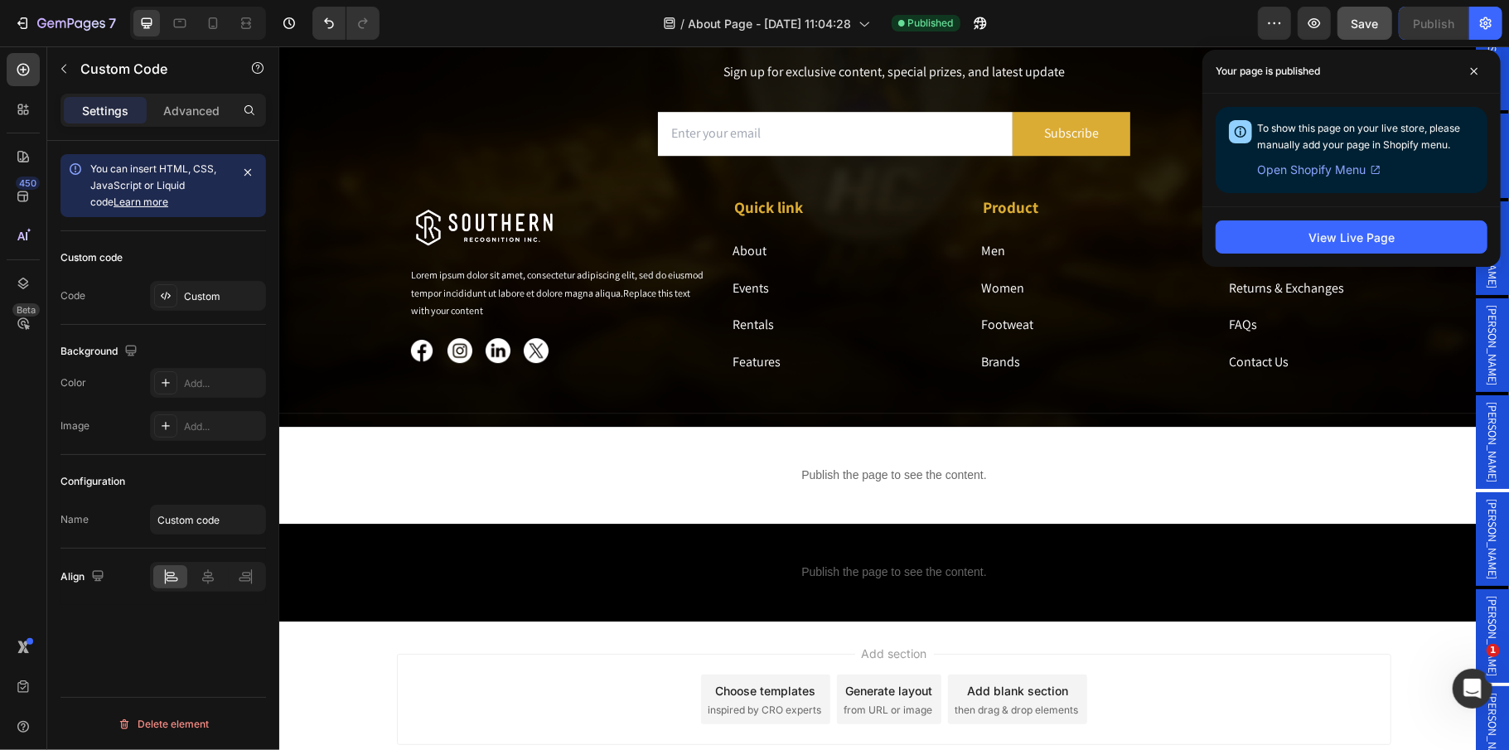
click at [906, 578] on p "Publish the page to see the content." at bounding box center [893, 571] width 1230 height 17
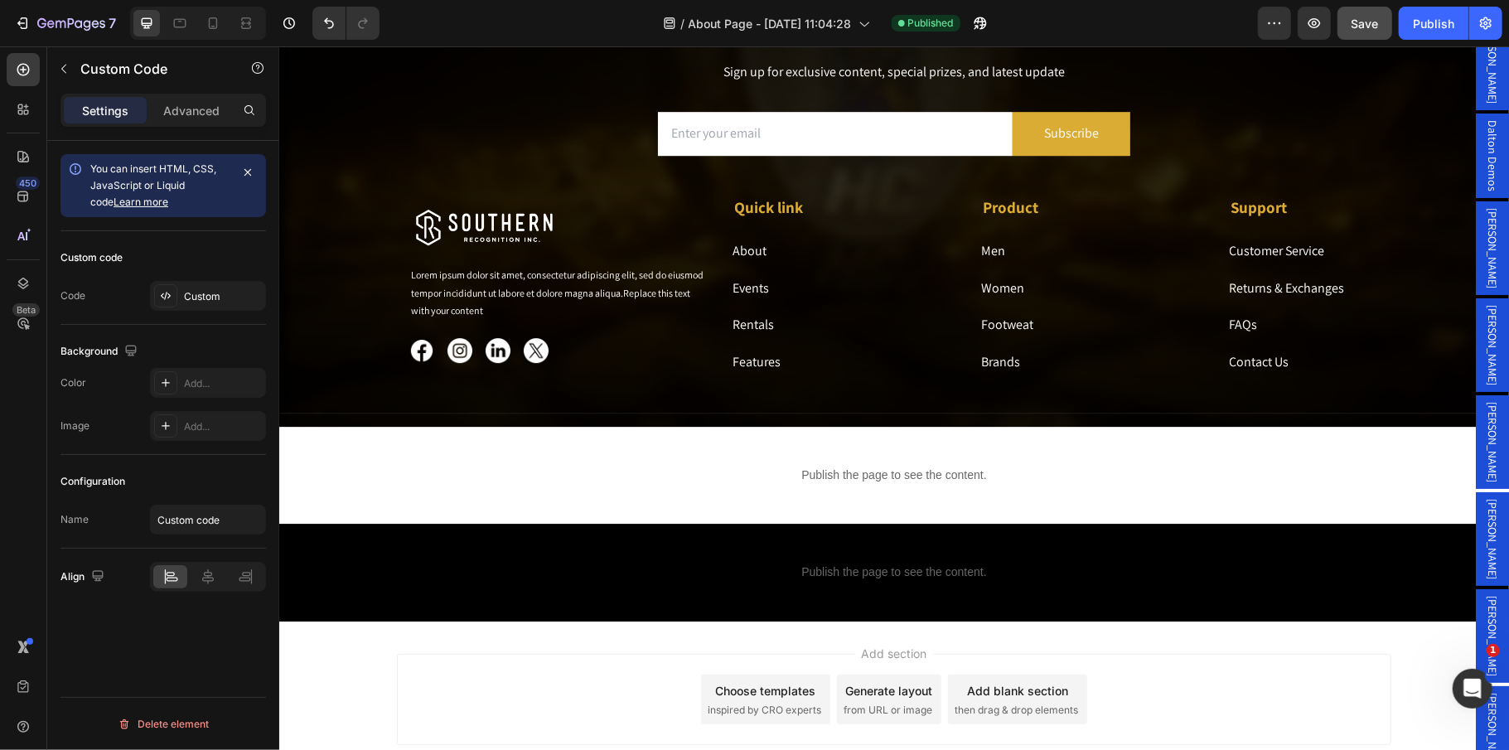
click at [903, 574] on p "Publish the page to see the content." at bounding box center [893, 571] width 1230 height 17
click at [903, 573] on p "Publish the page to see the content." at bounding box center [893, 571] width 1230 height 17
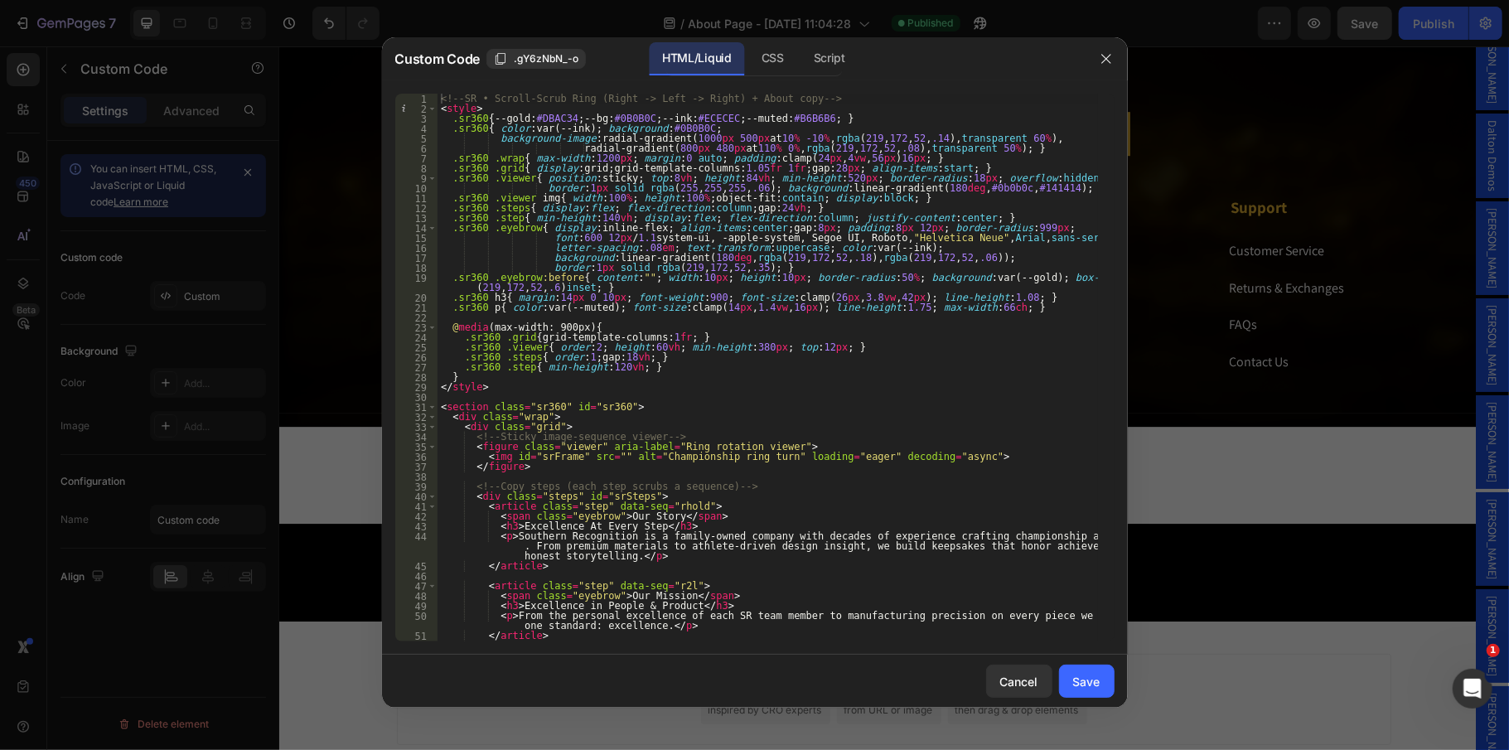
click at [738, 372] on div "<!-- SR • Scroll-Scrub Ring (Right -> Left -> Right) + About copy --> < style >…" at bounding box center [768, 378] width 660 height 568
type textarea "</script>"
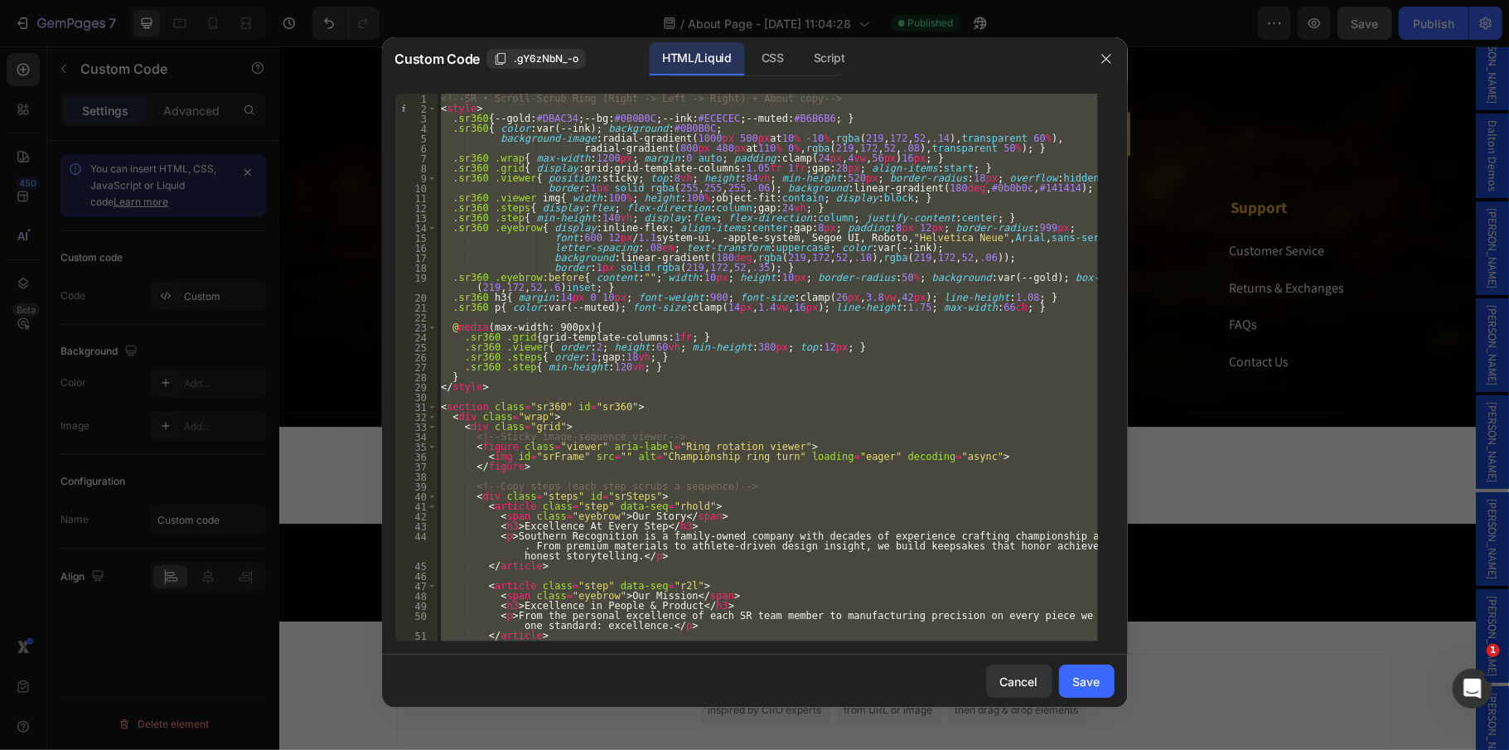
paste textarea
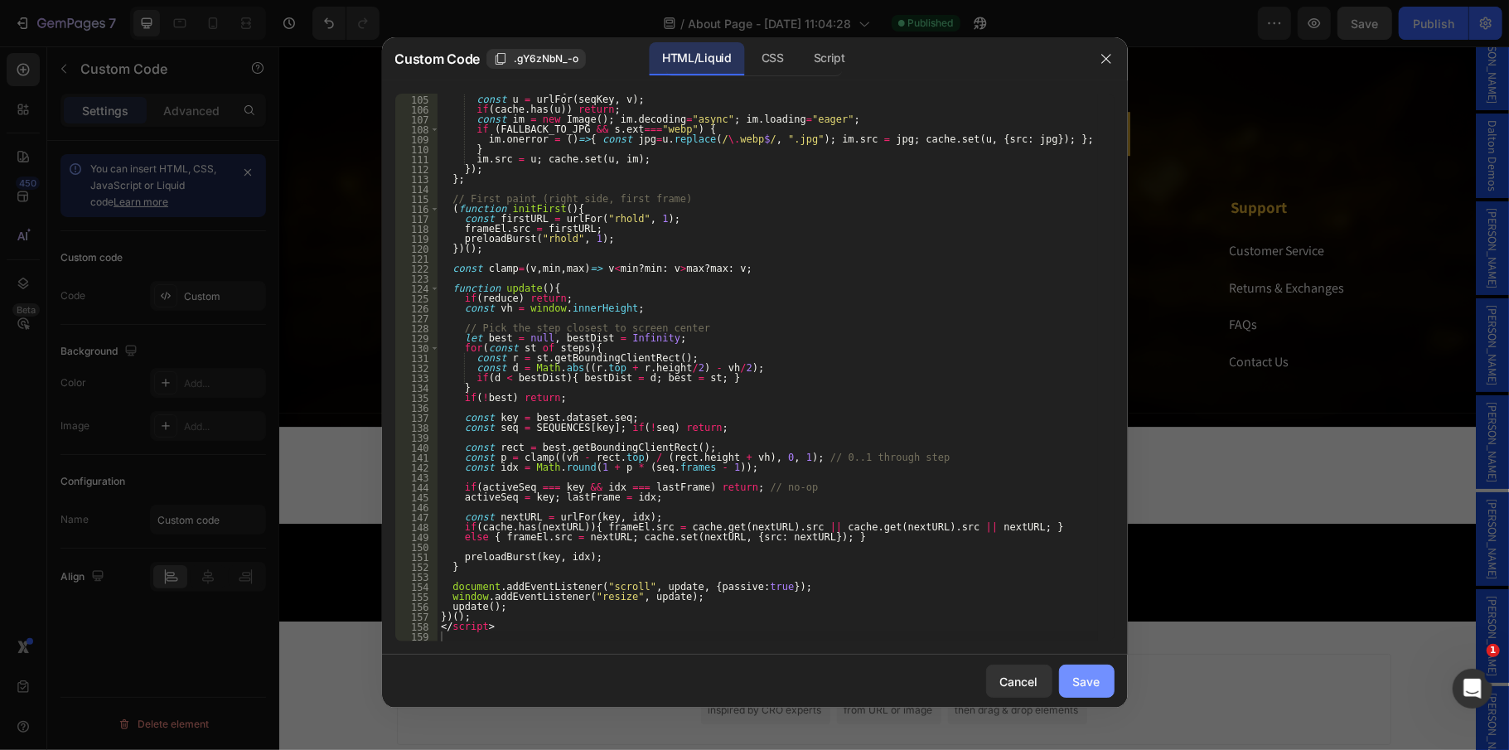
click at [1094, 683] on div "Save" at bounding box center [1086, 681] width 27 height 17
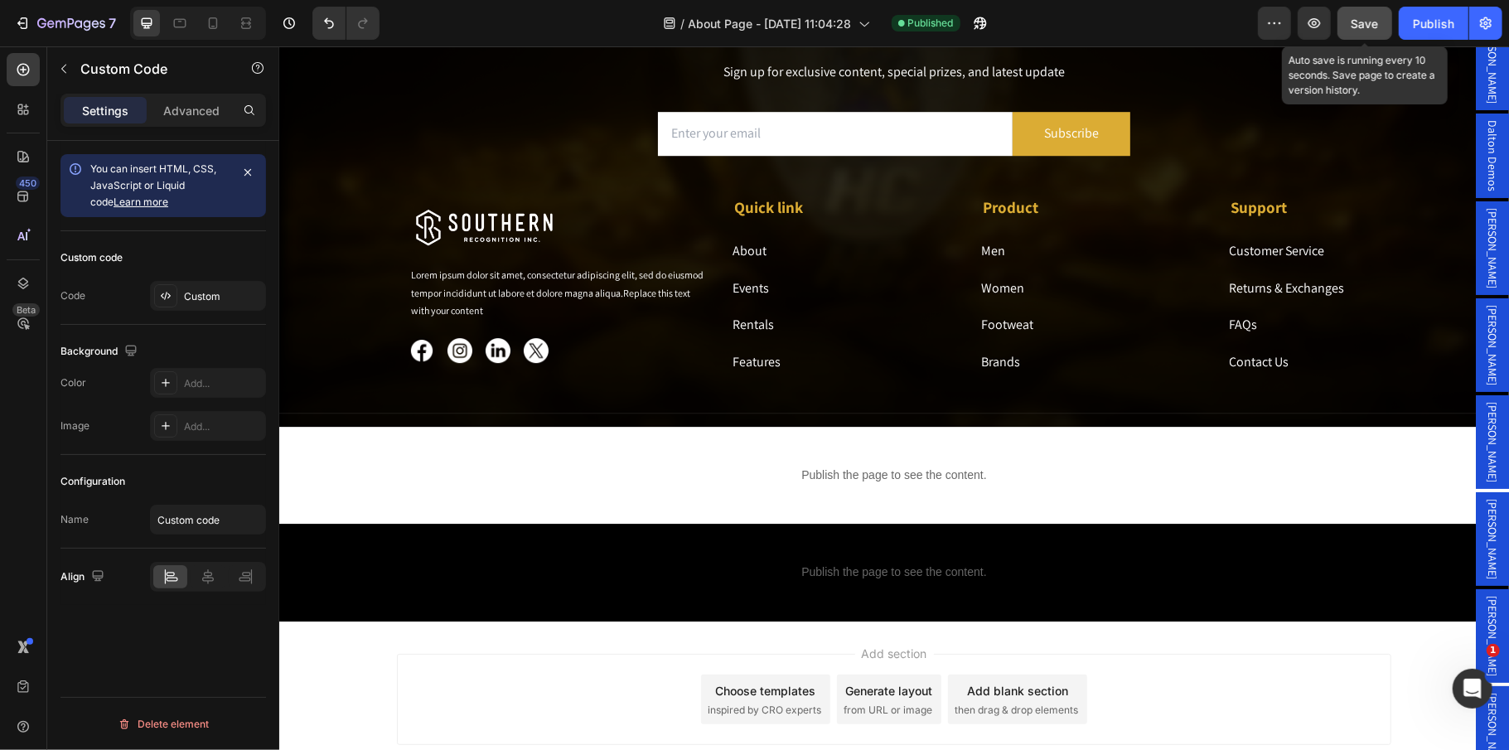
click at [1366, 17] on span "Save" at bounding box center [1365, 24] width 27 height 14
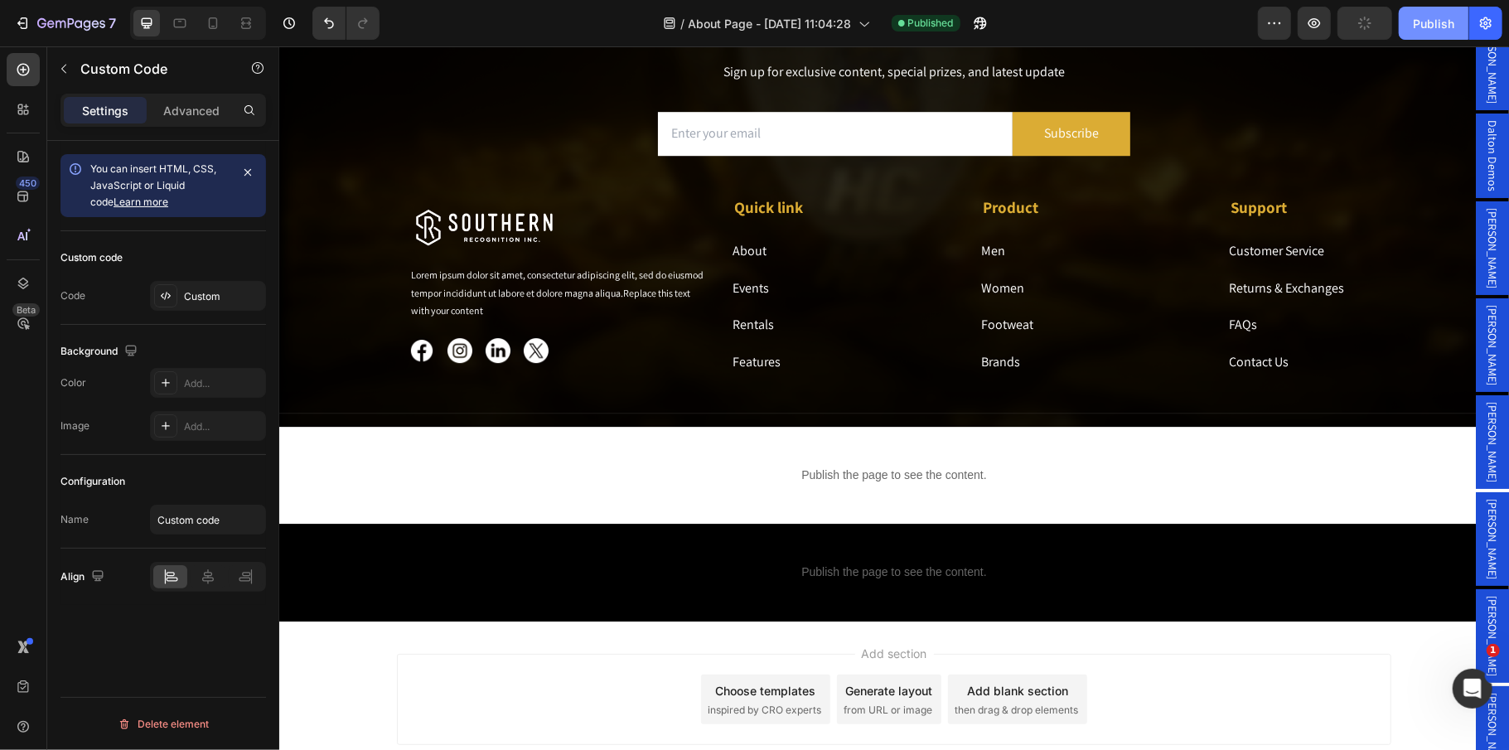
click at [1429, 15] on div "Publish" at bounding box center [1433, 23] width 41 height 17
